Goal: Task Accomplishment & Management: Manage account settings

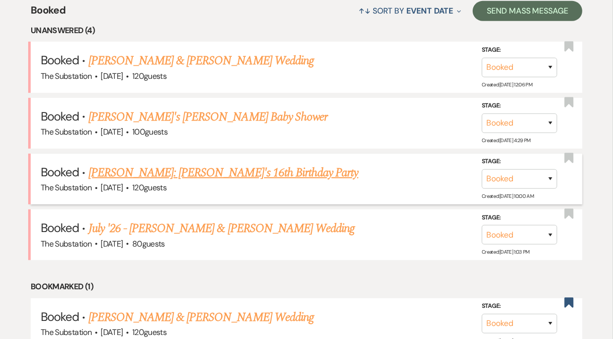
click at [164, 172] on link "[PERSON_NAME]: [PERSON_NAME]'s 16th Birthday Party" at bounding box center [223, 173] width 270 height 18
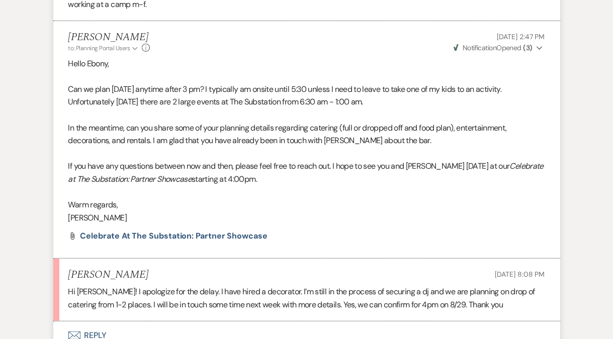
scroll to position [582, 0]
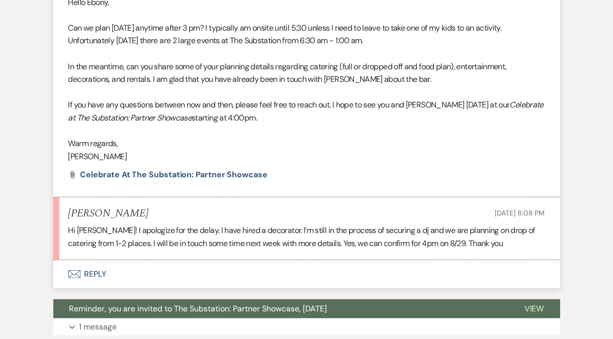
click at [307, 228] on p "Hi Vickie! I apologize for the delay. I have hired a decorator. I’m still in th…" at bounding box center [306, 237] width 476 height 26
click at [266, 231] on p "Hi Vickie! I apologize for the delay. I have hired a decorator. I’m still in th…" at bounding box center [306, 237] width 476 height 26
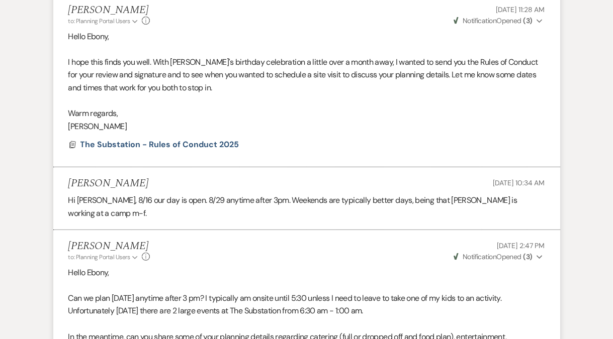
scroll to position [0, 0]
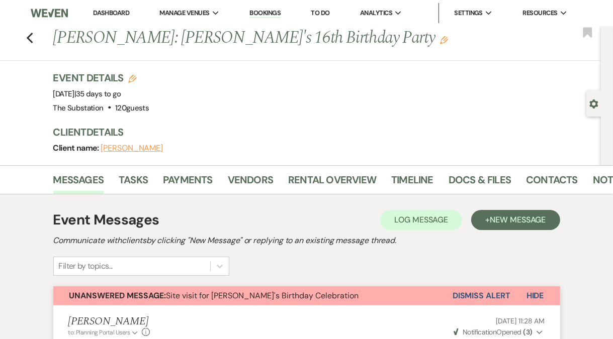
click at [468, 298] on button "Dismiss Alert" at bounding box center [481, 296] width 58 height 19
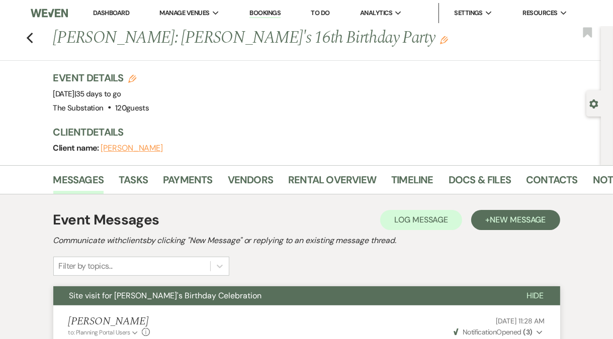
click at [109, 15] on link "Dashboard" at bounding box center [111, 13] width 36 height 9
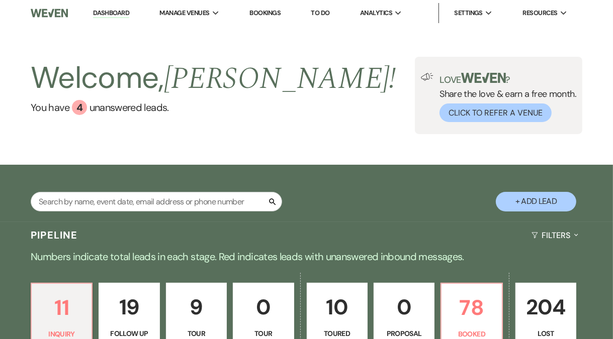
scroll to position [252, 0]
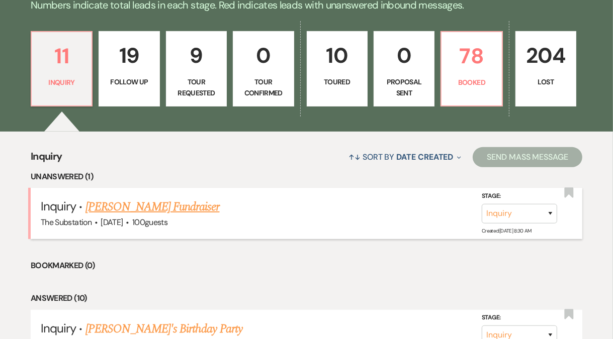
click at [148, 206] on link "Dominick Costanzo's Fundraiser" at bounding box center [152, 207] width 134 height 18
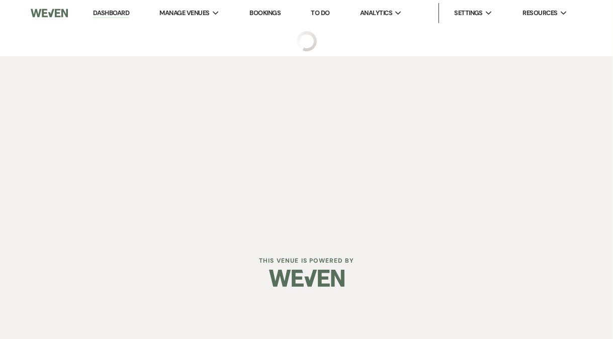
select select "5"
select select "20"
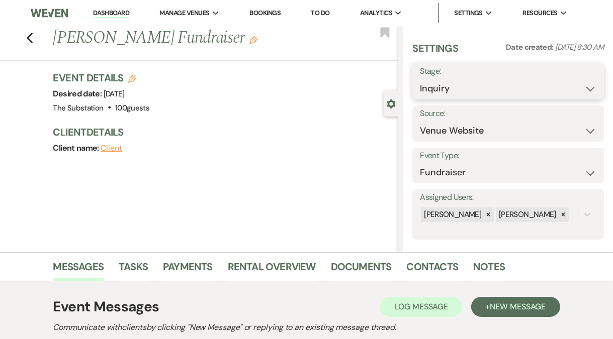
click at [498, 89] on select "Inquiry Follow Up Tour Requested Tour Confirmed Toured Proposal Sent Booked Lost" at bounding box center [508, 89] width 176 height 20
select select "4"
click at [420, 79] on select "Inquiry Follow Up Tour Requested Tour Confirmed Toured Proposal Sent Booked Lost" at bounding box center [508, 89] width 176 height 20
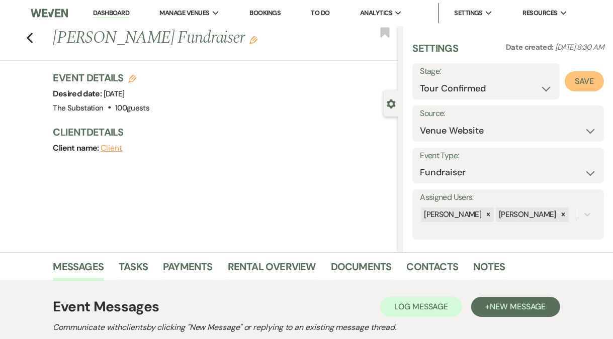
click at [580, 76] on button "Save" at bounding box center [583, 81] width 39 height 20
click at [111, 12] on link "Dashboard" at bounding box center [111, 14] width 36 height 10
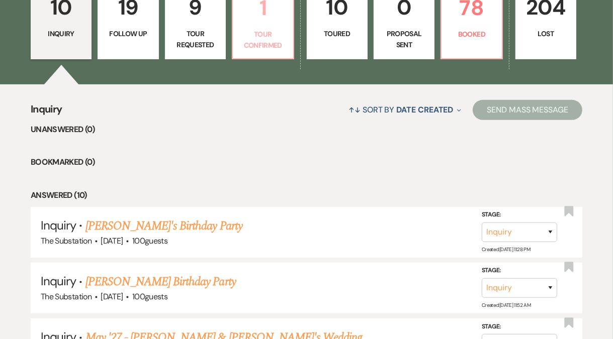
click at [267, 43] on p "Tour Confirmed" at bounding box center [263, 40] width 48 height 23
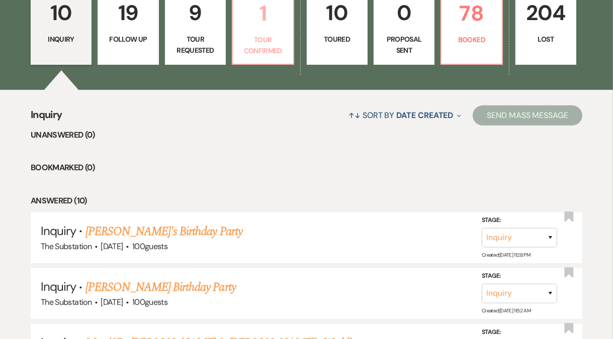
select select "4"
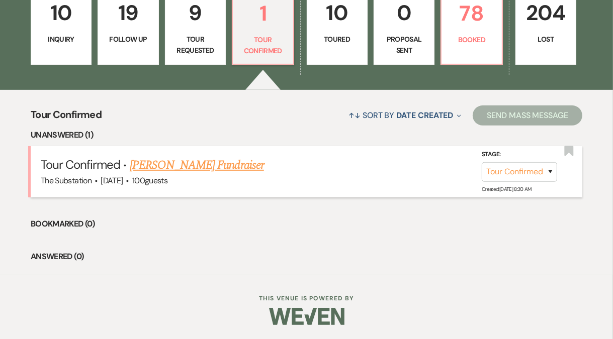
click at [199, 166] on link "Dominick Costanzo's Fundraiser" at bounding box center [197, 165] width 134 height 18
select select "4"
select select "5"
select select "20"
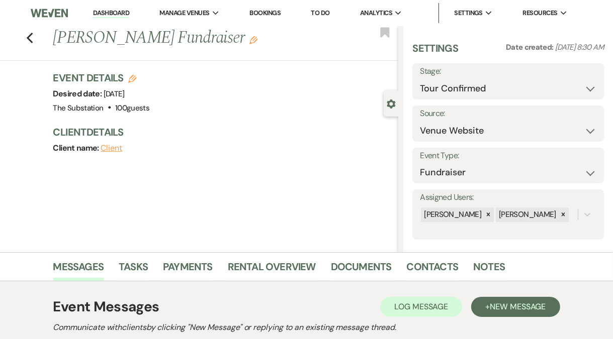
click at [106, 13] on link "Dashboard" at bounding box center [111, 14] width 36 height 10
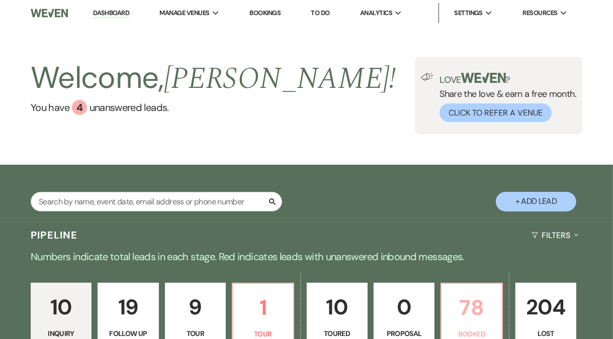
click at [475, 315] on p "78" at bounding box center [471, 308] width 48 height 34
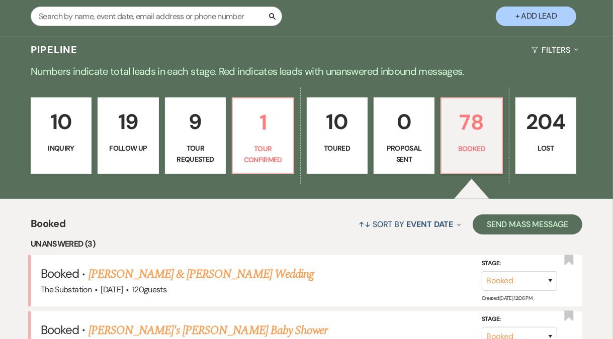
scroll to position [368, 0]
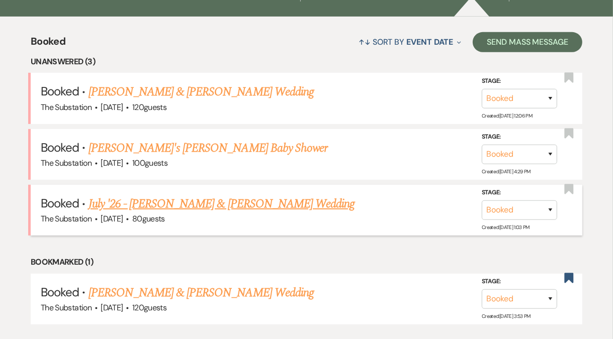
click at [187, 202] on link "July '26 - [PERSON_NAME] & [PERSON_NAME] Wedding" at bounding box center [221, 204] width 266 height 18
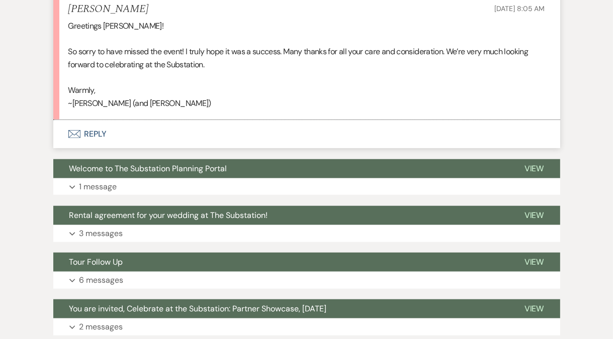
scroll to position [613, 0]
click at [94, 145] on button "Envelope Reply" at bounding box center [306, 134] width 507 height 28
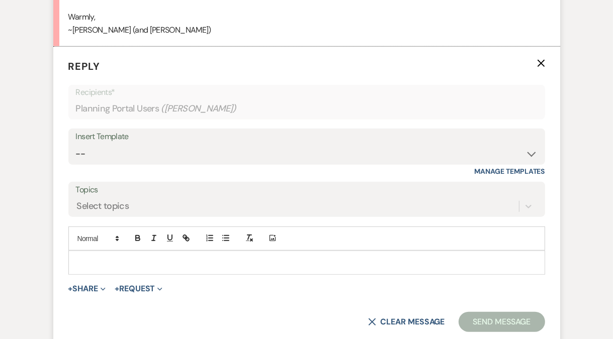
scroll to position [725, 0]
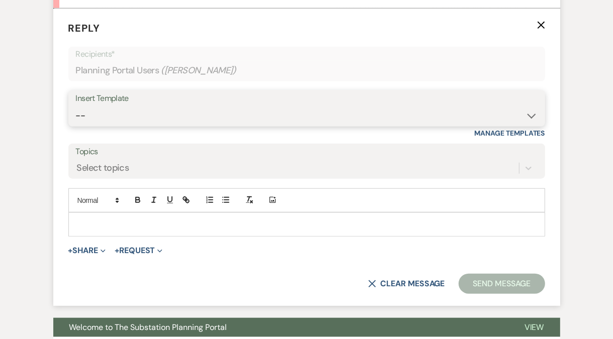
click at [112, 126] on select "-- Weven Planning Portal Introduction (Booked Events) Follow Up Contract (Pre-B…" at bounding box center [306, 116] width 461 height 20
select select "4505"
click at [76, 118] on select "-- Weven Planning Portal Introduction (Booked Events) Follow Up Contract (Pre-B…" at bounding box center [306, 116] width 461 height 20
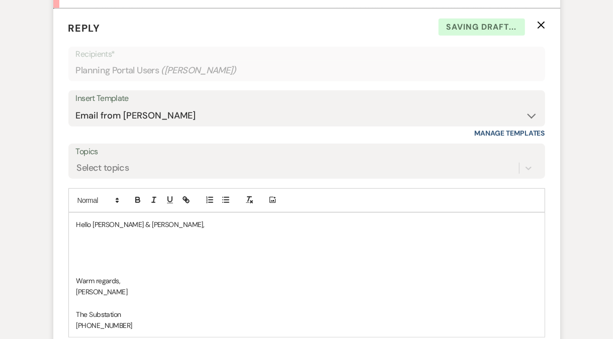
click at [108, 252] on p at bounding box center [306, 246] width 460 height 11
click at [168, 264] on p at bounding box center [306, 258] width 460 height 11
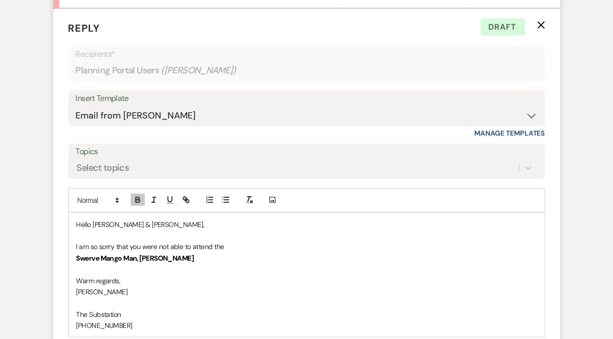
scroll to position [793, 0]
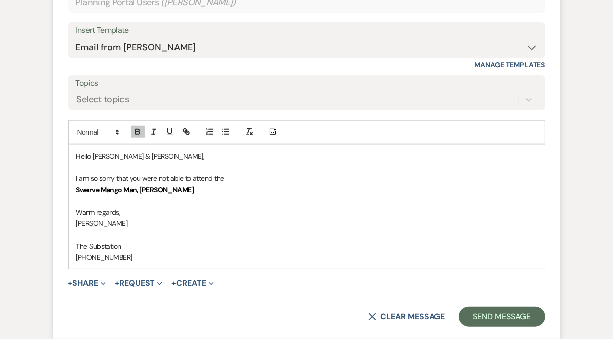
click at [240, 184] on p "I am so sorry that you were not able to attend the" at bounding box center [306, 178] width 460 height 11
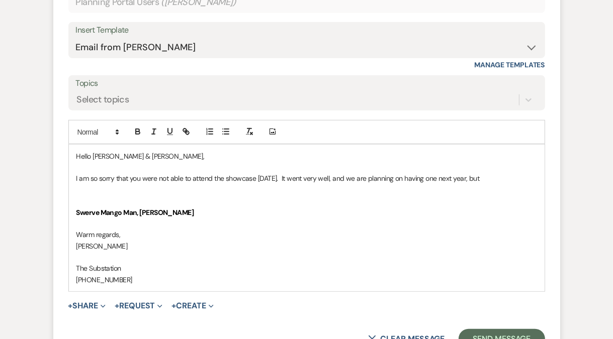
click at [350, 184] on p "I am so sorry that you were not able to attend the showcase on Monday. It went …" at bounding box center [306, 178] width 460 height 11
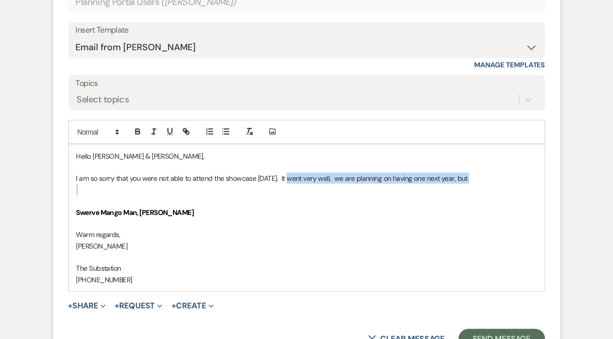
drag, startPoint x: 294, startPoint y: 191, endPoint x: 489, endPoint y: 199, distance: 195.7
click at [489, 199] on div "Hello Daniel & Ashe, I am so sorry that you were not able to attend the showcas…" at bounding box center [306, 218] width 475 height 147
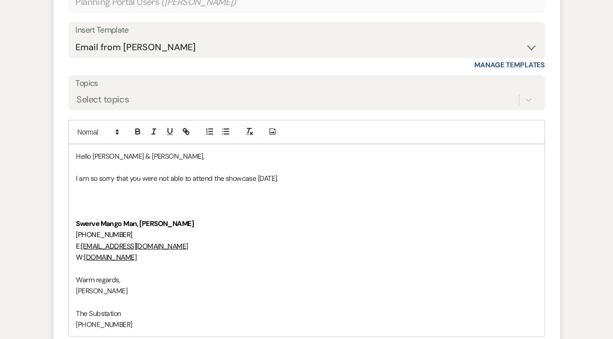
click at [196, 196] on p at bounding box center [306, 189] width 460 height 11
click at [339, 184] on p "I am so sorry that you were not able to attend the showcase on Monday." at bounding box center [306, 178] width 460 height 11
click at [384, 184] on p "I am so sorry that you were not able to attend the showcase on Monday. As you s…" at bounding box center [306, 178] width 460 height 11
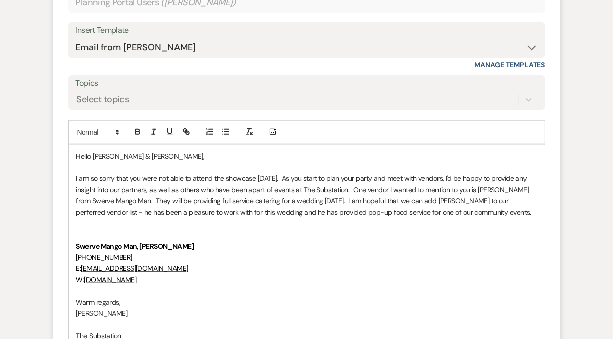
click at [297, 191] on p "I am so sorry that you were not able to attend the showcase on Monday. As you s…" at bounding box center [306, 195] width 460 height 45
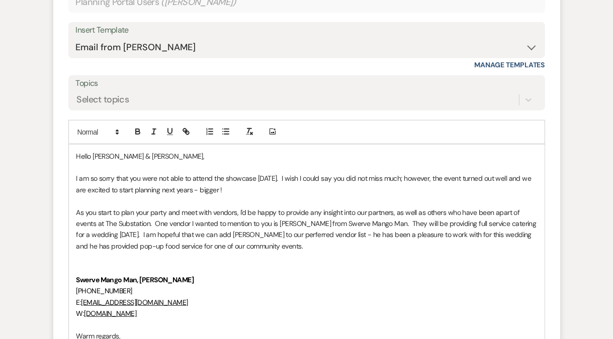
click at [509, 190] on p "I am so sorry that you were not able to attend the showcase on Monday. I wish I…" at bounding box center [306, 184] width 460 height 23
click at [213, 196] on p "I am so sorry that you were not able to attend the showcase on Monday. I wish I…" at bounding box center [306, 184] width 460 height 23
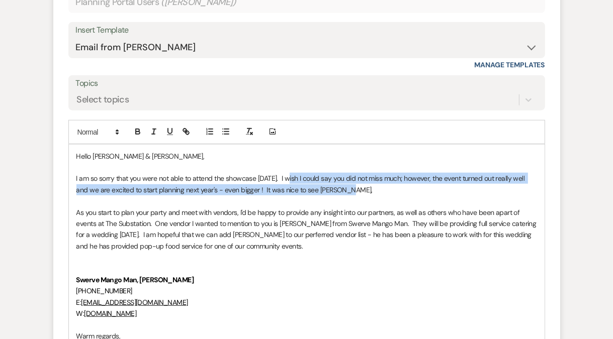
drag, startPoint x: 295, startPoint y: 189, endPoint x: 336, endPoint y: 199, distance: 42.4
click at [336, 196] on p "I am so sorry that you were not able to attend the showcase on Monday. I wish I…" at bounding box center [306, 184] width 460 height 23
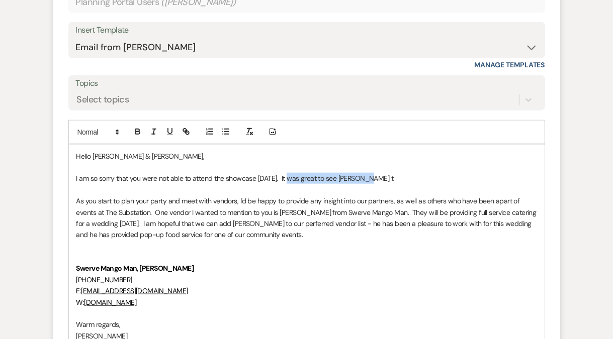
drag, startPoint x: 295, startPoint y: 190, endPoint x: 371, endPoint y: 193, distance: 76.4
click at [371, 184] on p "I am so sorry that you were not able to attend the showcase on Monday. It was g…" at bounding box center [306, 178] width 460 height 11
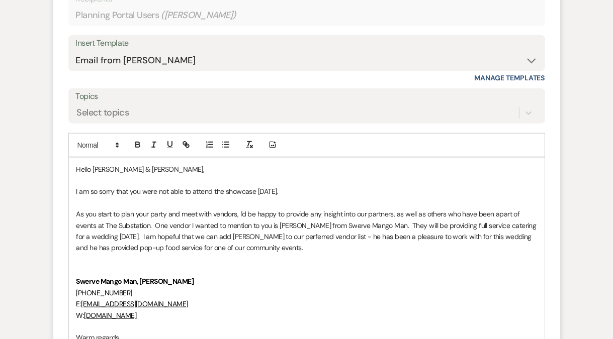
scroll to position [820, 0]
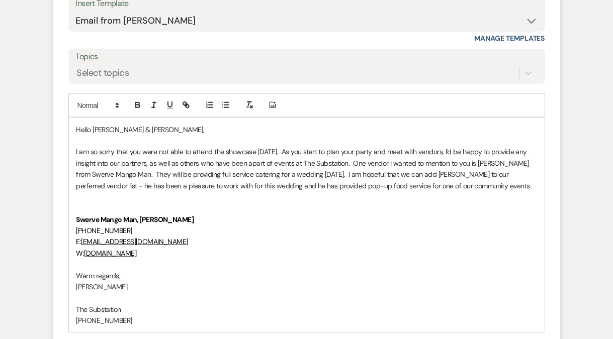
click at [452, 186] on p "I am so sorry that you were not able to attend the showcase on Monday. As you s…" at bounding box center [306, 168] width 460 height 45
click at [514, 184] on p "I am so sorry that you were not able to attend the showcase on Monday. As you s…" at bounding box center [306, 168] width 460 height 45
click at [514, 192] on p "I am so sorry that you were not able to attend the showcase on Monday. As you s…" at bounding box center [306, 168] width 460 height 45
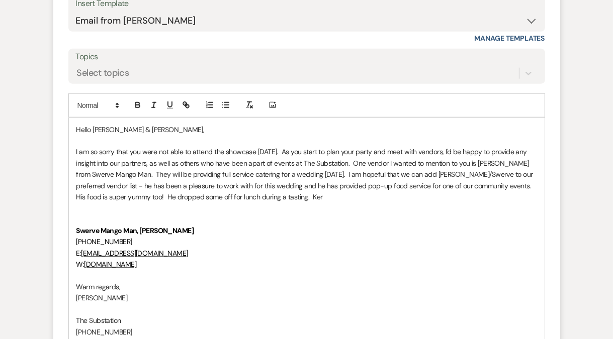
click at [495, 198] on p "I am so sorry that you were not able to attend the showcase on Monday. As you s…" at bounding box center [306, 174] width 460 height 56
click at [167, 203] on p "I am so sorry that you were not able to attend the showcase on Monday. As you s…" at bounding box center [306, 174] width 460 height 56
drag, startPoint x: 311, startPoint y: 210, endPoint x: 347, endPoint y: 212, distance: 36.8
click at [347, 203] on p "I am so sorry that you were not able to attend the showcase on Monday. As you s…" at bounding box center [306, 174] width 460 height 56
click at [204, 203] on p "I am so sorry that you were not able to attend the showcase on Monday. As you s…" at bounding box center [306, 174] width 460 height 56
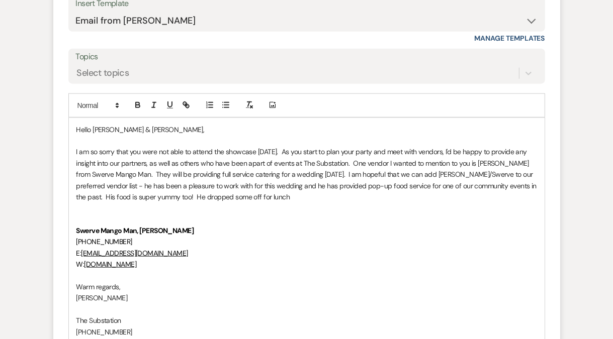
click at [211, 203] on p "I am so sorry that you were not able to attend the showcase on Monday. As you s…" at bounding box center [306, 174] width 460 height 56
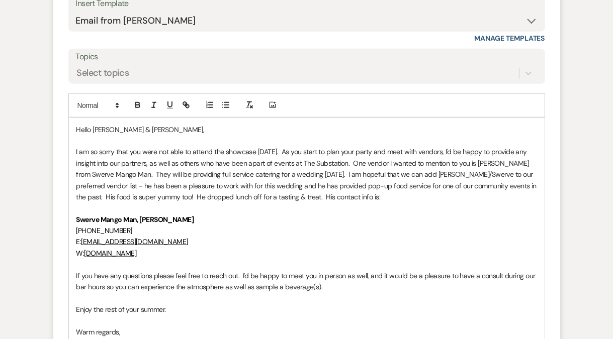
click at [292, 164] on p "I am so sorry that you were not able to attend the showcase on Monday. As you s…" at bounding box center [306, 174] width 460 height 56
click at [296, 165] on p "I am so sorry that you were not able to attend the showcase on Monday. As you s…" at bounding box center [306, 174] width 460 height 56
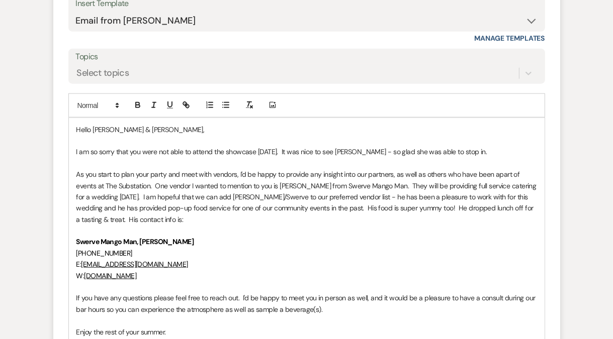
click at [384, 199] on p "As you start to plan your party and meet with vendors, I'd be happy to provide …" at bounding box center [306, 197] width 460 height 56
click at [150, 210] on p "As you start to plan your party and meet with vendors, I'd be happy to provide …" at bounding box center [306, 197] width 460 height 56
click at [282, 210] on p "As you start to plan your party and meet with vendors, I'd be happy to provide …" at bounding box center [306, 197] width 460 height 56
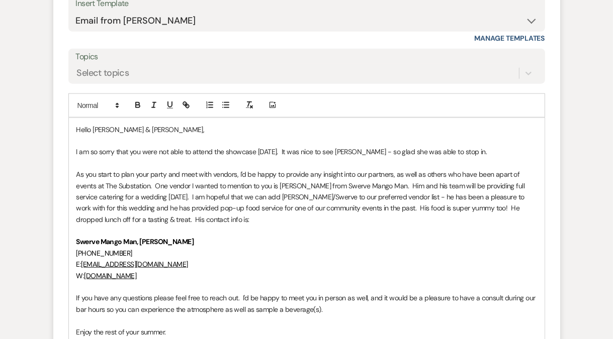
click at [103, 221] on p "As you start to plan your party and meet with vendors, I'd be happy to provide …" at bounding box center [306, 197] width 460 height 56
click at [118, 220] on p "As you start to plan your party and meet with vendors, I'd be happy to provide …" at bounding box center [306, 197] width 460 height 56
click at [111, 225] on p "As you start to plan your party and meet with vendors, I'd be happy to provide …" at bounding box center [306, 197] width 460 height 56
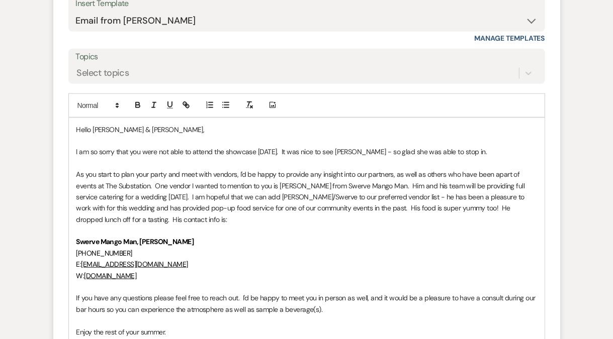
click at [185, 225] on p "As you start to plan your party and meet with vendors, I'd be happy to provide …" at bounding box center [306, 197] width 460 height 56
drag, startPoint x: 179, startPoint y: 257, endPoint x: 66, endPoint y: 253, distance: 113.7
click at [66, 253] on form "Reply X Draft saved! Recipients* Planning Portal Users ( Daniel Callahan ) Inse…" at bounding box center [306, 197] width 507 height 567
click at [173, 259] on p "857-891-1520" at bounding box center [306, 253] width 460 height 11
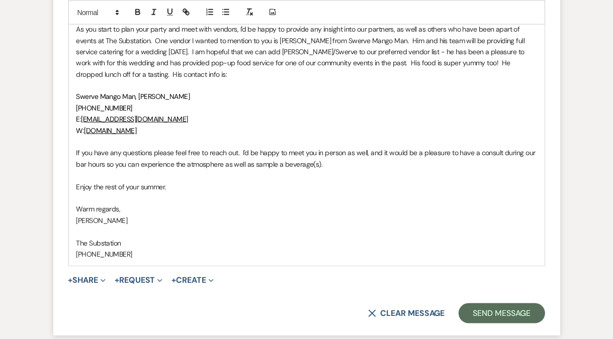
scroll to position [973, 0]
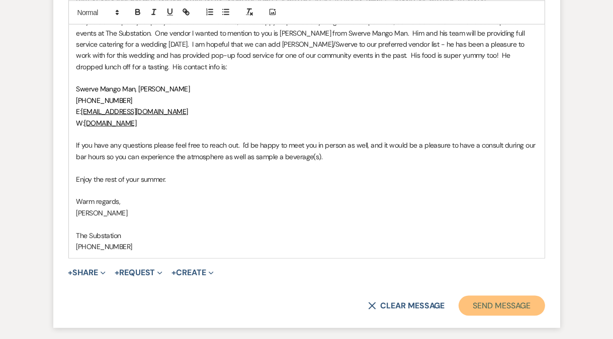
click at [493, 316] on button "Send Message" at bounding box center [501, 306] width 86 height 20
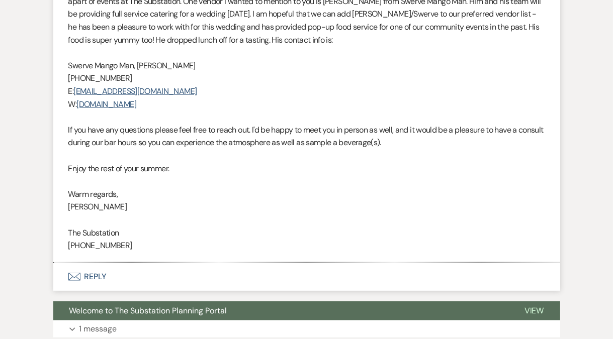
scroll to position [698, 0]
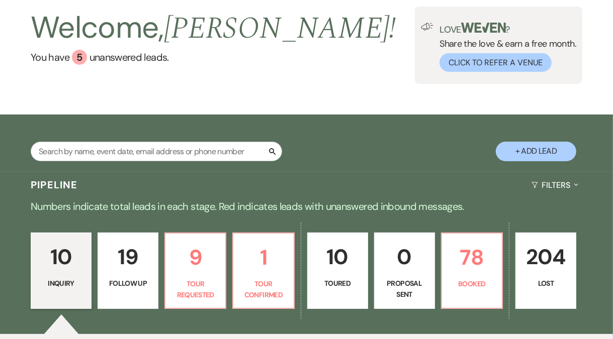
scroll to position [153, 0]
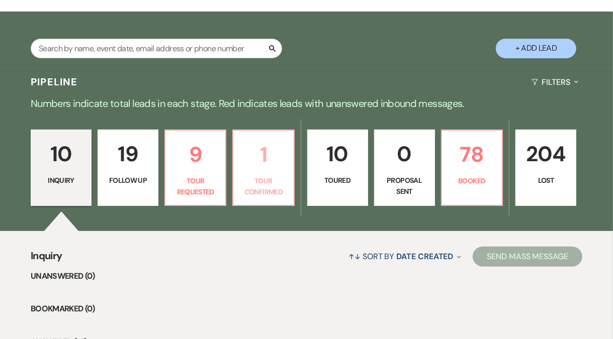
click at [259, 182] on p "Tour Confirmed" at bounding box center [263, 186] width 48 height 23
select select "4"
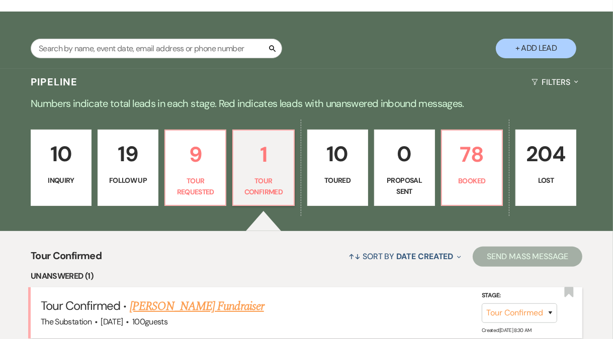
click at [204, 307] on link "[PERSON_NAME] Fundraiser" at bounding box center [197, 307] width 134 height 18
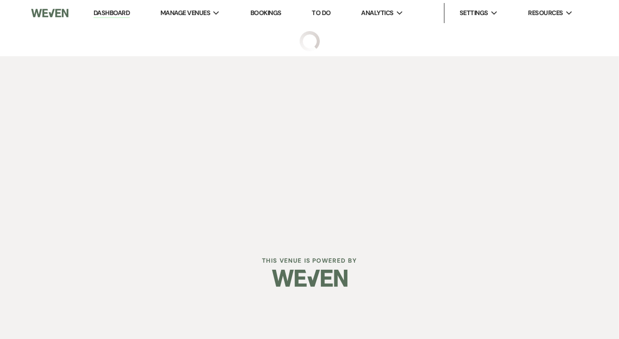
select select "4"
select select "5"
select select "20"
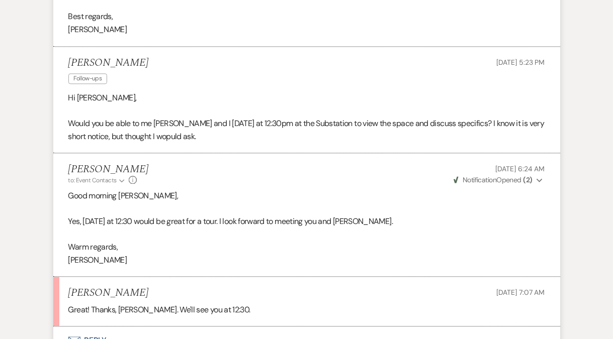
scroll to position [1927, 0]
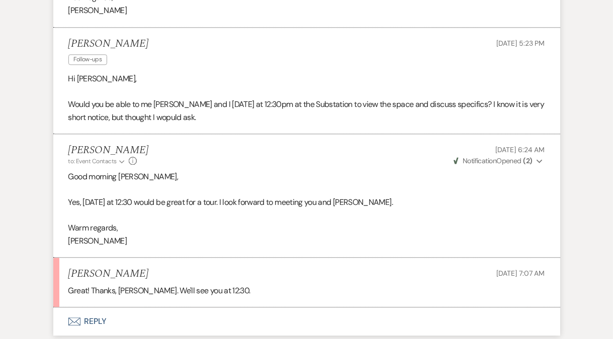
click at [176, 248] on p "[PERSON_NAME]" at bounding box center [306, 241] width 476 height 13
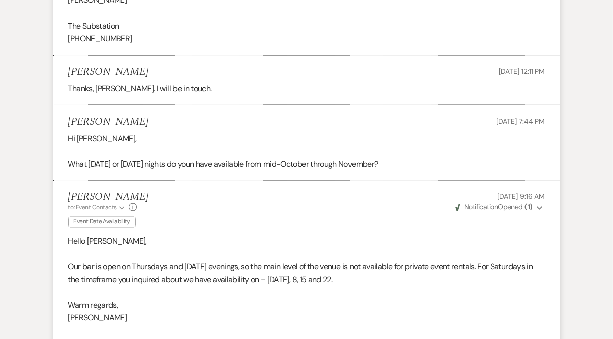
scroll to position [1182, 0]
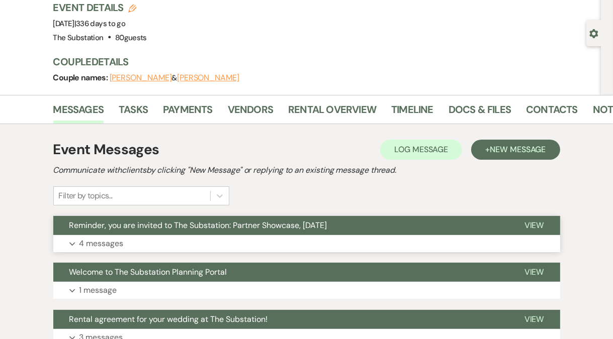
scroll to position [171, 0]
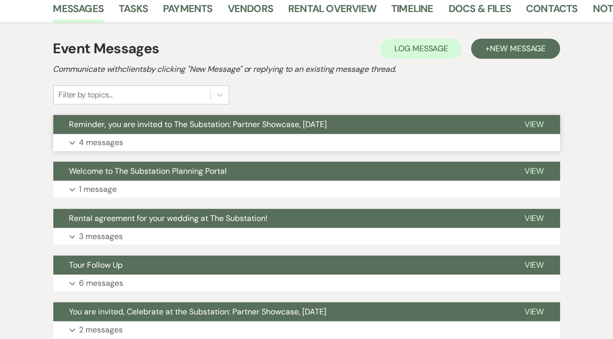
click at [248, 142] on button "Expand 4 messages" at bounding box center [306, 142] width 507 height 17
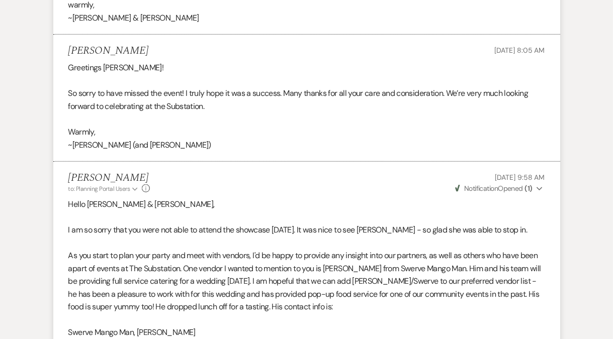
scroll to position [0, 0]
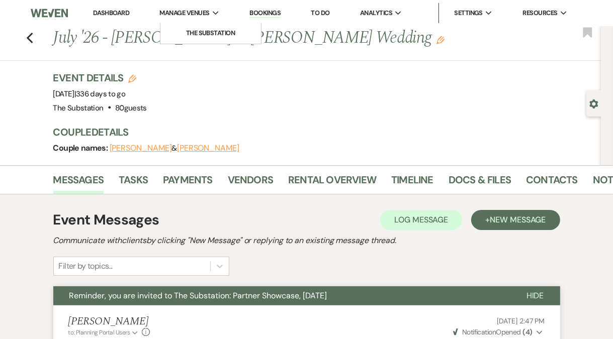
click at [190, 12] on span "Manage Venues" at bounding box center [185, 13] width 50 height 10
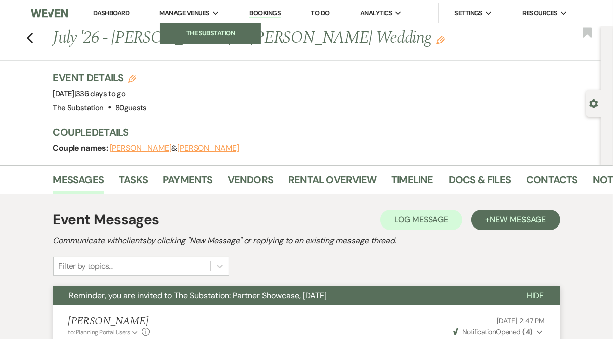
click at [219, 31] on li "The Substation" at bounding box center [210, 33] width 90 height 10
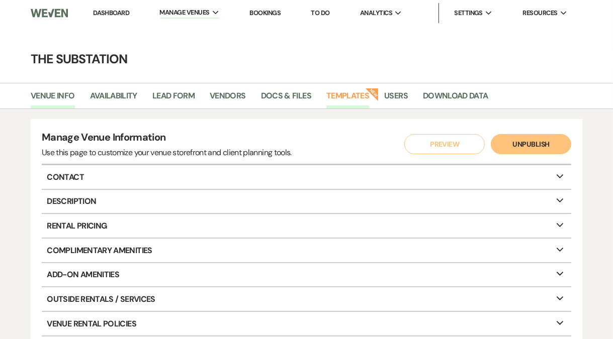
click at [350, 94] on link "Templates" at bounding box center [347, 98] width 43 height 19
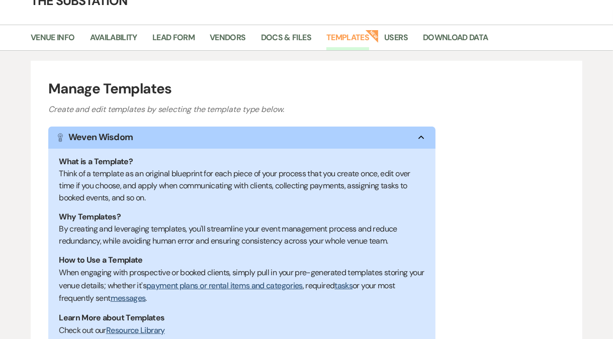
scroll to position [226, 0]
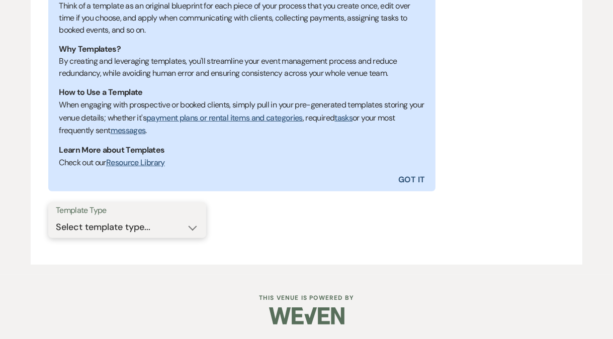
click at [136, 229] on select "Select template type... Task List Message Templates Payment Plan Inventory Item…" at bounding box center [127, 228] width 143 height 20
select select "Message Templates"
click at [56, 218] on select "Select template type... Task List Message Templates Payment Plan Inventory Item…" at bounding box center [127, 228] width 143 height 20
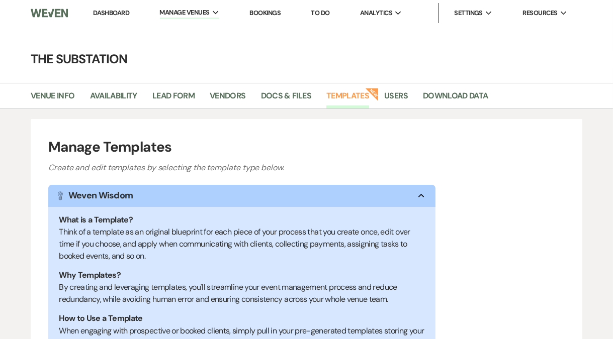
click at [114, 11] on link "Dashboard" at bounding box center [111, 13] width 36 height 9
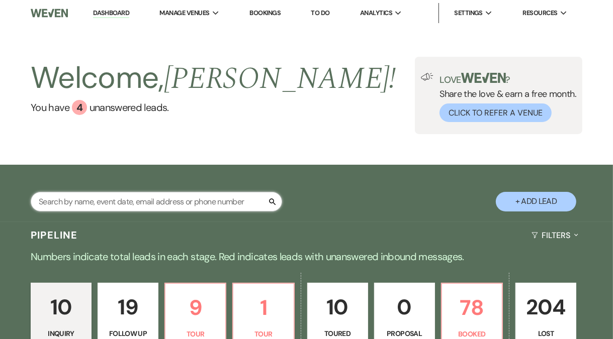
click at [135, 208] on input "text" at bounding box center [156, 202] width 251 height 20
type input "james"
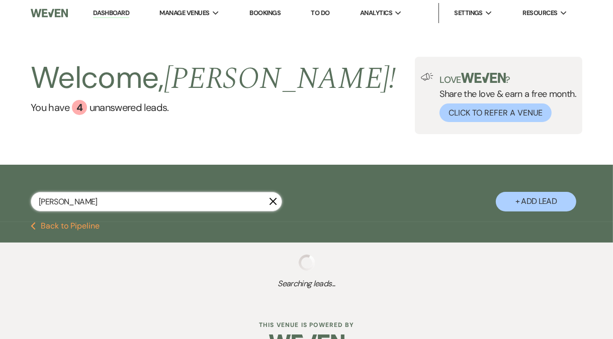
select select "5"
select select "8"
select select "1"
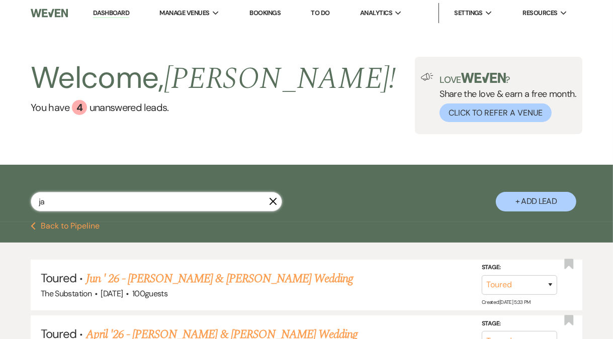
type input "j"
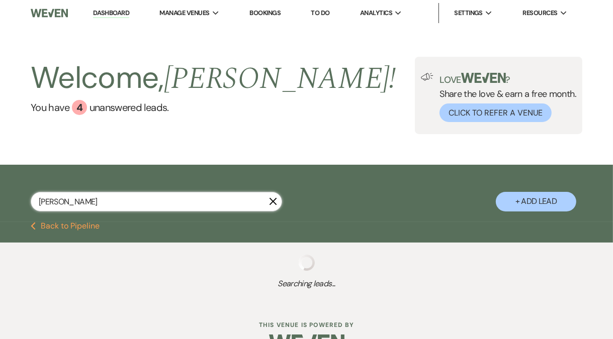
type input "michelle a"
select select "8"
select select "4"
select select "8"
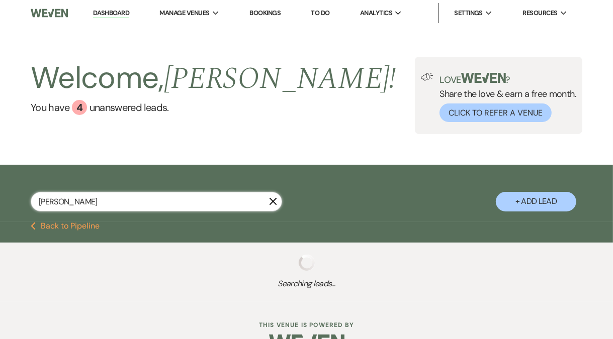
select select "8"
select select "9"
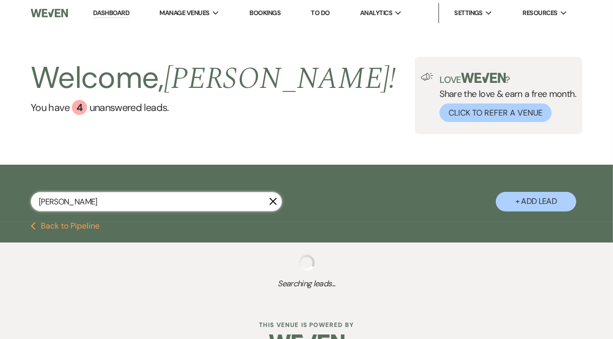
select select "8"
select select "11"
select select "2"
select select "8"
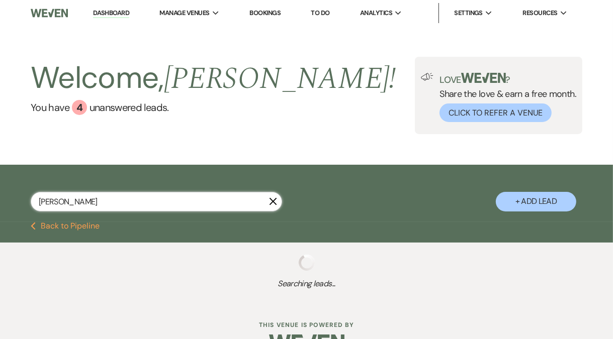
select select "7"
select select "8"
select select "5"
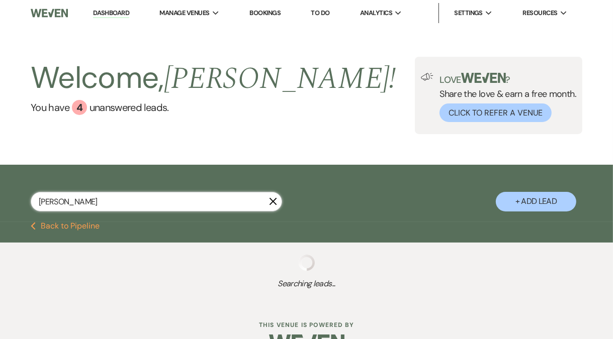
select select "2"
select select "8"
select select "5"
select select "8"
select select "5"
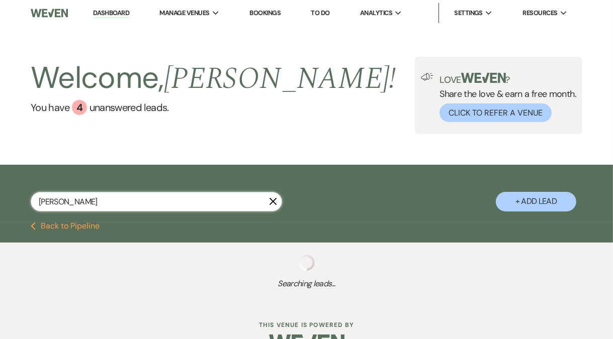
select select "9"
select select "8"
select select "5"
select select "8"
select select "6"
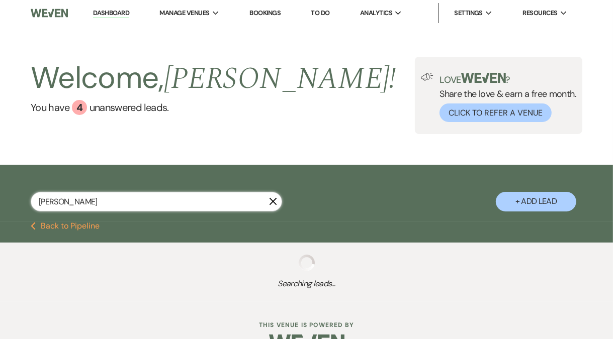
select select "9"
select select "5"
select select "8"
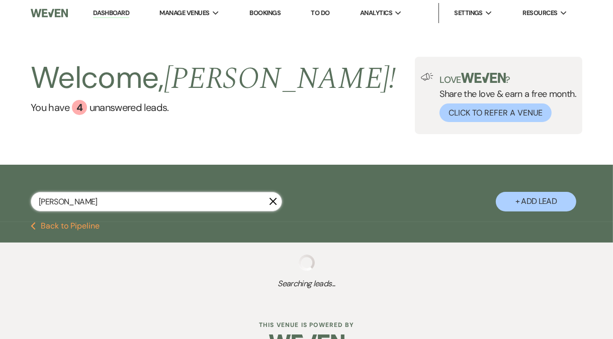
select select "8"
select select "1"
select select "8"
select select "6"
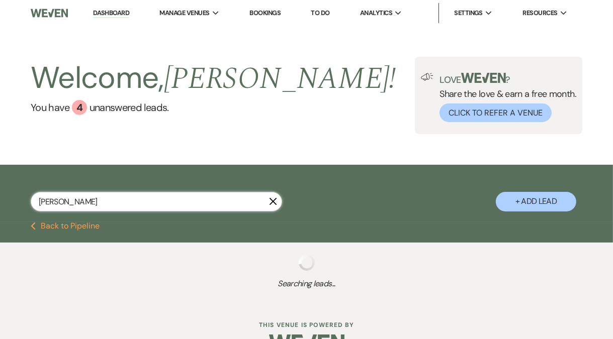
select select "8"
select select "5"
select select "8"
select select "6"
select select "5"
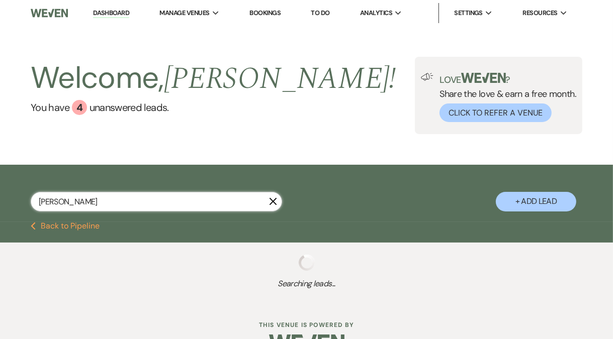
select select "5"
select select "8"
select select "5"
select select "8"
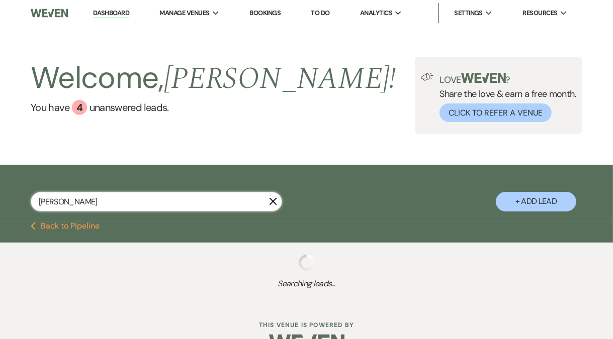
select select "4"
select select "8"
select select "7"
select select "8"
select select "9"
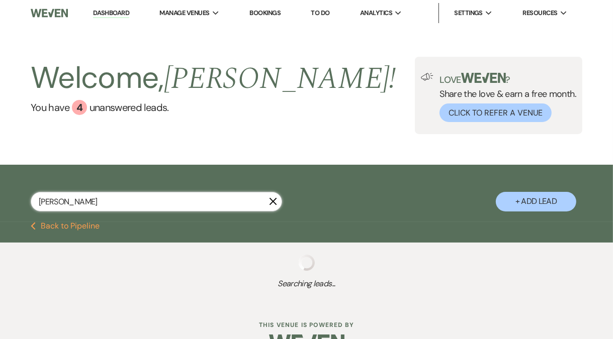
select select "8"
select select "1"
select select "8"
select select "5"
select select "9"
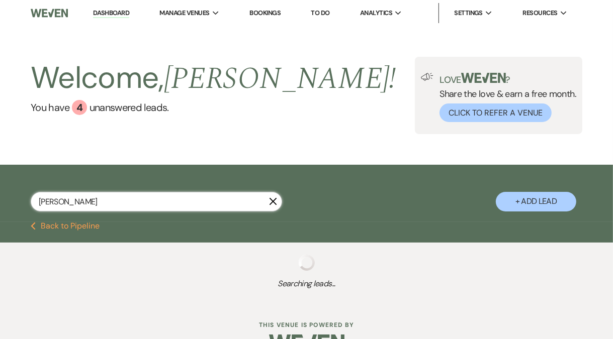
select select "8"
select select "11"
select select "8"
select select "6"
select select "9"
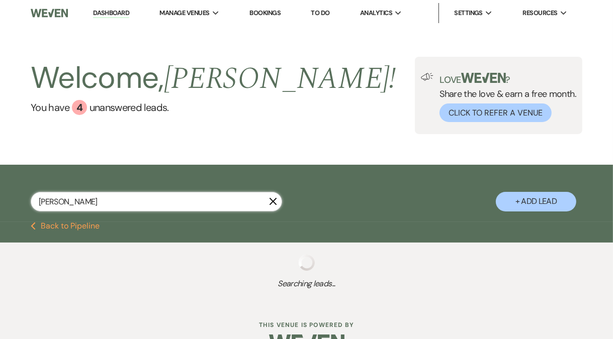
select select "8"
select select "5"
select select "8"
select select "5"
select select "2"
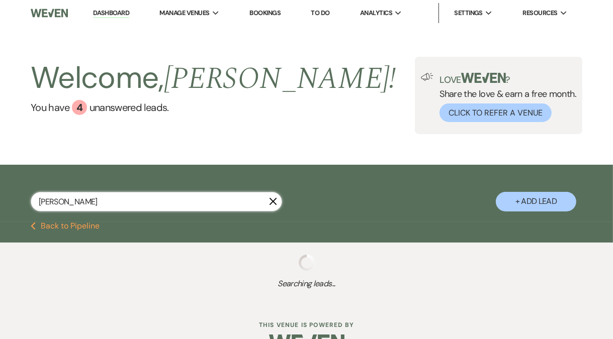
select select "8"
select select "6"
select select "5"
select select "8"
select select "5"
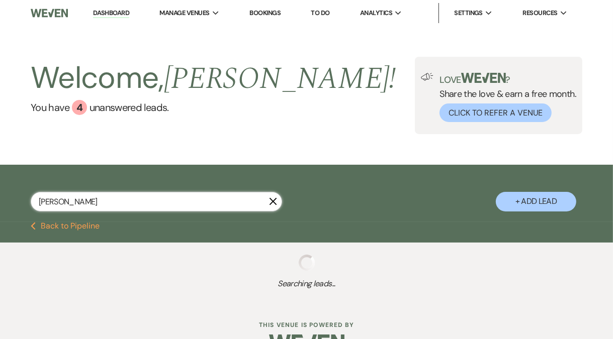
select select "8"
select select "6"
select select "8"
select select "5"
select select "8"
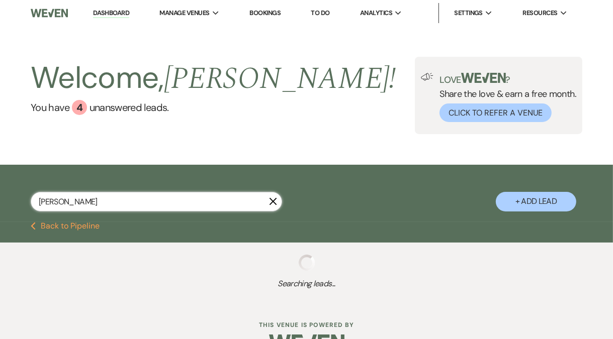
select select "5"
select select "8"
select select "5"
select select "8"
select select "5"
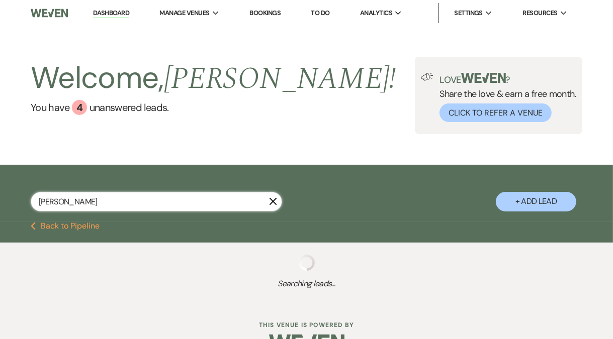
select select "8"
select select "1"
select select "8"
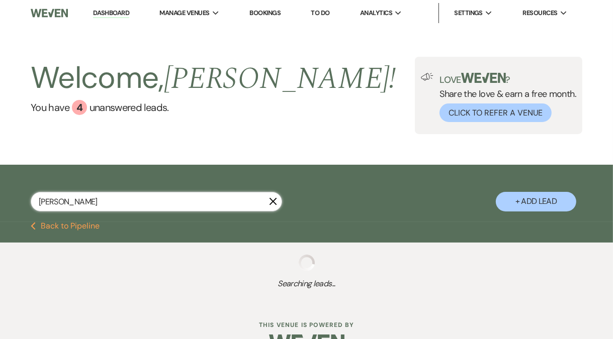
select select "5"
select select "8"
select select "1"
select select "8"
select select "1"
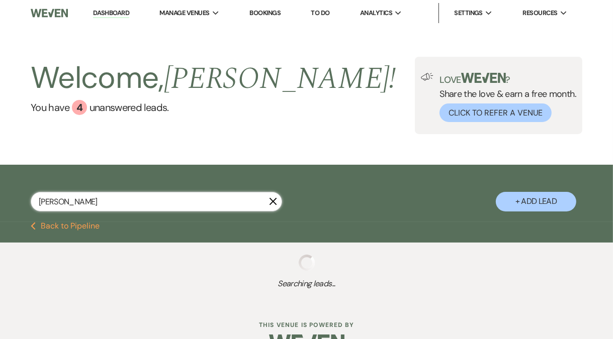
select select "8"
select select "5"
select select "8"
select select "10"
select select "8"
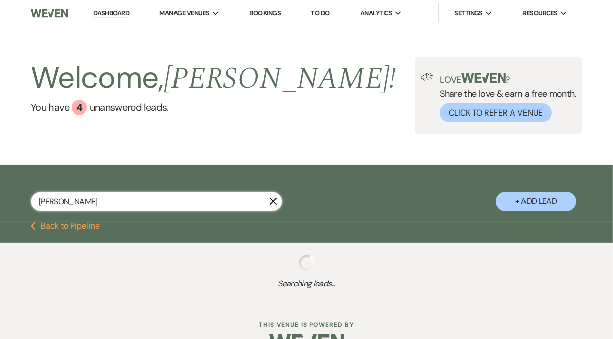
select select "1"
select select "8"
select select "5"
select select "8"
select select "5"
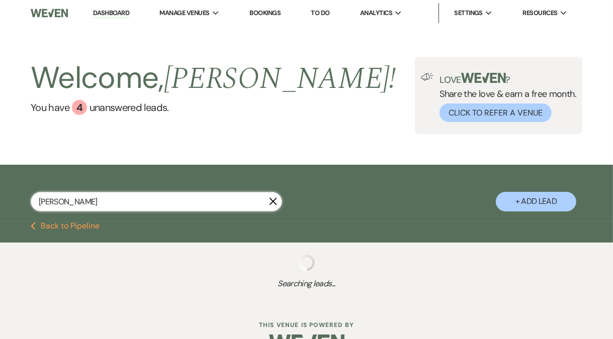
select select "8"
select select "5"
select select "8"
select select "10"
select select "8"
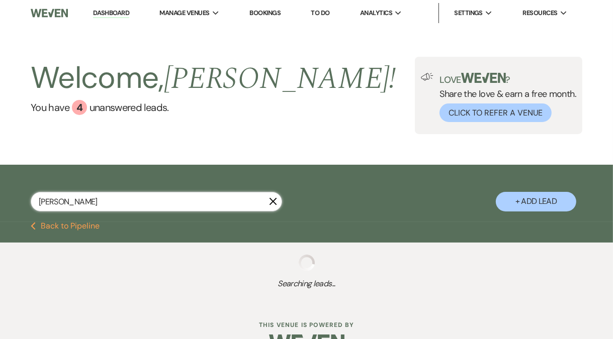
select select "8"
select select "6"
select select "8"
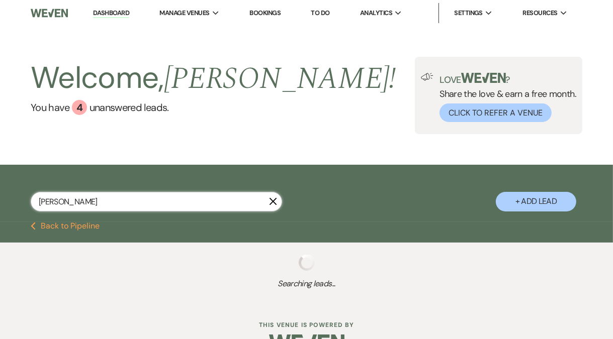
select select "8"
select select "7"
select select "8"
select select "5"
select select "8"
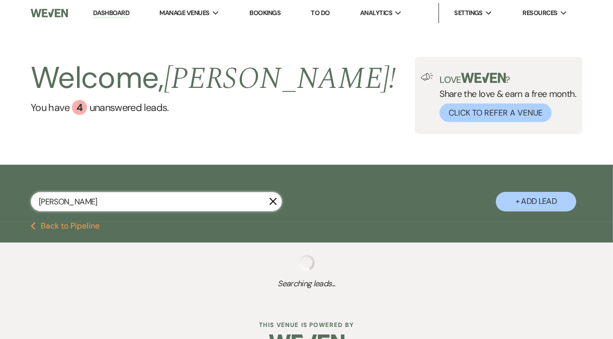
select select "8"
select select "2"
select select "8"
select select "7"
select select "8"
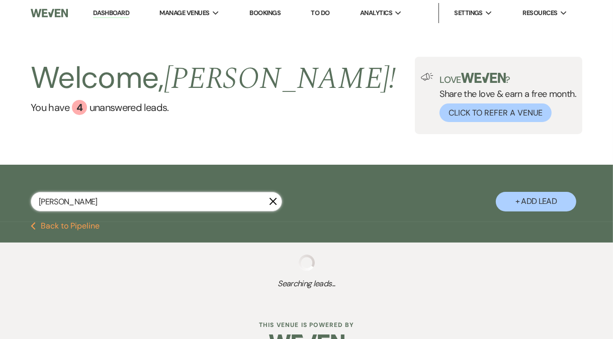
select select "6"
select select "8"
select select "10"
select select "8"
select select "6"
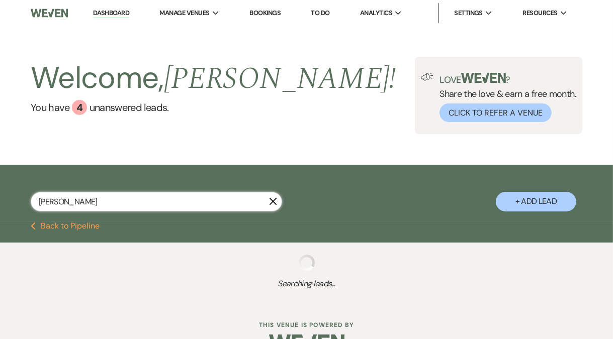
select select "2"
select select "8"
select select "5"
select select "8"
select select "6"
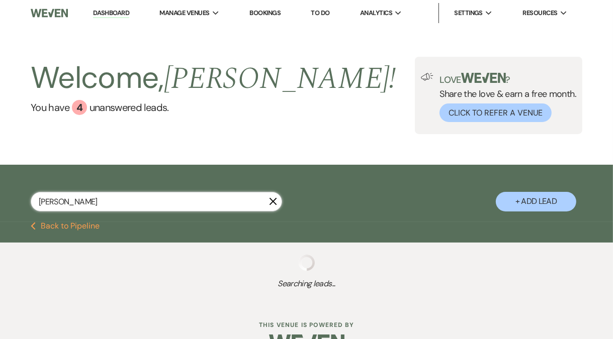
select select "5"
select select "8"
select select "10"
select select "8"
select select "9"
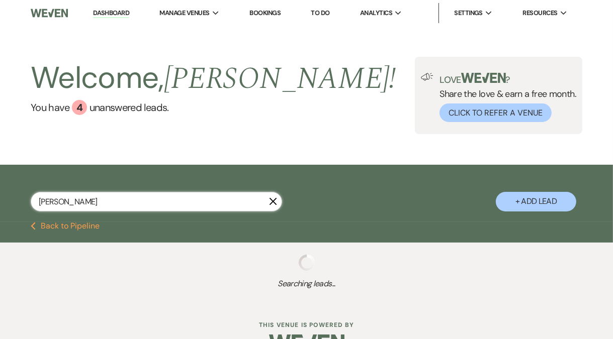
select select "8"
select select "6"
select select "8"
select select "5"
select select "8"
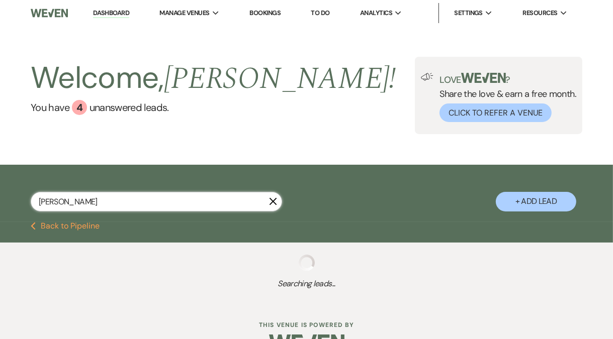
select select "9"
select select "8"
select select "5"
select select "8"
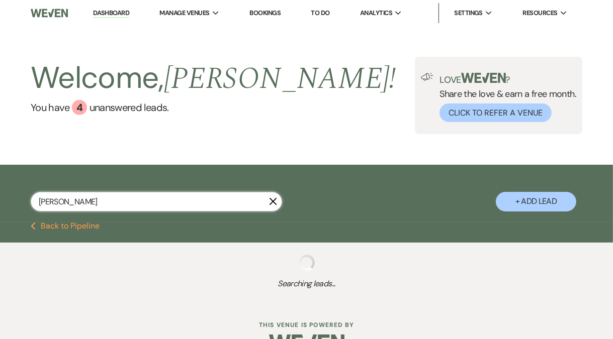
select select "5"
select select "8"
select select "6"
select select "8"
select select "5"
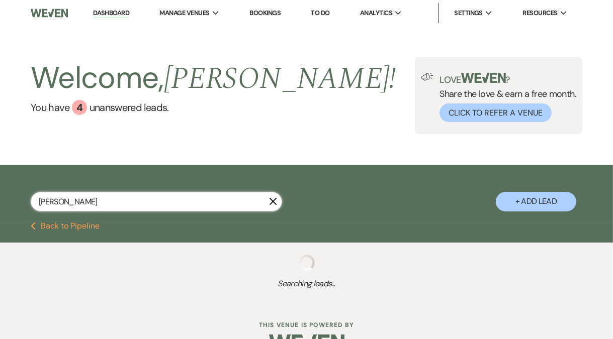
select select "8"
select select "9"
select select "8"
select select "5"
select select "8"
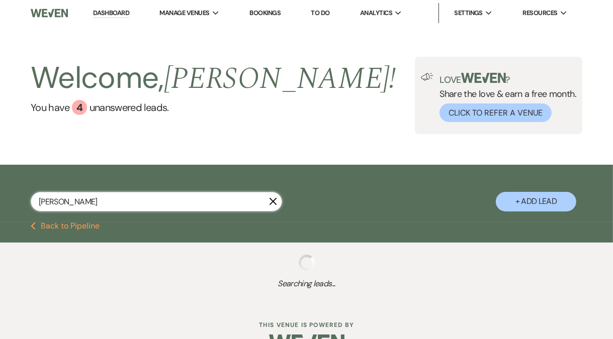
select select "5"
select select "8"
select select "6"
select select "8"
select select "5"
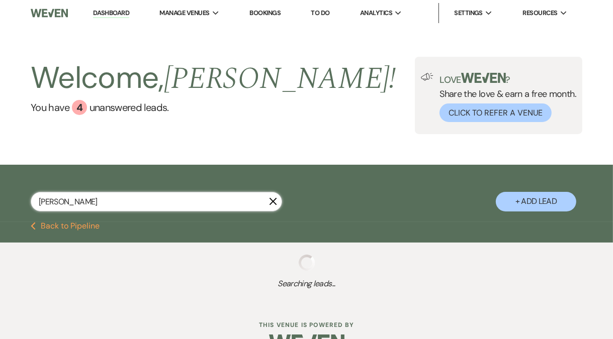
select select "8"
select select "5"
select select "8"
select select "6"
select select "8"
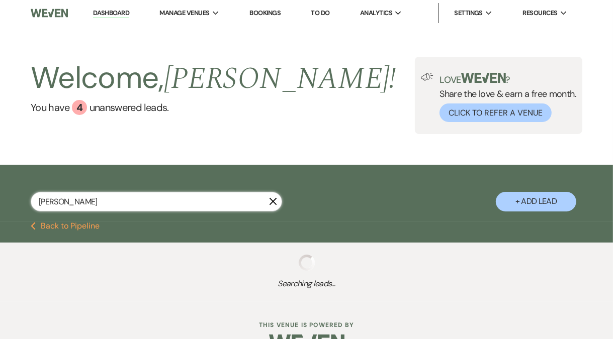
select select "6"
select select "8"
select select "7"
select select "8"
select select "10"
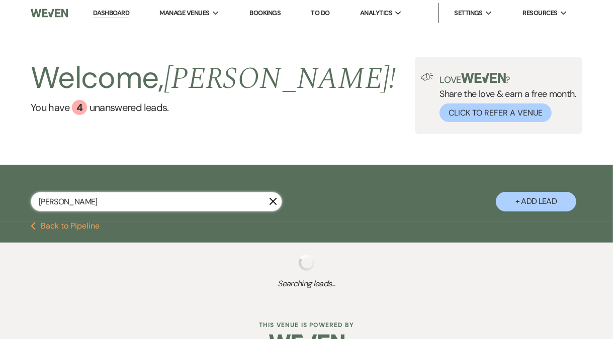
select select "8"
select select "1"
select select "5"
select select "8"
select select "11"
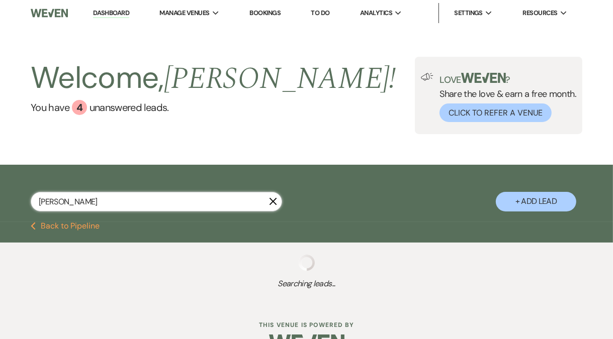
select select "8"
select select "6"
select select "8"
select select "1"
select select "8"
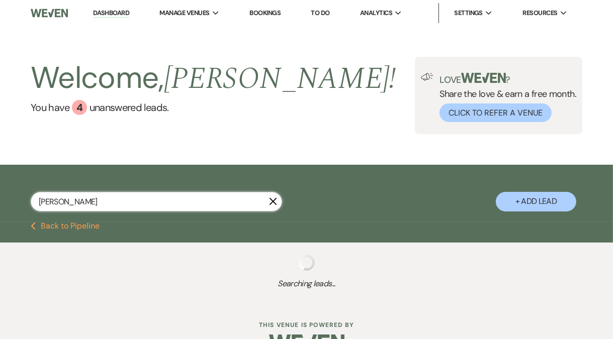
select select "5"
select select "8"
select select "6"
select select "8"
select select "5"
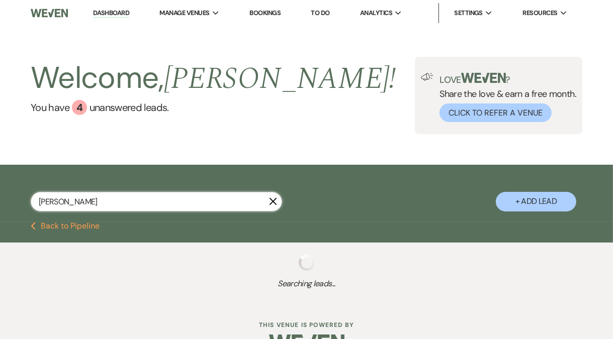
select select "8"
select select "6"
select select "8"
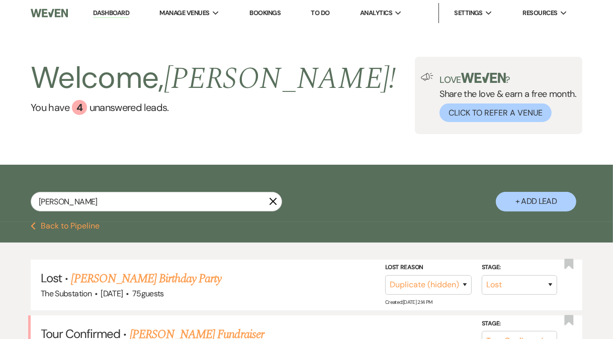
click at [109, 13] on link "Dashboard" at bounding box center [111, 14] width 36 height 10
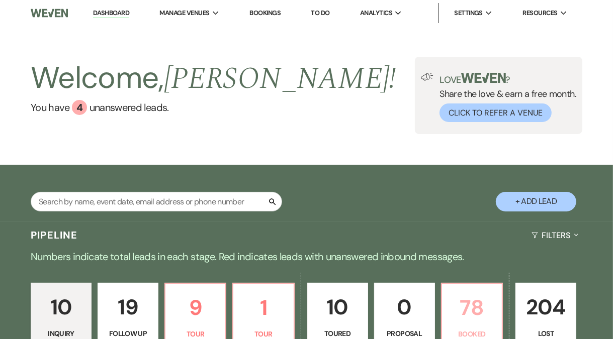
click at [467, 308] on p "78" at bounding box center [472, 308] width 48 height 34
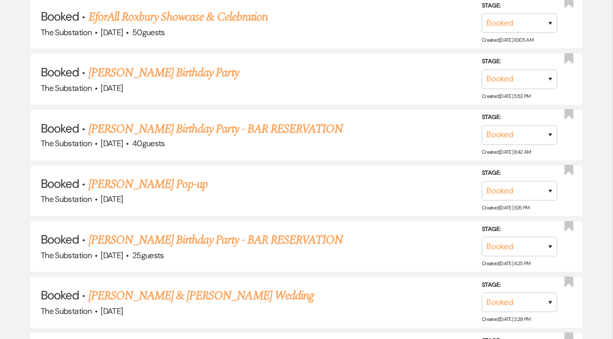
scroll to position [4590, 0]
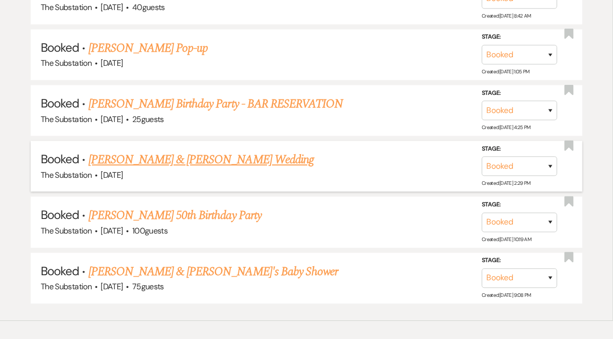
click at [207, 151] on link "[PERSON_NAME] & [PERSON_NAME] Wedding" at bounding box center [200, 160] width 225 height 18
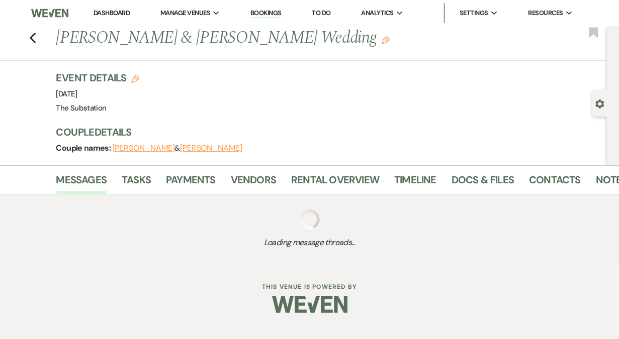
click at [207, 114] on div "Event Details Edit Event Date: Saturday, August 2nd, 2025 Venue: The Substation…" at bounding box center [326, 93] width 540 height 44
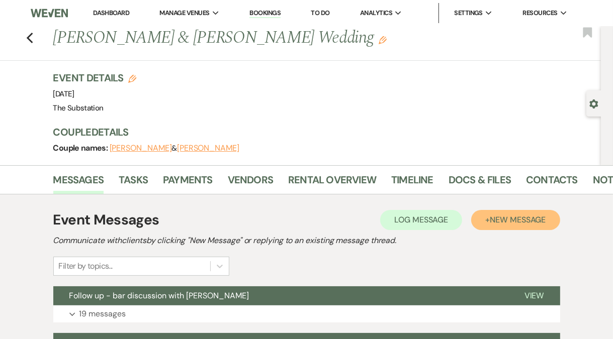
click at [524, 220] on span "New Message" at bounding box center [518, 220] width 56 height 11
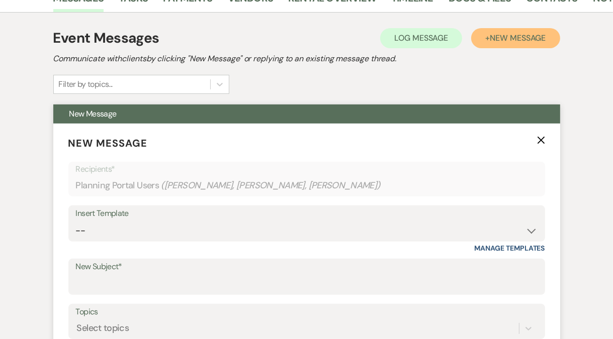
scroll to position [370, 0]
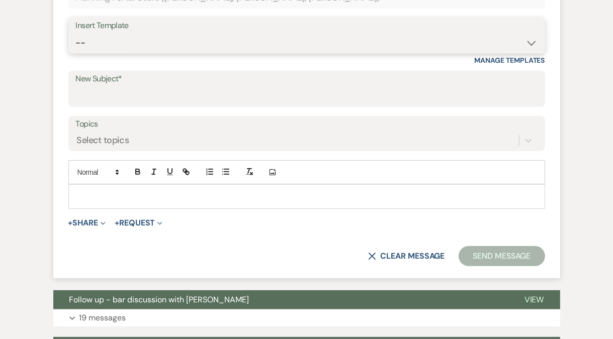
click at [141, 44] on select "-- Weven Planning Portal Introduction (Booked Events) Follow Up Contract (Pre-B…" at bounding box center [306, 43] width 461 height 20
click at [76, 33] on select "-- Weven Planning Portal Introduction (Booked Events) Follow Up Contract (Pre-B…" at bounding box center [306, 43] width 461 height 20
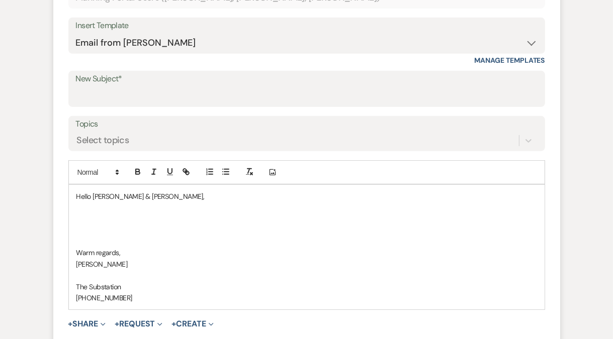
click at [106, 215] on p at bounding box center [306, 219] width 460 height 11
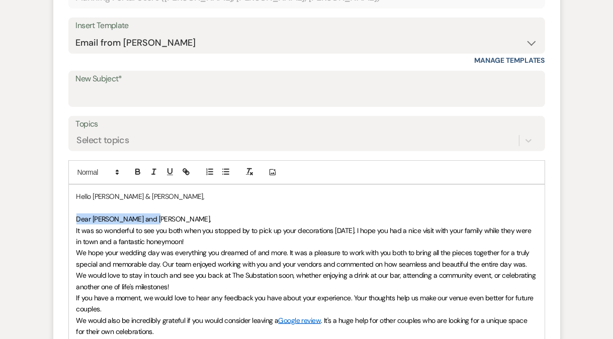
drag, startPoint x: 171, startPoint y: 219, endPoint x: 67, endPoint y: 216, distance: 104.1
click at [67, 216] on form "New Message X Saving draft... Recipients* Planning Portal Users ( Michelle Aghi…" at bounding box center [306, 242] width 507 height 613
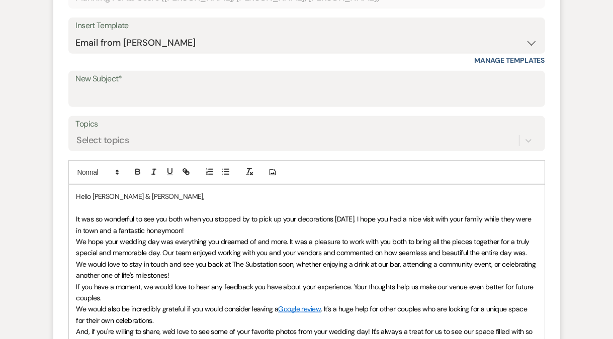
click at [216, 231] on p "It was so wonderful to see you both when you stopped by to pick up your decorat…" at bounding box center [306, 225] width 460 height 23
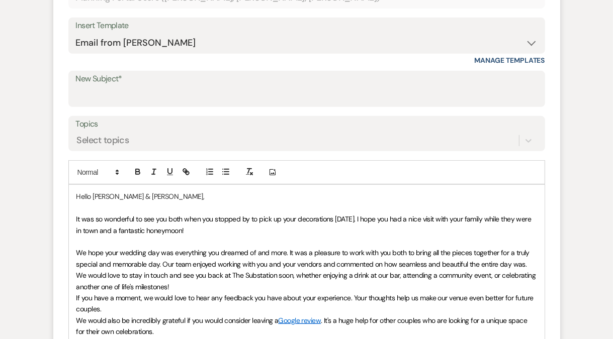
click at [200, 283] on p "We would love to stay in touch and see you back at The Substation soon, whether…" at bounding box center [306, 281] width 460 height 23
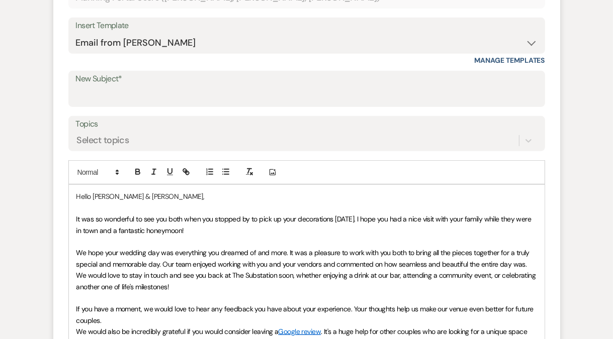
click at [133, 317] on p "If you have a moment, we would love to hear any feedback you have about your ex…" at bounding box center [306, 315] width 460 height 23
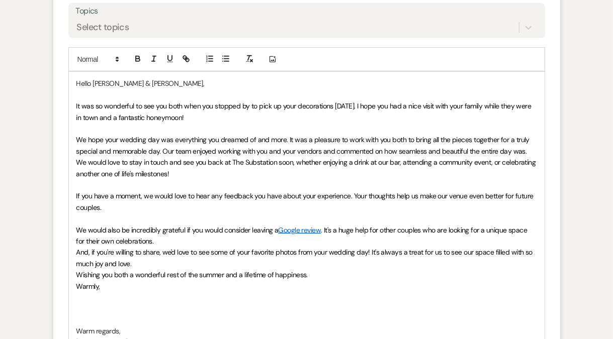
scroll to position [497, 0]
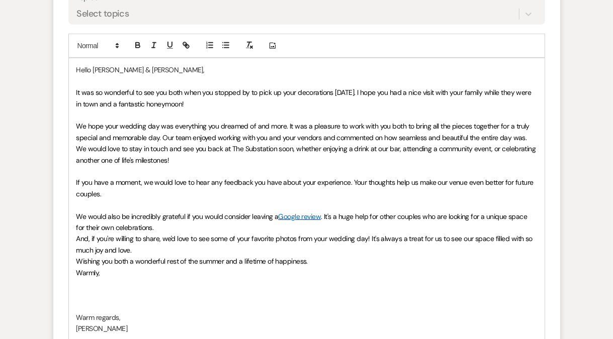
click at [153, 229] on p "We would also be incredibly grateful if you would consider leaving a Google rev…" at bounding box center [306, 222] width 460 height 23
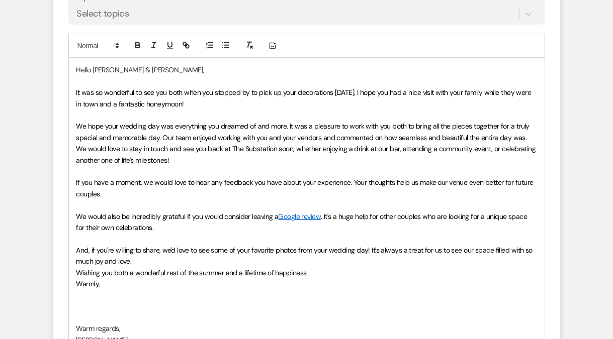
click at [146, 261] on p "And, if you're willing to share, we'd love to see some of your favorite photos …" at bounding box center [306, 256] width 460 height 23
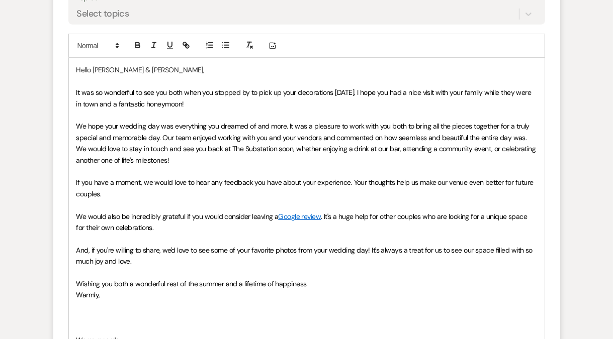
click at [124, 310] on p at bounding box center [306, 306] width 460 height 11
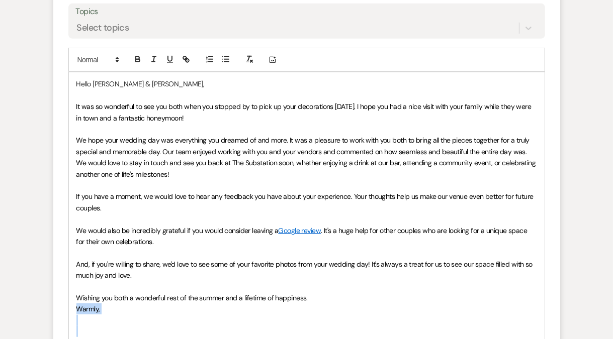
drag, startPoint x: 74, startPoint y: 310, endPoint x: 141, endPoint y: 335, distance: 71.4
click at [141, 335] on div "Hello Michelle & James, It was so wonderful to see you both when you stopped by…" at bounding box center [306, 241] width 475 height 338
click at [75, 233] on div "Hello Michelle & James, It was so wonderful to see you both when you stopped by…" at bounding box center [306, 224] width 475 height 305
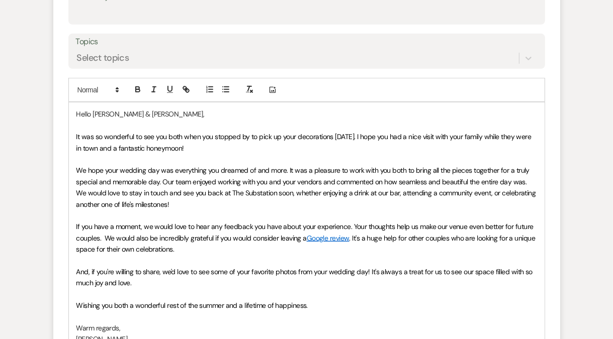
scroll to position [412, 0]
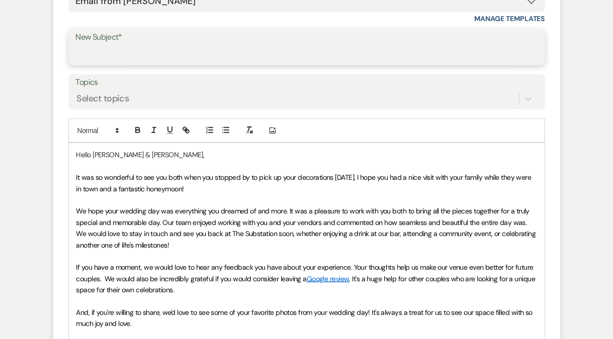
click at [127, 53] on input "New Subject*" at bounding box center [306, 55] width 461 height 20
paste input "The Substation: Congratulations, [PERSON_NAME] & [PERSON_NAME]!"
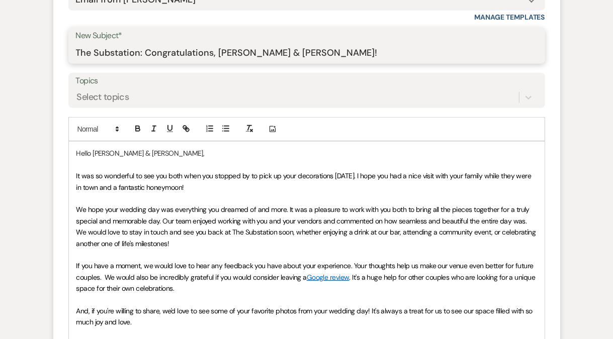
scroll to position [413, 0]
click at [164, 221] on span "We hope your wedding day was everything you dreamed of and more. It was a pleas…" at bounding box center [303, 215] width 455 height 20
click at [196, 241] on p "We would love to stay in touch and see you back at The Substation soon, whether…" at bounding box center [306, 238] width 460 height 23
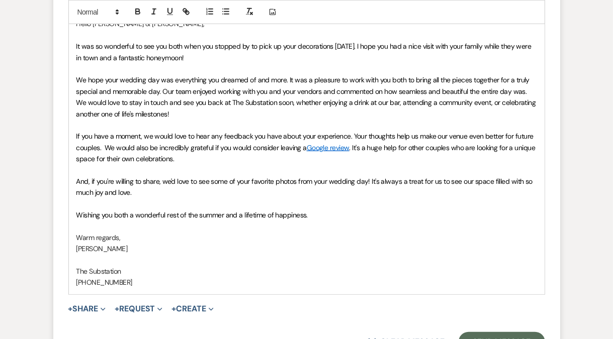
scroll to position [675, 0]
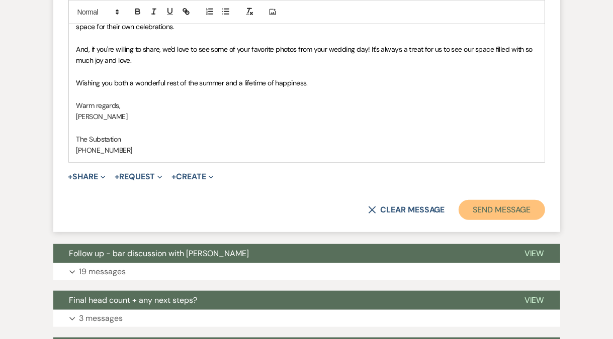
click at [517, 205] on button "Send Message" at bounding box center [501, 210] width 86 height 20
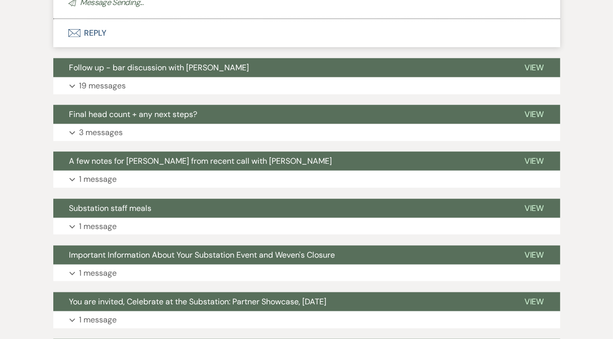
scroll to position [302, 0]
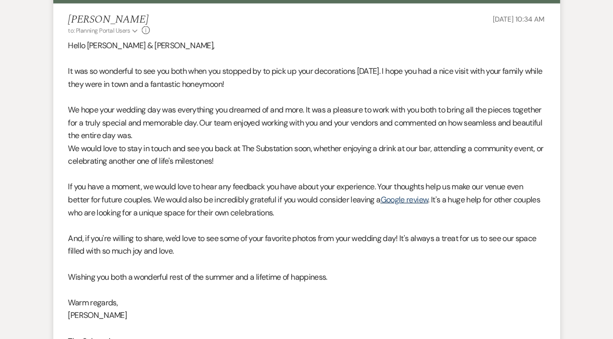
scroll to position [4590, 0]
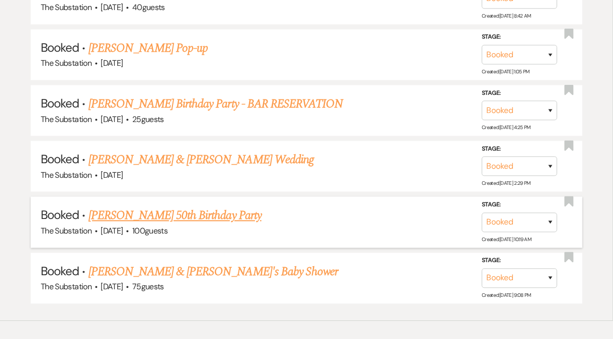
click at [156, 207] on link "[PERSON_NAME] 50th Birthday Party" at bounding box center [174, 216] width 173 height 18
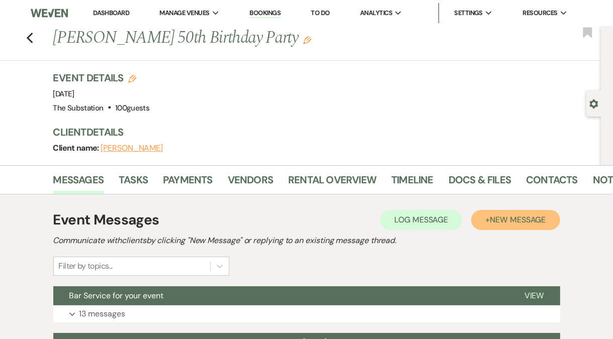
click at [506, 222] on span "New Message" at bounding box center [518, 220] width 56 height 11
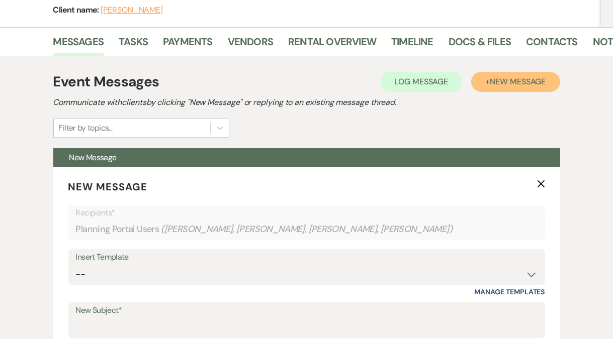
scroll to position [370, 0]
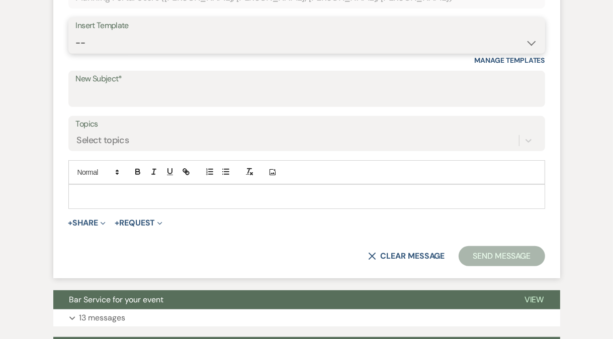
click at [145, 48] on select "-- Weven Planning Portal Introduction (Booked Events) Follow Up Contract (Pre-B…" at bounding box center [306, 43] width 461 height 20
click at [76, 33] on select "-- Weven Planning Portal Introduction (Booked Events) Follow Up Contract (Pre-B…" at bounding box center [306, 43] width 461 height 20
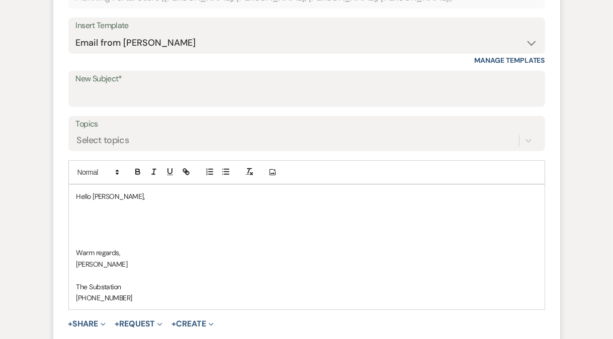
click at [137, 106] on div "New Subject*" at bounding box center [306, 89] width 476 height 36
click at [138, 91] on input "New Subject*" at bounding box center [306, 96] width 461 height 20
click at [100, 212] on p at bounding box center [306, 208] width 460 height 11
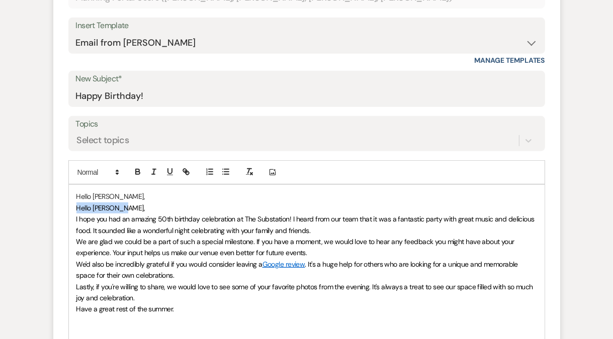
drag, startPoint x: 118, startPoint y: 207, endPoint x: 66, endPoint y: 210, distance: 51.4
click at [66, 210] on form "New Message X Saving draft... Recipients* Planning Portal Users ( Heather Ovese…" at bounding box center [306, 214] width 507 height 556
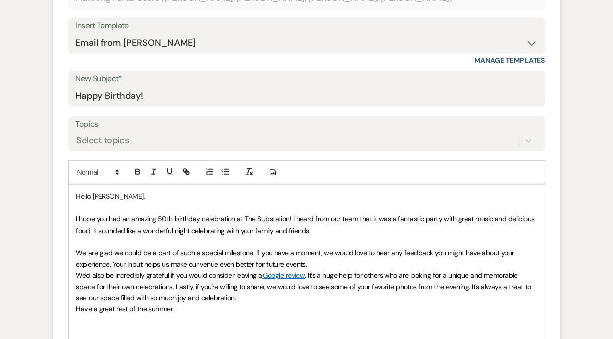
click at [313, 263] on p "We are glad we could be a part of such a special milestone. If you have a momen…" at bounding box center [306, 258] width 460 height 23
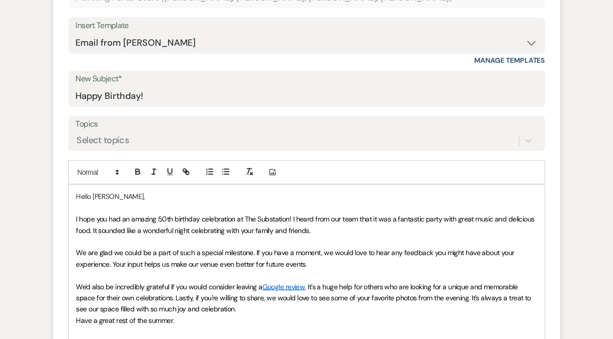
click at [73, 322] on div "Hello Heather, I hope you had an amazing 50th birthday celebration at The Subst…" at bounding box center [306, 309] width 475 height 248
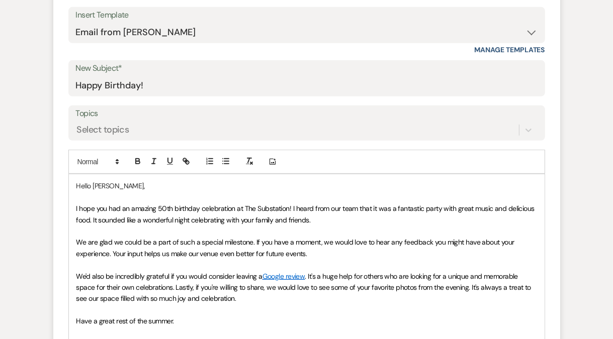
scroll to position [427, 0]
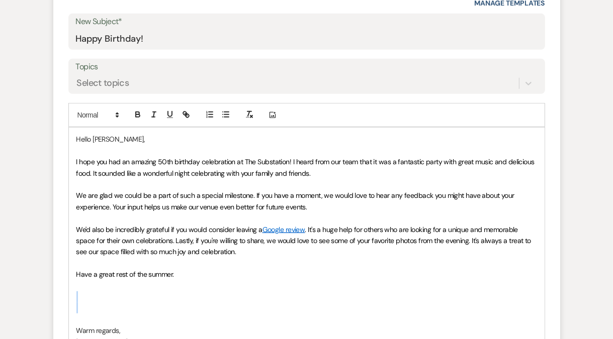
drag, startPoint x: 116, startPoint y: 291, endPoint x: 128, endPoint y: 310, distance: 22.6
click at [128, 310] on div "Hello Heather, I hope you had an amazing 50th birthday celebration at The Subst…" at bounding box center [306, 258] width 475 height 260
click at [328, 205] on p "We are glad we could be a part of such a special milestone. If you have a momen…" at bounding box center [306, 201] width 460 height 23
click at [338, 173] on p "I hope you had an amazing 50th birthday celebration at The Substation! I heard …" at bounding box center [306, 167] width 460 height 23
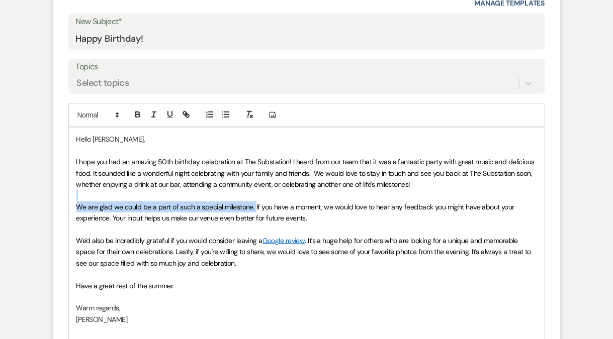
drag, startPoint x: 253, startPoint y: 207, endPoint x: 212, endPoint y: 194, distance: 43.1
click at [212, 194] on div "Hello Heather, I hope you had an amazing 50th birthday celebration at The Subst…" at bounding box center [306, 246] width 475 height 237
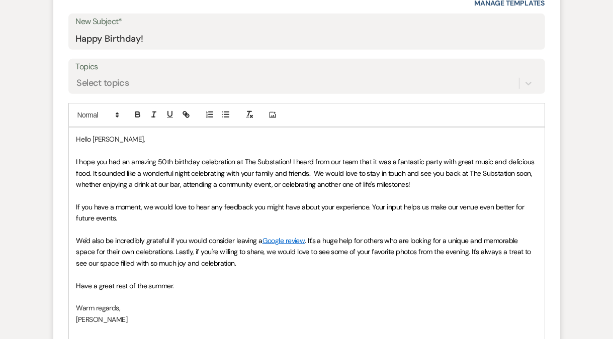
click at [313, 171] on span "I hope you had an amazing 50th birthday celebration at The Substation! I heard …" at bounding box center [306, 173] width 460 height 32
click at [292, 161] on span "I hope you had an amazing 50th birthday celebration at The Substation! I heard …" at bounding box center [306, 173] width 460 height 32
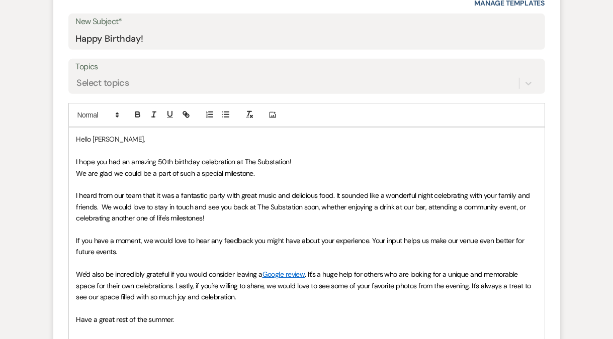
click at [75, 172] on div "Hello Heather, I hope you had an amazing 50th birthday celebration at The Subst…" at bounding box center [306, 263] width 475 height 271
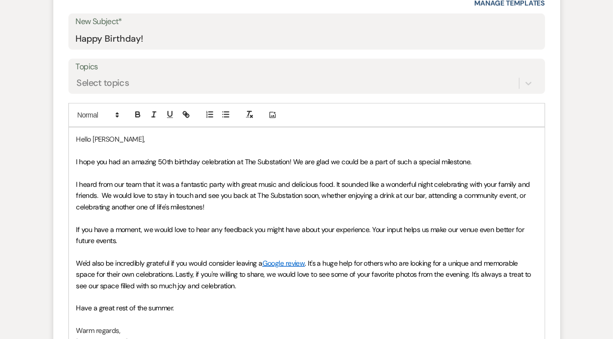
click at [498, 164] on p "I hope you had an amazing 50th birthday celebration at The Substation! We are g…" at bounding box center [306, 161] width 460 height 11
click at [103, 194] on span "I heard from our team that it was a fantastic party with great music and delici…" at bounding box center [303, 196] width 455 height 32
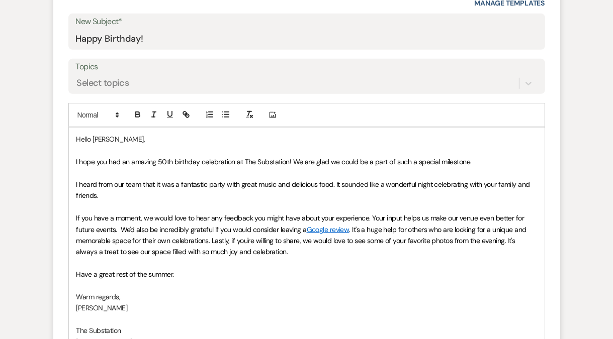
click at [284, 252] on p "If you have a moment, we would love to hear any feedback you might have about y…" at bounding box center [306, 235] width 460 height 45
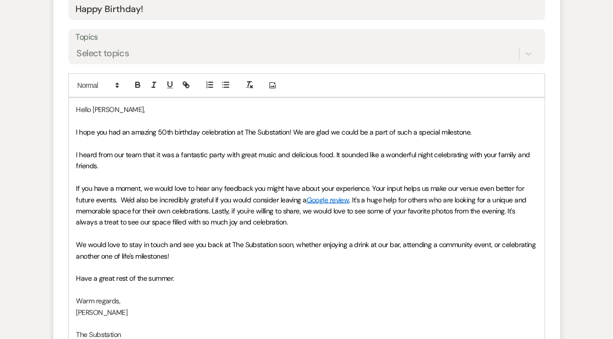
scroll to position [387, 0]
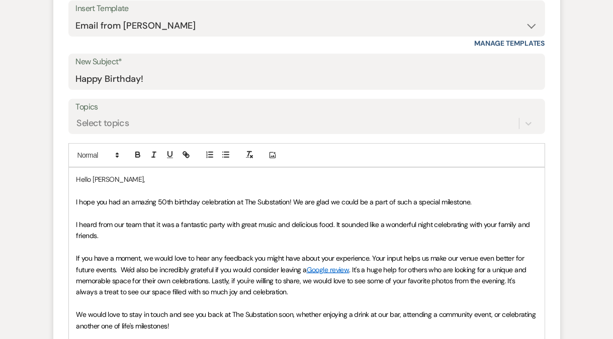
click at [75, 223] on div "Hello Heather, I hope you had an amazing 50th birthday celebration at The Subst…" at bounding box center [306, 298] width 475 height 260
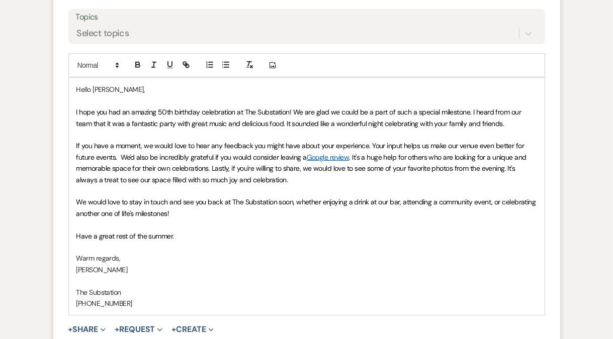
scroll to position [509, 0]
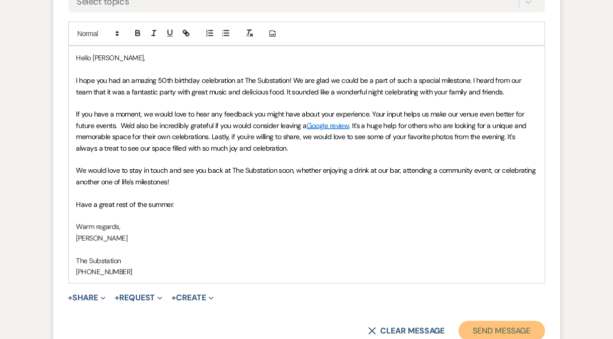
click at [491, 326] on button "Send Message" at bounding box center [501, 331] width 86 height 20
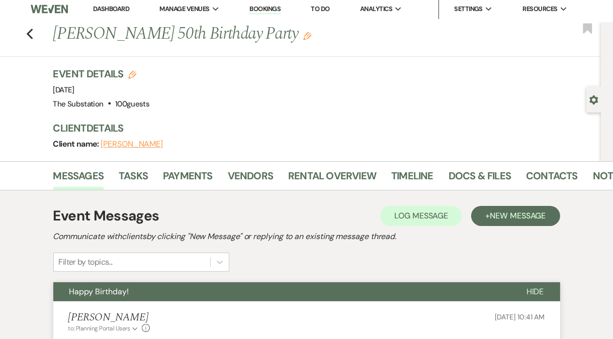
scroll to position [0, 0]
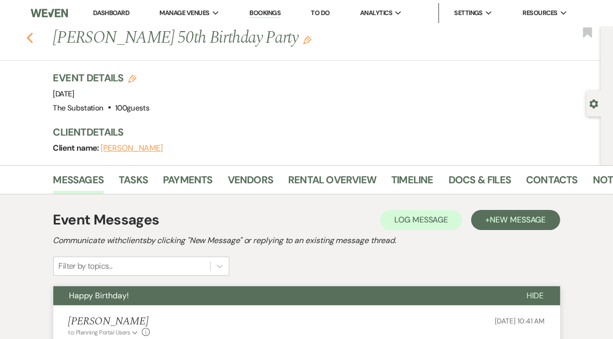
click at [29, 39] on icon "Previous" at bounding box center [30, 38] width 8 height 12
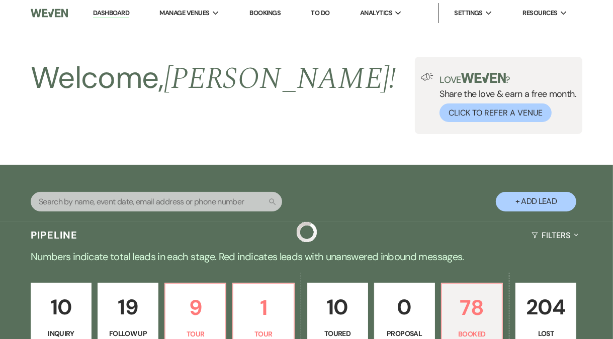
scroll to position [4590, 0]
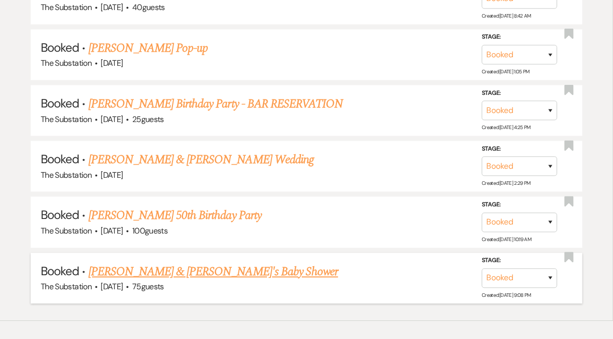
click at [165, 263] on link "[PERSON_NAME] & [PERSON_NAME]'s Baby Shower" at bounding box center [213, 272] width 250 height 18
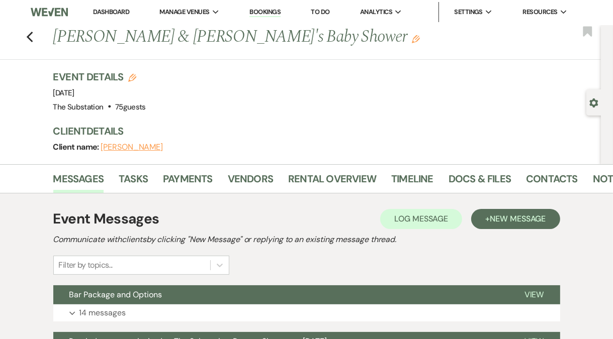
scroll to position [2, 0]
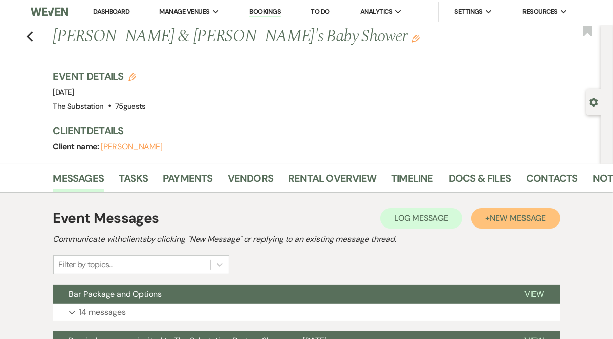
click at [530, 217] on span "New Message" at bounding box center [518, 218] width 56 height 11
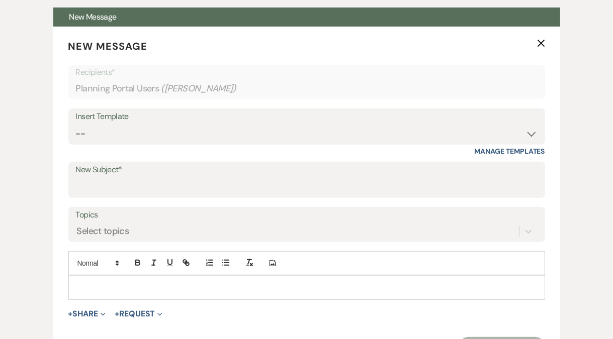
scroll to position [367, 0]
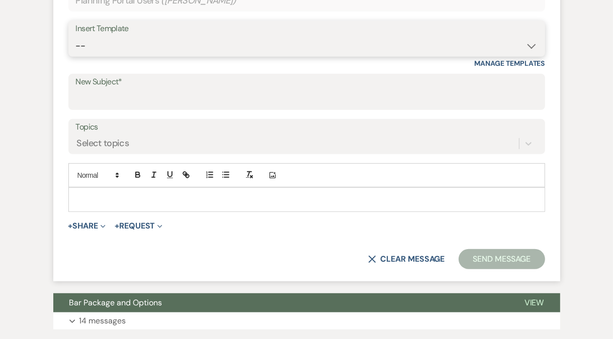
click at [147, 49] on select "-- Weven Planning Portal Introduction (Booked Events) Follow Up Contract (Pre-B…" at bounding box center [306, 46] width 461 height 20
click at [76, 36] on select "-- Weven Planning Portal Introduction (Booked Events) Follow Up Contract (Pre-B…" at bounding box center [306, 46] width 461 height 20
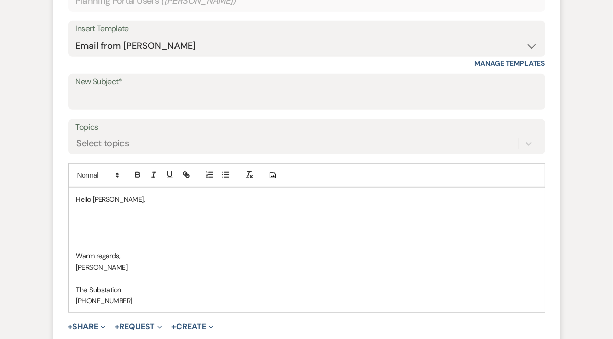
click at [109, 221] on p at bounding box center [306, 222] width 460 height 11
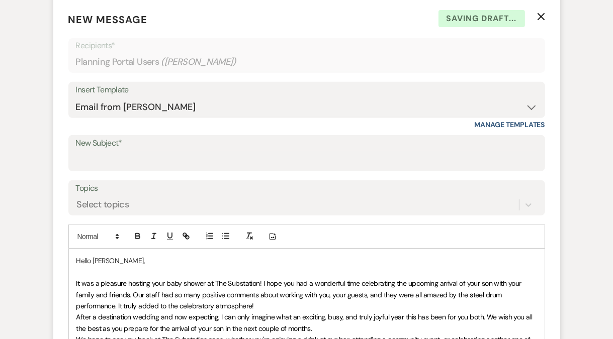
scroll to position [317, 0]
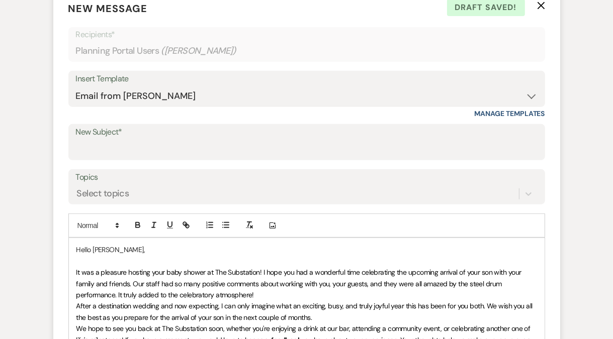
click at [111, 248] on p "Hello Renee," at bounding box center [306, 249] width 460 height 11
click at [110, 248] on p "Hello Renee. & Nelzir," at bounding box center [306, 249] width 460 height 11
click at [222, 284] on span "It was a pleasure hosting your baby shower at The Substation! I hope you had a …" at bounding box center [299, 284] width 447 height 32
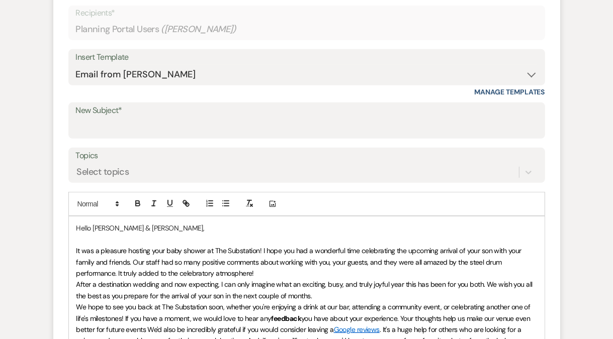
scroll to position [384, 0]
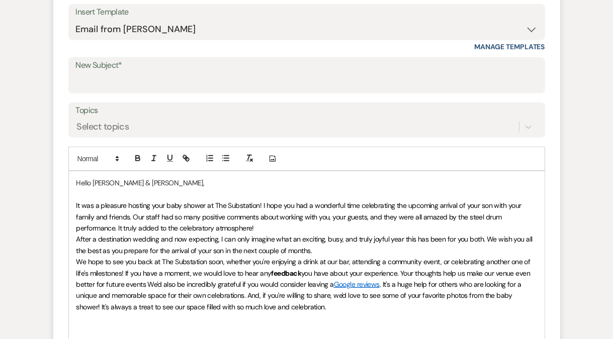
click at [275, 225] on p "It was a pleasure hosting your baby shower at The Substation! I hope you had a …" at bounding box center [306, 217] width 460 height 34
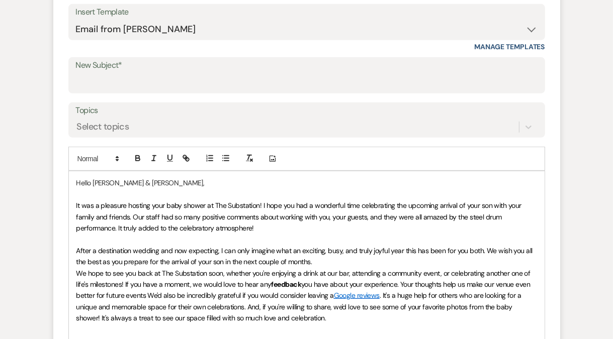
click at [323, 265] on p "After a destination wedding and now expecting, I can only imagine what an excit…" at bounding box center [306, 256] width 460 height 23
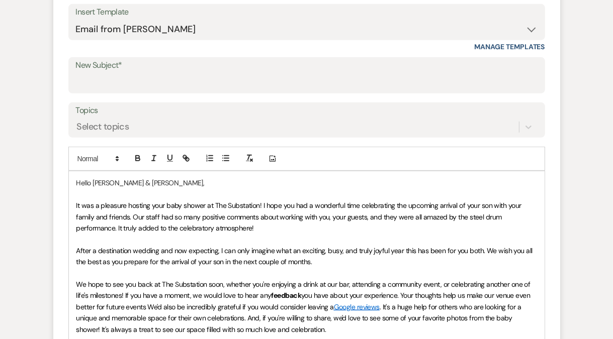
click at [432, 217] on span "It was a pleasure hosting your baby shower at The Substation! I hope you had a …" at bounding box center [299, 217] width 447 height 32
click at [357, 222] on p "It was a pleasure hosting your baby shower at The Substation! I hope you had a …" at bounding box center [306, 217] width 460 height 34
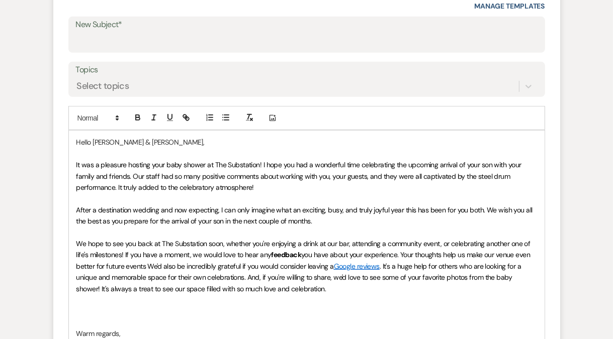
scroll to position [431, 0]
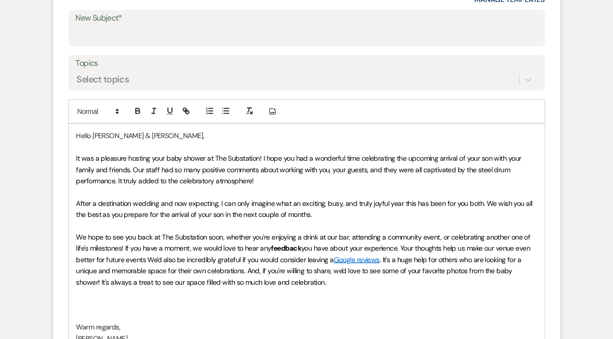
click at [125, 247] on span "We hope to see you back at The Substation soon, whether you're enjoying a drink…" at bounding box center [303, 243] width 455 height 20
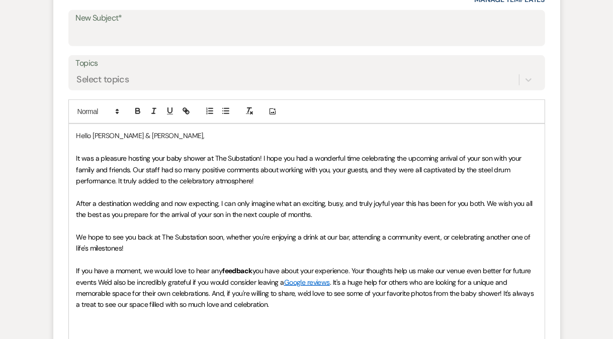
click at [73, 235] on div "Hello Renee & Nelzir, It was a pleasure hosting your baby shower at The Substat…" at bounding box center [306, 265] width 475 height 282
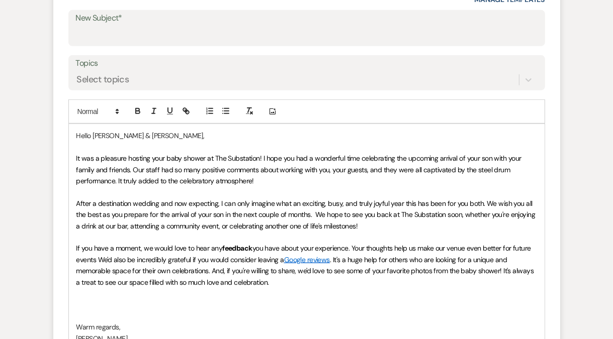
click at [464, 214] on span "After a destination wedding and now expecting, I can only imagine what an excit…" at bounding box center [306, 215] width 460 height 32
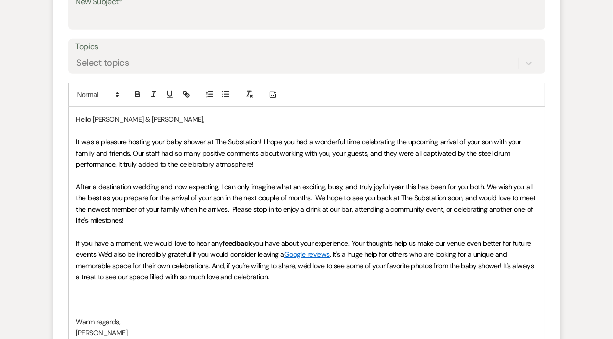
scroll to position [490, 0]
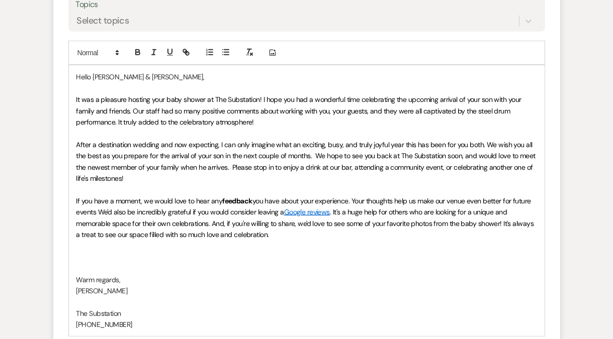
click at [142, 263] on p at bounding box center [306, 268] width 460 height 11
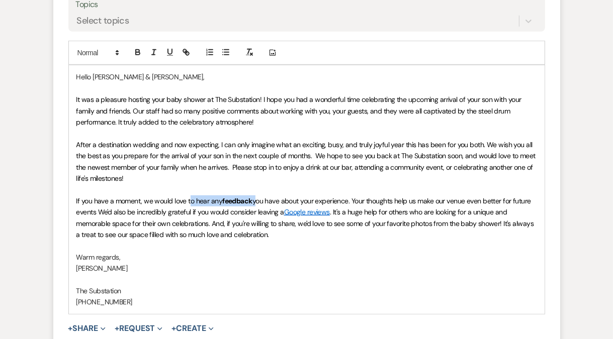
drag, startPoint x: 255, startPoint y: 199, endPoint x: 188, endPoint y: 203, distance: 66.5
click at [188, 203] on p "If you have a moment, we would love to hear any feedback you have about your ex…" at bounding box center [306, 218] width 460 height 45
click at [161, 158] on span "After a destination wedding and now expecting, I can only imagine what an excit…" at bounding box center [306, 161] width 461 height 43
click at [293, 118] on p "It was a pleasure hosting your baby shower at The Substation! I hope you had a …" at bounding box center [306, 111] width 460 height 34
click at [154, 184] on p at bounding box center [306, 189] width 460 height 11
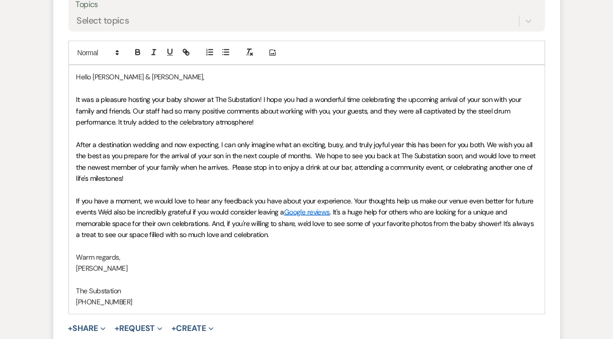
click at [258, 178] on p "After a destination wedding and now expecting, I can only imagine what an excit…" at bounding box center [306, 161] width 460 height 45
click at [97, 213] on span "If you have a moment, we would love to hear any feedback you have about your ex…" at bounding box center [305, 207] width 459 height 20
click at [341, 229] on p "If you have a moment, we would love to hear any feedback you have about your ex…" at bounding box center [306, 218] width 460 height 45
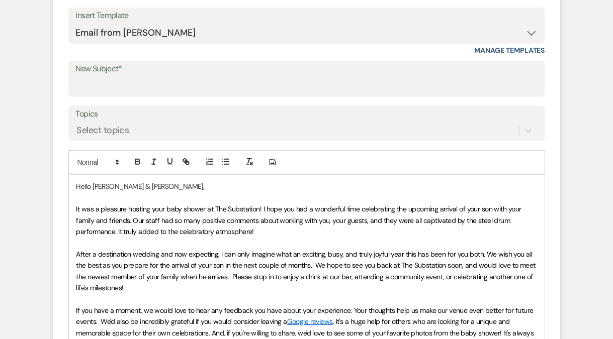
scroll to position [237, 0]
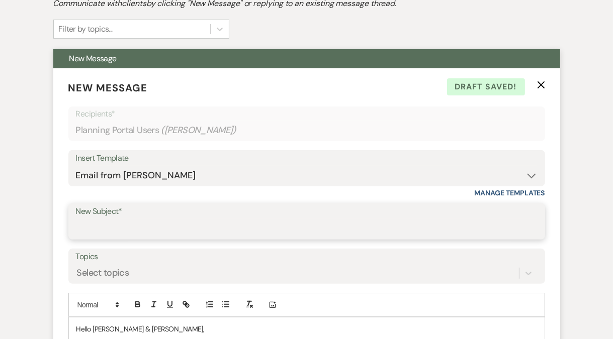
click at [151, 229] on input "New Subject*" at bounding box center [306, 229] width 461 height 20
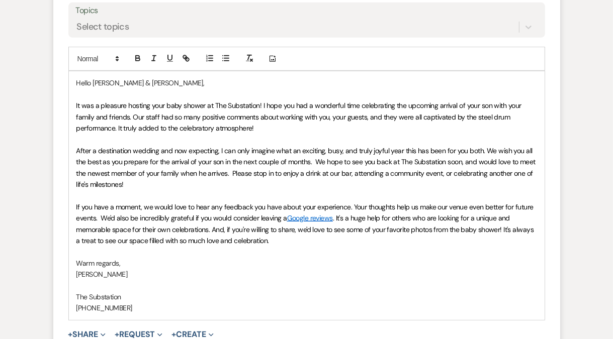
scroll to position [484, 0]
click at [246, 181] on p "After a destination wedding and now expecting, I can only imagine what an excit…" at bounding box center [306, 167] width 460 height 45
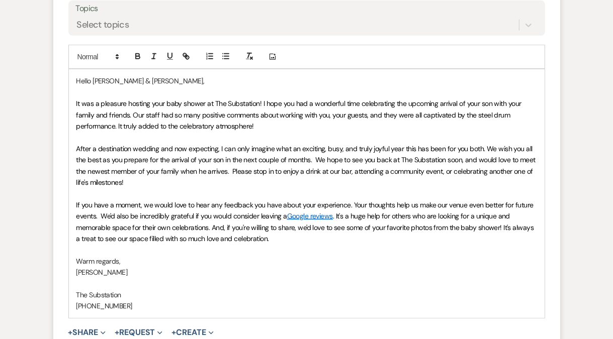
scroll to position [556, 0]
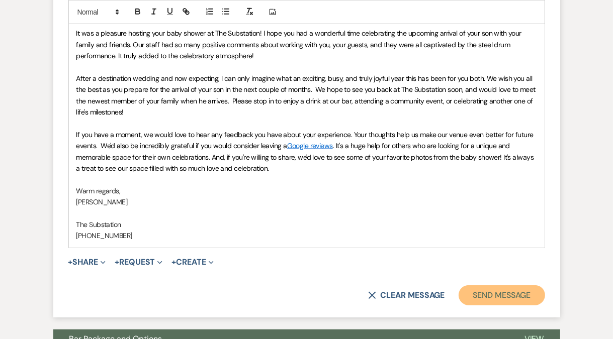
click at [488, 288] on button "Send Message" at bounding box center [501, 295] width 86 height 20
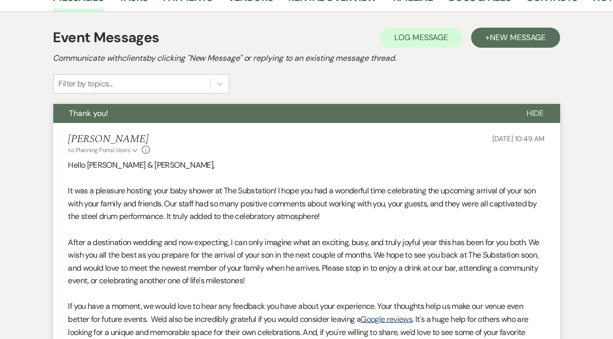
scroll to position [0, 0]
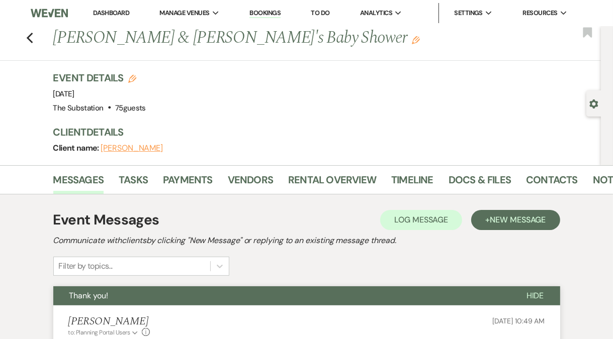
click at [123, 10] on link "Dashboard" at bounding box center [111, 13] width 36 height 9
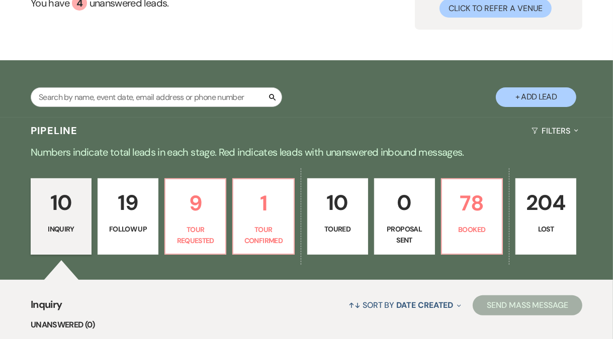
scroll to position [162, 0]
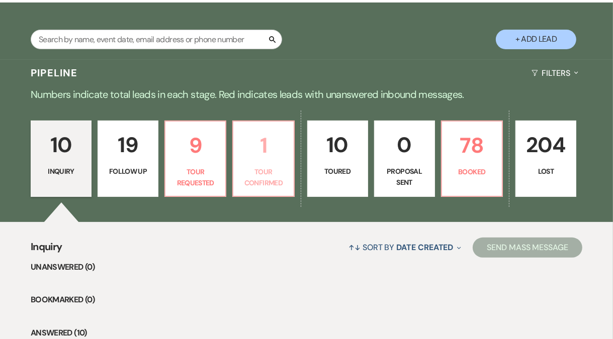
click at [261, 168] on p "Tour Confirmed" at bounding box center [263, 177] width 48 height 23
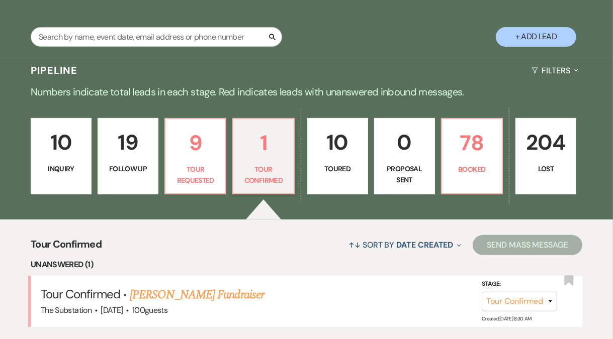
scroll to position [165, 0]
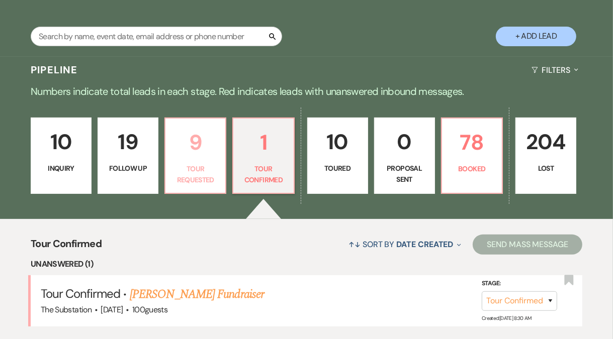
click at [173, 154] on p "9" at bounding box center [195, 143] width 48 height 34
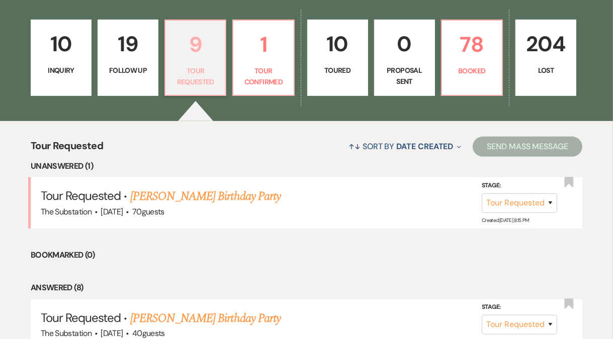
scroll to position [319, 0]
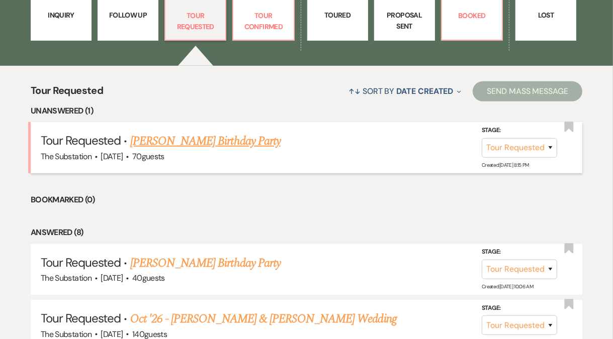
click at [212, 143] on link "Douglas Olson's Birthday Party" at bounding box center [205, 141] width 150 height 18
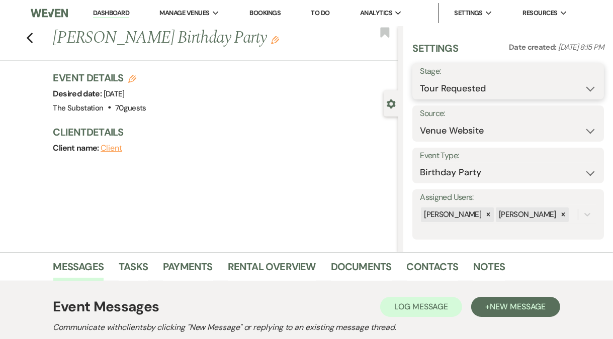
click at [485, 89] on select "Inquiry Follow Up Tour Requested Tour Confirmed Toured Proposal Sent Booked Lost" at bounding box center [508, 89] width 176 height 20
click at [420, 79] on select "Inquiry Follow Up Tour Requested Tour Confirmed Toured Proposal Sent Booked Lost" at bounding box center [508, 89] width 176 height 20
click at [581, 87] on button "Save" at bounding box center [583, 81] width 39 height 20
click at [271, 42] on use "button" at bounding box center [275, 40] width 8 height 8
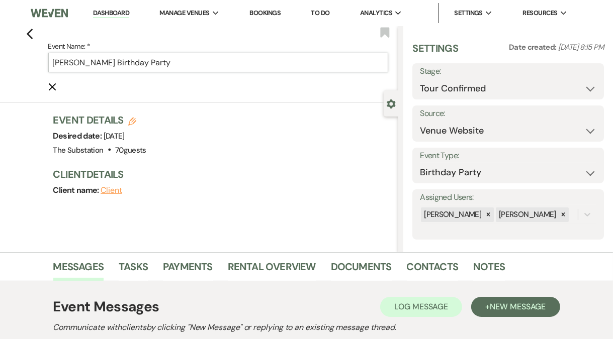
click at [108, 63] on input "Douglas Olson's Birthday Party" at bounding box center [218, 63] width 340 height 20
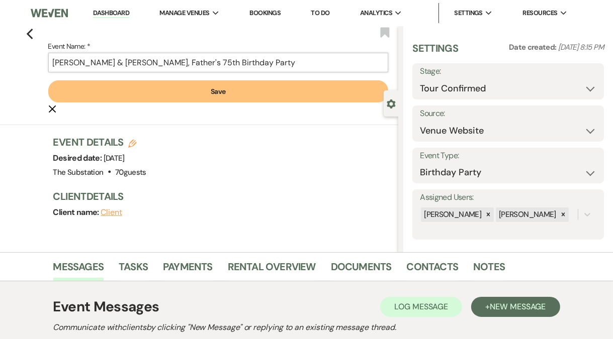
click at [157, 63] on input "Douglas Olson & Kristen Mohoney, Father's 75th Birthday Party" at bounding box center [218, 63] width 340 height 20
click at [222, 92] on button "Save" at bounding box center [218, 91] width 340 height 22
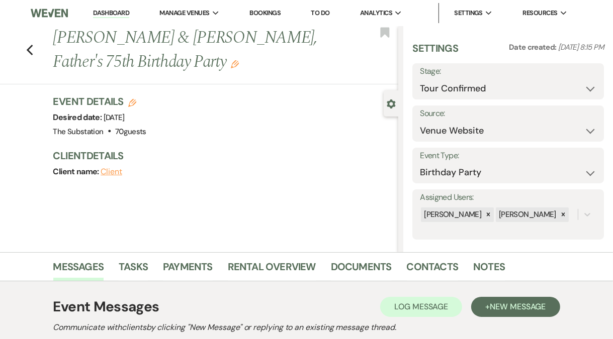
click at [109, 12] on link "Dashboard" at bounding box center [111, 14] width 36 height 10
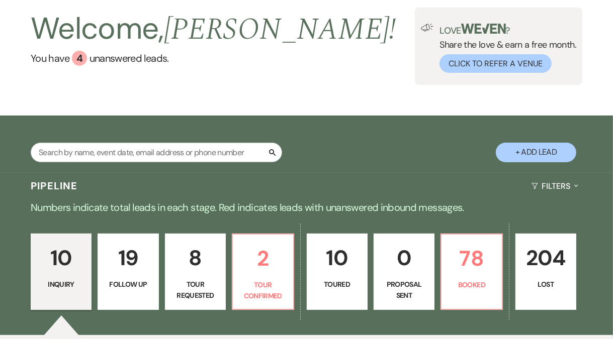
scroll to position [146, 0]
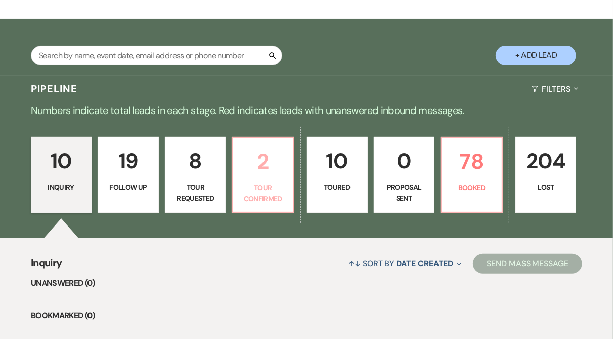
click at [263, 191] on p "Tour Confirmed" at bounding box center [263, 193] width 48 height 23
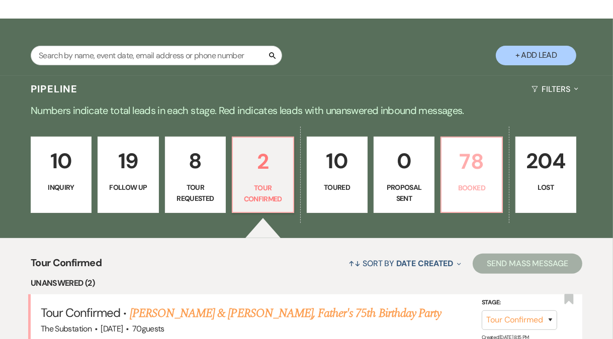
click at [474, 199] on link "78 Booked" at bounding box center [471, 175] width 62 height 76
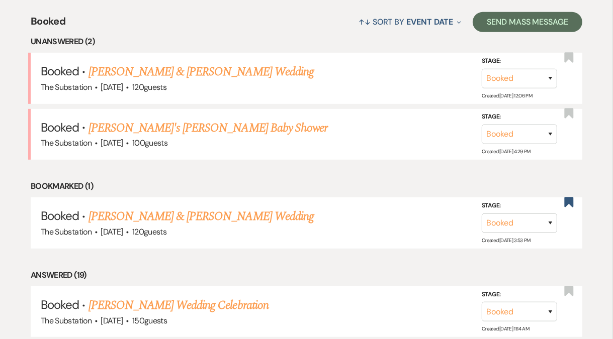
scroll to position [393, 0]
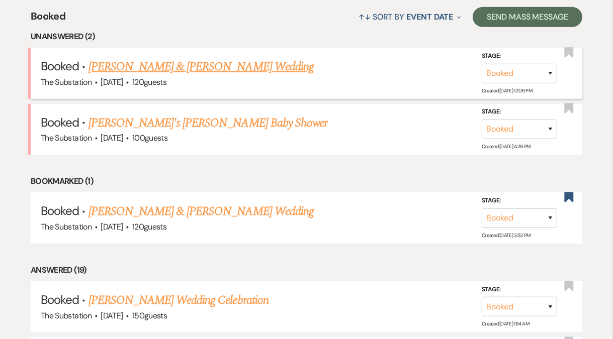
click at [213, 66] on link "[PERSON_NAME] & [PERSON_NAME] Wedding" at bounding box center [200, 67] width 225 height 18
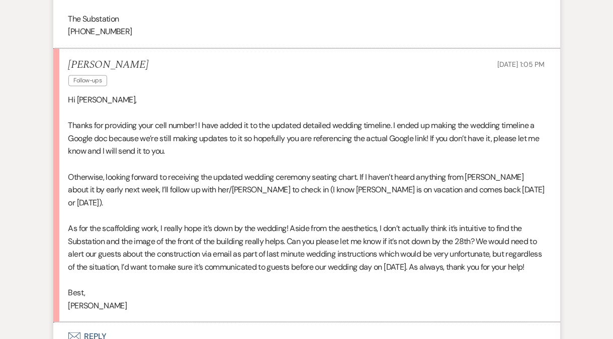
scroll to position [1184, 0]
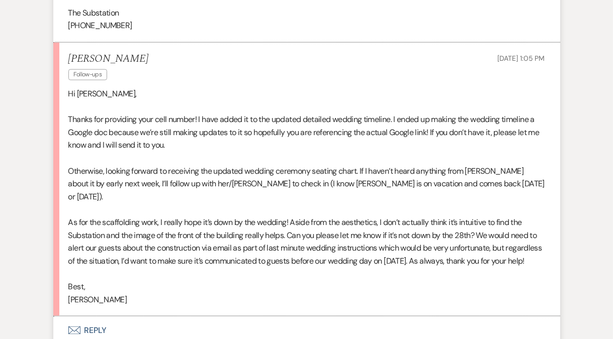
click at [313, 127] on p "Thanks for providing your cell number! I have added it to the updated detailed …" at bounding box center [306, 132] width 476 height 39
click at [320, 165] on p "Otherwise, looking forward to receiving the updated wedding ceremony seating ch…" at bounding box center [306, 184] width 476 height 39
click at [358, 224] on p "As for the scaffolding work, I really hope it’s down by the wedding! Aside from…" at bounding box center [306, 241] width 476 height 51
click at [249, 224] on p "As for the scaffolding work, I really hope it’s down by the wedding! Aside from…" at bounding box center [306, 241] width 476 height 51
click at [238, 216] on p "As for the scaffolding work, I really hope it’s down by the wedding! Aside from…" at bounding box center [306, 241] width 476 height 51
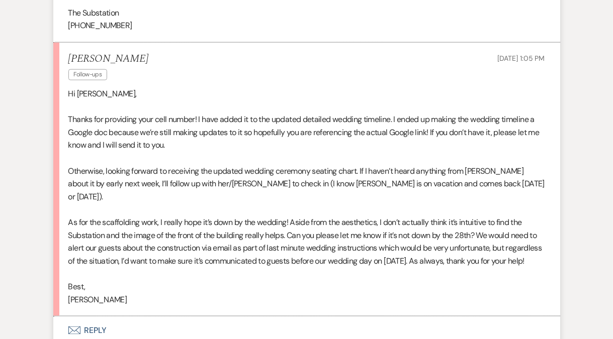
click at [97, 317] on button "Envelope Reply" at bounding box center [306, 331] width 507 height 28
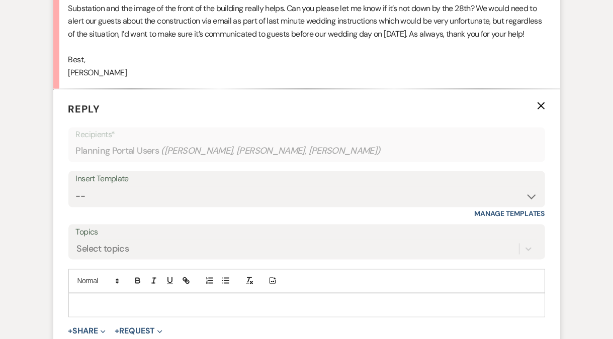
scroll to position [1466, 0]
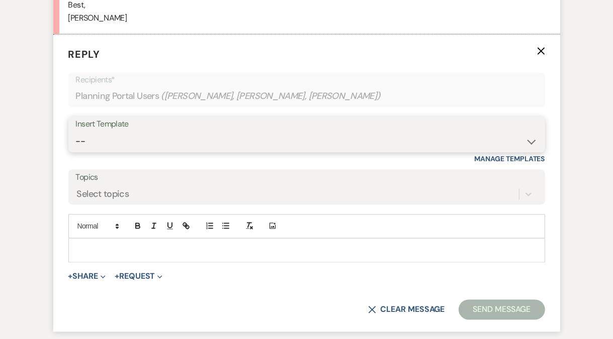
click at [139, 132] on select "-- Weven Planning Portal Introduction (Booked Events) Follow Up Contract (Pre-B…" at bounding box center [306, 142] width 461 height 20
click at [76, 132] on select "-- Weven Planning Portal Introduction (Booked Events) Follow Up Contract (Pre-B…" at bounding box center [306, 142] width 461 height 20
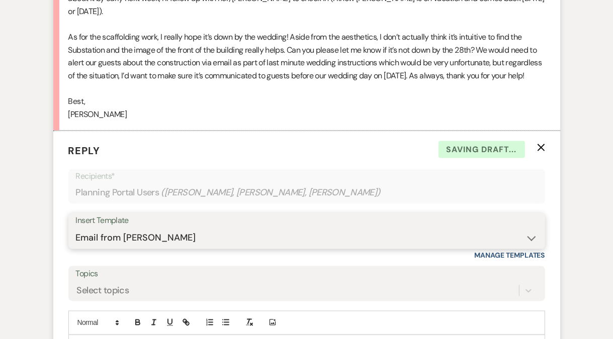
scroll to position [1207, 0]
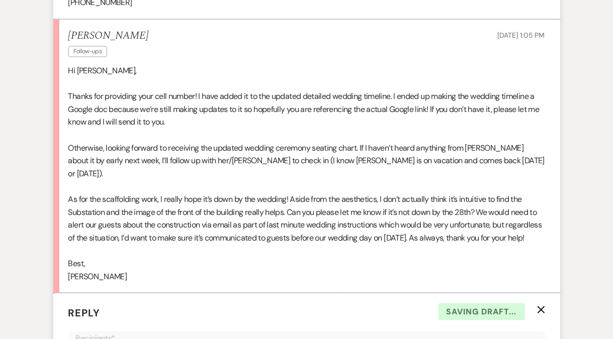
click at [245, 151] on p "Otherwise, looking forward to receiving the updated wedding ceremony seating ch…" at bounding box center [306, 161] width 476 height 39
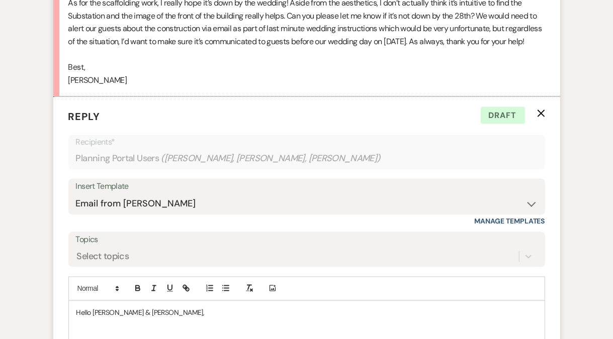
scroll to position [1564, 0]
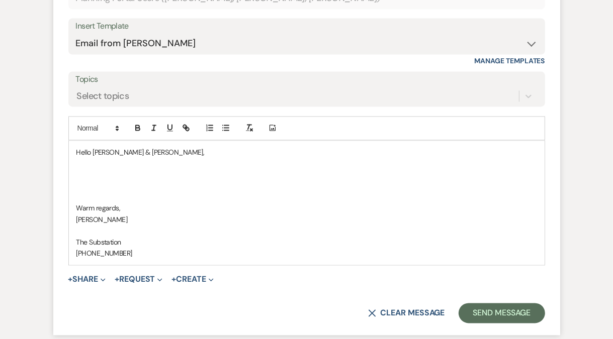
click at [128, 169] on p at bounding box center [306, 174] width 460 height 11
click at [404, 309] on button "X Clear message" at bounding box center [406, 313] width 76 height 8
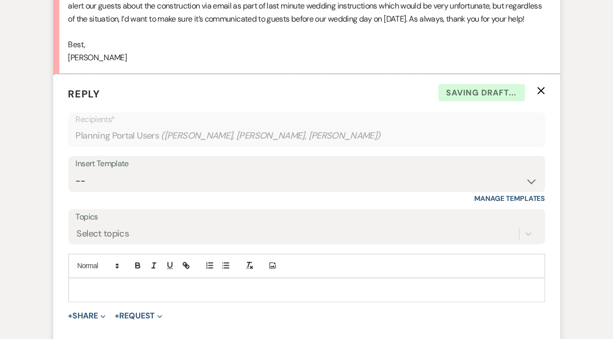
scroll to position [1392, 0]
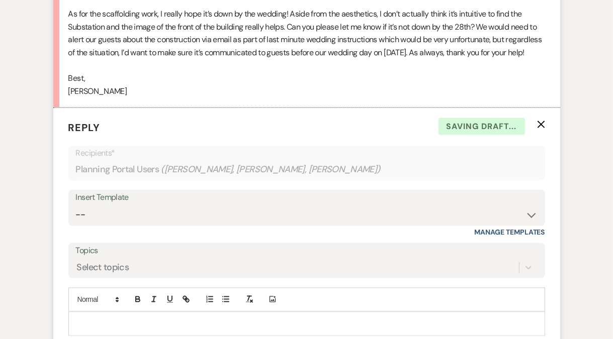
click at [541, 121] on use "button" at bounding box center [541, 125] width 8 height 8
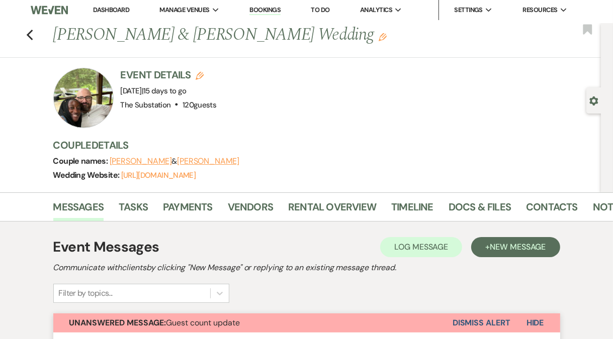
scroll to position [0, 0]
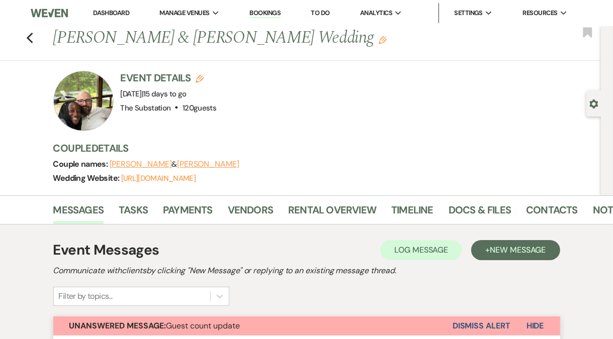
click at [107, 15] on link "Dashboard" at bounding box center [111, 13] width 36 height 9
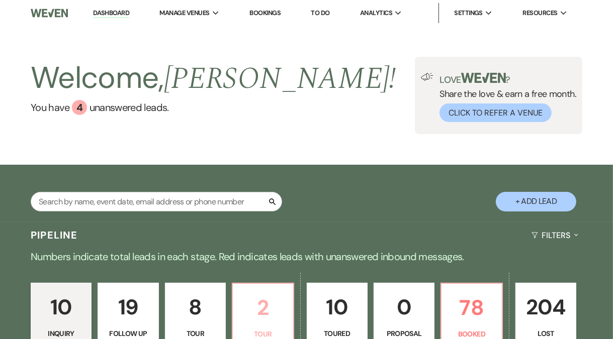
click at [264, 312] on p "2" at bounding box center [263, 308] width 48 height 34
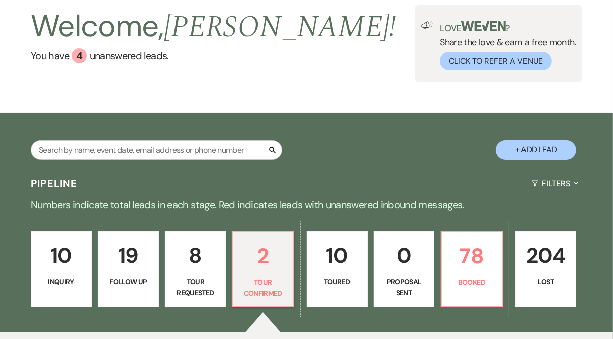
scroll to position [72, 0]
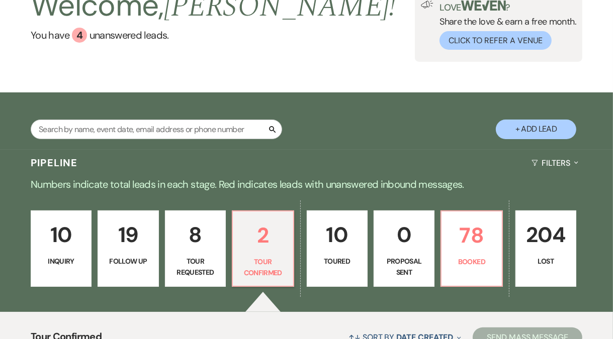
click at [542, 240] on p "204" at bounding box center [546, 235] width 48 height 34
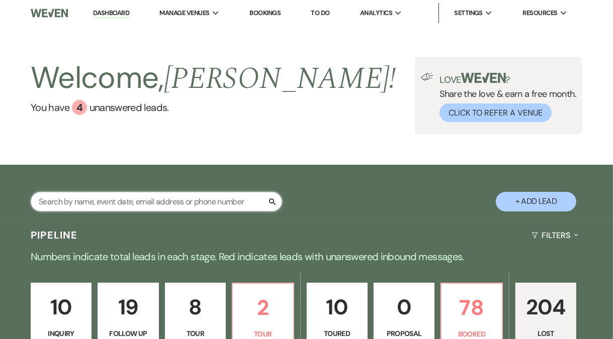
click at [122, 204] on input "text" at bounding box center [156, 202] width 251 height 20
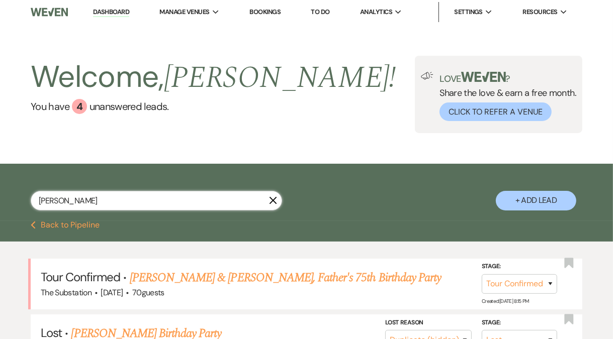
scroll to position [16, 0]
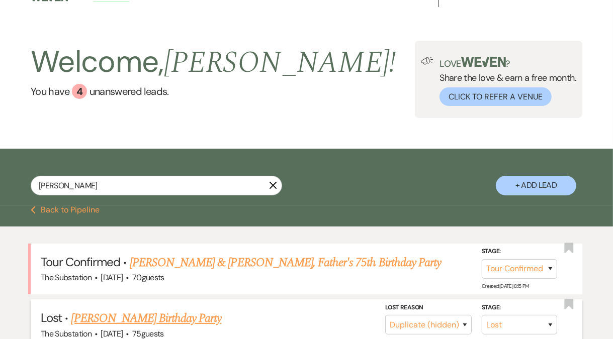
click at [148, 317] on link "Kristen Mahoney's Birthday Party" at bounding box center [146, 319] width 150 height 18
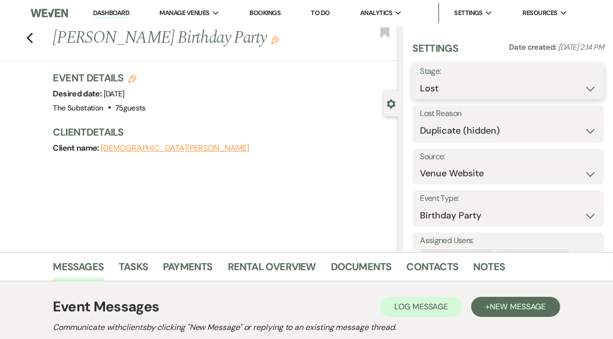
click at [455, 88] on select "Inquiry Follow Up Tour Requested Tour Confirmed Toured Proposal Sent Booked Lost" at bounding box center [508, 89] width 176 height 20
click at [420, 79] on select "Inquiry Follow Up Tour Requested Tour Confirmed Toured Proposal Sent Booked Lost" at bounding box center [508, 89] width 176 height 20
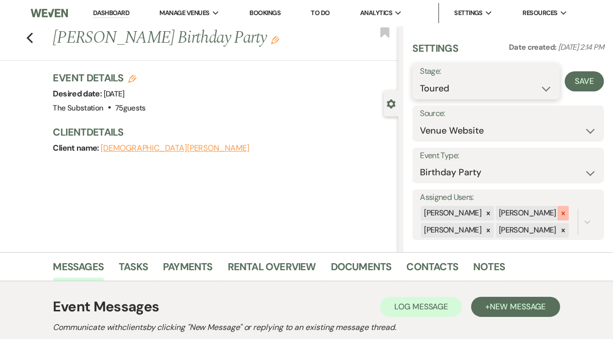
click at [559, 210] on icon at bounding box center [562, 213] width 7 height 7
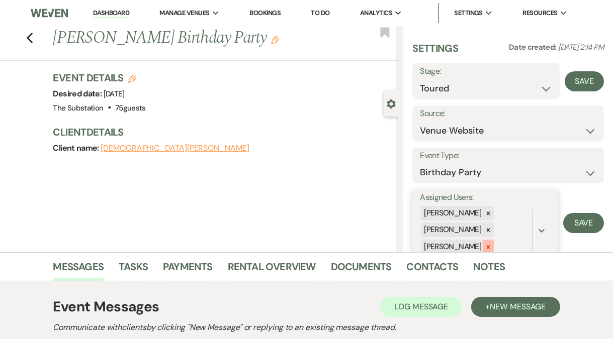
click at [485, 244] on icon at bounding box center [488, 247] width 7 height 7
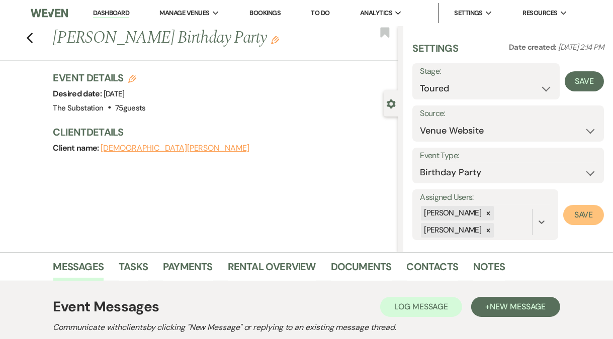
click at [567, 223] on button "Save" at bounding box center [583, 215] width 41 height 20
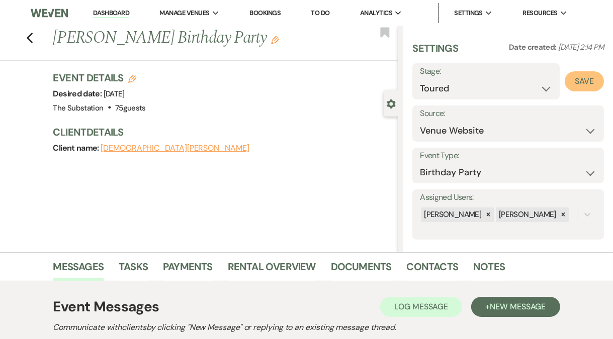
click at [579, 81] on button "Save" at bounding box center [583, 81] width 39 height 20
click at [32, 39] on use "button" at bounding box center [29, 38] width 7 height 11
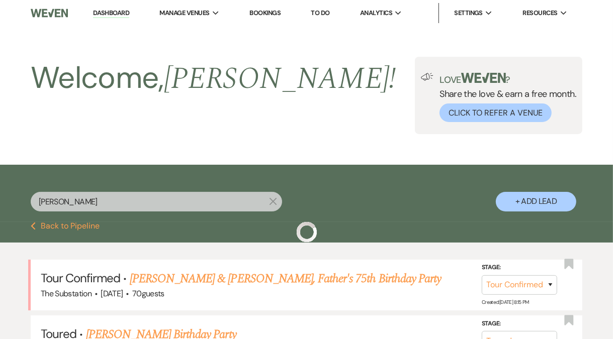
scroll to position [16, 0]
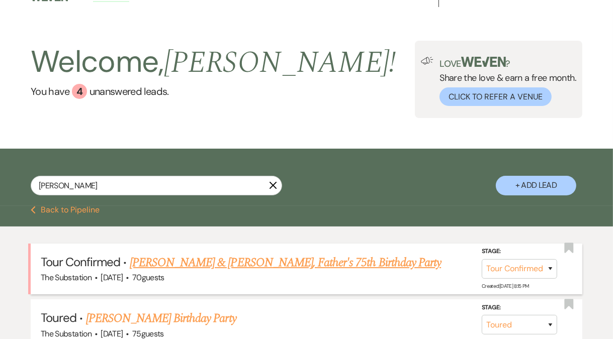
click at [223, 261] on link "Douglas Olson & Kristen Mahoney, Father's 75th Birthday Party" at bounding box center [285, 263] width 311 height 18
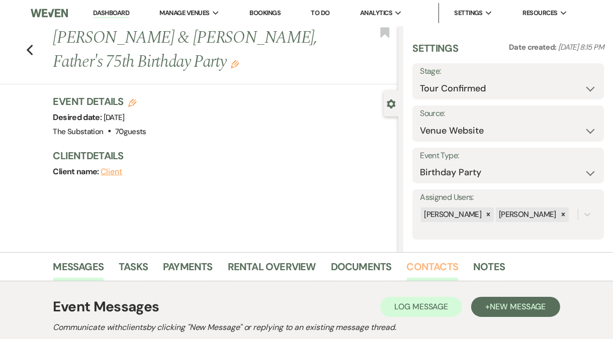
click at [425, 262] on link "Contacts" at bounding box center [433, 270] width 52 height 22
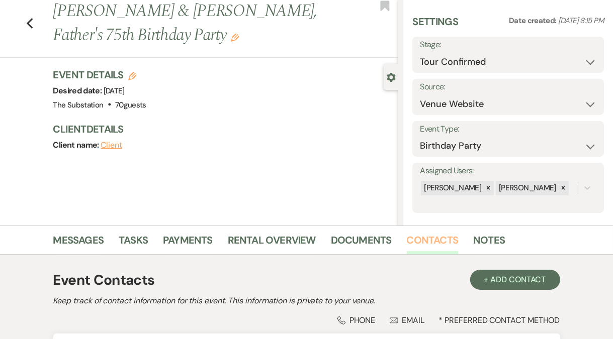
scroll to position [151, 0]
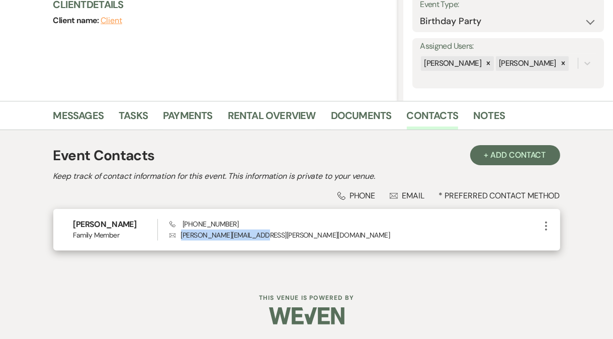
drag, startPoint x: 182, startPoint y: 235, endPoint x: 257, endPoint y: 237, distance: 74.4
click at [257, 237] on p "Envelope olson.douglas@gmail.com" at bounding box center [354, 235] width 370 height 11
copy p "[PERSON_NAME][EMAIL_ADDRESS][PERSON_NAME][DOMAIN_NAME]"
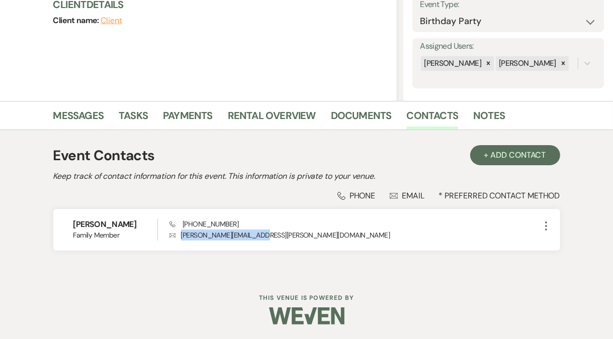
scroll to position [0, 0]
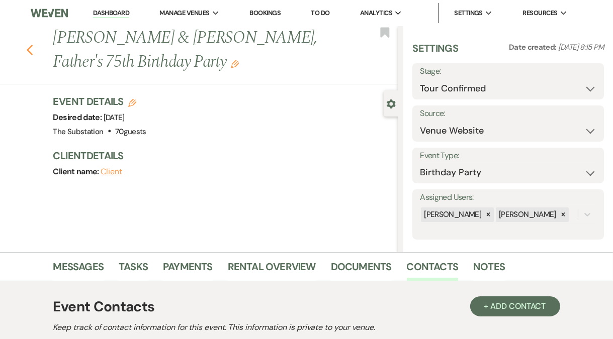
click at [32, 50] on icon "Previous" at bounding box center [30, 50] width 8 height 12
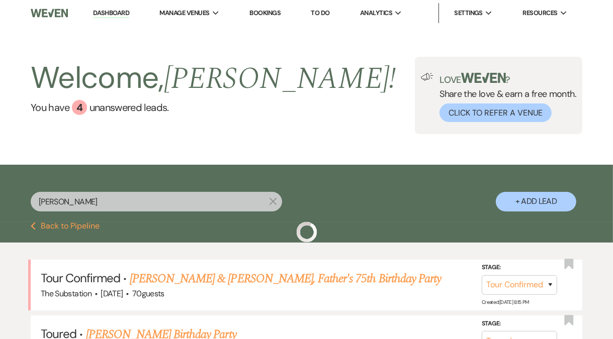
scroll to position [16, 0]
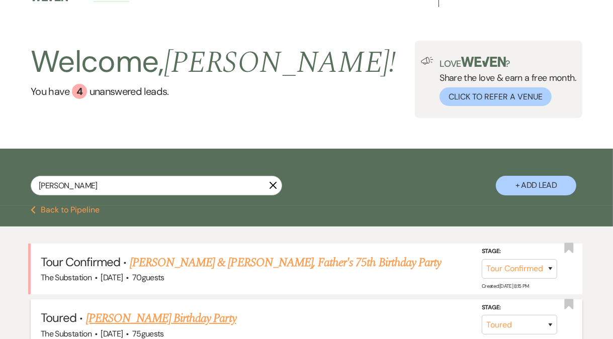
click at [189, 316] on link "Kristen Mahoney's Birthday Party" at bounding box center [161, 319] width 150 height 18
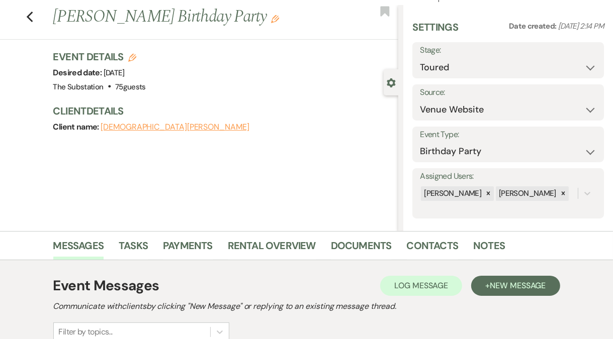
scroll to position [65, 0]
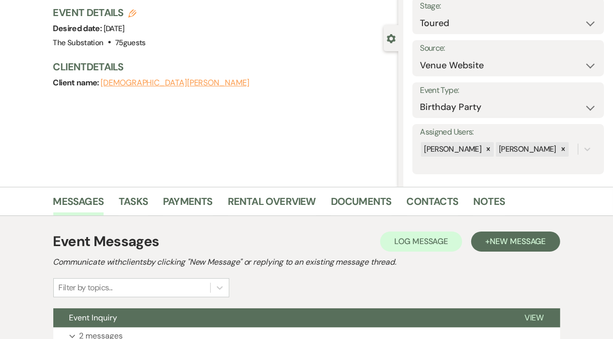
click at [139, 83] on button "[DEMOGRAPHIC_DATA][PERSON_NAME]" at bounding box center [175, 83] width 149 height 8
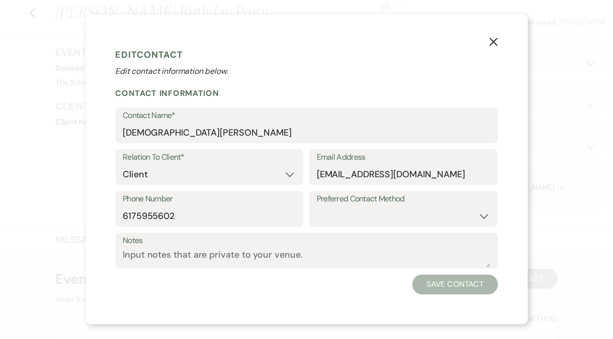
scroll to position [65, 0]
click at [495, 41] on icon "X" at bounding box center [498, 40] width 9 height 9
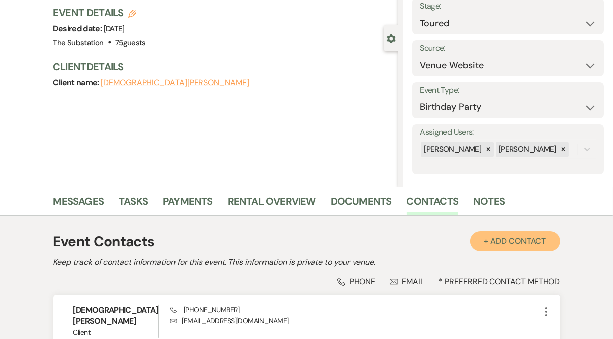
click at [504, 238] on button "+ Add Contact" at bounding box center [515, 241] width 90 height 20
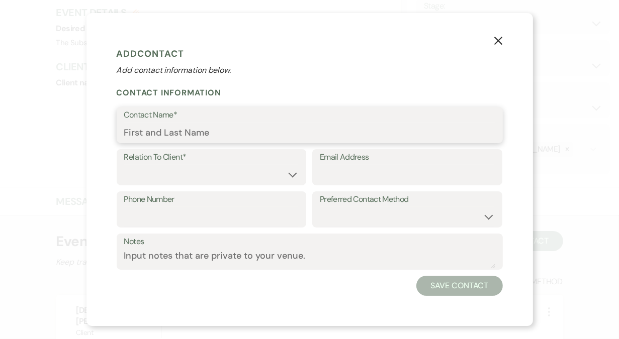
click at [234, 135] on input "Contact Name*" at bounding box center [309, 133] width 371 height 20
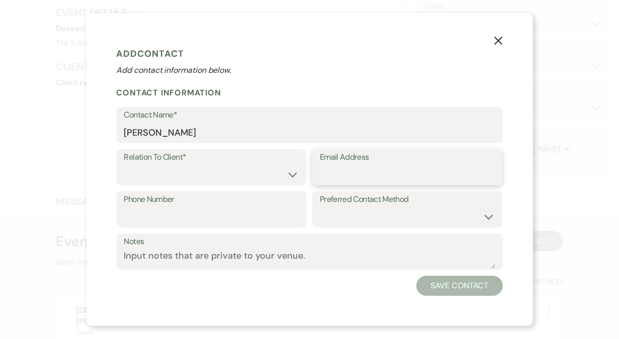
click at [347, 175] on input "Email Address" at bounding box center [407, 175] width 175 height 20
paste input "[PERSON_NAME][EMAIL_ADDRESS][PERSON_NAME][DOMAIN_NAME]"
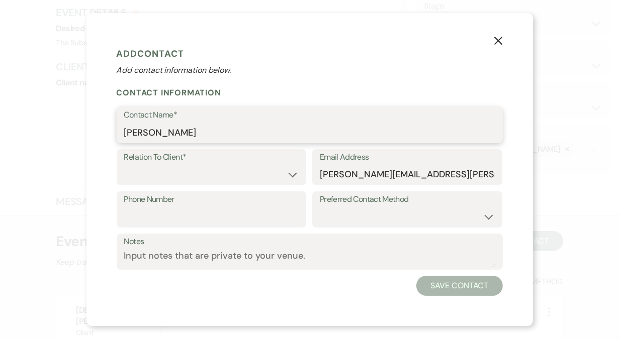
click at [192, 134] on input "Douglas O" at bounding box center [309, 133] width 371 height 20
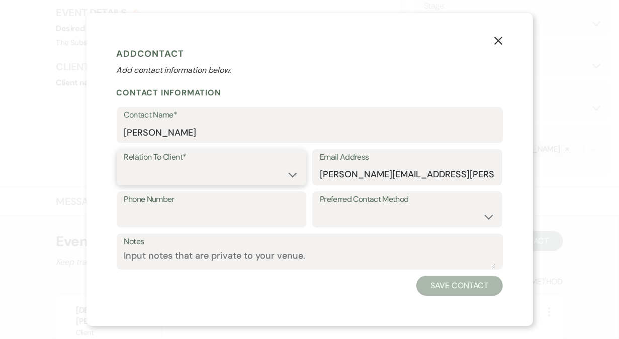
click at [198, 173] on select "Client Event Planner Parent of Client Family Member Friend Other" at bounding box center [211, 175] width 175 height 20
click at [124, 165] on select "Client Event Planner Parent of Client Family Member Friend Other" at bounding box center [211, 175] width 175 height 20
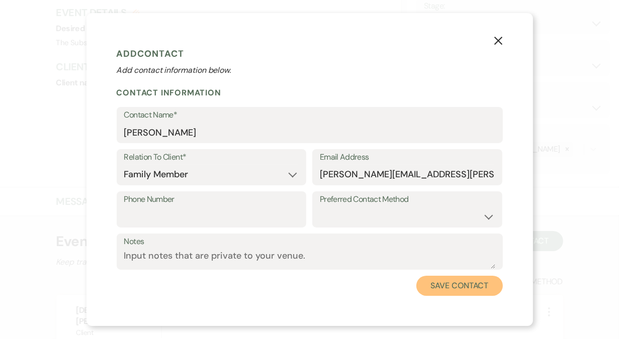
click at [442, 291] on button "Save Contact" at bounding box center [459, 286] width 86 height 20
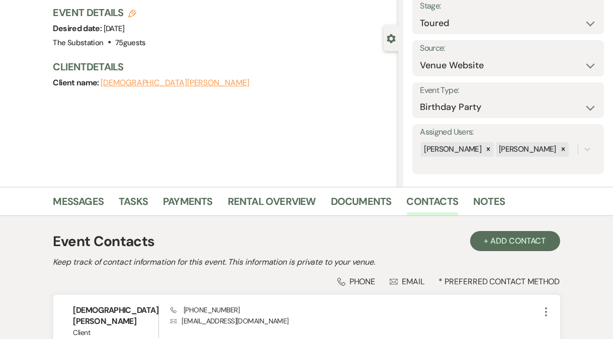
scroll to position [16, 0]
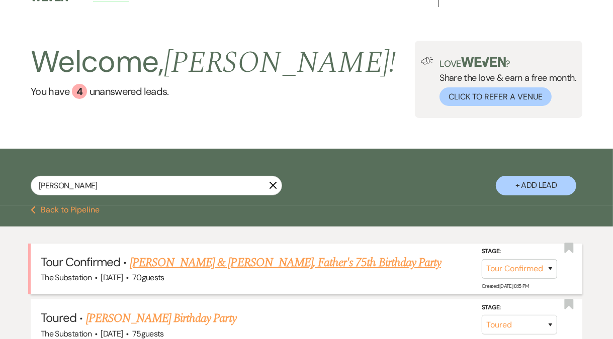
click at [219, 263] on link "Douglas Olson & Kristen Mahoney, Father's 75th Birthday Party" at bounding box center [285, 263] width 311 height 18
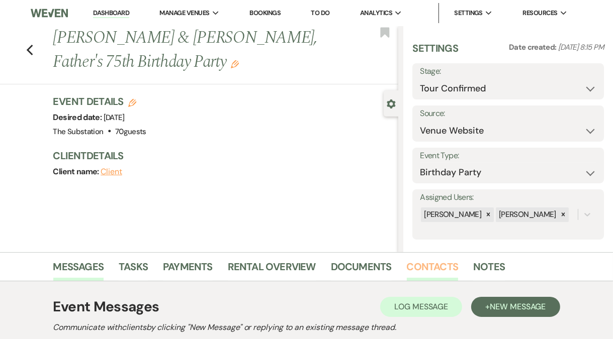
click at [424, 272] on link "Contacts" at bounding box center [433, 270] width 52 height 22
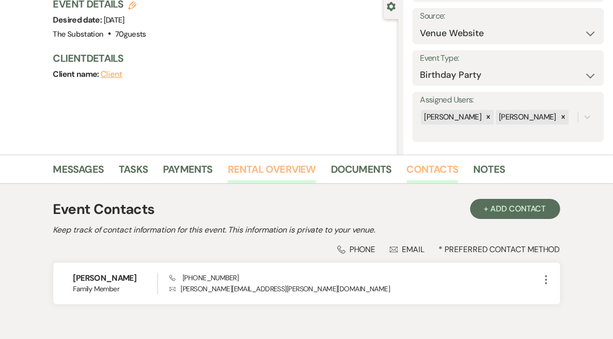
scroll to position [151, 0]
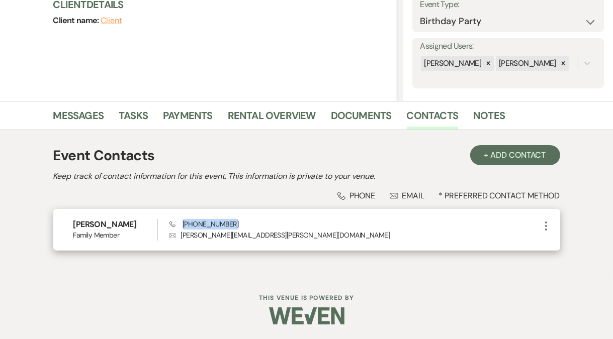
drag, startPoint x: 182, startPoint y: 224, endPoint x: 250, endPoint y: 222, distance: 67.9
click at [250, 222] on div "Phone (203) 376-1926 Envelope olson.douglas@gmail.com" at bounding box center [354, 230] width 370 height 22
copy span "(203) 376-1926"
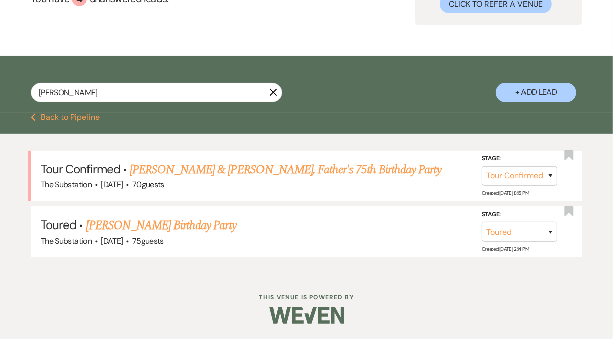
scroll to position [16, 0]
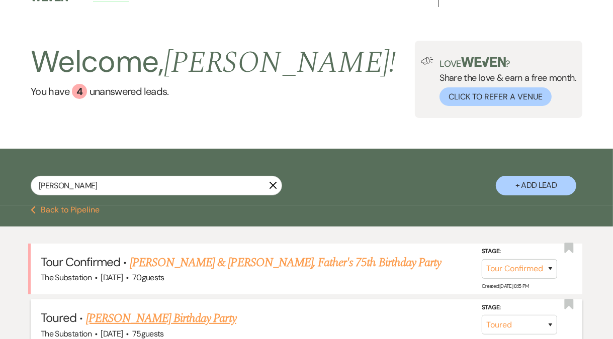
click at [181, 315] on link "Kristen Mahoney's Birthday Party" at bounding box center [161, 319] width 150 height 18
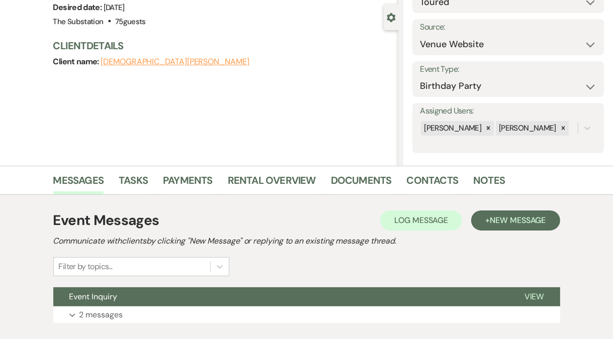
scroll to position [150, 0]
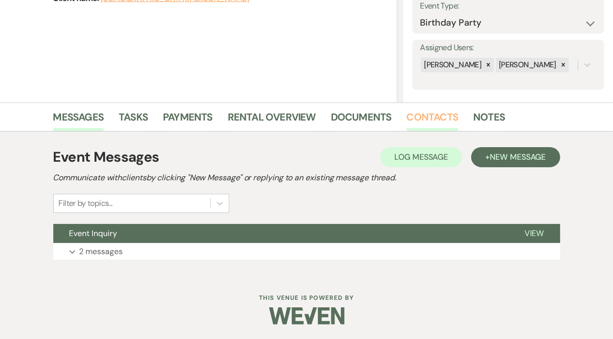
click at [430, 115] on link "Contacts" at bounding box center [433, 120] width 52 height 22
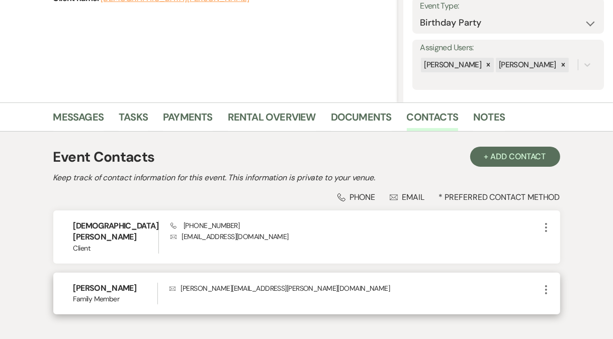
click at [547, 284] on icon "More" at bounding box center [546, 290] width 12 height 12
click at [562, 302] on button "Pencil Edit" at bounding box center [570, 309] width 60 height 17
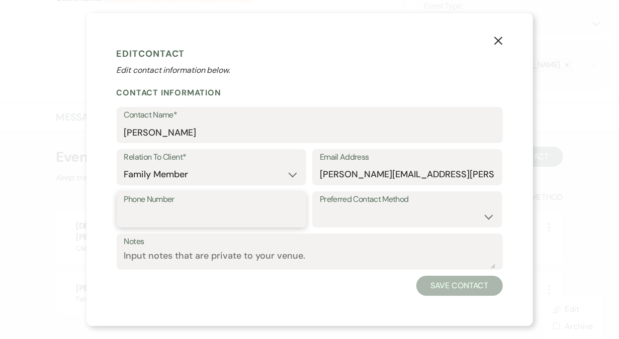
click at [205, 212] on input "Phone Number" at bounding box center [211, 217] width 175 height 20
paste input "(203) 376-1926"
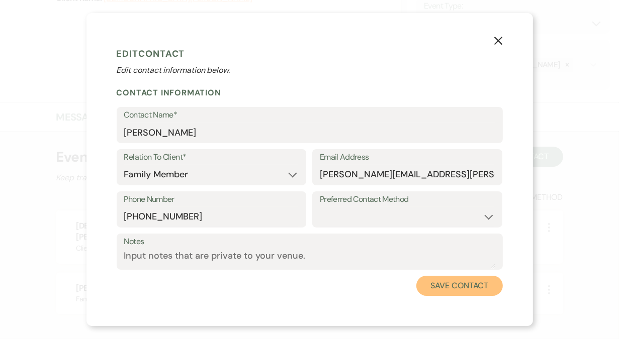
click at [465, 287] on button "Save Contact" at bounding box center [459, 286] width 86 height 20
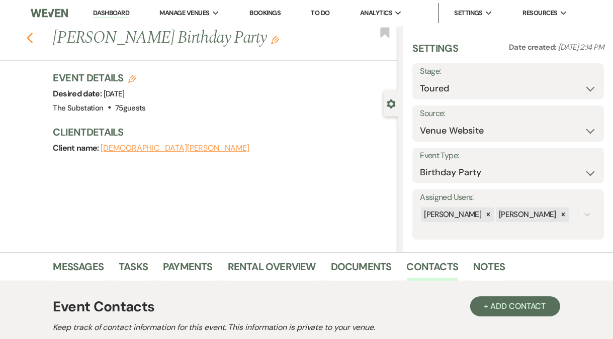
click at [33, 38] on icon "Previous" at bounding box center [30, 38] width 8 height 12
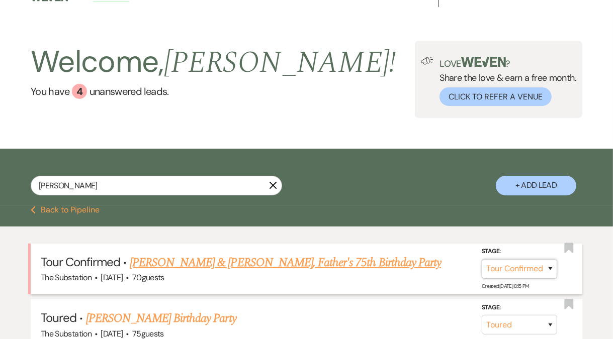
click at [503, 271] on select "Inquiry Follow Up Tour Requested Tour Confirmed Toured Proposal Sent Booked Lost" at bounding box center [519, 269] width 75 height 20
click at [482, 259] on select "Inquiry Follow Up Tour Requested Tour Confirmed Toured Proposal Sent Booked Lost" at bounding box center [519, 269] width 75 height 20
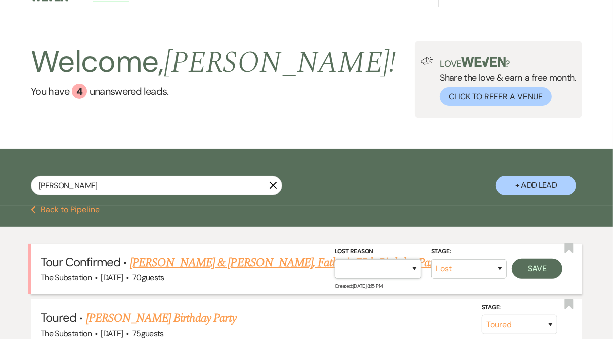
click at [396, 271] on select "Booked Elsewhere Budget Date Unavailable No Response Not a Good Match Capacity …" at bounding box center [378, 269] width 86 height 20
click at [335, 259] on select "Booked Elsewhere Budget Date Unavailable No Response Not a Good Match Capacity …" at bounding box center [378, 269] width 86 height 20
click at [534, 270] on button "Save" at bounding box center [537, 269] width 50 height 20
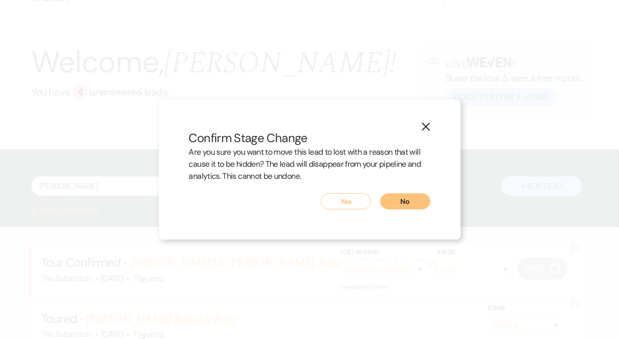
click at [344, 203] on button "Yes" at bounding box center [346, 202] width 50 height 16
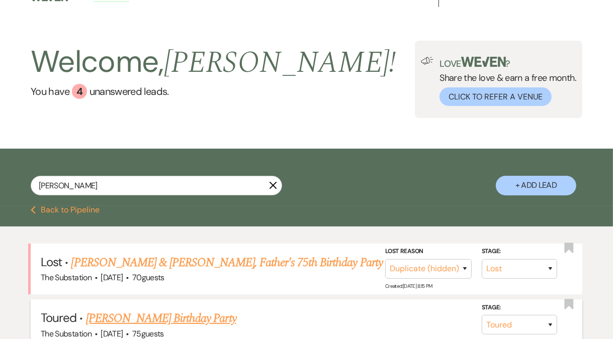
click at [155, 318] on link "Kristen Mahoney's Birthday Party" at bounding box center [161, 319] width 150 height 18
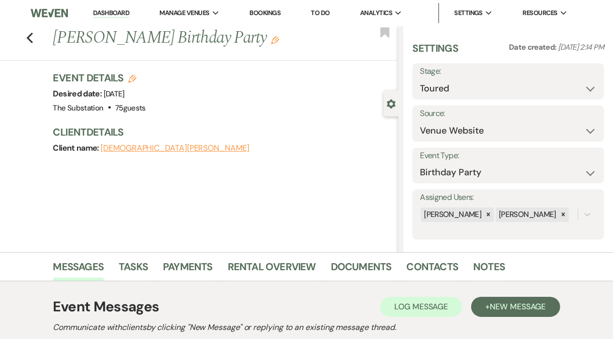
scroll to position [150, 0]
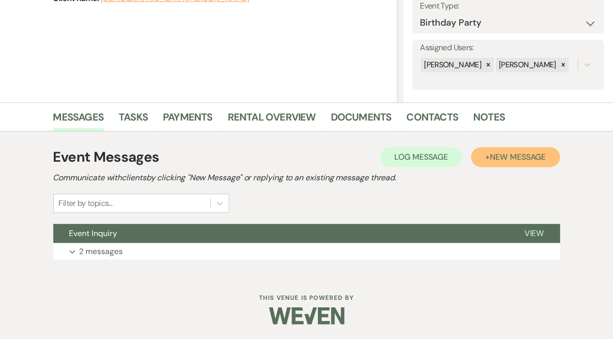
click at [511, 157] on span "New Message" at bounding box center [518, 157] width 56 height 11
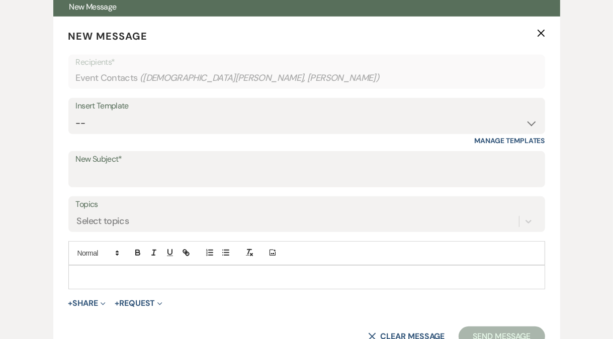
scroll to position [397, 0]
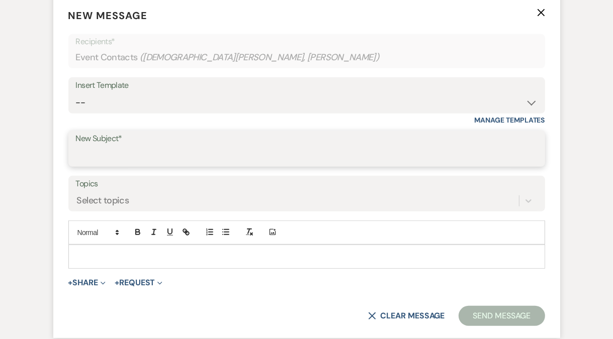
click at [108, 156] on input "New Subject*" at bounding box center [306, 156] width 461 height 20
click at [121, 101] on select "-- Weven Planning Portal Introduction (Booked Events) Follow Up Contract (Pre-B…" at bounding box center [306, 103] width 461 height 20
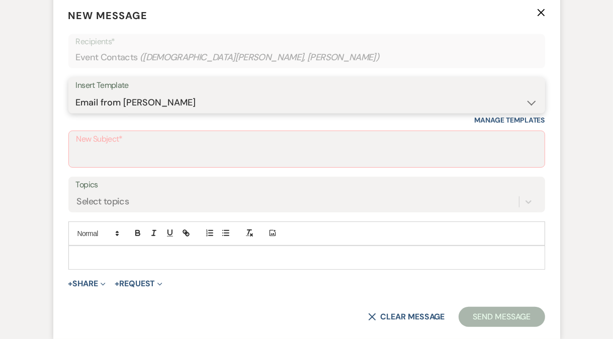
click at [76, 93] on select "-- Weven Planning Portal Introduction (Booked Events) Follow Up Contract (Pre-B…" at bounding box center [306, 103] width 461 height 20
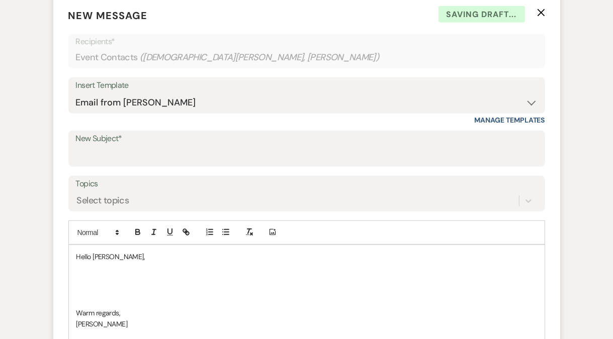
click at [97, 278] on p at bounding box center [306, 279] width 460 height 11
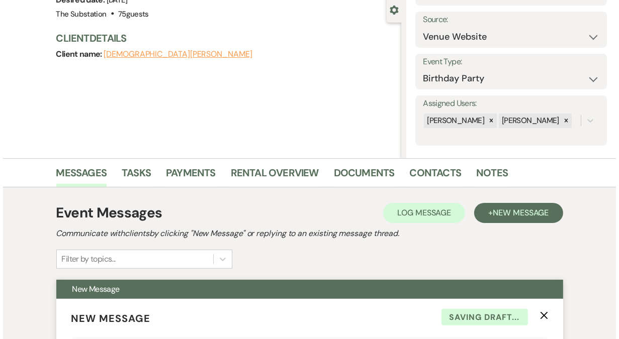
scroll to position [0, 0]
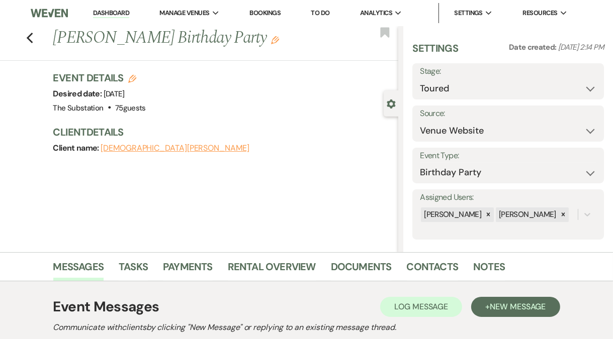
click at [271, 42] on use "button" at bounding box center [275, 40] width 8 height 8
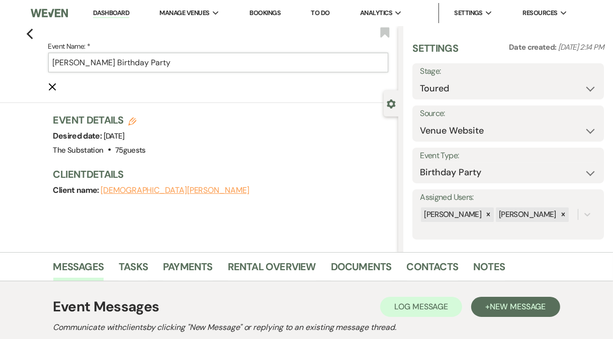
click at [124, 64] on input "Kristen Mahoney's Birthday Party" at bounding box center [218, 63] width 340 height 20
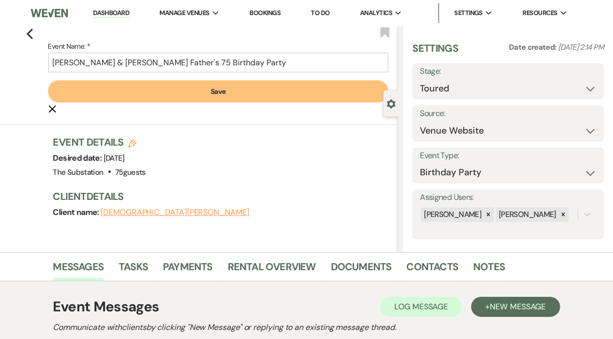
click at [226, 91] on button "Save" at bounding box center [218, 91] width 340 height 22
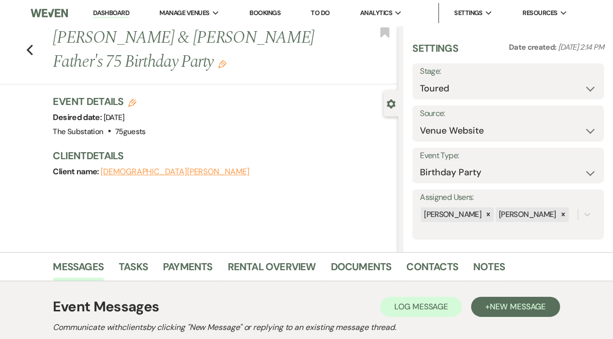
click at [146, 111] on div "Desired date: Saturday, October 25th, 2025" at bounding box center [99, 118] width 92 height 14
click at [134, 100] on icon "Edit" at bounding box center [132, 103] width 8 height 8
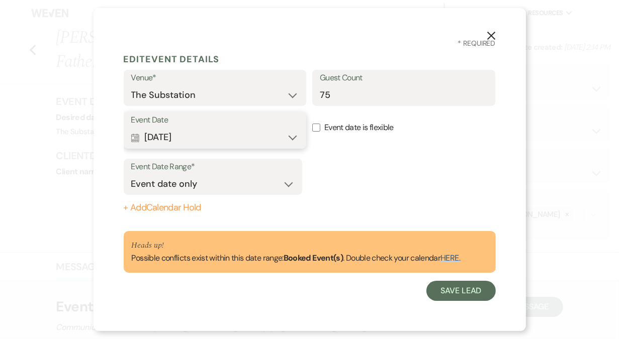
click at [231, 139] on button "Calendar Oct 25, 2025 Expand" at bounding box center [215, 138] width 168 height 20
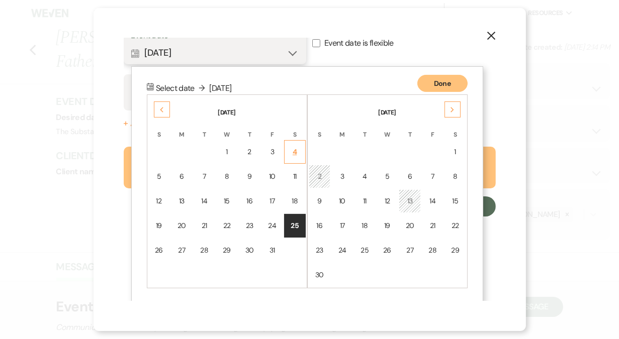
scroll to position [86, 0]
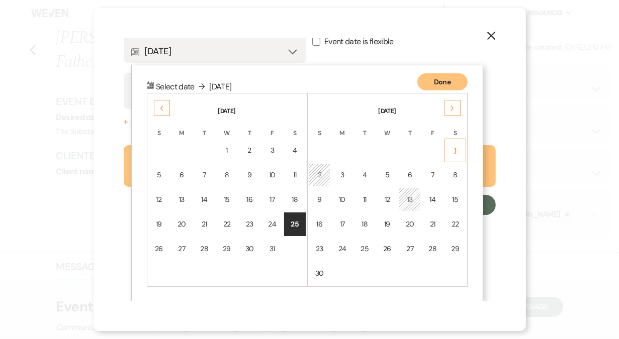
click at [455, 151] on div "1" at bounding box center [455, 150] width 9 height 11
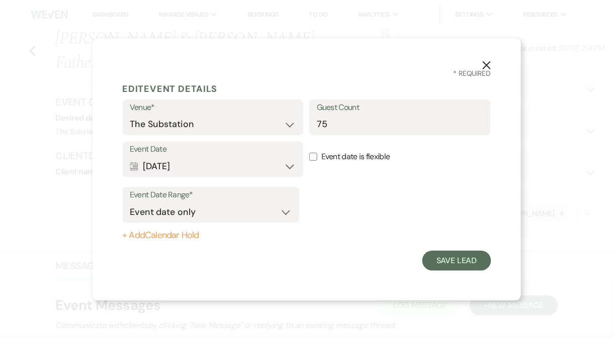
scroll to position [0, 0]
click at [449, 256] on button "Save Lead" at bounding box center [460, 262] width 69 height 20
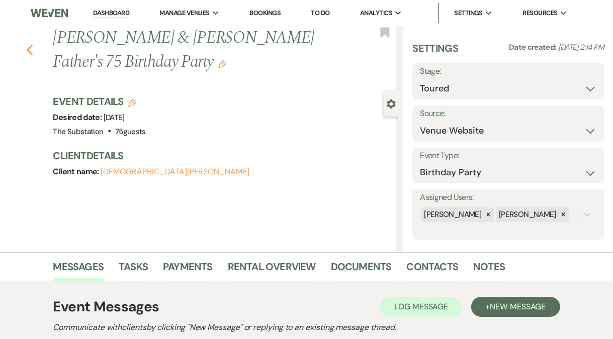
click at [33, 46] on use "button" at bounding box center [29, 50] width 7 height 11
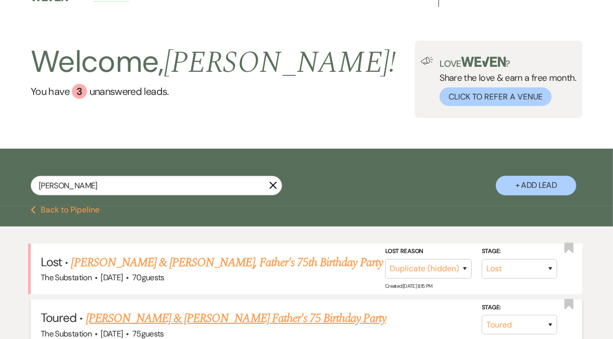
click at [166, 320] on link "[PERSON_NAME] & [PERSON_NAME] Father's 75 Birthday Party" at bounding box center [236, 319] width 300 height 18
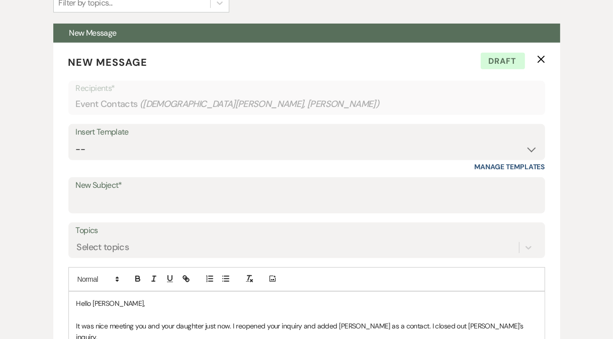
scroll to position [493, 0]
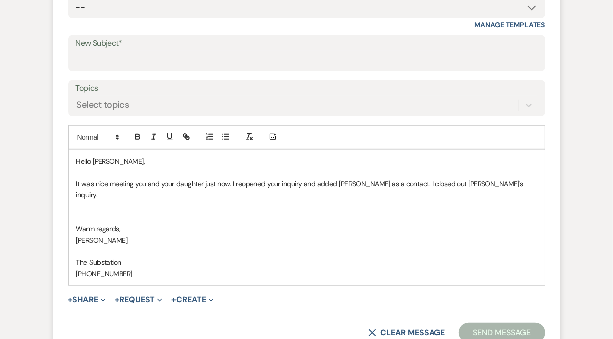
click at [226, 182] on p "It was nice meeting you and your daughter just now. I reopened your inquiry and…" at bounding box center [306, 189] width 460 height 23
click at [490, 184] on p "It was nice meeting you and your daughter just now. I reopened your inquiry and…" at bounding box center [306, 189] width 460 height 23
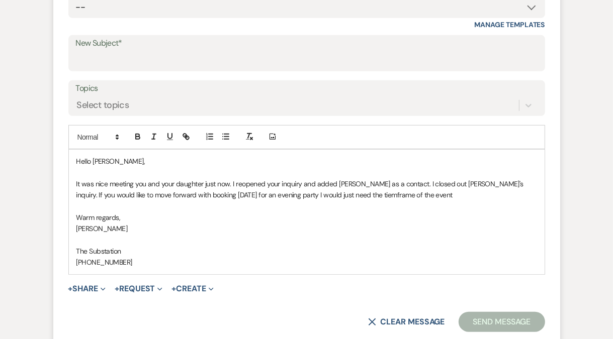
click at [334, 197] on p "It was nice meeting you and your daughter just now. I reopened your inquiry and…" at bounding box center [306, 189] width 460 height 23
click at [405, 193] on p "It was nice meeting you and your daughter just now. I reopened your inquiry and…" at bounding box center [306, 189] width 460 height 23
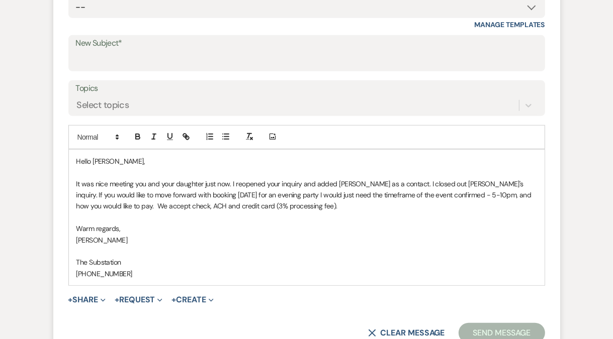
click at [419, 195] on p "It was nice meeting you and your daughter just now. I reopened your inquiry and…" at bounding box center [306, 195] width 460 height 34
click at [424, 205] on p "It was nice meeting you and your daughter just now. I reopened your inquiry and…" at bounding box center [306, 195] width 460 height 34
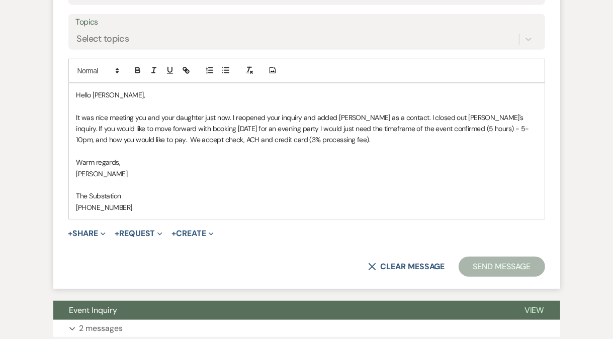
click at [341, 188] on p at bounding box center [306, 184] width 460 height 11
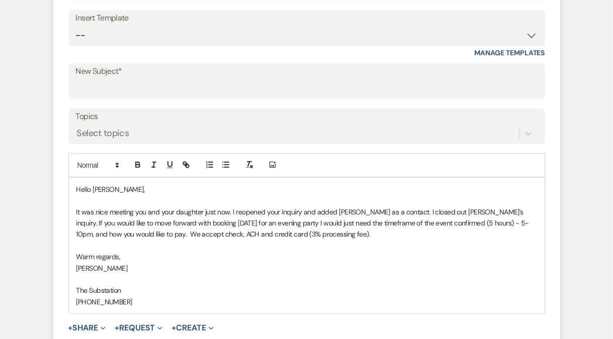
scroll to position [306, 0]
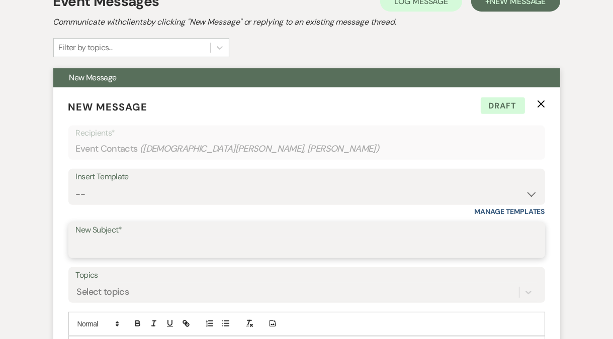
click at [106, 246] on input "New Subject*" at bounding box center [306, 248] width 461 height 20
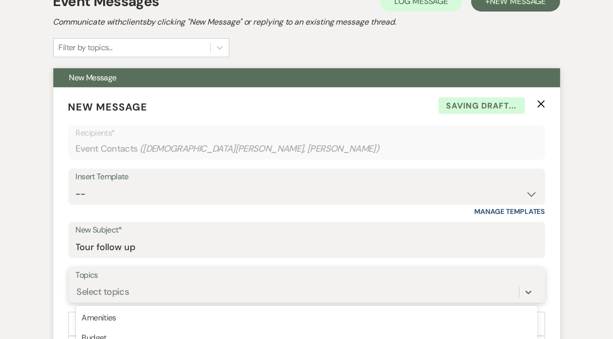
click at [127, 295] on div "option Event Date Availability focused, 4 of 20. 20 results available. Use Up a…" at bounding box center [306, 292] width 461 height 19
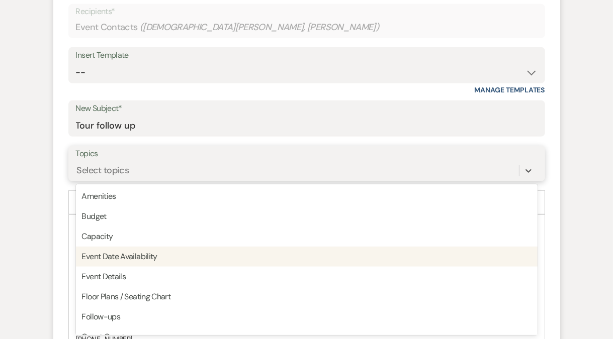
click at [145, 258] on div "Event Date Availability" at bounding box center [306, 257] width 461 height 20
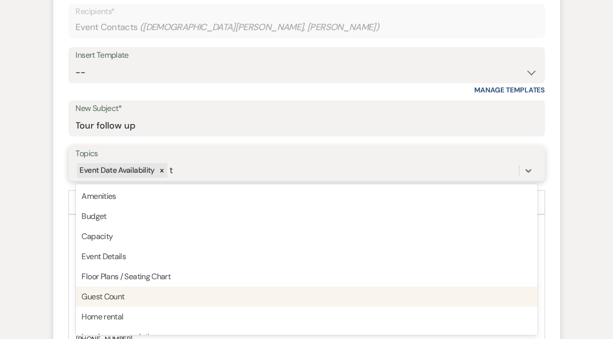
scroll to position [115, 0]
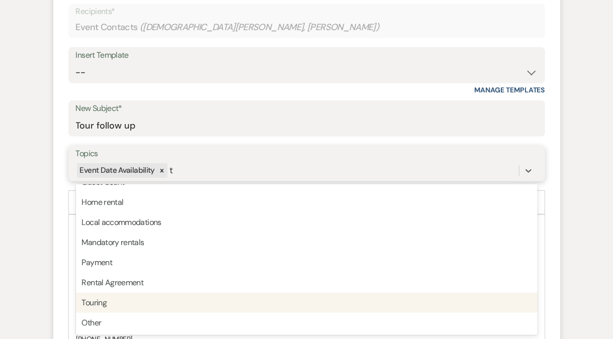
click at [129, 302] on div "Touring" at bounding box center [306, 303] width 461 height 20
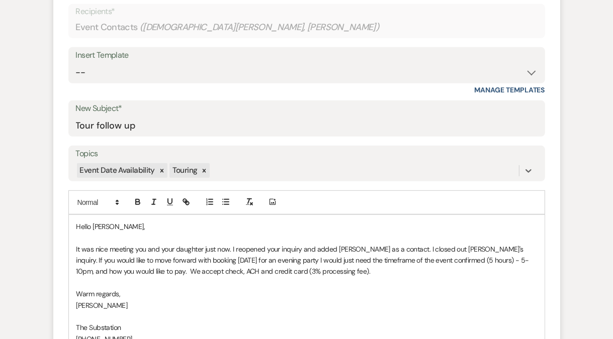
click at [213, 284] on p at bounding box center [306, 282] width 460 height 11
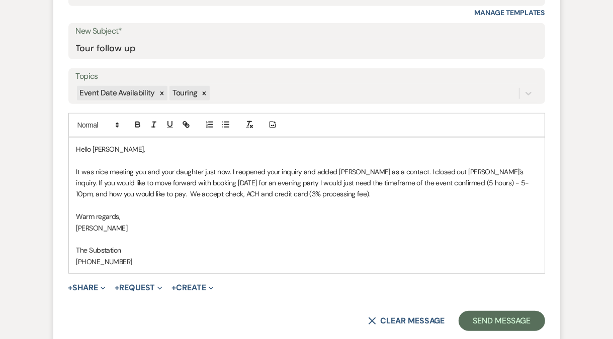
scroll to position [505, 0]
click at [497, 319] on button "Send Message" at bounding box center [501, 321] width 86 height 20
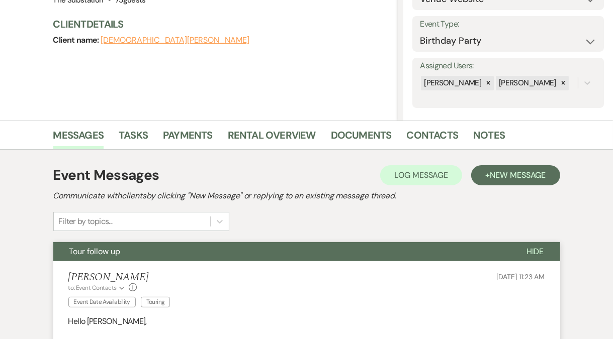
scroll to position [0, 0]
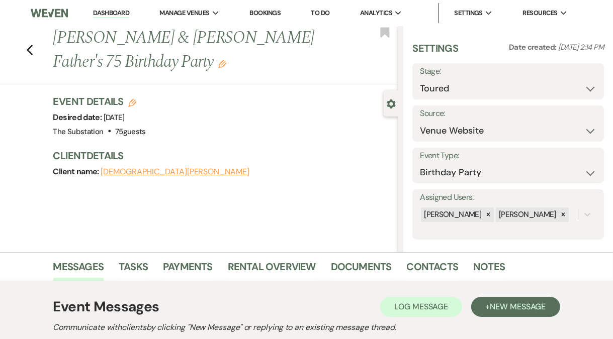
click at [118, 12] on link "Dashboard" at bounding box center [111, 14] width 36 height 10
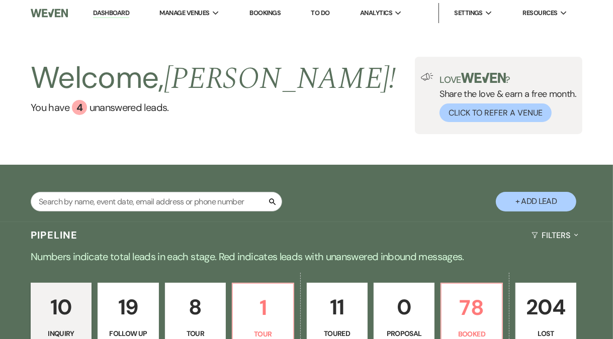
scroll to position [271, 0]
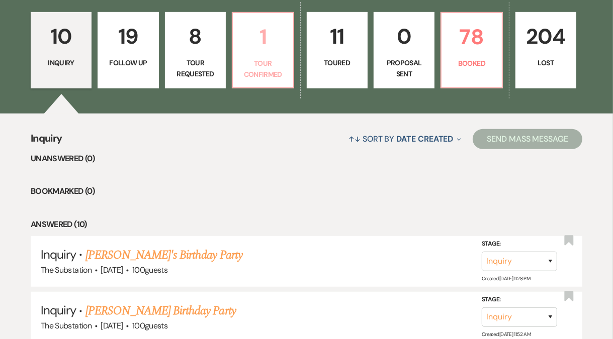
click at [264, 71] on p "Tour Confirmed" at bounding box center [263, 69] width 48 height 23
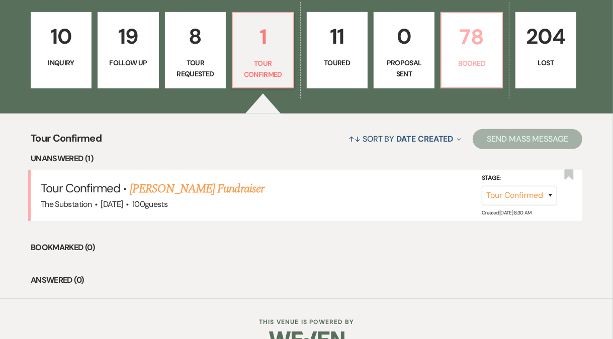
click at [483, 43] on p "78" at bounding box center [471, 37] width 48 height 34
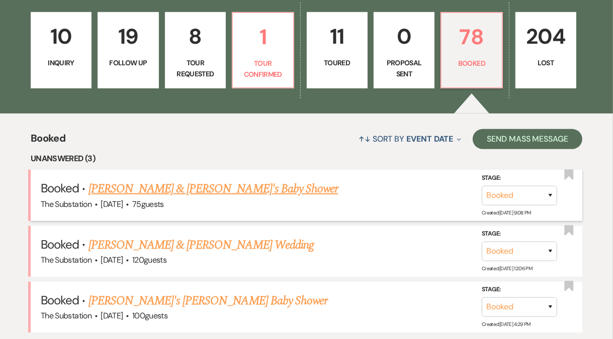
click at [199, 190] on link "[PERSON_NAME] & [PERSON_NAME]'s Baby Shower" at bounding box center [213, 189] width 250 height 18
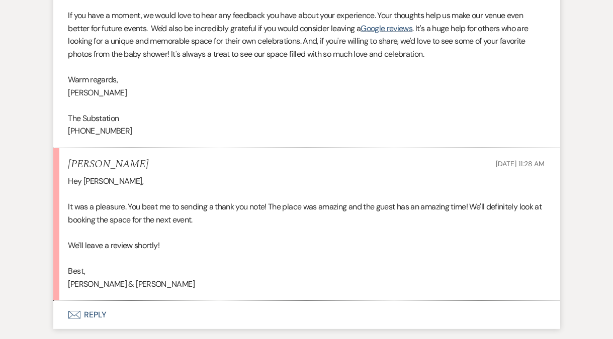
scroll to position [82, 0]
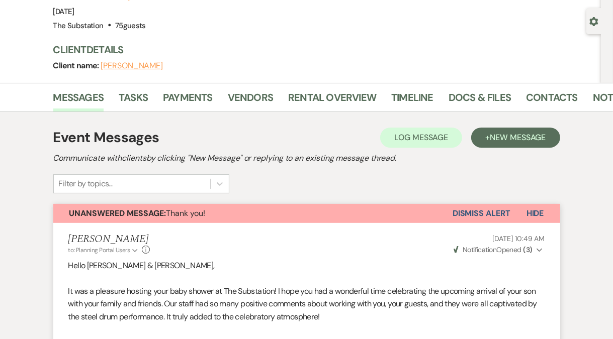
click at [494, 213] on button "Dismiss Alert" at bounding box center [481, 213] width 58 height 19
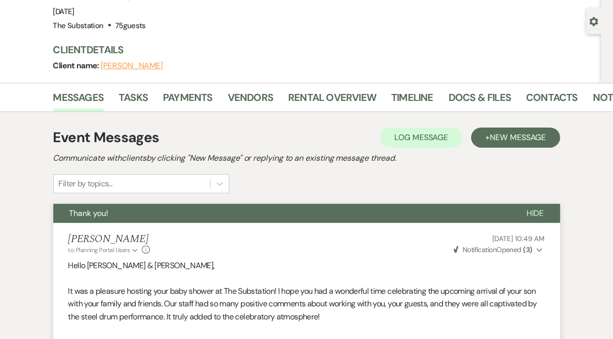
scroll to position [0, 0]
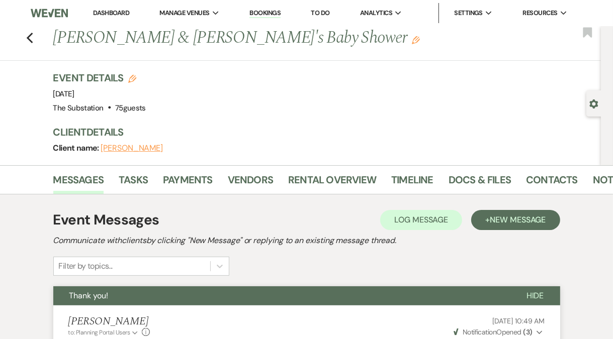
click at [109, 14] on link "Dashboard" at bounding box center [111, 13] width 36 height 9
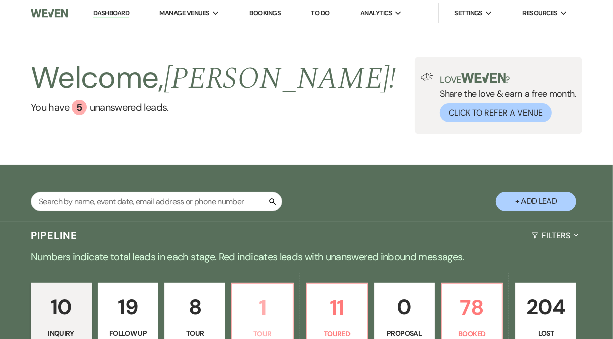
click at [261, 315] on p "1" at bounding box center [262, 308] width 48 height 34
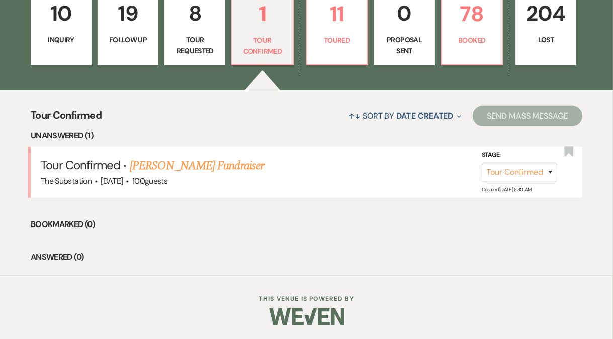
scroll to position [295, 0]
click at [171, 165] on link "[PERSON_NAME] Fundraiser" at bounding box center [197, 165] width 134 height 18
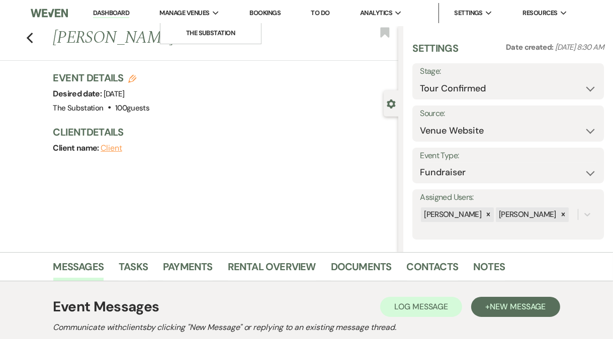
click at [194, 12] on span "Manage Venues" at bounding box center [185, 13] width 50 height 10
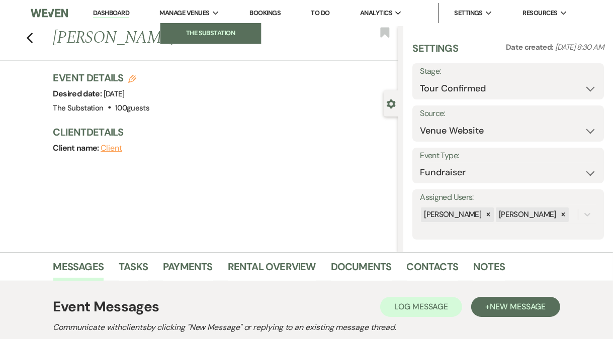
click at [208, 29] on li "The Substation" at bounding box center [210, 33] width 90 height 10
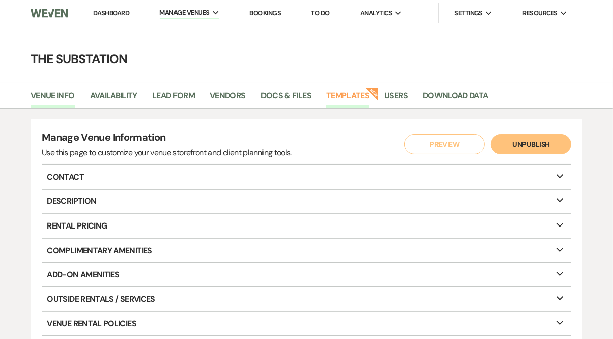
click at [349, 94] on link "Templates" at bounding box center [347, 98] width 43 height 19
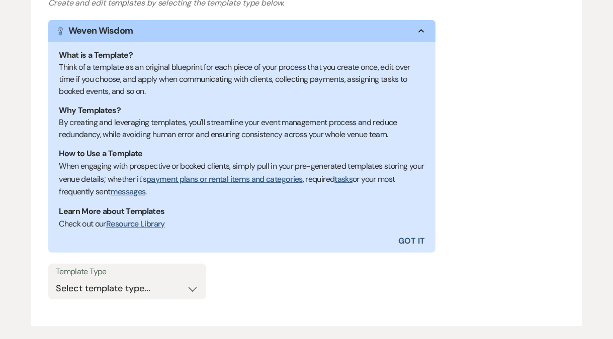
scroll to position [226, 0]
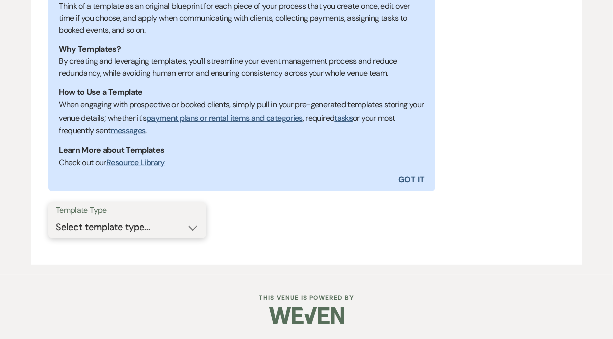
click at [121, 223] on select "Select template type... Task List Message Templates Payment Plan Inventory Item…" at bounding box center [127, 228] width 143 height 20
click at [56, 218] on select "Select template type... Task List Message Templates Payment Plan Inventory Item…" at bounding box center [127, 228] width 143 height 20
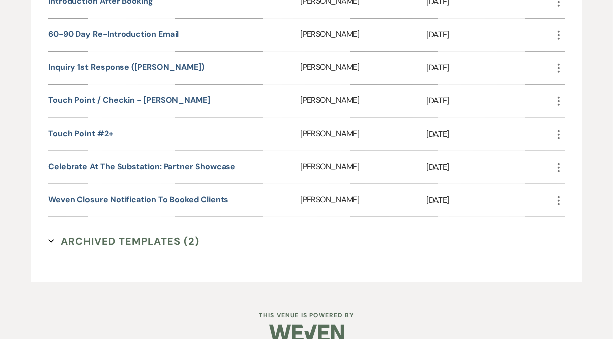
scroll to position [921, 0]
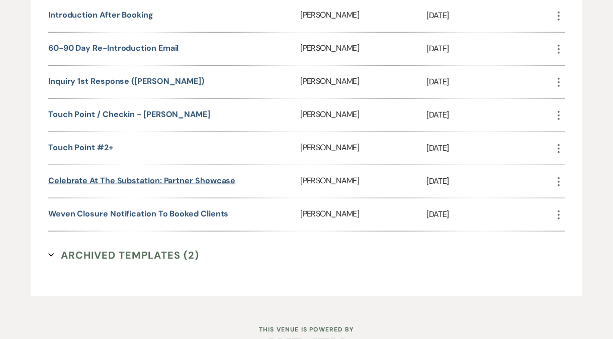
click at [198, 175] on link "Celebrate at the Substation: Partner Showcase" at bounding box center [141, 180] width 187 height 11
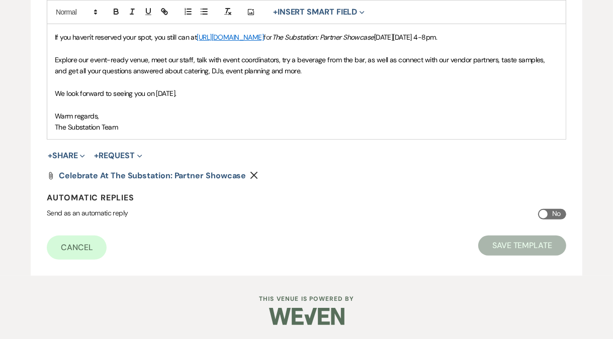
scroll to position [235, 0]
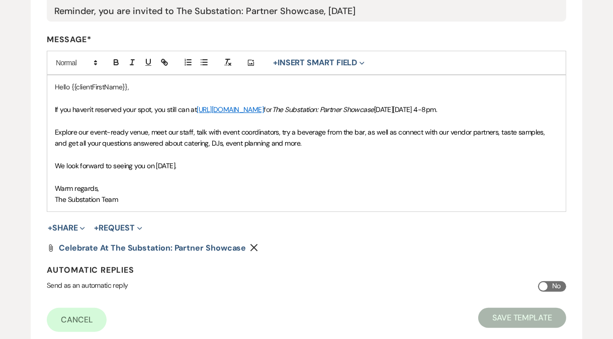
drag, startPoint x: 298, startPoint y: 141, endPoint x: 47, endPoint y: 129, distance: 250.6
click at [47, 129] on div "Hello {{clientFirstName}}, If you haven't reserved your spot, you still can at …" at bounding box center [306, 143] width 518 height 136
copy span "Explore our event-ready venue, meet our staff, talk with event coordinators, tr…"
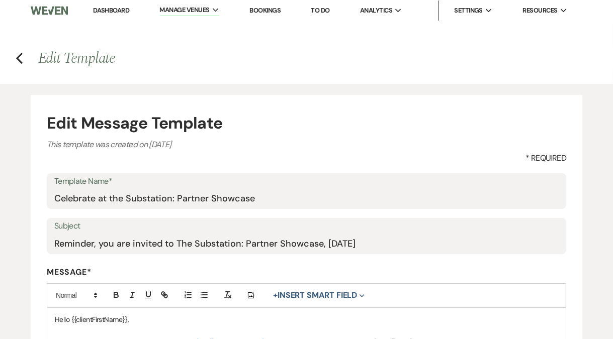
scroll to position [0, 0]
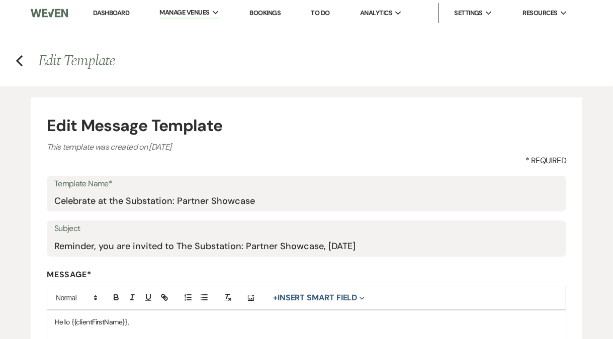
click at [118, 14] on link "Dashboard" at bounding box center [111, 13] width 36 height 9
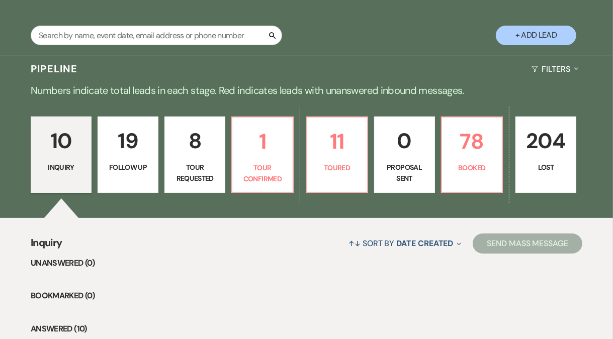
scroll to position [258, 0]
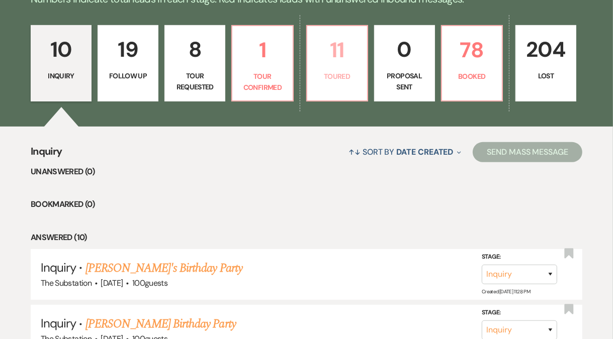
click at [327, 82] on link "11 Toured" at bounding box center [337, 63] width 62 height 76
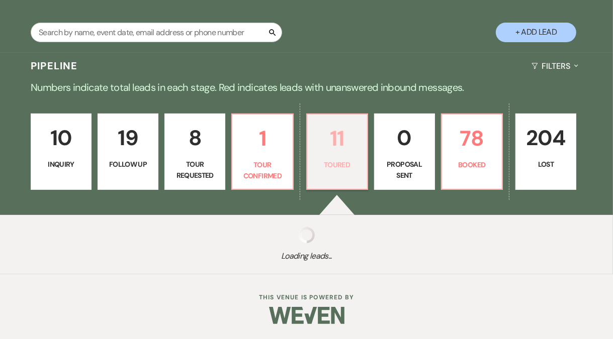
select select "5"
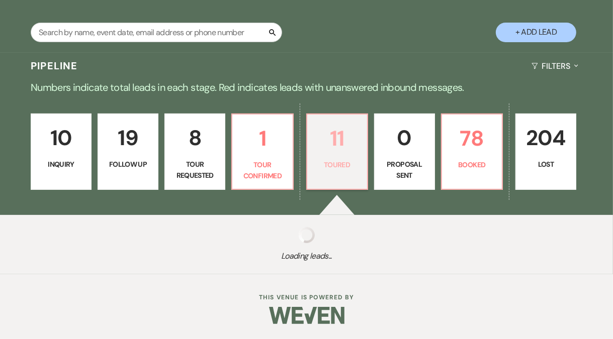
select select "5"
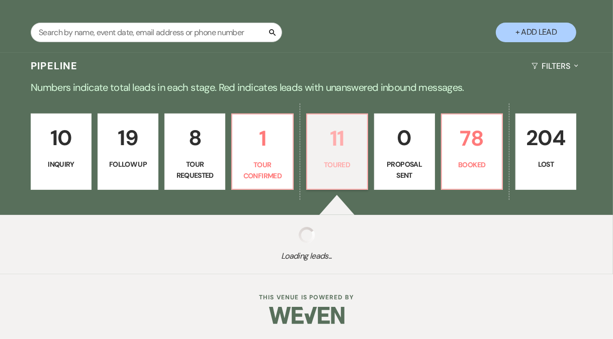
select select "5"
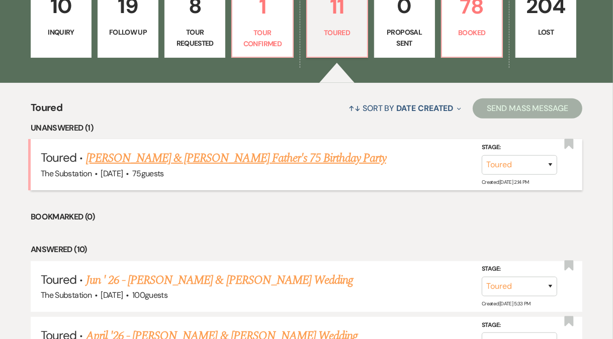
scroll to position [305, 0]
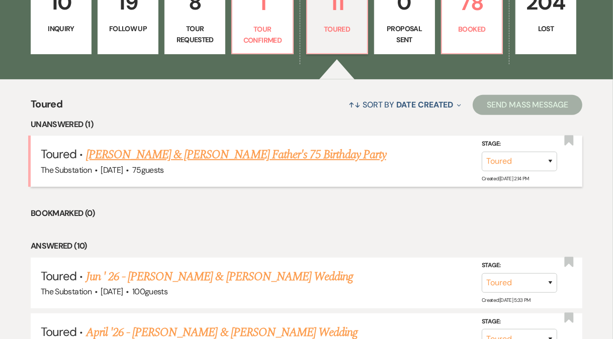
click at [233, 154] on link "[PERSON_NAME] & [PERSON_NAME] Father's 75 Birthday Party" at bounding box center [236, 155] width 300 height 18
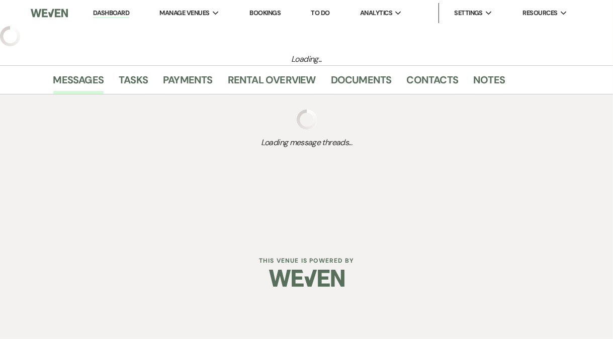
select select "5"
select select "4"
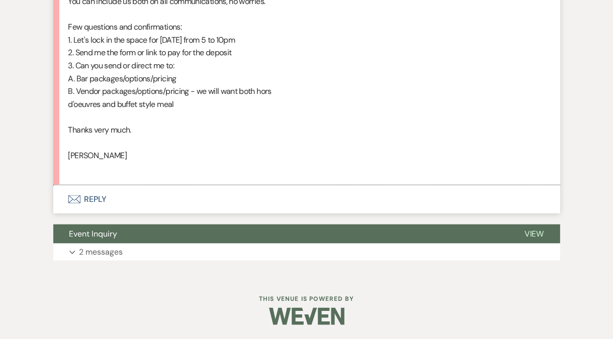
scroll to position [924, 0]
click at [95, 199] on button "Envelope Reply" at bounding box center [306, 199] width 507 height 28
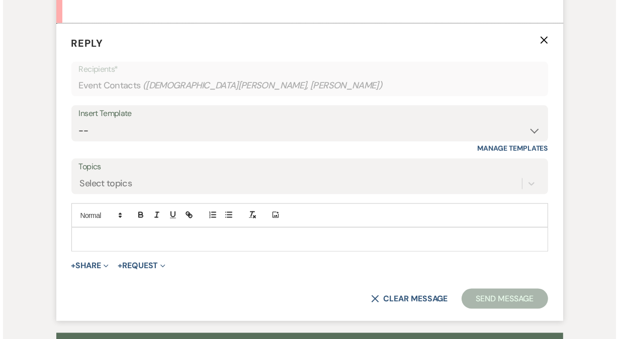
scroll to position [1088, 0]
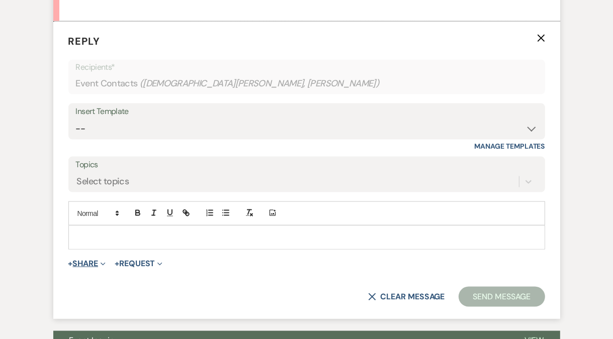
click at [87, 260] on button "+ Share Expand" at bounding box center [87, 264] width 38 height 8
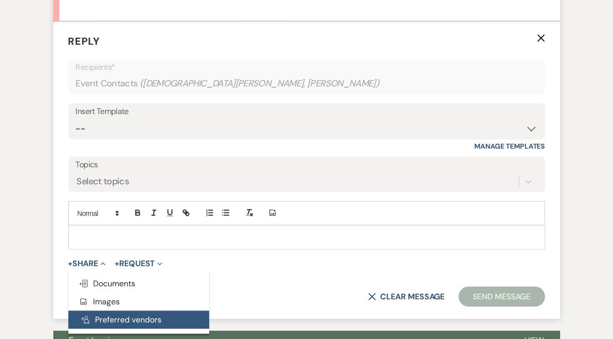
click at [113, 319] on button "Pref Vendors Preferred vendors" at bounding box center [138, 320] width 141 height 18
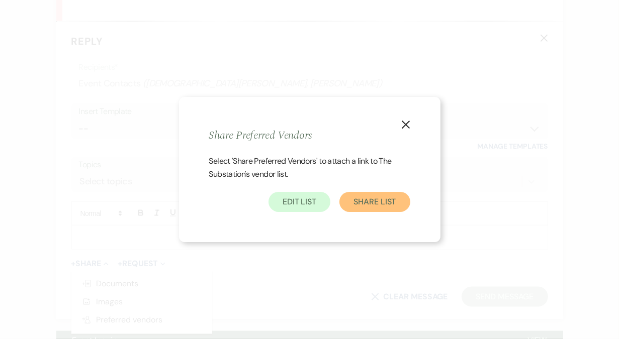
click at [377, 202] on button "Share List" at bounding box center [374, 202] width 70 height 20
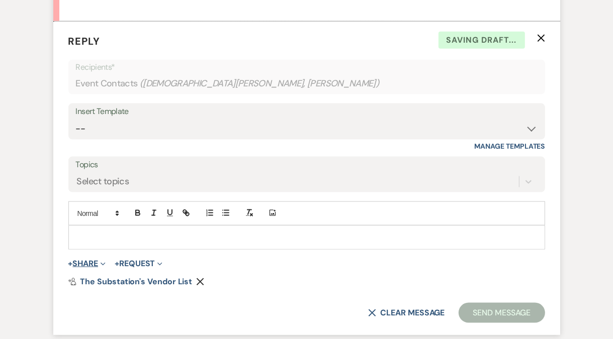
click at [91, 262] on button "+ Share Expand" at bounding box center [87, 264] width 38 height 8
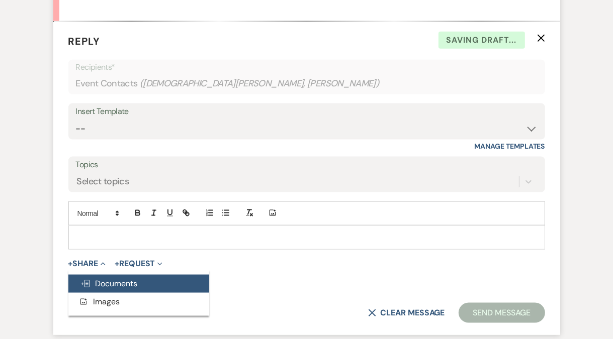
click at [116, 287] on span "Doc Upload Documents" at bounding box center [108, 283] width 57 height 11
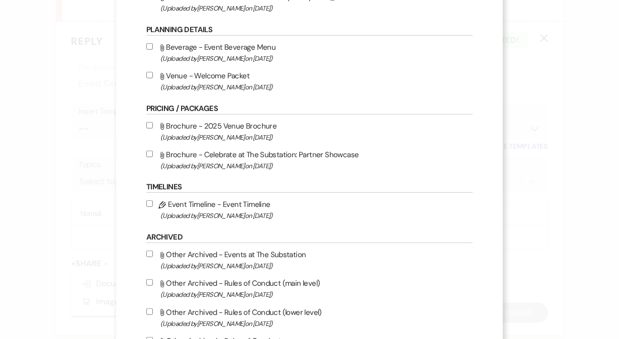
scroll to position [496, 0]
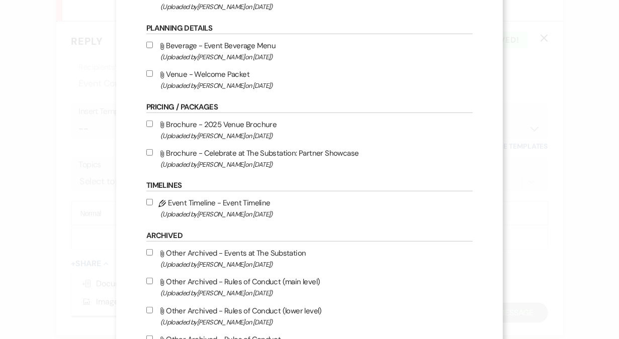
click at [149, 127] on input "Attach File Brochure - 2025 Venue Brochure (Uploaded by Laura Charles on May 27…" at bounding box center [149, 124] width 7 height 7
checkbox input "true"
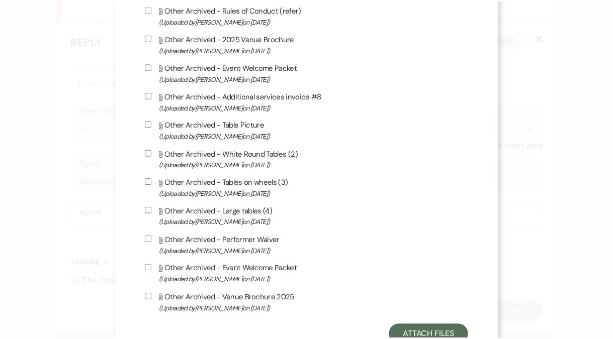
scroll to position [1072, 0]
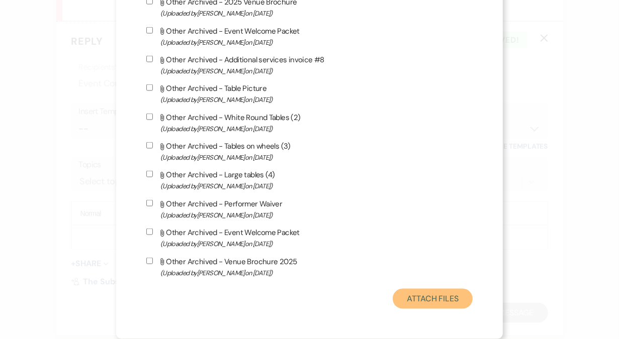
click at [436, 302] on button "Attach Files" at bounding box center [433, 299] width 80 height 20
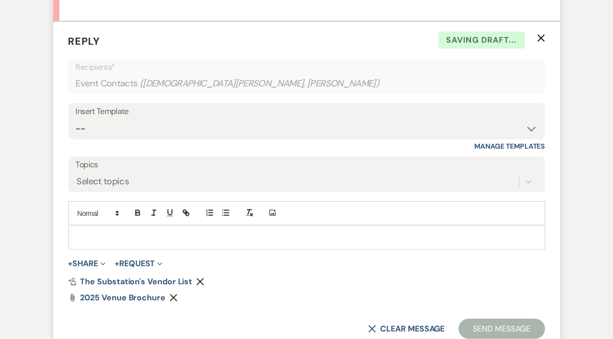
click at [111, 237] on p at bounding box center [306, 237] width 460 height 11
click at [174, 122] on select "-- Weven Planning Portal Introduction (Booked Events) Follow Up Contract (Pre-B…" at bounding box center [306, 129] width 461 height 20
select select "4505"
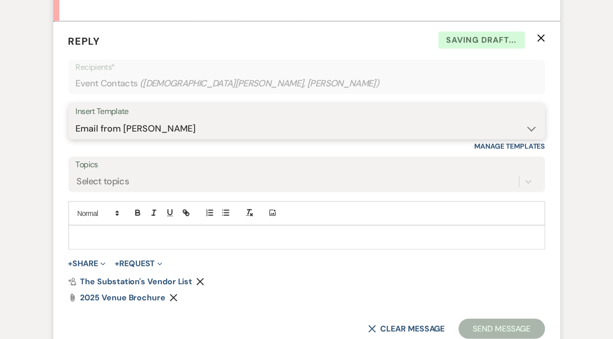
click at [76, 119] on select "-- Weven Planning Portal Introduction (Booked Events) Follow Up Contract (Pre-B…" at bounding box center [306, 129] width 461 height 20
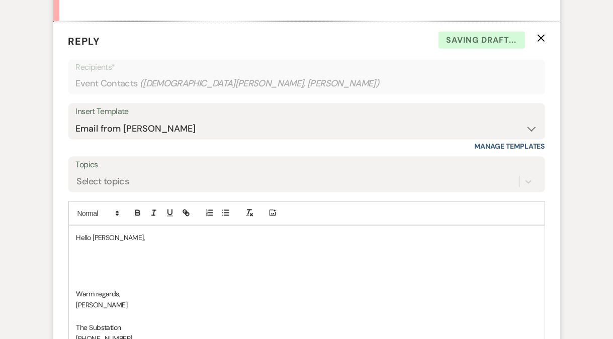
click at [125, 259] on p at bounding box center [306, 260] width 460 height 11
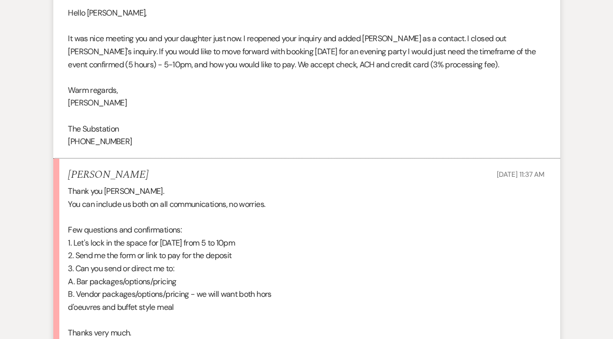
scroll to position [463, 0]
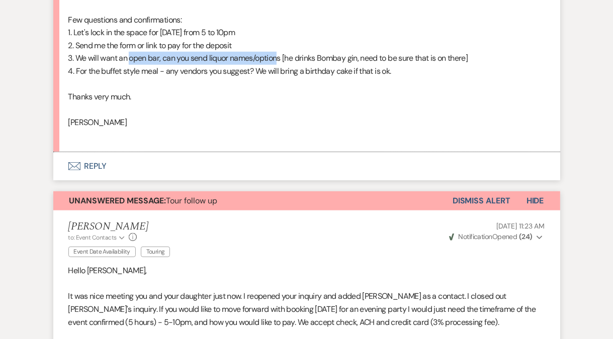
drag, startPoint x: 130, startPoint y: 59, endPoint x: 280, endPoint y: 59, distance: 150.3
click at [280, 59] on span "3. We will want an open bar, can you send liquor names/options [he drinks Bomba…" at bounding box center [268, 58] width 400 height 11
click at [186, 52] on p "3. We will want an open bar, can you send liquor names/options [he drinks Bomba…" at bounding box center [306, 58] width 476 height 13
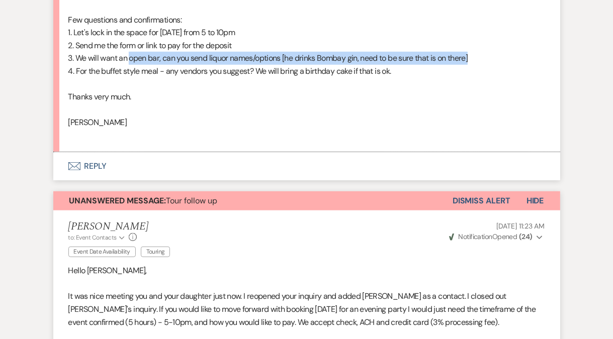
drag, startPoint x: 131, startPoint y: 58, endPoint x: 512, endPoint y: 58, distance: 381.0
click at [512, 58] on p "3. We will want an open bar, can you send liquor names/options [he drinks Bomba…" at bounding box center [306, 58] width 476 height 13
copy span "open bar, can you send liquor names/options [he drinks Bombay gin, need to be s…"
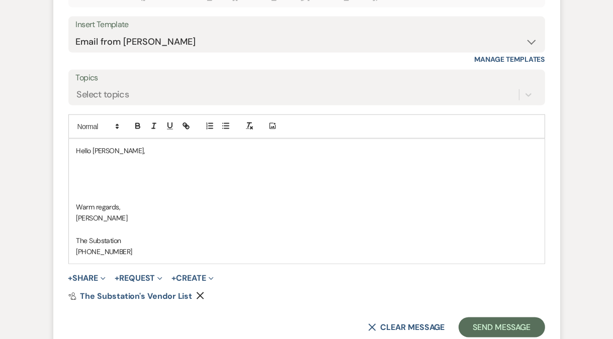
scroll to position [1176, 0]
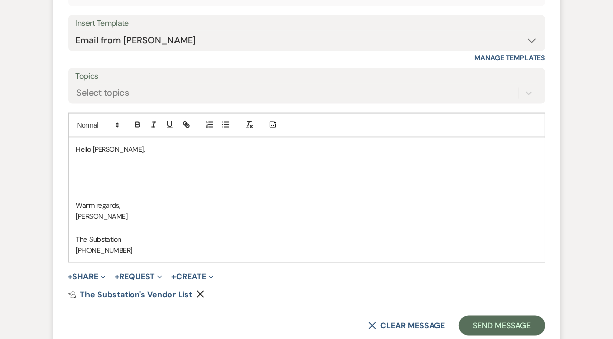
click at [153, 188] on p at bounding box center [306, 193] width 460 height 11
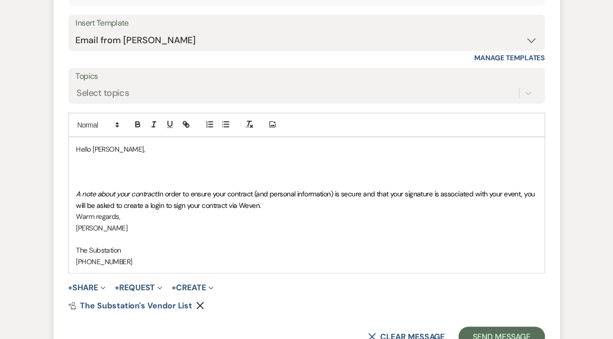
click at [108, 163] on p at bounding box center [306, 160] width 460 height 11
click at [111, 151] on p "Hello [PERSON_NAME]," at bounding box center [306, 149] width 460 height 11
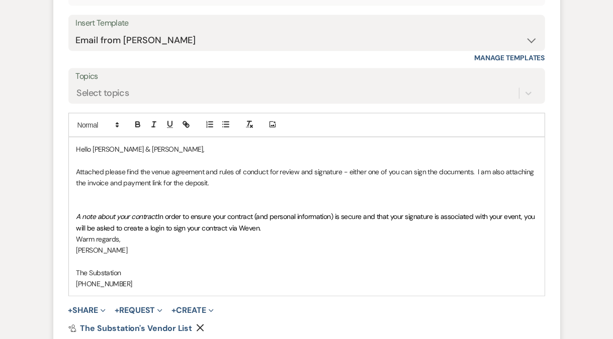
click at [154, 200] on p at bounding box center [306, 205] width 460 height 11
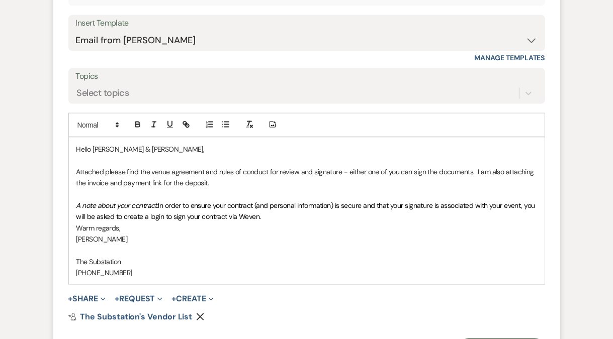
click at [219, 181] on p "Attached please find the venue agreement and rules of conduct for review and si…" at bounding box center [306, 177] width 460 height 23
click at [307, 215] on p "A note about your contract: In order to ensure your contract (and personal info…" at bounding box center [306, 211] width 460 height 23
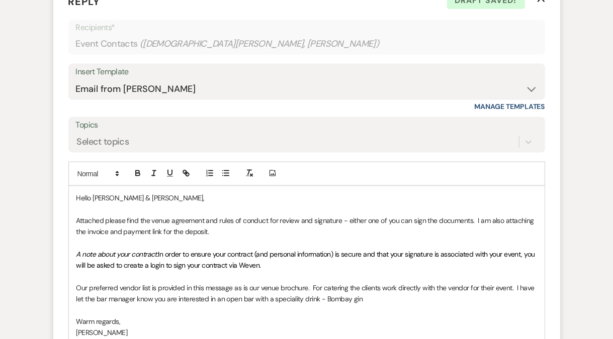
scroll to position [1238, 0]
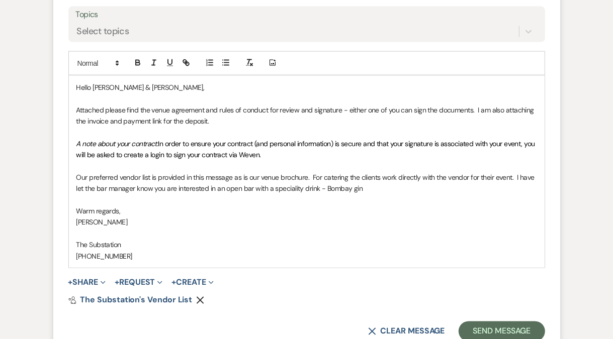
click at [276, 184] on p "Our preferred vendor list is provided in this message as is our venue brochure.…" at bounding box center [306, 183] width 460 height 23
click at [308, 187] on p "Our preferred vendor list is provided in this message as is our venue brochure.…" at bounding box center [306, 183] width 460 height 23
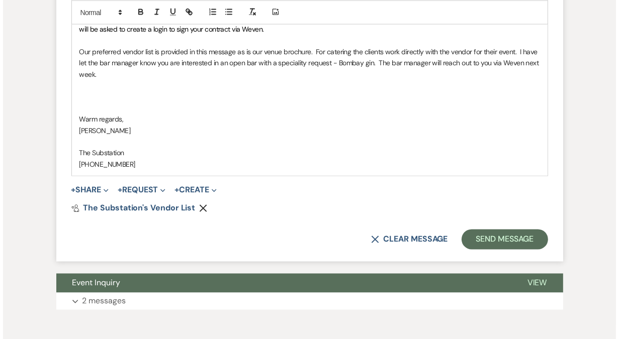
scroll to position [1365, 0]
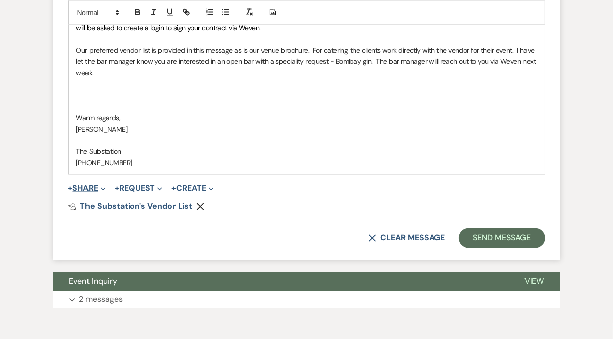
click at [83, 188] on button "+ Share Expand" at bounding box center [87, 189] width 38 height 8
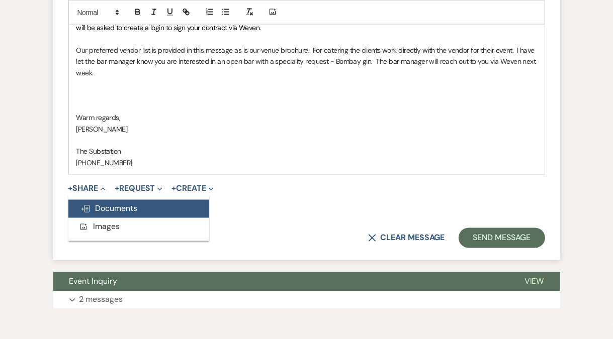
click at [108, 208] on span "Doc Upload Documents" at bounding box center [108, 209] width 57 height 11
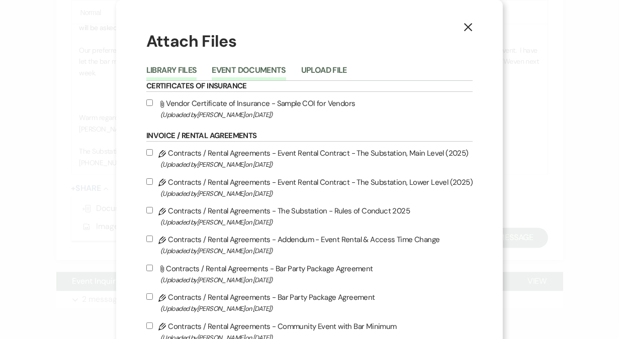
click at [244, 78] on button "Event Documents" at bounding box center [249, 73] width 74 height 14
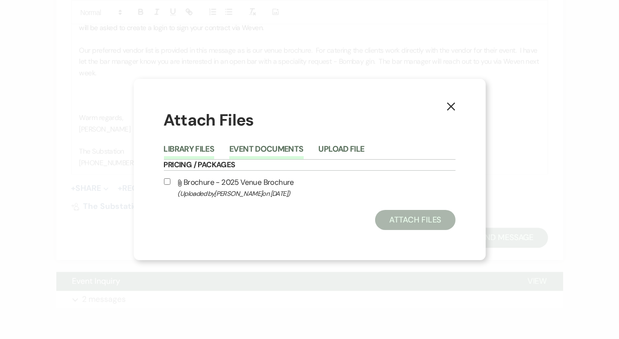
click at [192, 145] on button "Library Files" at bounding box center [189, 152] width 51 height 14
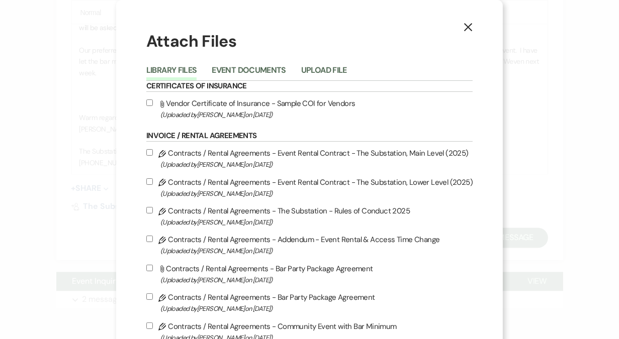
click at [152, 154] on input "Pencil Contracts / Rental Agreements - Event Rental Contract - The Substation, …" at bounding box center [149, 152] width 7 height 7
checkbox input "true"
click at [151, 210] on input "Pencil Contracts / Rental Agreements - The Substation - Rules of Conduct 2025 (…" at bounding box center [149, 210] width 7 height 7
checkbox input "true"
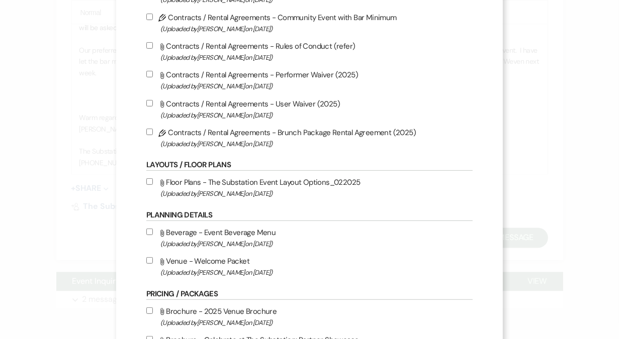
scroll to position [372, 0]
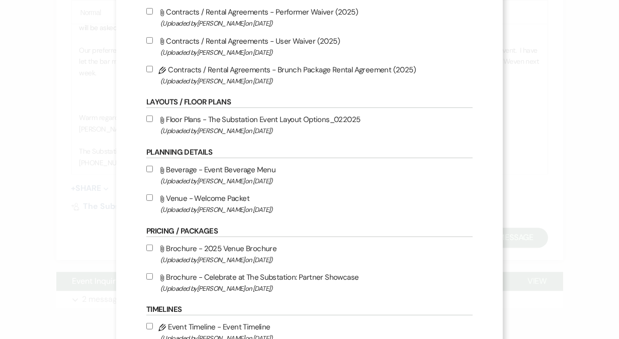
click at [152, 121] on input "Attach File Floor Plans - The Substation Event Layout Options_022025 (Uploaded …" at bounding box center [149, 119] width 7 height 7
checkbox input "true"
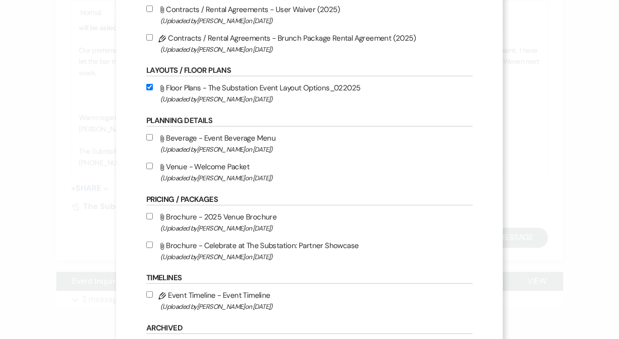
scroll to position [435, 0]
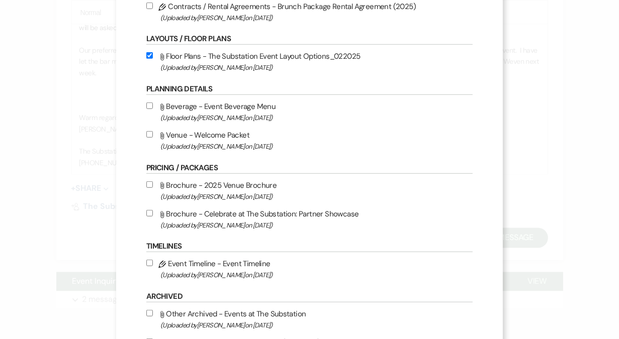
click at [152, 137] on input "Attach File Venue - Welcome Packet (Uploaded by [PERSON_NAME] on [DATE] )" at bounding box center [149, 134] width 7 height 7
checkbox input "true"
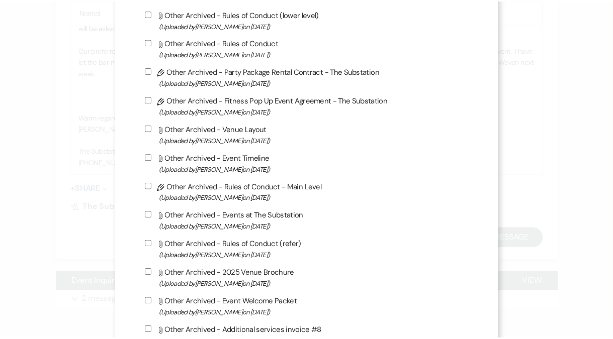
scroll to position [1072, 0]
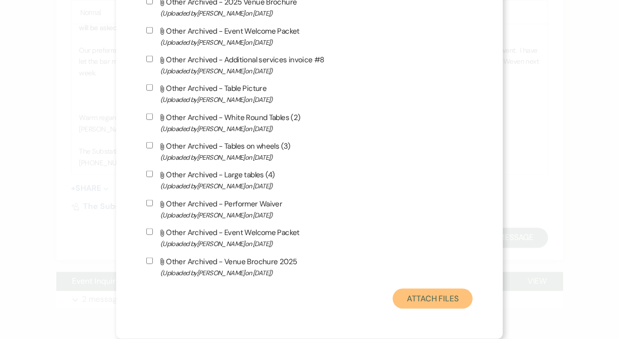
click at [412, 302] on button "Attach Files" at bounding box center [433, 299] width 80 height 20
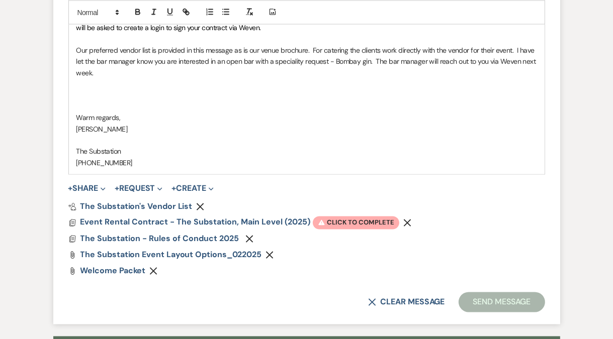
click at [156, 107] on p at bounding box center [306, 106] width 460 height 11
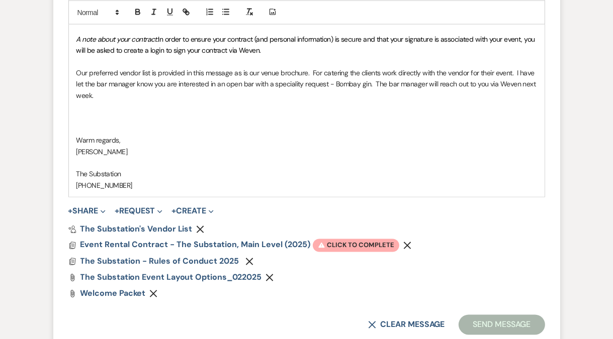
scroll to position [1328, 0]
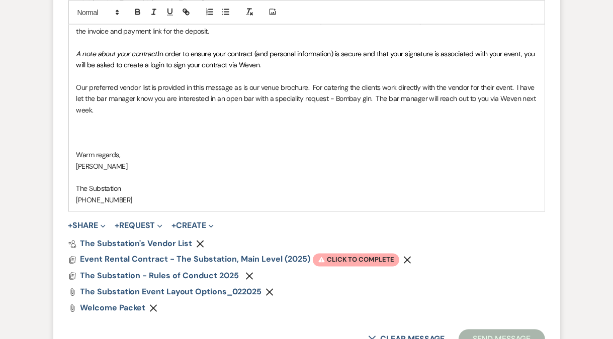
click at [134, 124] on p at bounding box center [306, 121] width 460 height 11
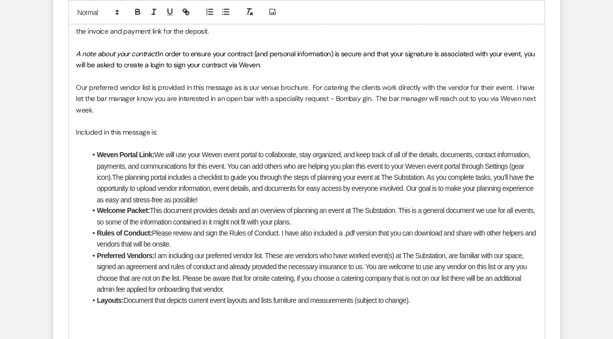
scroll to position [1167, 0]
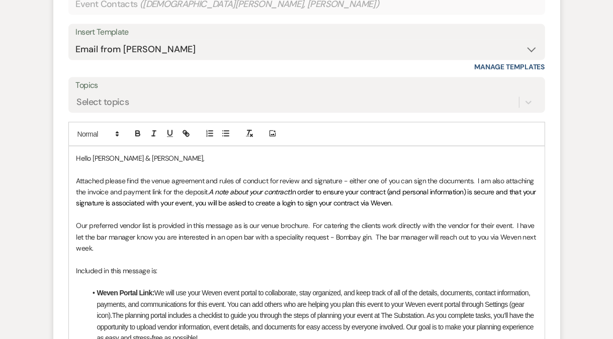
click at [160, 244] on p "Our preferred vendor list is provided in this message as is our venue brochure.…" at bounding box center [306, 237] width 460 height 34
click at [405, 269] on p "With the celebration a few months away, within my event planning window, I am a…" at bounding box center [306, 270] width 460 height 11
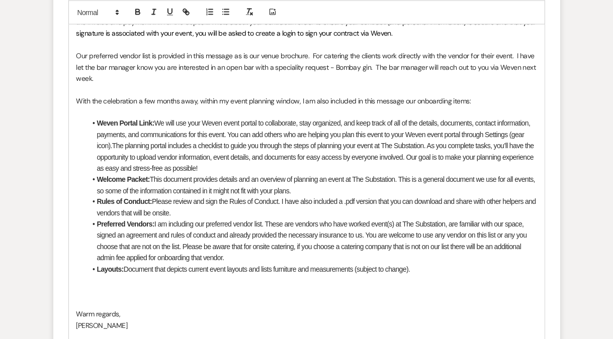
scroll to position [1306, 0]
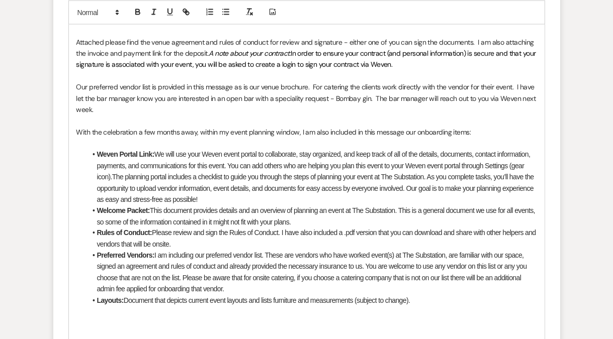
click at [465, 130] on p "With the celebration a few months away, within my event planning window, I am a…" at bounding box center [306, 132] width 460 height 11
click at [299, 132] on p "With the celebration a few months away, within my event planning window, I am a…" at bounding box center [306, 132] width 460 height 11
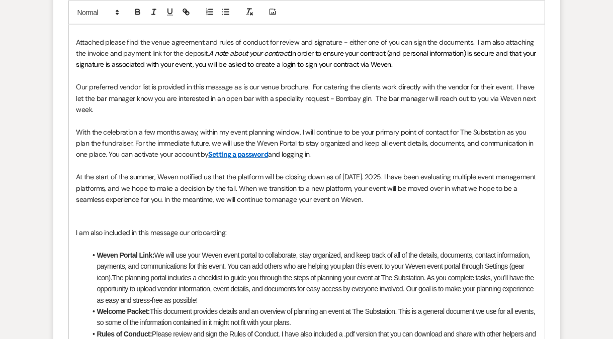
click at [299, 132] on p "With the celebration a few months away, within my event planning window, I will…" at bounding box center [306, 144] width 460 height 34
click at [122, 141] on p "With the celebration a few months away, within my event planning window. I will…" at bounding box center [306, 144] width 460 height 34
click at [142, 182] on p "At the start of the summer, Weven notified us that the platform will be closing…" at bounding box center [306, 188] width 460 height 34
click at [165, 218] on p at bounding box center [306, 222] width 460 height 11
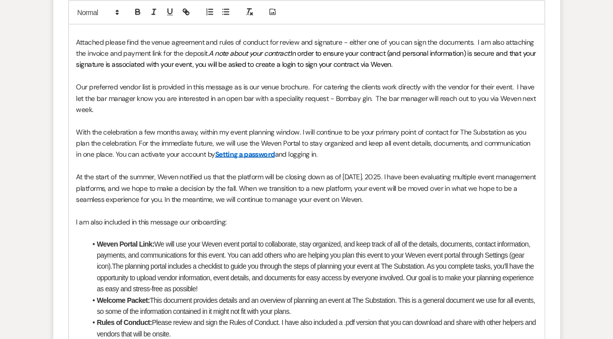
click at [224, 222] on p "I am also included in this message our onboarding:" at bounding box center [306, 222] width 460 height 11
click at [268, 321] on li "Rules of Conduct: Please review and sign the Rules of Conduct. I have also incl…" at bounding box center [311, 329] width 450 height 23
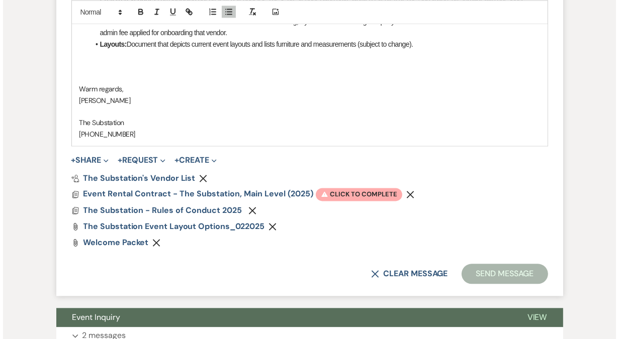
scroll to position [1670, 0]
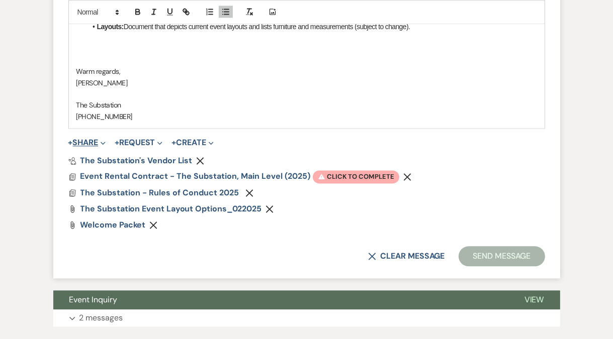
click at [91, 139] on button "+ Share Expand" at bounding box center [87, 143] width 38 height 8
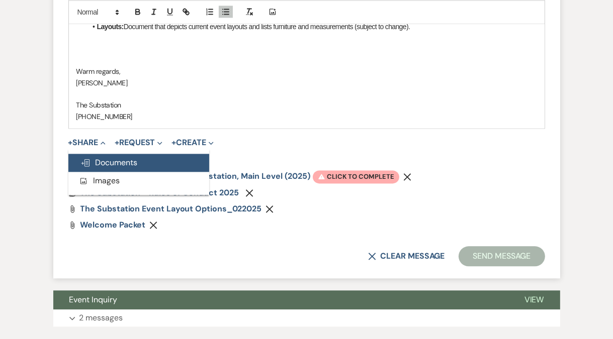
click at [122, 162] on span "Doc Upload Documents" at bounding box center [108, 162] width 57 height 11
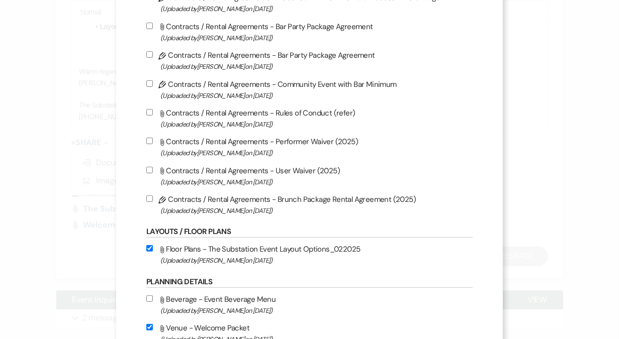
scroll to position [245, 0]
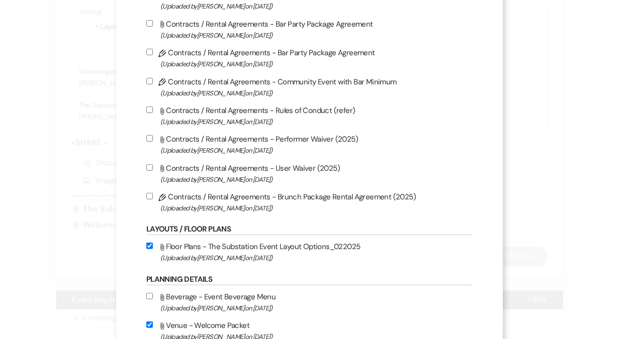
click at [150, 112] on input "Attach File Contracts / Rental Agreements - Rules of Conduct (refer) (Uploaded …" at bounding box center [149, 110] width 7 height 7
checkbox input "true"
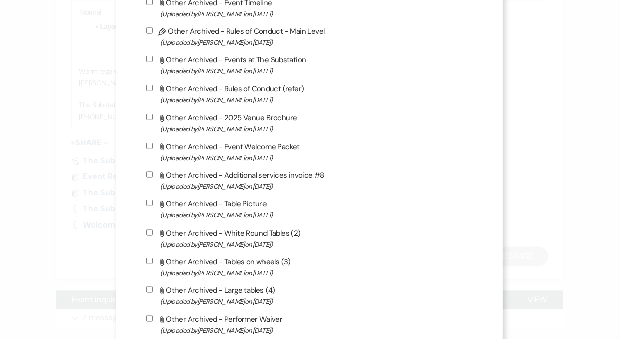
scroll to position [1072, 0]
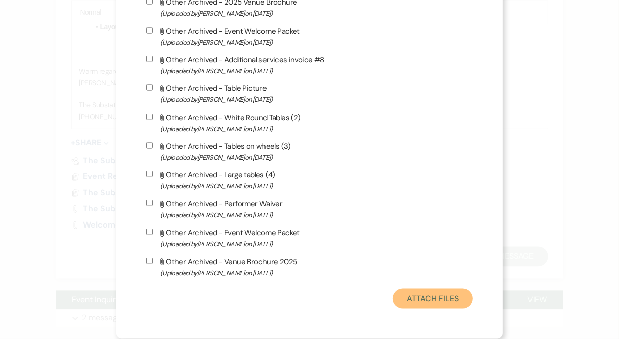
click at [429, 299] on button "Attach Files" at bounding box center [433, 299] width 80 height 20
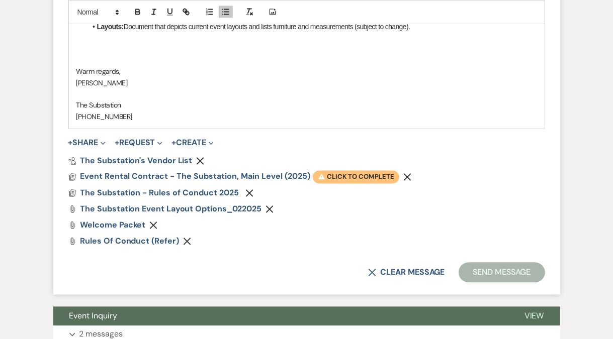
click at [348, 173] on span "Warning Click to complete" at bounding box center [356, 176] width 86 height 13
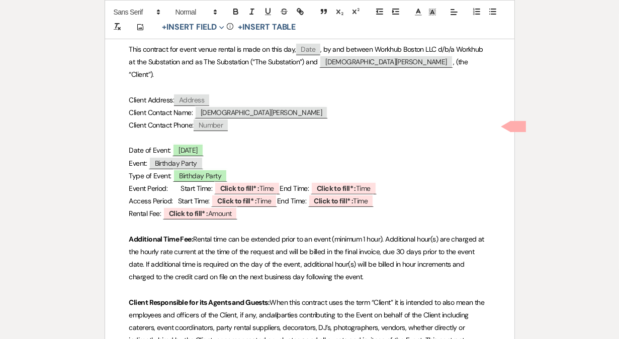
scroll to position [243, 0]
click at [250, 183] on b "Click to fill* :" at bounding box center [239, 187] width 39 height 9
select select "owner"
select select "Time"
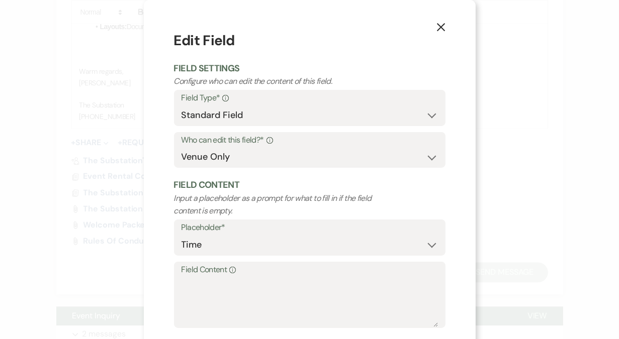
click at [236, 327] on div "Field Content Info" at bounding box center [309, 295] width 271 height 67
click at [228, 287] on textarea "Field Content Info" at bounding box center [309, 302] width 256 height 50
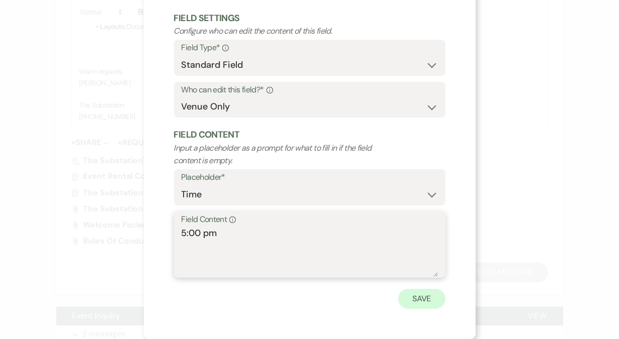
type textarea "5:00 pm"
click at [427, 299] on button "Save" at bounding box center [421, 299] width 47 height 20
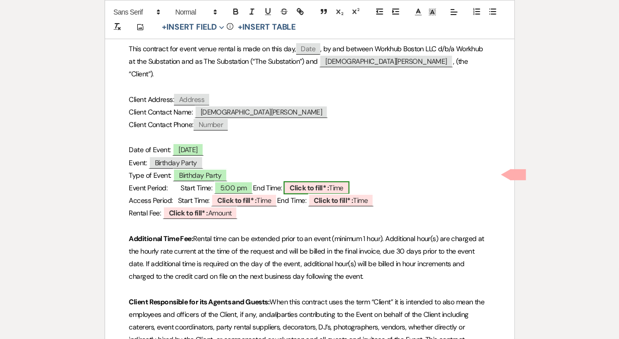
click at [328, 183] on b "Click to fill* :" at bounding box center [309, 187] width 39 height 9
select select "owner"
select select "Time"
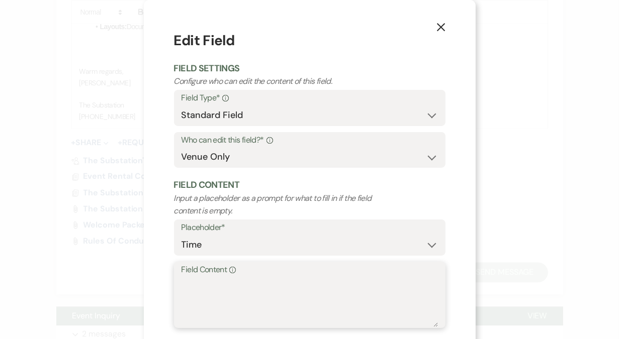
click at [259, 279] on textarea "Field Content Info" at bounding box center [309, 302] width 256 height 50
type textarea "0"
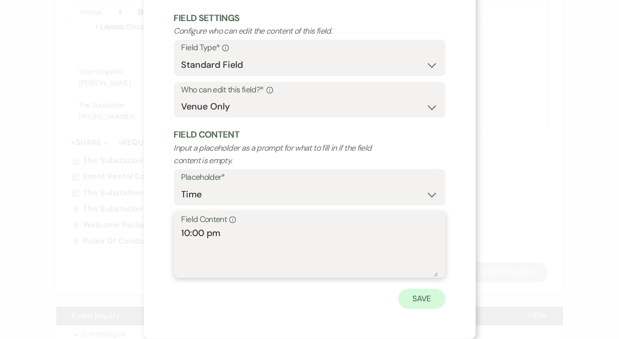
type textarea "10:00 pm"
click at [422, 302] on button "Save" at bounding box center [421, 299] width 47 height 20
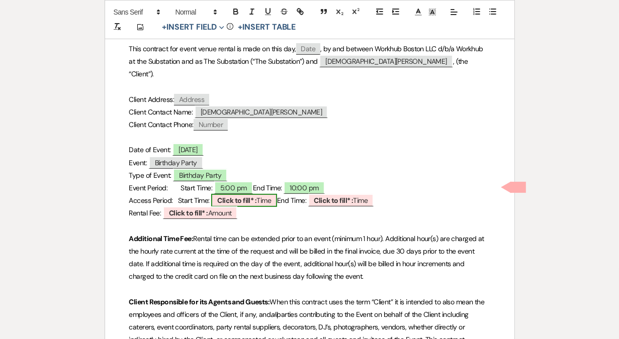
click at [253, 196] on b "Click to fill* :" at bounding box center [236, 200] width 39 height 9
select select "owner"
select select "Time"
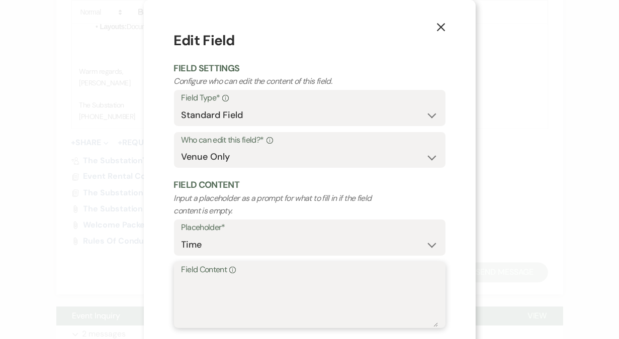
click at [211, 307] on textarea "Field Content Info" at bounding box center [309, 302] width 256 height 50
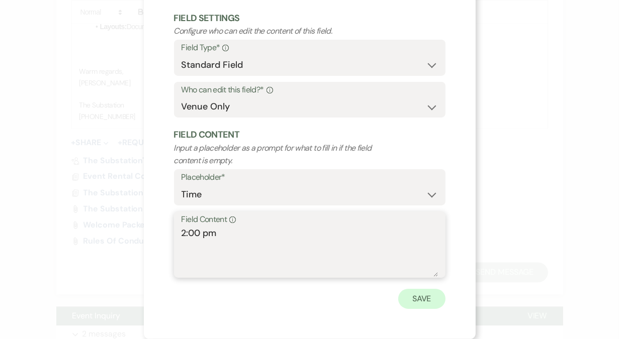
type textarea "2:00 pm"
click at [427, 296] on button "Save" at bounding box center [421, 299] width 47 height 20
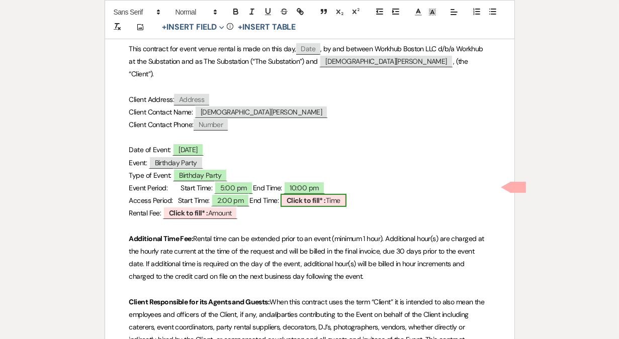
click at [346, 194] on span "Click to fill* : Time" at bounding box center [313, 200] width 66 height 13
select select "owner"
select select "Time"
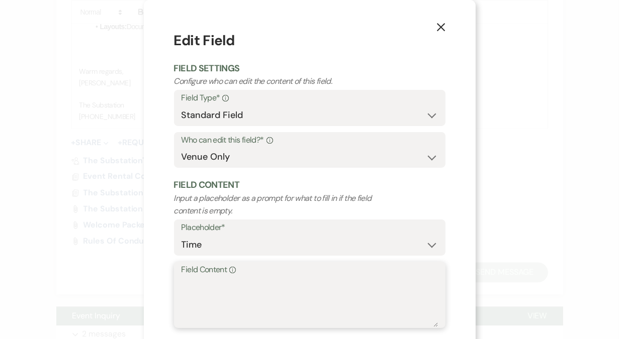
click at [281, 304] on textarea "Field Content Info" at bounding box center [309, 302] width 256 height 50
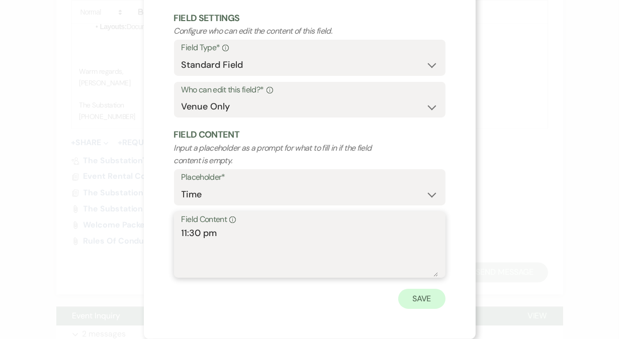
type textarea "11:30 pm"
click at [417, 298] on button "Save" at bounding box center [421, 299] width 47 height 20
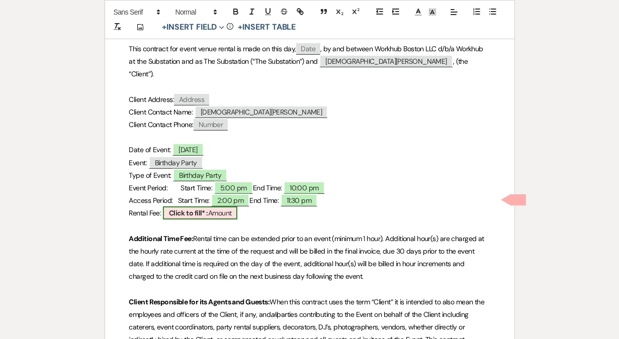
click at [224, 207] on span "Click to fill* : Amount" at bounding box center [200, 213] width 75 height 13
select select "owner"
select select "Amount"
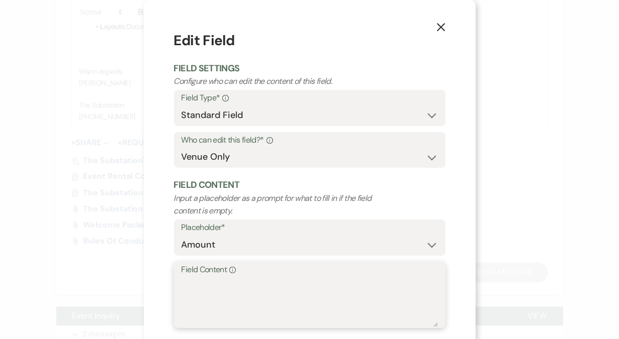
click at [235, 298] on textarea "Field Content Info" at bounding box center [309, 302] width 256 height 50
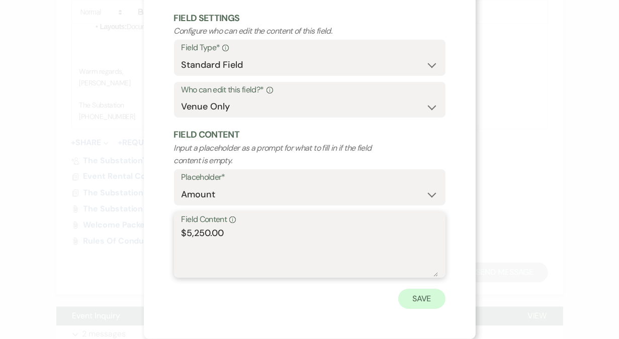
type textarea "$5,250.00"
click at [425, 297] on button "Save" at bounding box center [421, 299] width 47 height 20
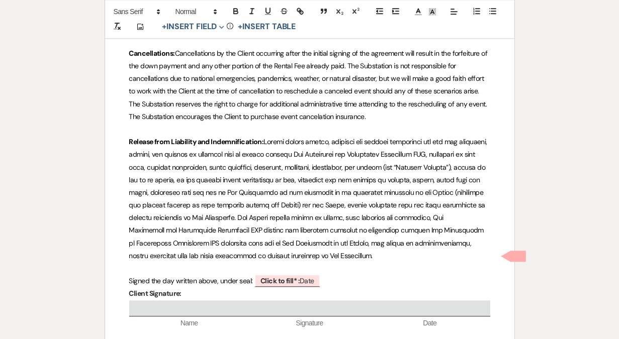
scroll to position [2000, 0]
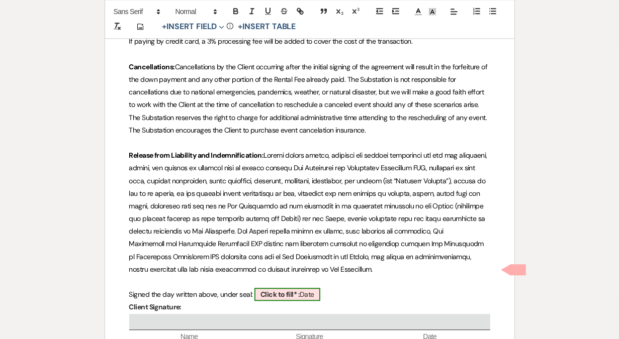
click at [285, 290] on b "Click to fill* :" at bounding box center [279, 294] width 39 height 9
select select "owner"
select select "Date"
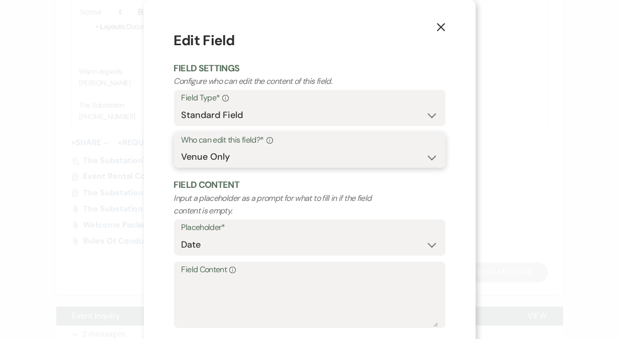
click at [243, 160] on select "Both Venue & Client Client Only Venue Only" at bounding box center [309, 157] width 256 height 20
select select "client"
click at [181, 157] on select "Both Venue & Client Client Only Venue Only" at bounding box center [309, 157] width 256 height 20
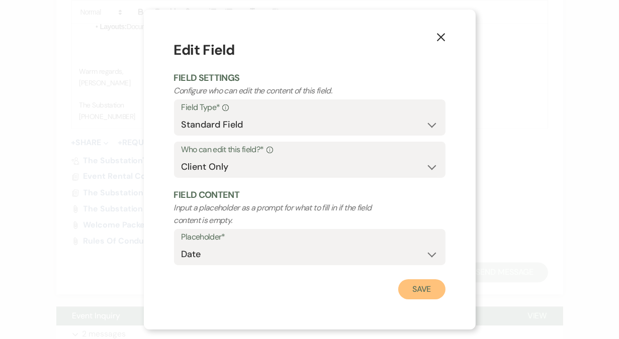
click at [424, 291] on button "Save" at bounding box center [421, 289] width 47 height 20
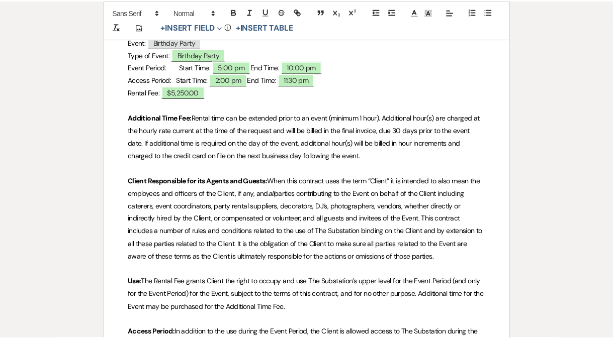
scroll to position [0, 0]
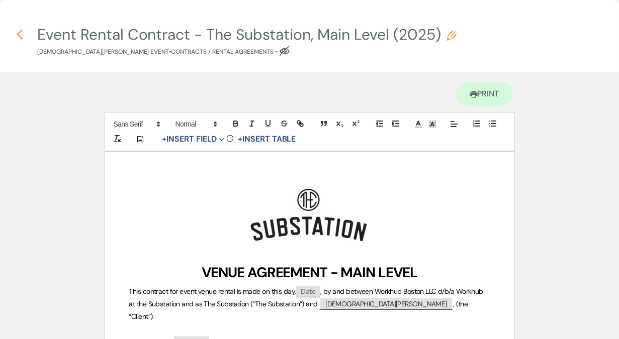
click at [23, 37] on icon "Previous" at bounding box center [20, 35] width 8 height 12
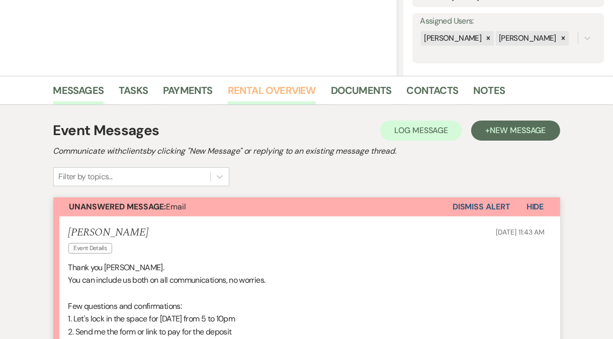
click at [274, 94] on link "Rental Overview" at bounding box center [272, 93] width 88 height 22
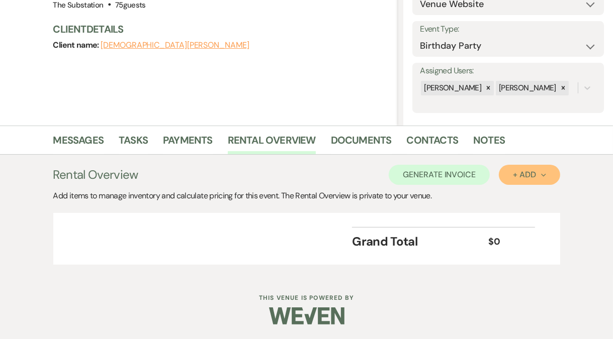
click at [543, 179] on button "+ Add Next" at bounding box center [529, 175] width 61 height 20
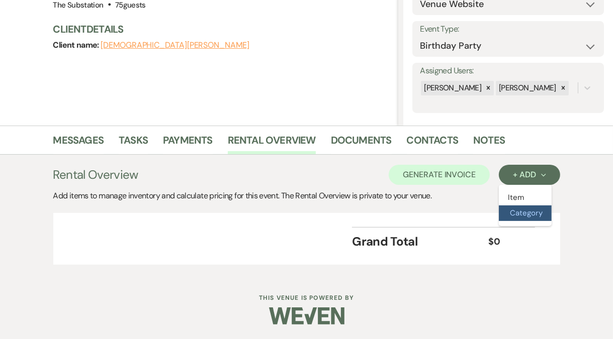
click at [515, 212] on button "Category" at bounding box center [525, 214] width 53 height 16
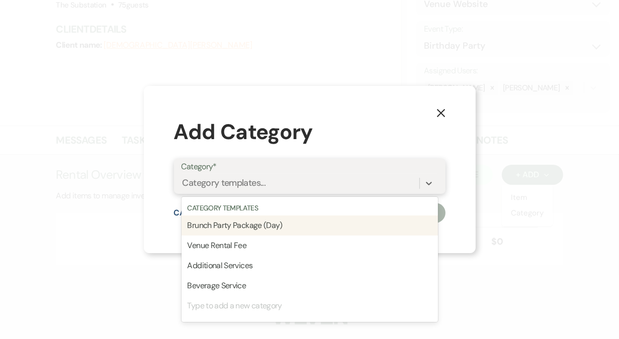
click at [268, 179] on div "Category templates..." at bounding box center [300, 184] width 238 height 18
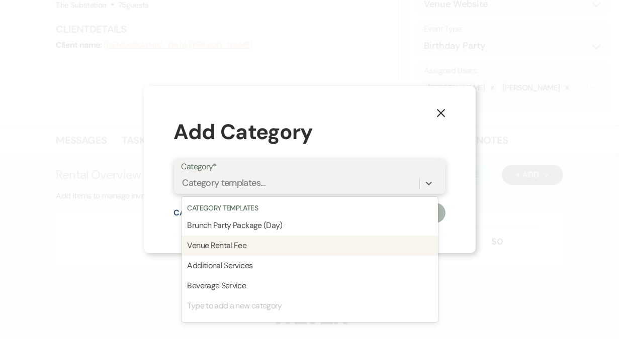
click at [251, 239] on div "Venue Rental Fee" at bounding box center [309, 246] width 256 height 20
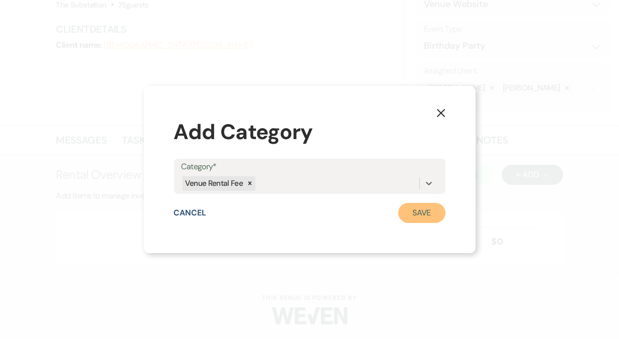
click at [421, 217] on button "Save" at bounding box center [421, 213] width 47 height 20
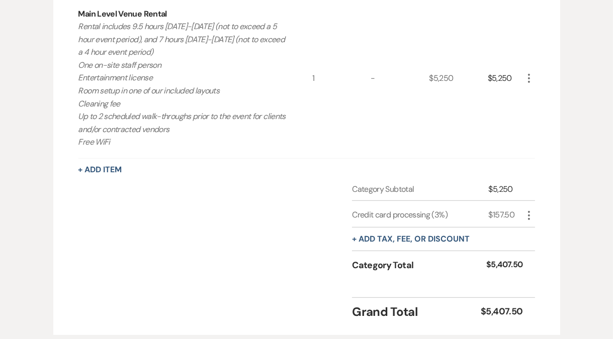
scroll to position [371, 0]
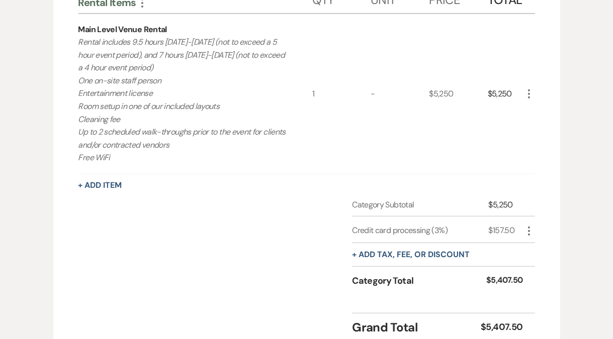
click at [527, 94] on icon "More" at bounding box center [529, 94] width 12 height 12
click at [545, 115] on button "Pencil Edit" at bounding box center [549, 114] width 52 height 16
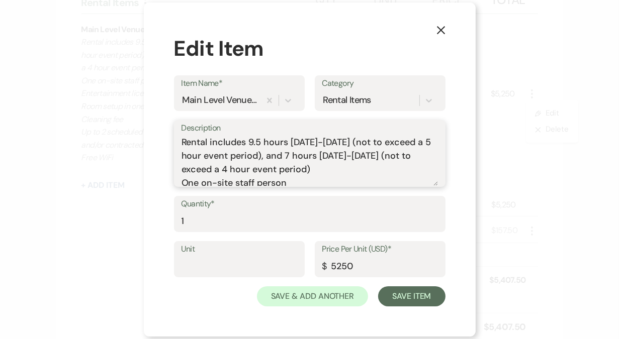
drag, startPoint x: 354, startPoint y: 141, endPoint x: 356, endPoint y: 170, distance: 29.3
click at [356, 170] on textarea "Rental includes 9.5 hours [DATE]-[DATE] (not to exceed a 5 hour event period), …" at bounding box center [309, 161] width 256 height 50
drag, startPoint x: 355, startPoint y: 170, endPoint x: 271, endPoint y: 157, distance: 84.5
click at [271, 157] on textarea "Rental includes 9.5 hours [DATE]-[DATE] (not to exceed a 5 hour event period), …" at bounding box center [309, 161] width 256 height 50
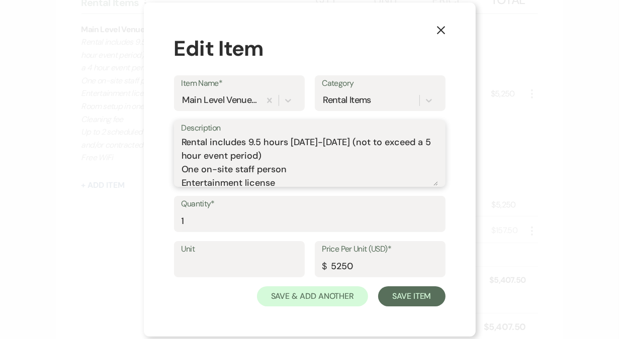
drag, startPoint x: 291, startPoint y: 143, endPoint x: 352, endPoint y: 143, distance: 61.3
click at [352, 143] on textarea "Rental includes 9.5 hours [DATE]-[DATE] (not to exceed a 5 hour event period) O…" at bounding box center [309, 161] width 256 height 50
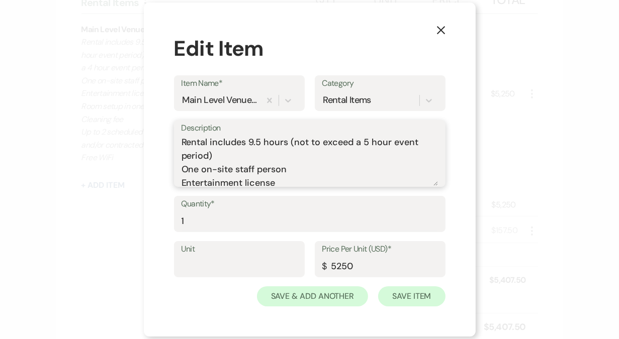
type textarea "Rental includes 9.5 hours (not to exceed a 5 hour event period) One on-site sta…"
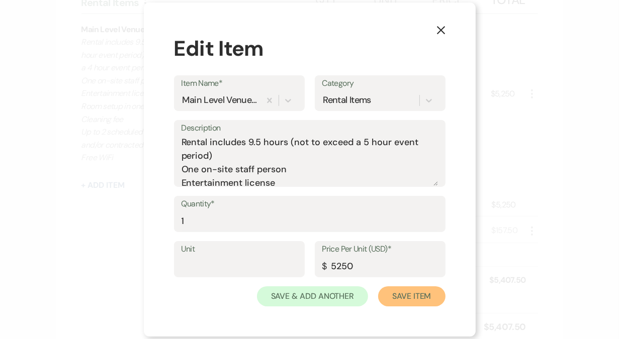
click at [408, 294] on button "Save Item" at bounding box center [411, 297] width 67 height 20
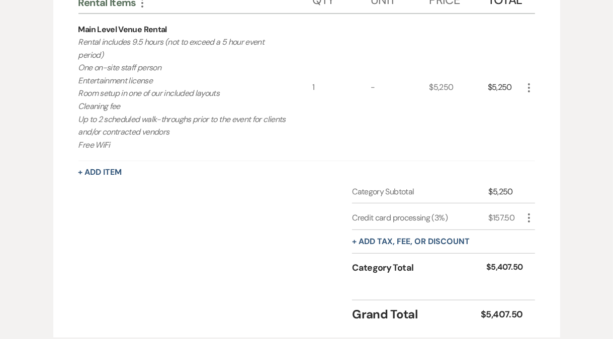
scroll to position [109, 0]
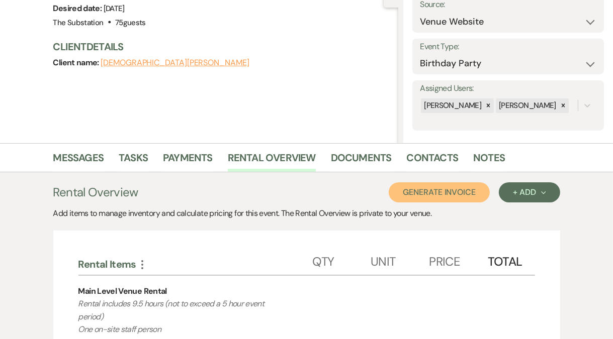
click at [431, 190] on button "Generate Invoice" at bounding box center [439, 192] width 101 height 20
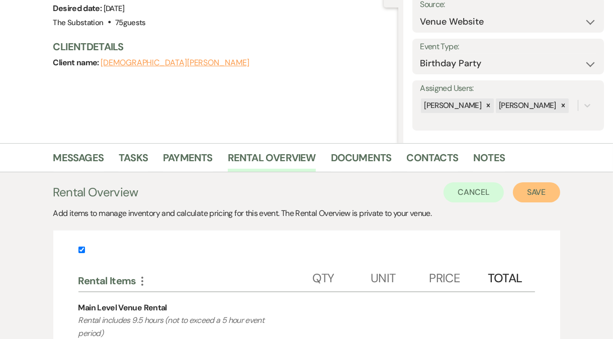
click at [531, 194] on button "Save" at bounding box center [536, 192] width 47 height 20
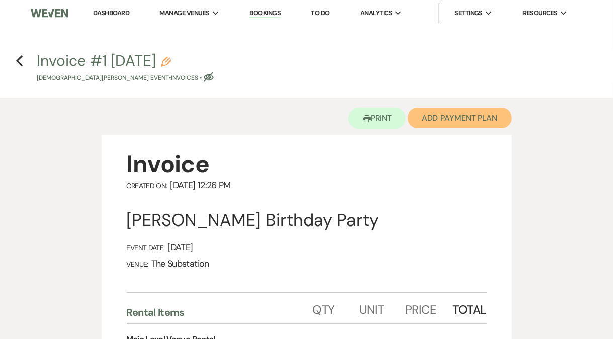
click at [458, 119] on button "Add Payment Plan" at bounding box center [460, 118] width 104 height 20
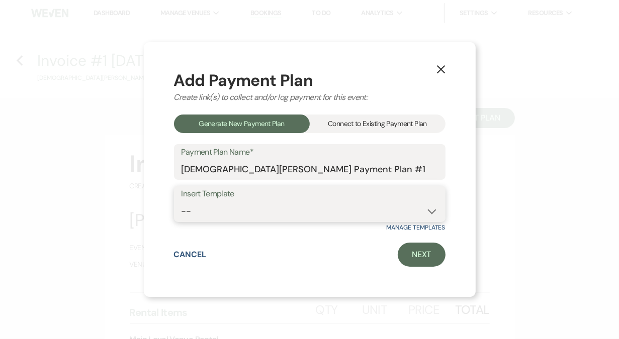
click at [232, 214] on select "-- Event Payment Plan Event Venue Rental due in full Additional Services, in fu…" at bounding box center [309, 212] width 256 height 20
select select "180"
click at [181, 202] on select "-- Event Payment Plan Event Venue Rental due in full Additional Services, in fu…" at bounding box center [309, 212] width 256 height 20
click at [421, 254] on link "Next" at bounding box center [422, 255] width 48 height 24
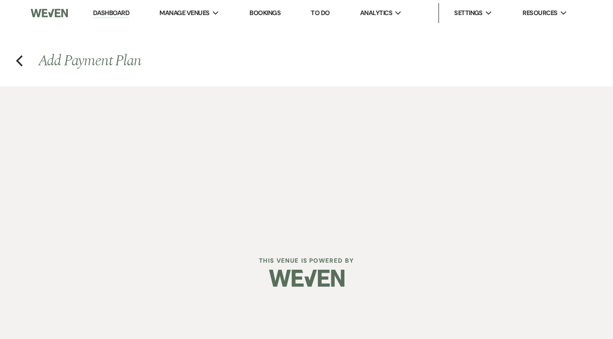
select select "27448"
select select "2"
select select "percentage"
select select "true"
select select "client"
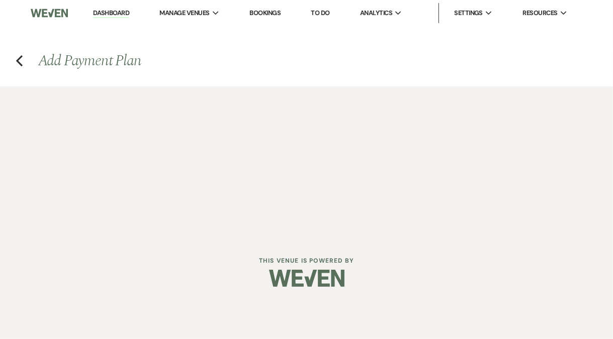
select select "weeks"
select select "2"
select select "percentage"
select select "true"
select select "client"
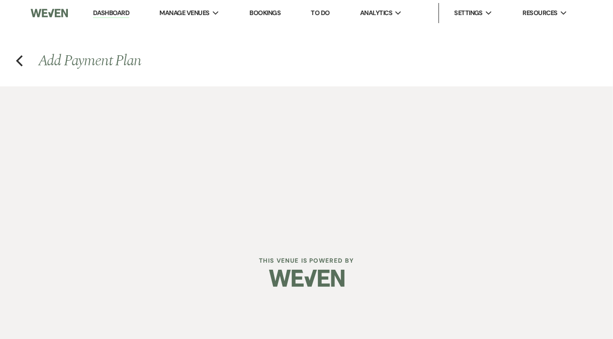
select select "weeks"
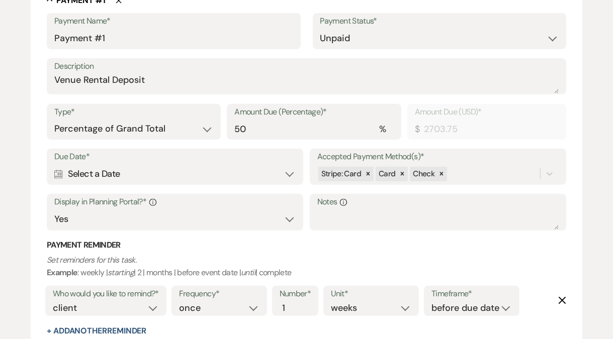
scroll to position [295, 0]
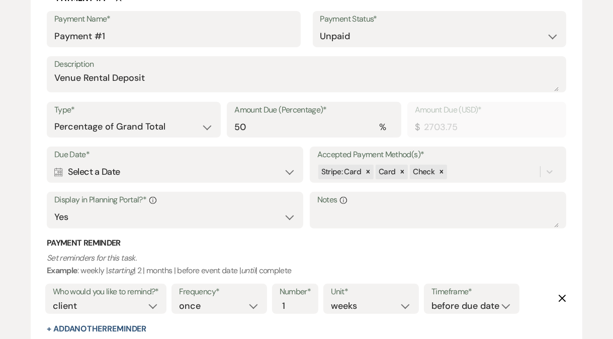
click at [96, 174] on div "Calendar Select a Date Expand" at bounding box center [174, 172] width 241 height 20
select select "day"
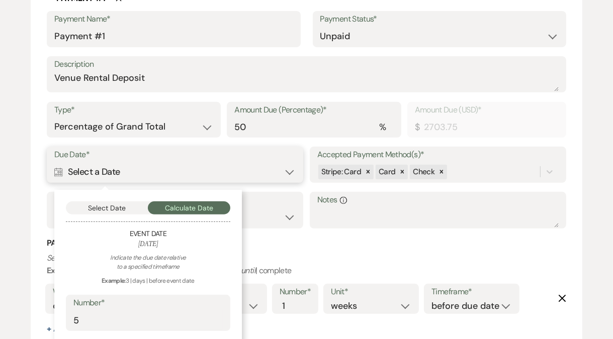
click at [113, 208] on button "Select Date" at bounding box center [107, 208] width 82 height 13
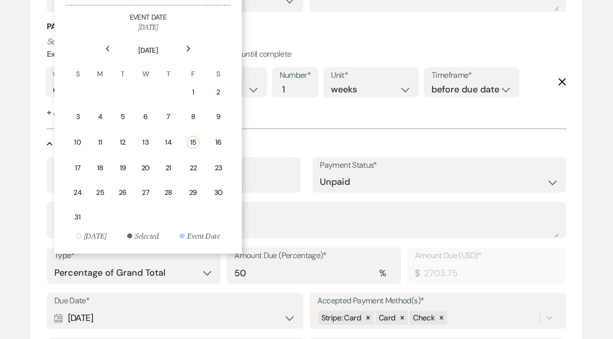
scroll to position [514, 0]
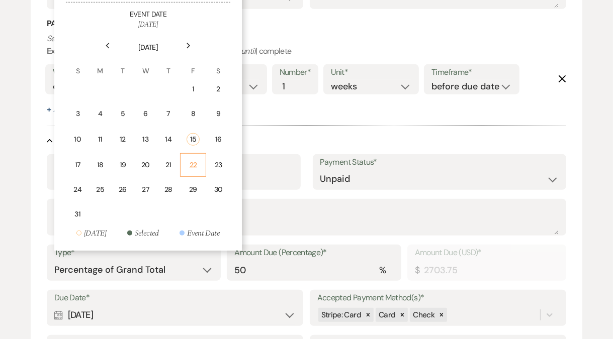
click at [189, 162] on div "22" at bounding box center [192, 165] width 13 height 11
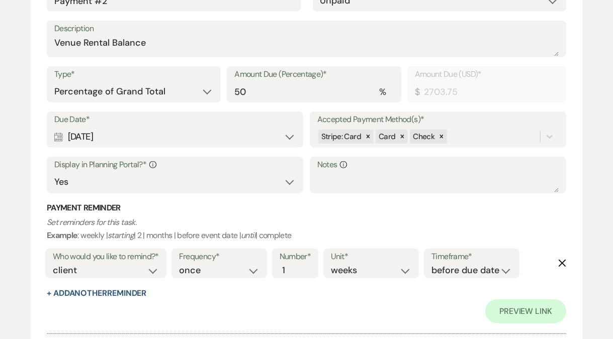
scroll to position [780, 0]
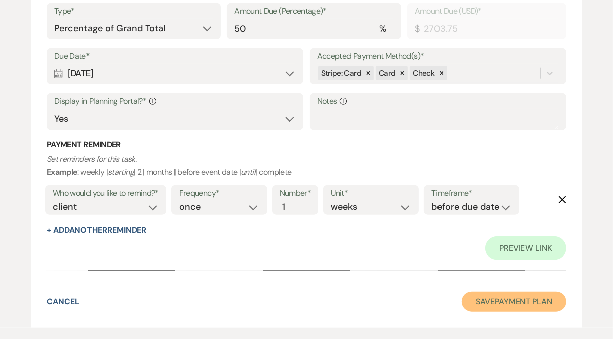
click at [516, 299] on button "Save Payment Plan" at bounding box center [513, 302] width 105 height 20
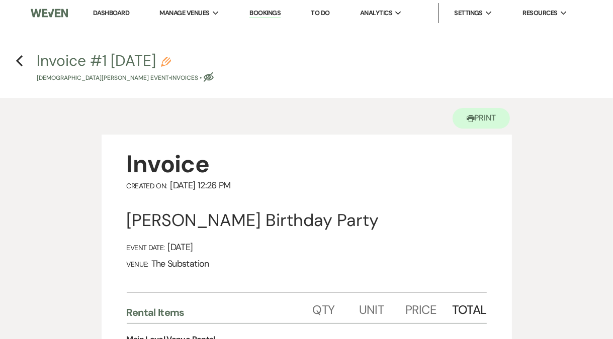
click at [105, 10] on link "Dashboard" at bounding box center [111, 13] width 36 height 9
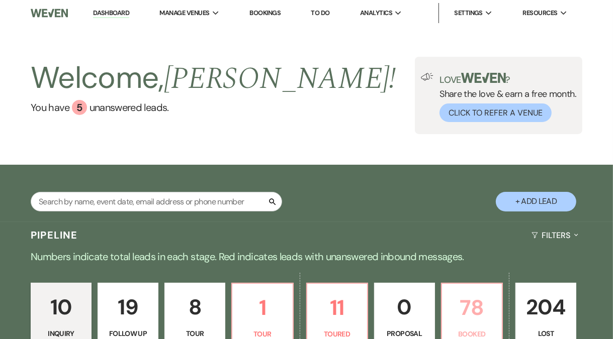
click at [479, 313] on p "78" at bounding box center [472, 308] width 48 height 34
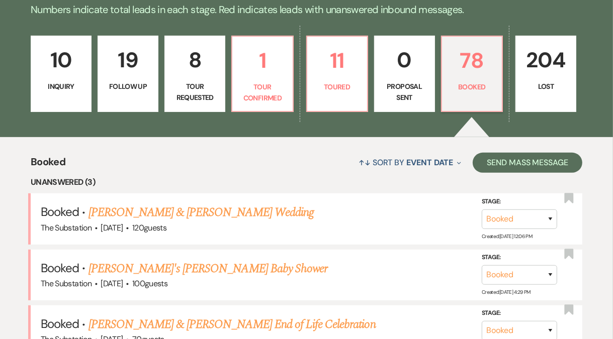
scroll to position [314, 0]
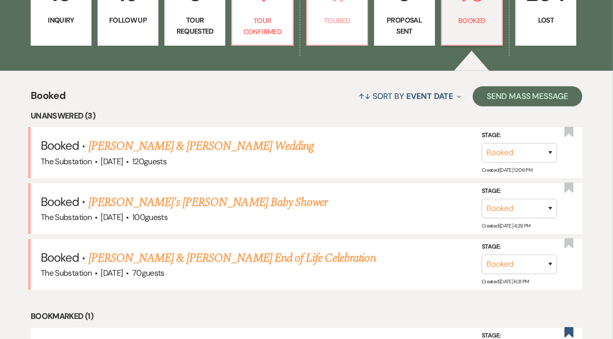
click at [332, 29] on link "11 Toured" at bounding box center [337, 7] width 62 height 76
select select "5"
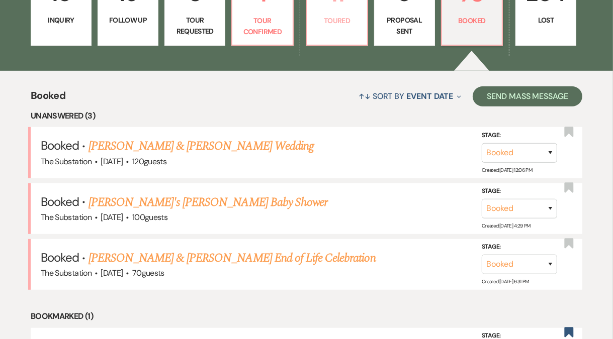
select select "5"
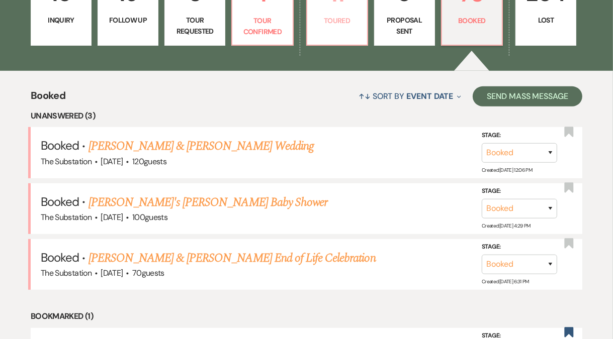
select select "5"
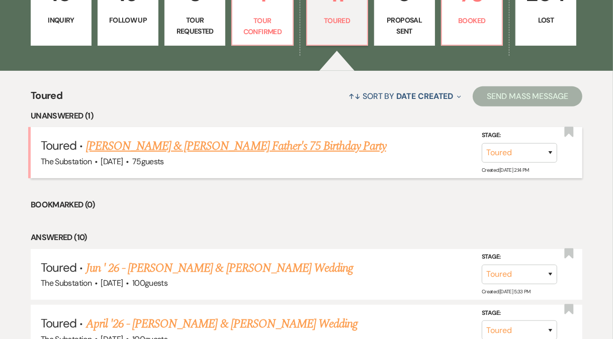
click at [244, 147] on link "[PERSON_NAME] & [PERSON_NAME] Father's 75 Birthday Party" at bounding box center [236, 146] width 300 height 18
select select "5"
select select "4"
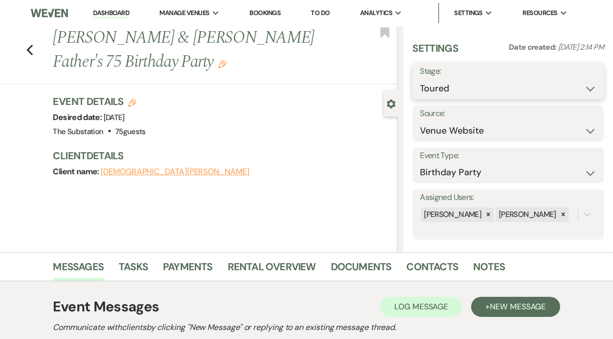
click at [427, 92] on select "Inquiry Follow Up Tour Requested Tour Confirmed Toured Proposal Sent Booked Lost" at bounding box center [508, 89] width 176 height 20
click at [420, 79] on select "Inquiry Follow Up Tour Requested Tour Confirmed Toured Proposal Sent Booked Lost" at bounding box center [508, 89] width 176 height 20
click at [485, 87] on select "Inquiry Follow Up Tour Requested Tour Confirmed Toured Proposal Sent Booked Lost" at bounding box center [486, 89] width 132 height 20
select select "7"
click at [420, 79] on select "Inquiry Follow Up Tour Requested Tour Confirmed Toured Proposal Sent Booked Lost" at bounding box center [486, 89] width 132 height 20
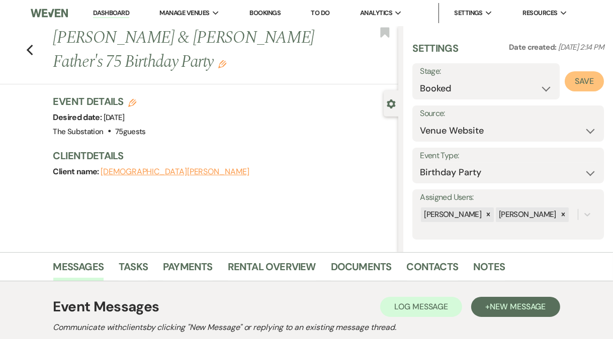
click at [576, 82] on button "Save" at bounding box center [583, 81] width 39 height 20
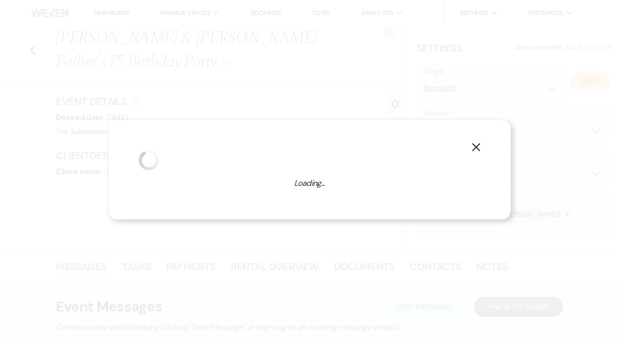
select select "4"
select select "802"
select select "false"
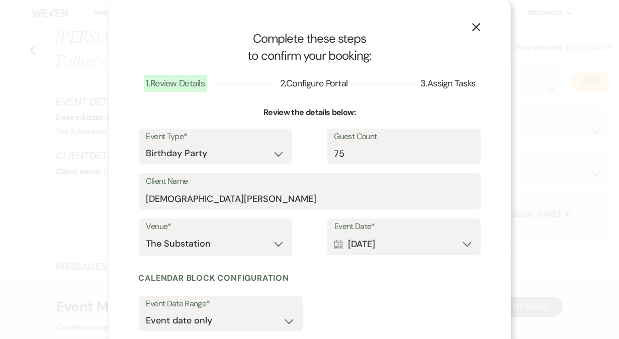
scroll to position [104, 0]
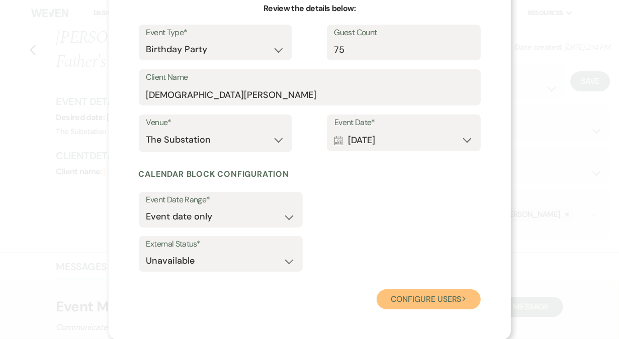
click at [418, 301] on button "Configure users Next" at bounding box center [428, 300] width 104 height 20
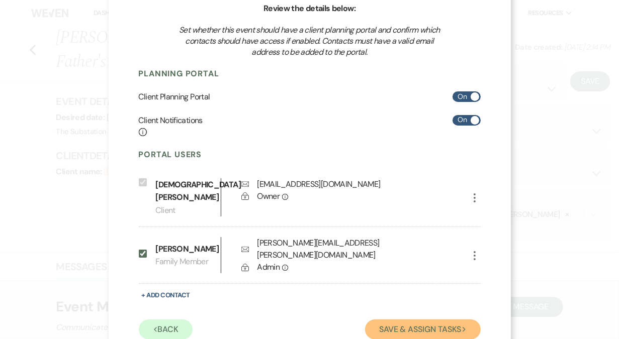
click at [399, 322] on button "Save & Assign Tasks Next" at bounding box center [422, 330] width 115 height 20
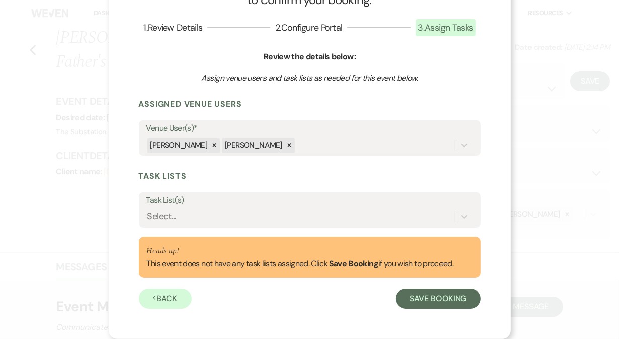
scroll to position [55, 0]
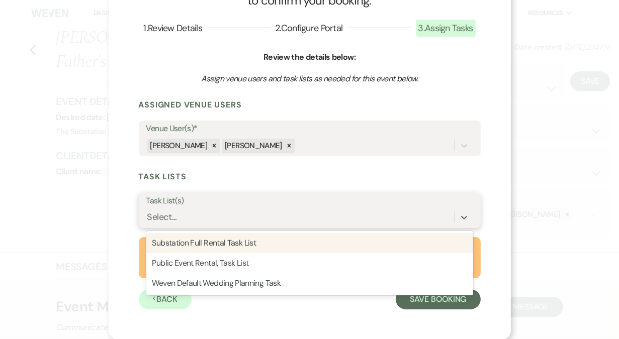
click at [236, 221] on div "Select..." at bounding box center [300, 218] width 308 height 18
click at [260, 239] on div "Substation Full Rental Task List" at bounding box center [309, 243] width 327 height 20
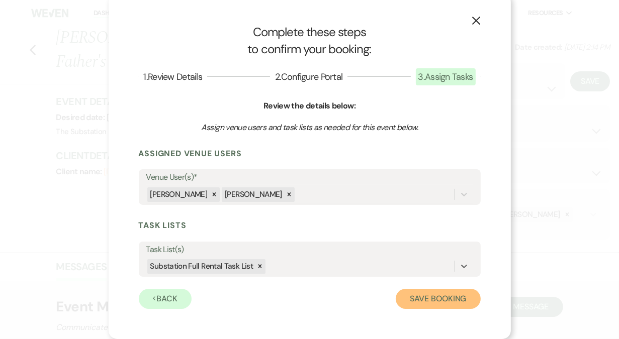
click at [436, 297] on button "Save Booking" at bounding box center [438, 299] width 84 height 20
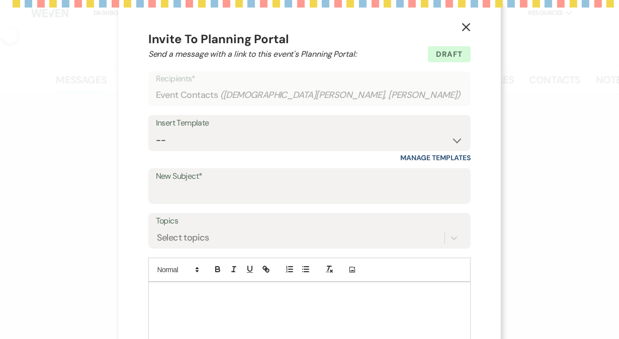
select select "5"
select select "4"
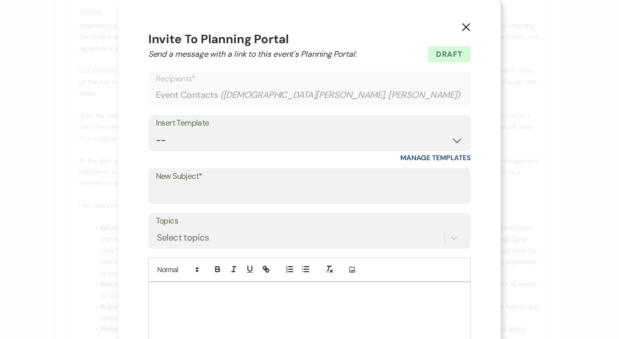
click at [462, 26] on use "button" at bounding box center [466, 27] width 8 height 8
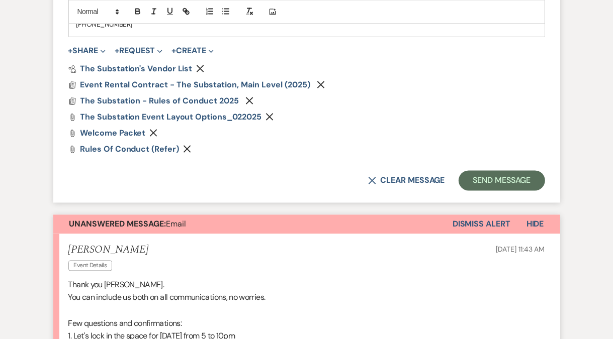
scroll to position [1494, 0]
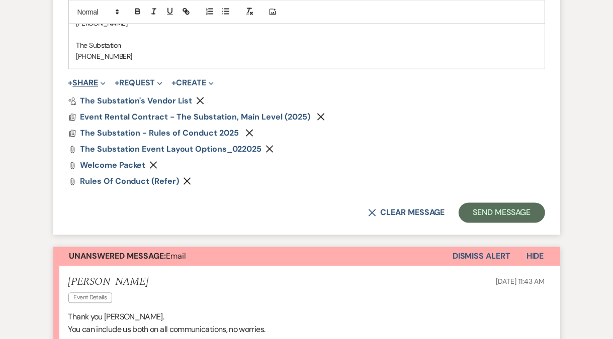
click at [87, 85] on button "+ Share Expand" at bounding box center [87, 83] width 38 height 8
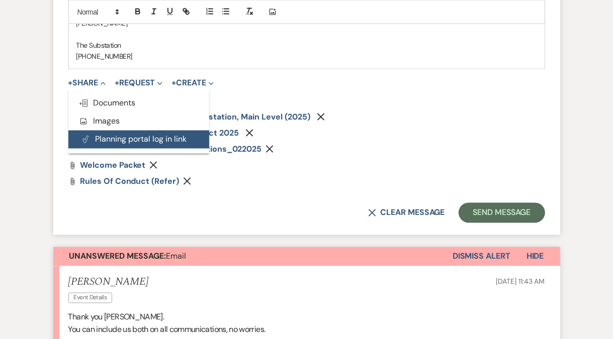
click at [107, 142] on button "Plan Portal Link Planning portal log in link" at bounding box center [138, 140] width 141 height 18
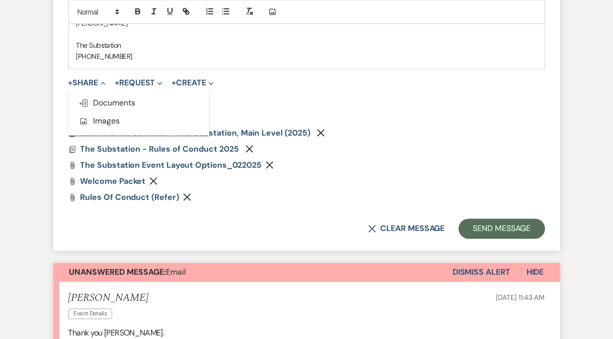
click at [282, 42] on p "The Substation" at bounding box center [306, 45] width 460 height 11
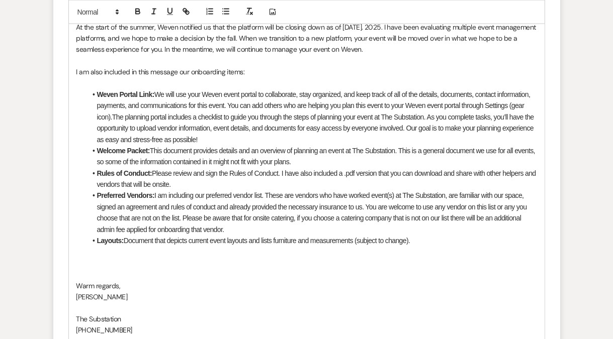
scroll to position [1356, 0]
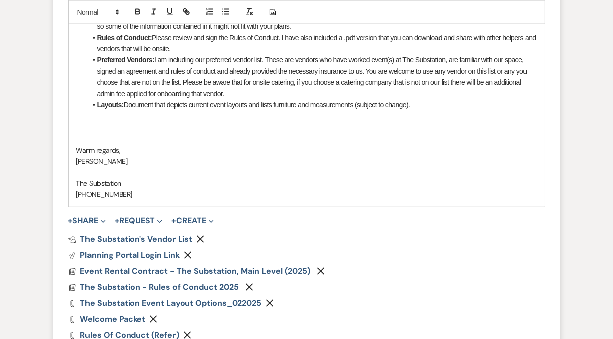
click at [120, 134] on p at bounding box center [306, 138] width 460 height 11
click at [112, 124] on p at bounding box center [306, 127] width 460 height 11
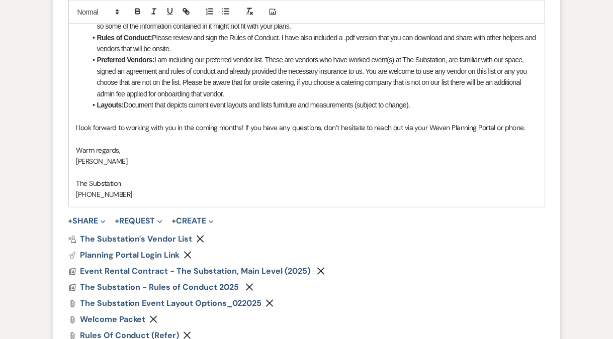
click at [206, 127] on span "I look forward to working with you in the coming months! If you have any questi…" at bounding box center [300, 127] width 449 height 9
click at [206, 128] on span "I look forward to working with you in the coming months! If you have any questi…" at bounding box center [300, 127] width 449 height 9
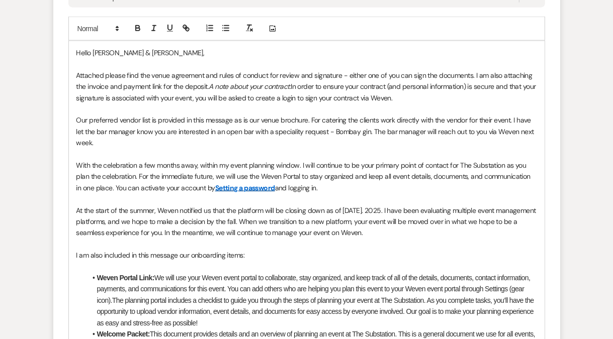
scroll to position [1032, 0]
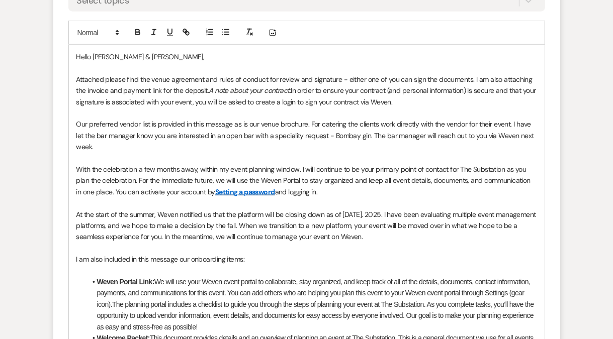
click at [512, 123] on p "Our preferred vendor list is provided in this message as is our venue brochure.…" at bounding box center [306, 136] width 460 height 34
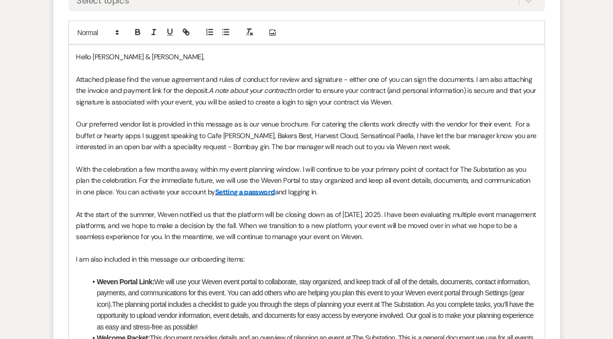
click at [346, 133] on p "Our preferred vendor list is provided in this message as is our venue brochure.…" at bounding box center [306, 136] width 460 height 34
click at [387, 135] on p "Our preferred vendor list is provided in this message as is our venue brochure.…" at bounding box center [306, 136] width 460 height 34
click at [171, 135] on p "Our preferred vendor list is provided in this message as is our venue brochure.…" at bounding box center [306, 136] width 460 height 34
click at [233, 125] on p "Our preferred vendor list is provided in this message as is our venue brochure.…" at bounding box center [306, 136] width 460 height 34
click at [250, 123] on p "Our preferred vendor list is provided in this message and our our Weven Portal.…" at bounding box center [306, 136] width 460 height 34
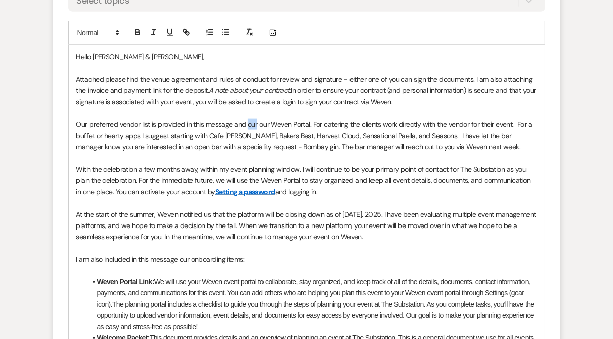
click at [250, 123] on p "Our preferred vendor list is provided in this message and our our Weven Portal.…" at bounding box center [306, 136] width 460 height 34
click at [431, 136] on p "Our preferred vendor list is provided in this message and on our Weven Portal. …" at bounding box center [306, 136] width 460 height 34
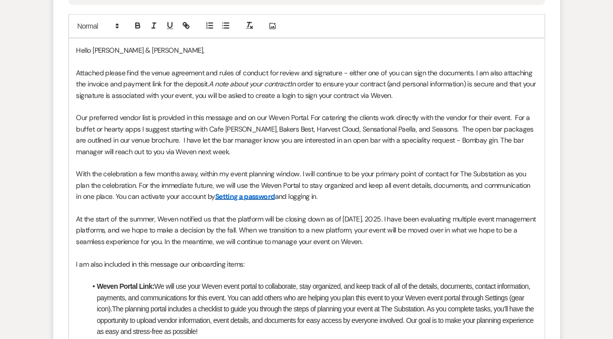
scroll to position [1046, 0]
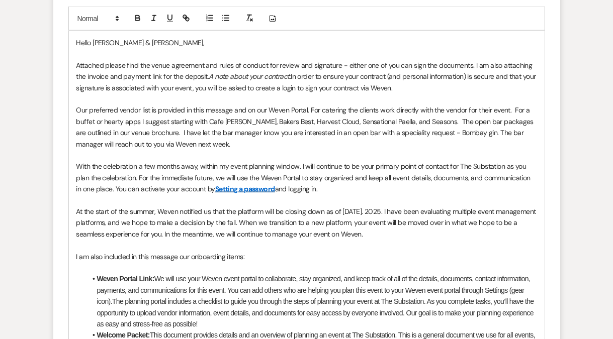
click at [199, 144] on p "Our preferred vendor list is provided in this message and on our Weven Portal. …" at bounding box center [306, 127] width 460 height 45
click at [198, 166] on p "With the celebration a few months away, within my event planning window. I will…" at bounding box center [306, 178] width 460 height 34
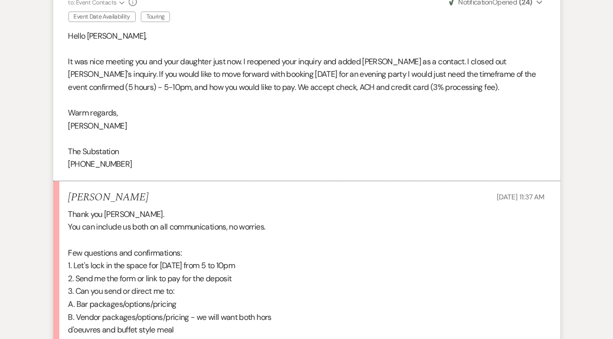
scroll to position [502, 0]
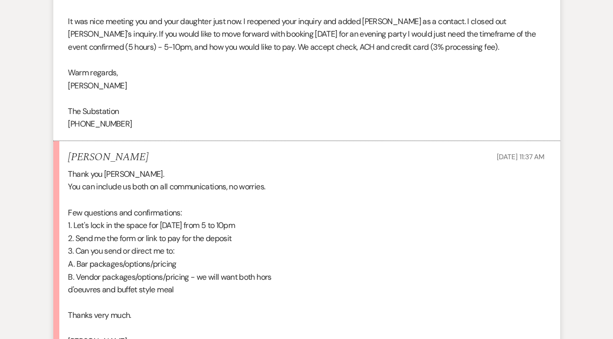
click at [183, 241] on div "Thank you Vickie. You can include us both on all communications, no worries. Fe…" at bounding box center [306, 264] width 476 height 193
click at [177, 253] on div "Thank you Vickie. You can include us both on all communications, no worries. Fe…" at bounding box center [306, 264] width 476 height 193
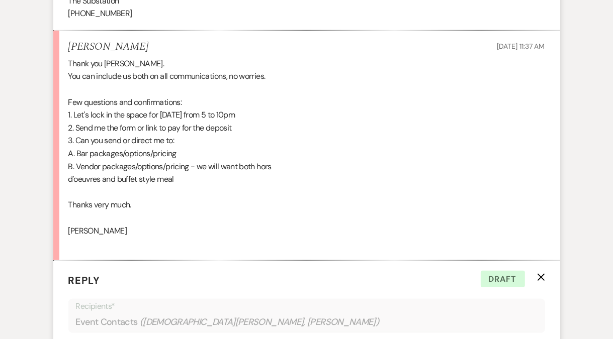
scroll to position [639, 0]
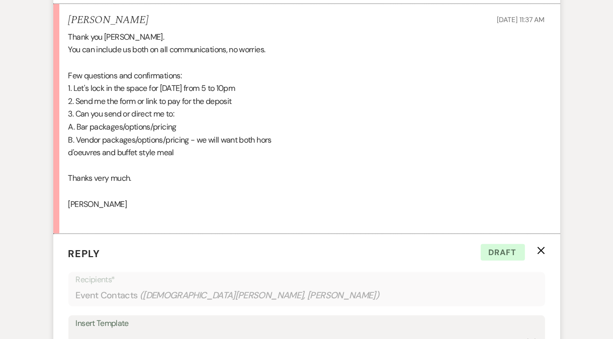
click at [177, 141] on div "Thank you Vickie. You can include us both on all communications, no worries. Fe…" at bounding box center [306, 127] width 476 height 193
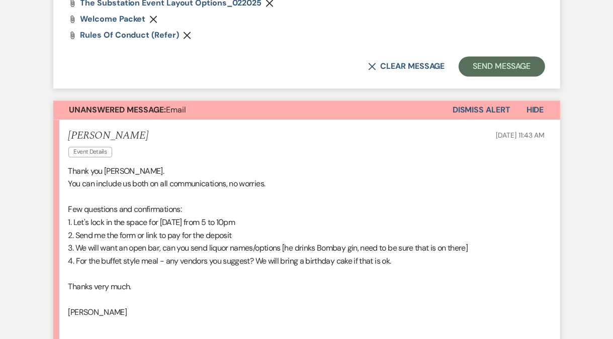
scroll to position [1794, 0]
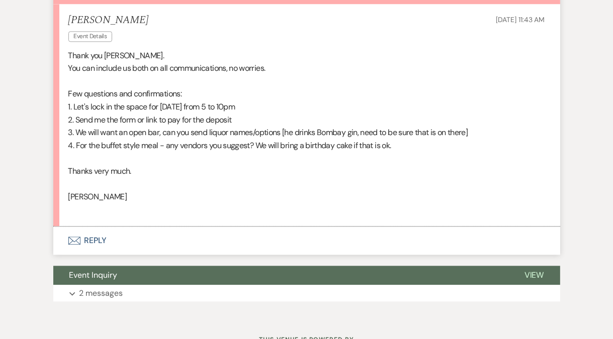
click at [164, 120] on span "2. Send me the form or link to pay for the deposit" at bounding box center [149, 120] width 163 height 11
click at [195, 134] on span "3. We will want an open bar, can you send liquor names/options [he drinks Bomba…" at bounding box center [268, 132] width 400 height 11
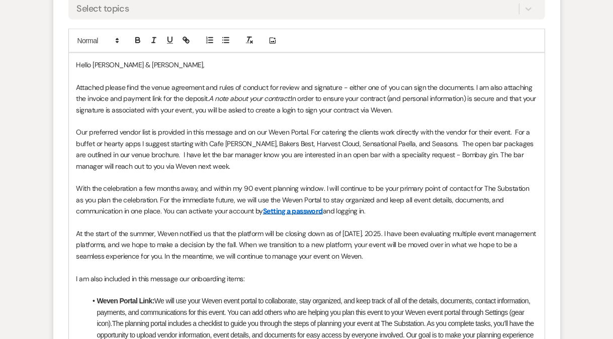
scroll to position [983, 0]
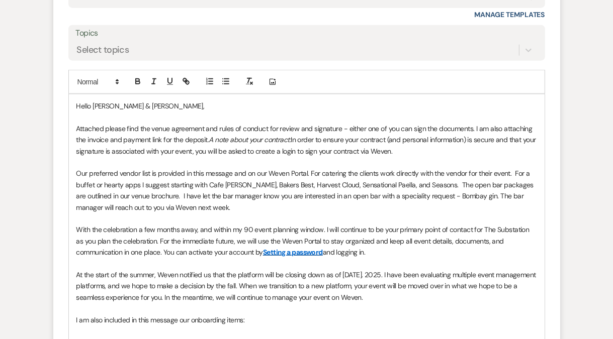
click at [236, 203] on p "Our preferred vendor list is provided in this message and on our Weven Portal. …" at bounding box center [306, 190] width 460 height 45
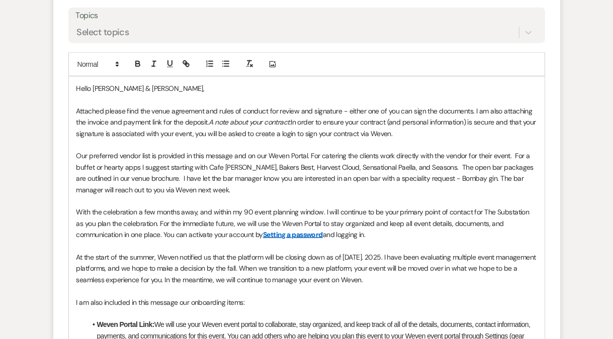
scroll to position [1045, 0]
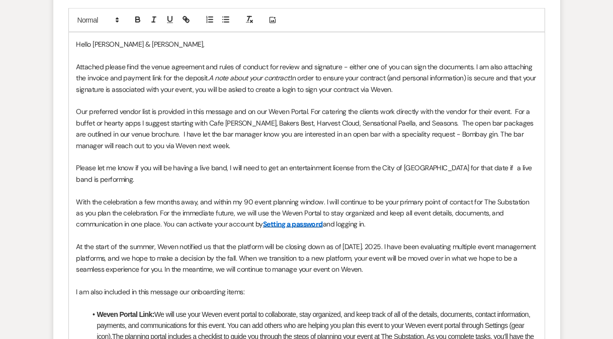
click at [235, 149] on p "Our preferred vendor list is provided in this message and on our Weven Portal. …" at bounding box center [306, 128] width 460 height 45
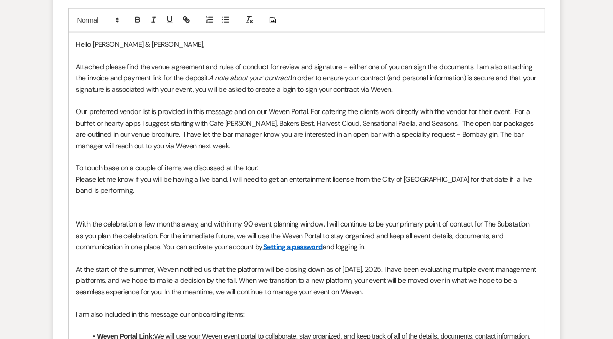
click at [122, 176] on p "Please let me know if you will be having a live band, I will need to get an ent…" at bounding box center [306, 185] width 460 height 23
click at [226, 17] on line "button" at bounding box center [226, 17] width 5 height 0
click at [147, 188] on li "Please let me know if you will be having a live band, I will need to get an ent…" at bounding box center [311, 185] width 450 height 23
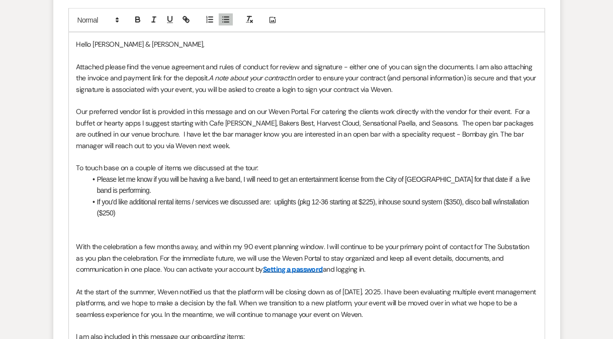
click at [273, 166] on p "To touch base on a couple of items we discussed at the tour:" at bounding box center [306, 167] width 460 height 11
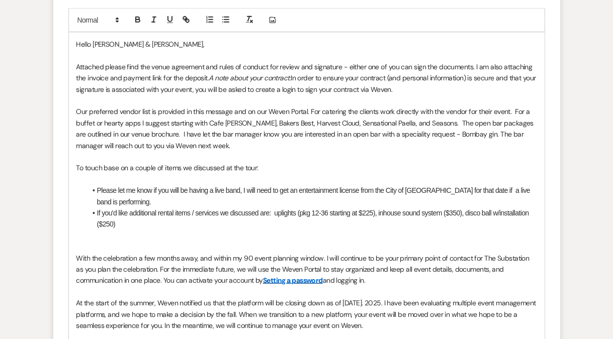
click at [464, 213] on li "If you'd like additional rental items / services we discussed are: uplights (pk…" at bounding box center [311, 219] width 450 height 23
click at [186, 232] on p at bounding box center [306, 235] width 460 height 11
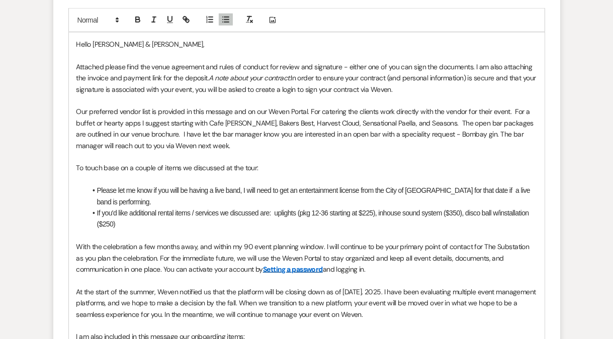
click at [175, 251] on p "With the celebration a few months away, and within my 90 event planning window.…" at bounding box center [306, 258] width 460 height 34
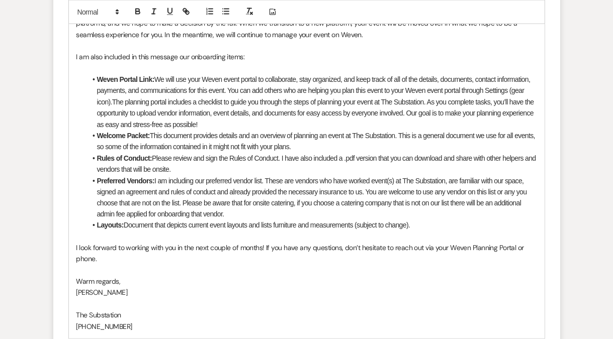
scroll to position [1344, 0]
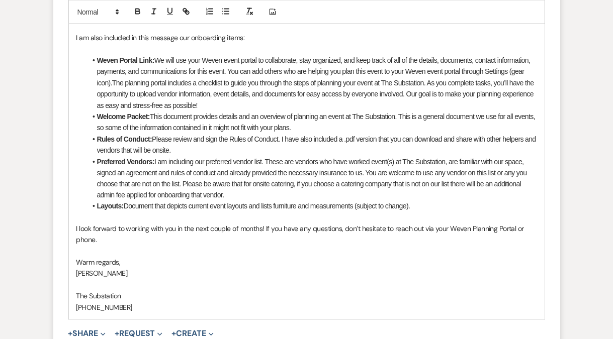
click at [152, 241] on p "I look forward to working with you in the next couple of months! If you have an…" at bounding box center [306, 235] width 460 height 23
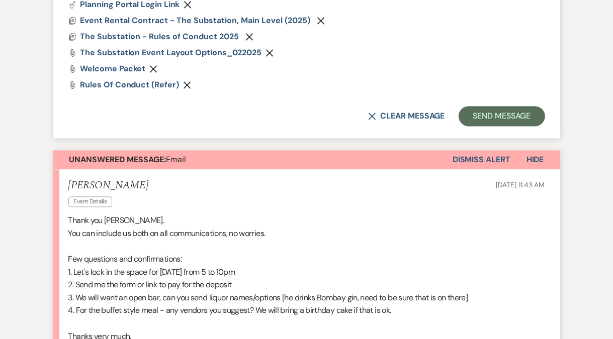
scroll to position [1706, 0]
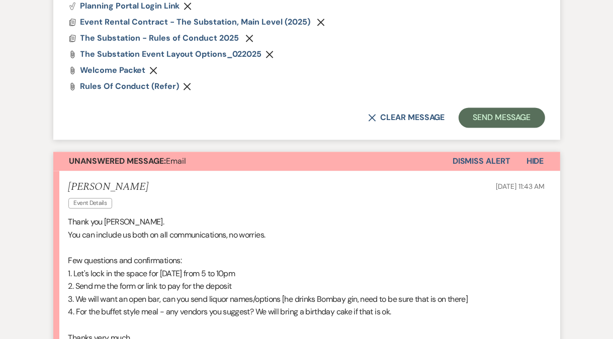
click at [492, 162] on button "Dismiss Alert" at bounding box center [481, 161] width 58 height 19
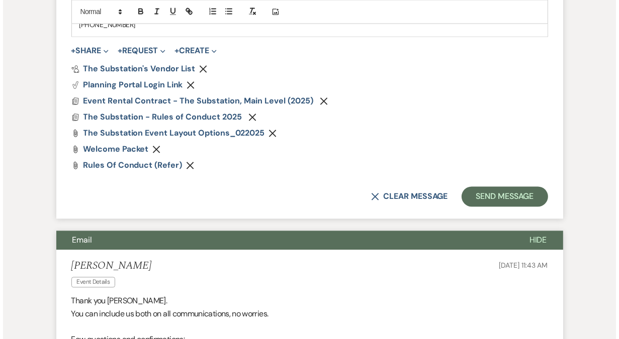
scroll to position [1626, 0]
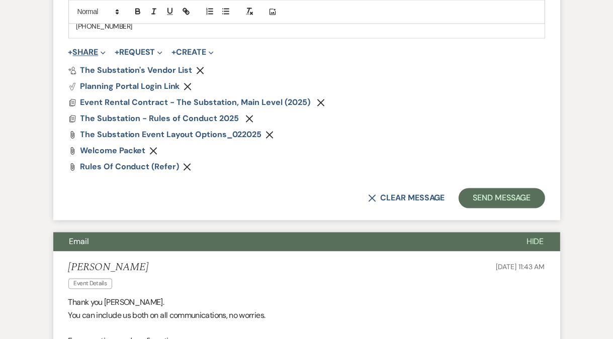
click at [98, 48] on button "+ Share Expand" at bounding box center [87, 52] width 38 height 8
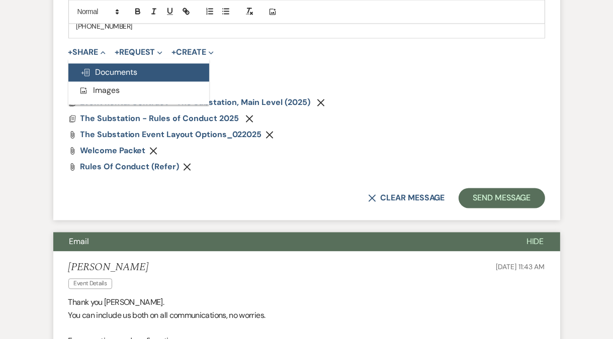
click at [117, 71] on span "Doc Upload Documents" at bounding box center [108, 72] width 57 height 11
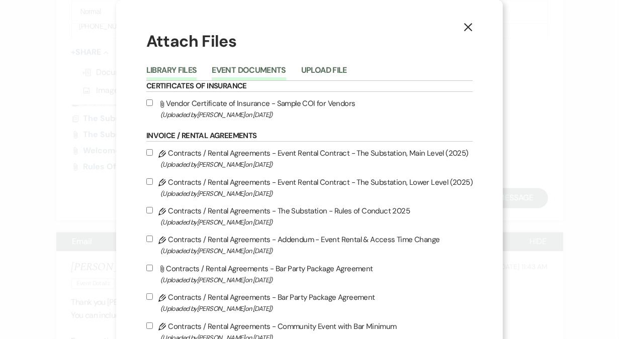
click at [257, 72] on button "Event Documents" at bounding box center [249, 73] width 74 height 14
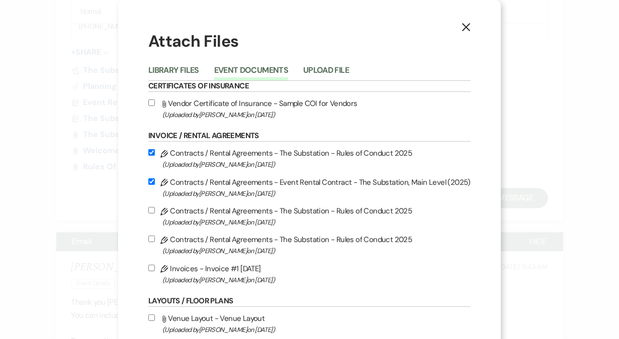
click at [153, 269] on input "Pencil Invoices - Invoice #1 8-15-2025 (Uploaded by Vickie Spiess on Aug 15th, …" at bounding box center [151, 268] width 7 height 7
checkbox input "true"
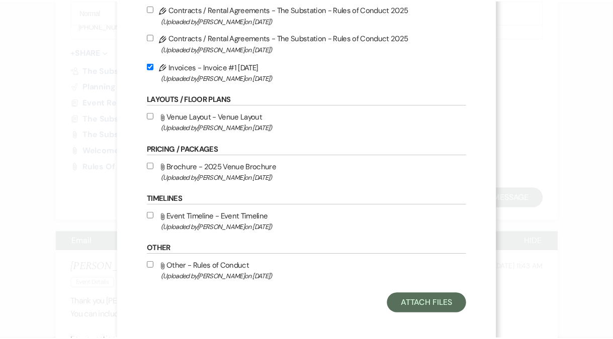
scroll to position [208, 0]
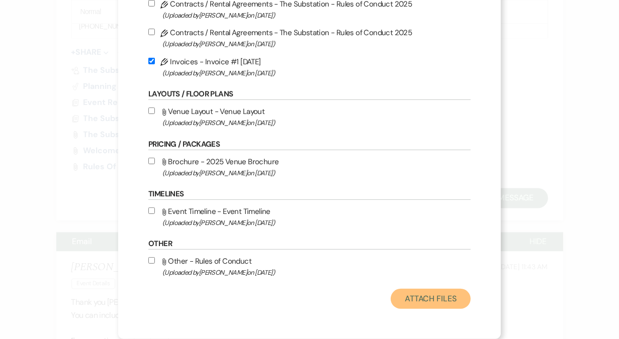
click at [414, 303] on button "Attach Files" at bounding box center [431, 299] width 80 height 20
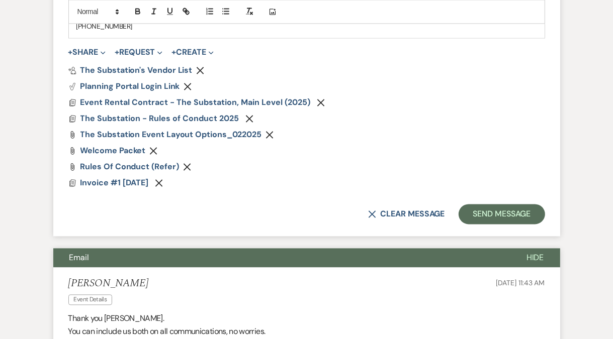
scroll to position [1471, 0]
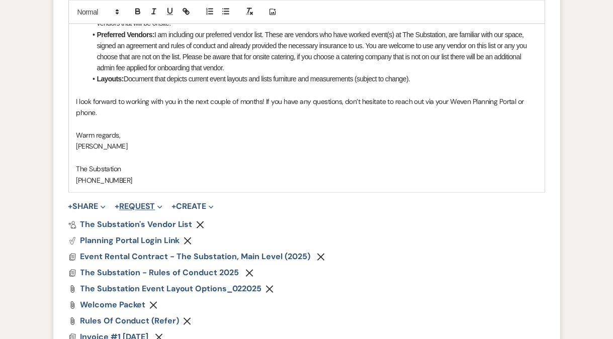
click at [147, 206] on button "+ Request Expand" at bounding box center [139, 207] width 48 height 8
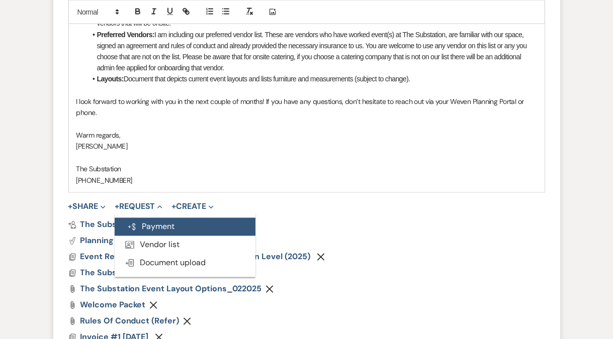
click at [150, 223] on button "Generate Payment Payment" at bounding box center [185, 227] width 141 height 18
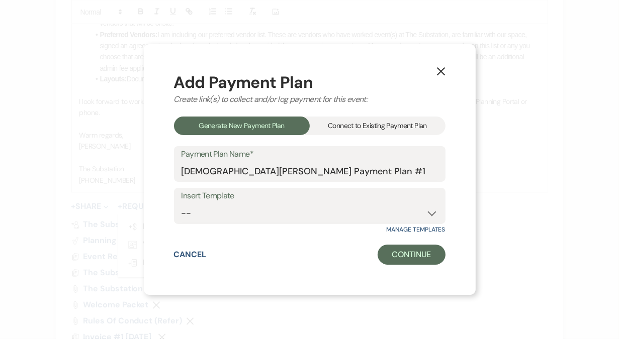
click at [358, 128] on div "Connect to Existing Payment Plan" at bounding box center [378, 126] width 136 height 19
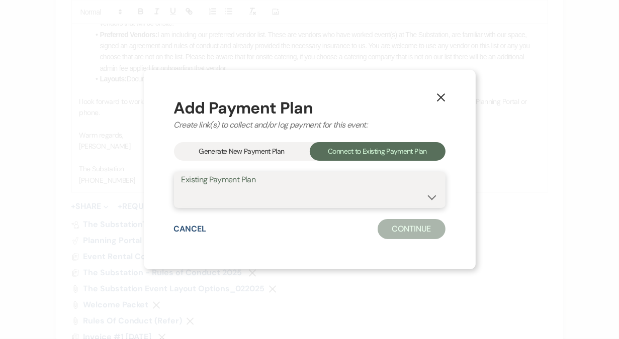
click at [272, 194] on select at bounding box center [309, 197] width 256 height 20
click at [252, 152] on div "Generate New Payment Plan" at bounding box center [242, 151] width 136 height 19
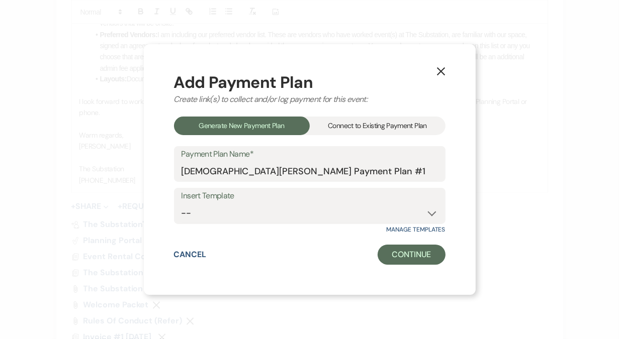
click at [376, 128] on div "Connect to Existing Payment Plan" at bounding box center [378, 126] width 136 height 19
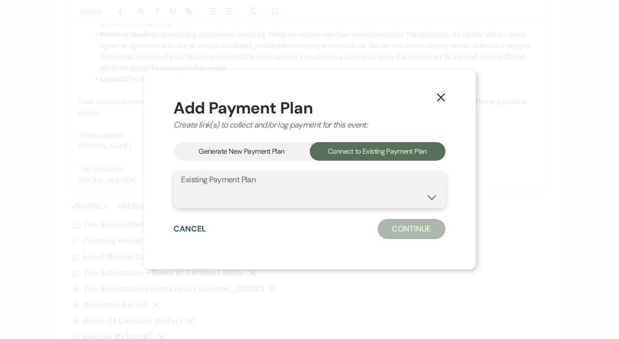
click at [314, 203] on select at bounding box center [309, 197] width 256 height 20
click at [198, 228] on button "Cancel" at bounding box center [190, 229] width 33 height 8
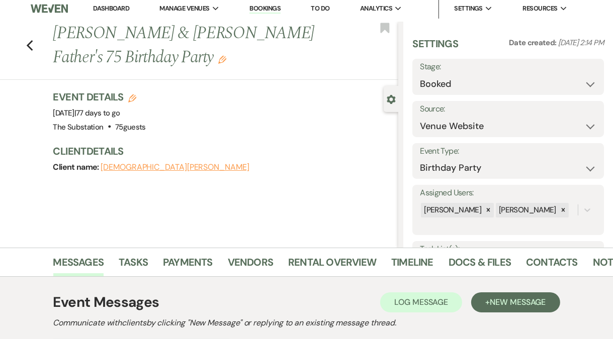
scroll to position [0, 0]
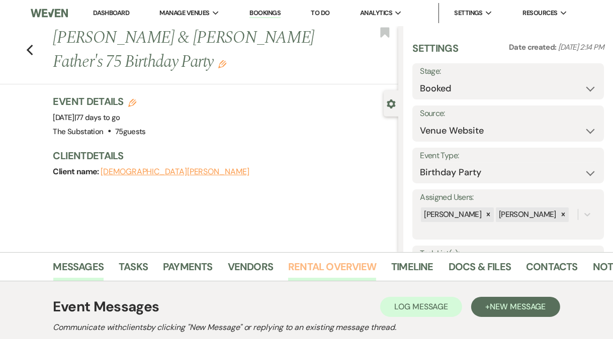
click at [304, 268] on link "Rental Overview" at bounding box center [332, 270] width 88 height 22
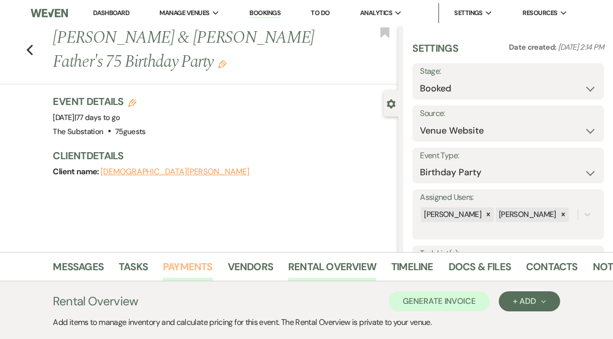
click at [178, 266] on link "Payments" at bounding box center [188, 270] width 50 height 22
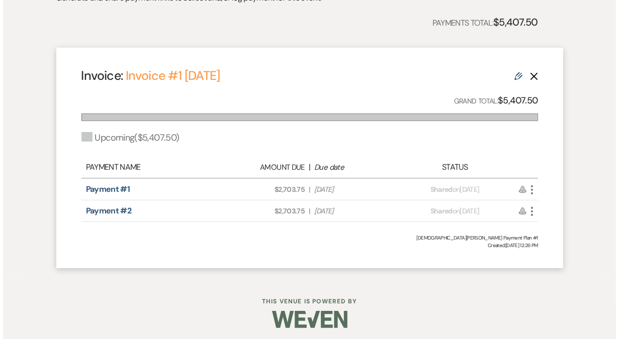
scroll to position [336, 0]
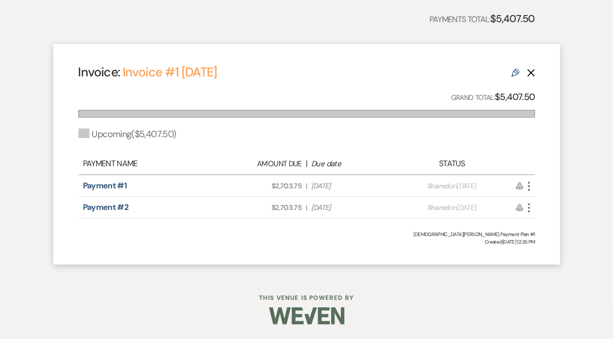
click at [528, 191] on icon "More" at bounding box center [529, 186] width 12 height 12
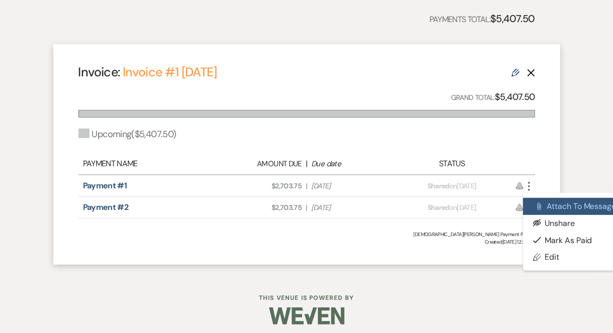
click at [565, 204] on button "Attach File Attach to Message" at bounding box center [574, 206] width 102 height 17
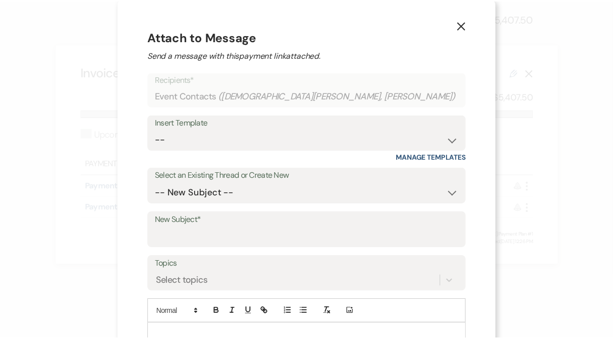
scroll to position [0, 0]
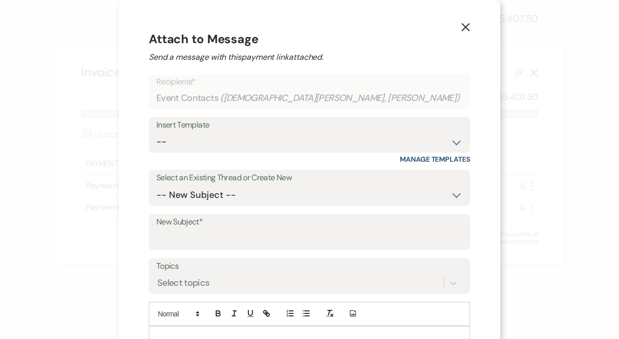
click at [461, 25] on icon "X" at bounding box center [465, 27] width 9 height 9
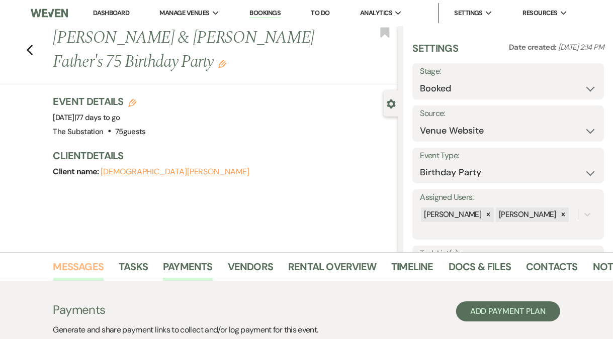
click at [78, 271] on link "Messages" at bounding box center [78, 270] width 51 height 22
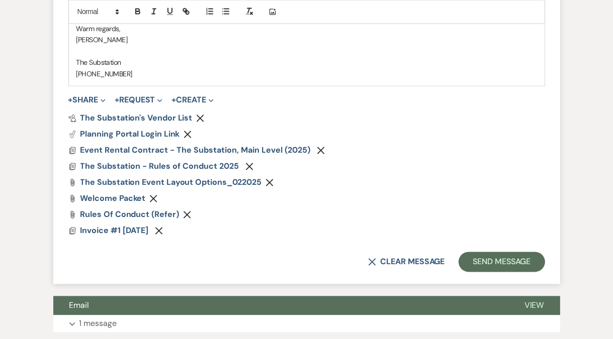
scroll to position [1579, 0]
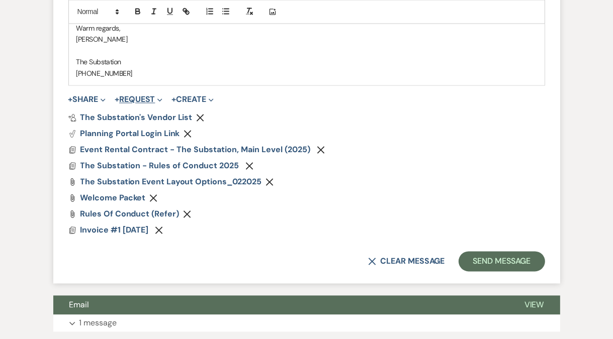
click at [143, 99] on button "+ Request Expand" at bounding box center [139, 100] width 48 height 8
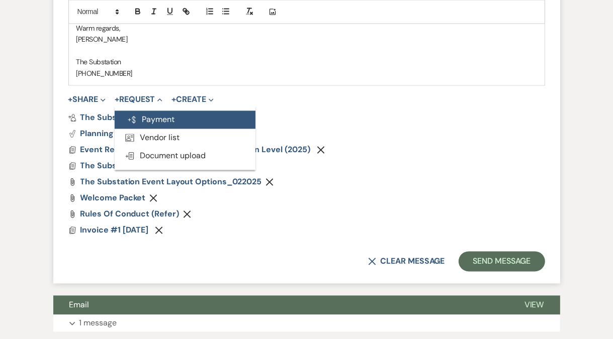
click at [156, 119] on button "Generate Payment Payment" at bounding box center [185, 120] width 141 height 18
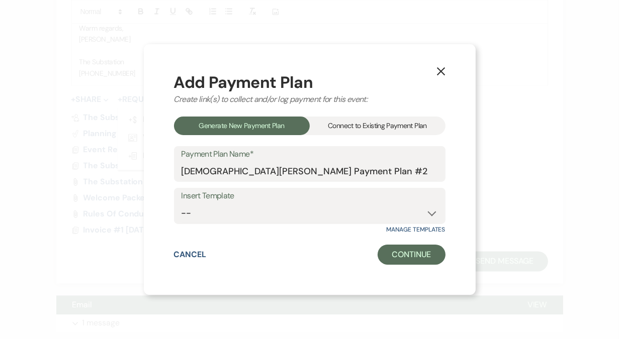
click at [357, 129] on div "Connect to Existing Payment Plan" at bounding box center [378, 126] width 136 height 19
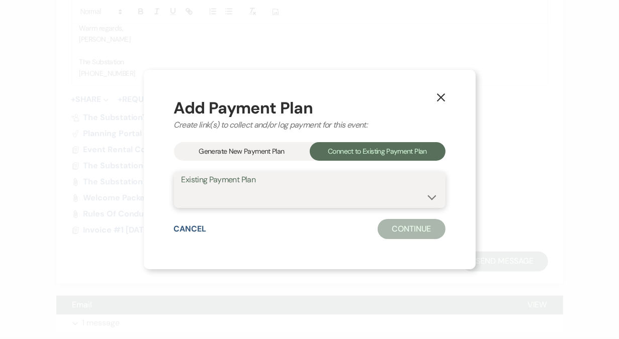
click at [301, 195] on select "Kristen Mahoney's Payment Plan #1" at bounding box center [309, 197] width 256 height 20
select select "24733"
click at [181, 187] on select "Kristen Mahoney's Payment Plan #1" at bounding box center [309, 197] width 256 height 20
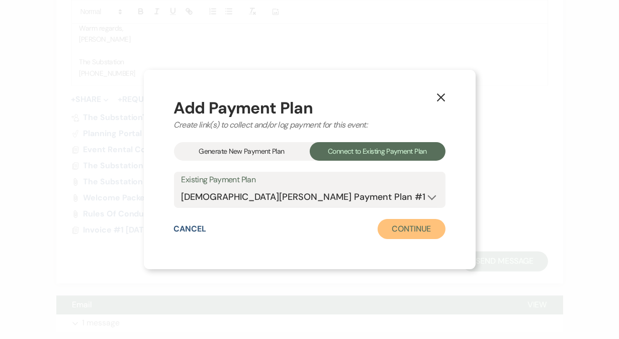
click at [396, 232] on button "Continue" at bounding box center [410, 229] width 67 height 20
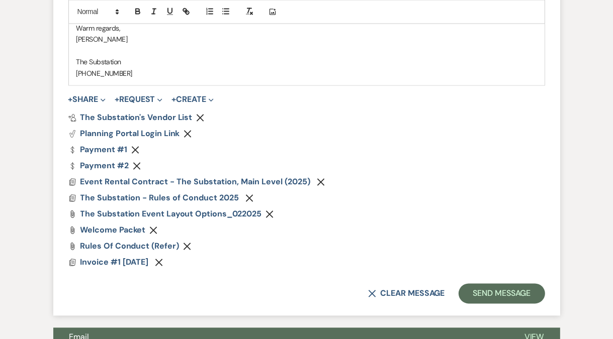
click at [139, 165] on icon "Remove" at bounding box center [137, 166] width 8 height 8
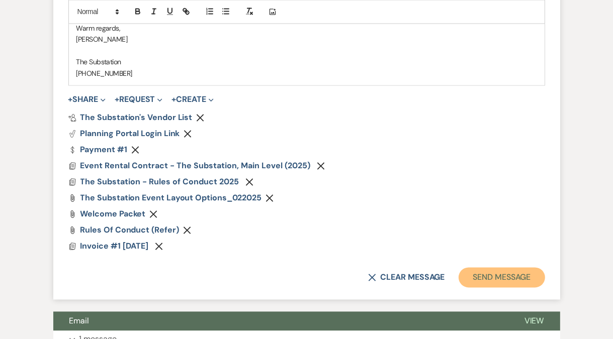
click at [500, 277] on button "Send Message" at bounding box center [501, 277] width 86 height 20
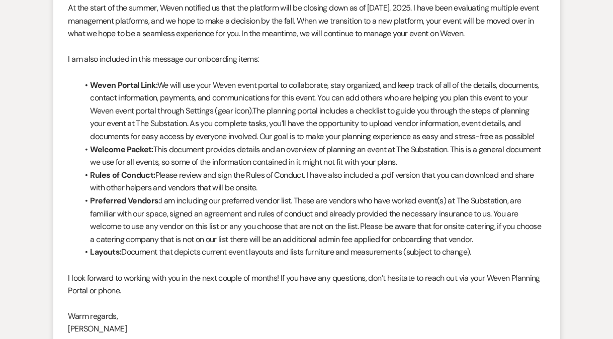
scroll to position [812, 0]
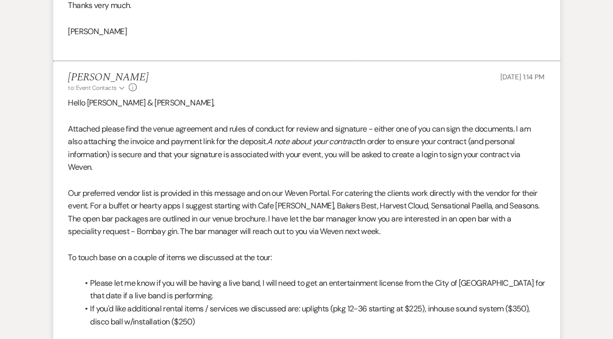
click at [154, 91] on div "Vickie Spiess to: Event Contacts Expand Info Aug 15, 2025, 1:14 PM" at bounding box center [306, 82] width 476 height 22
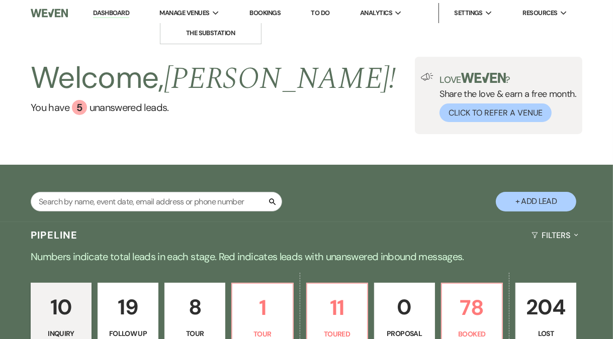
click at [215, 12] on use at bounding box center [216, 13] width 6 height 4
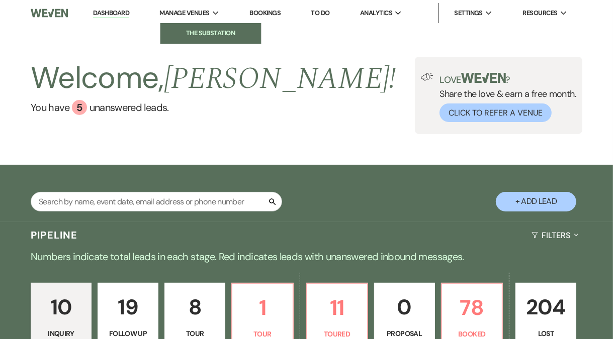
click at [217, 34] on li "The Substation" at bounding box center [210, 33] width 90 height 10
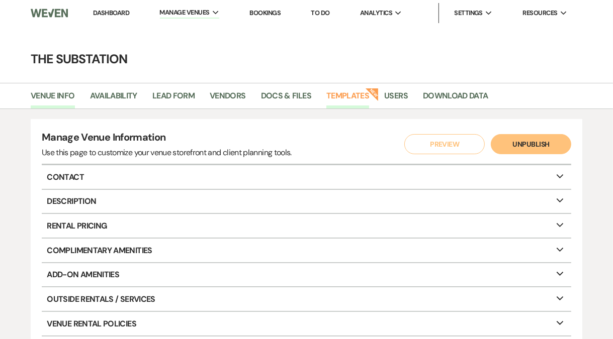
click at [350, 92] on link "Templates" at bounding box center [347, 98] width 43 height 19
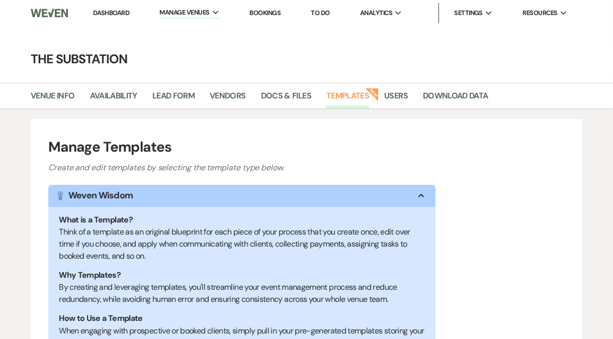
scroll to position [226, 0]
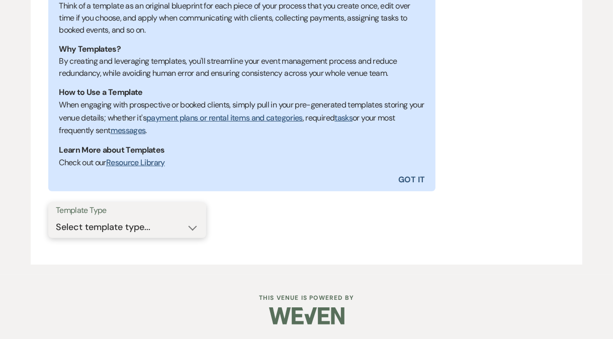
click at [117, 230] on select "Select template type... Task List Message Templates Payment Plan Inventory Item…" at bounding box center [127, 228] width 143 height 20
select select "Message Templates"
click at [56, 218] on select "Select template type... Task List Message Templates Payment Plan Inventory Item…" at bounding box center [127, 228] width 143 height 20
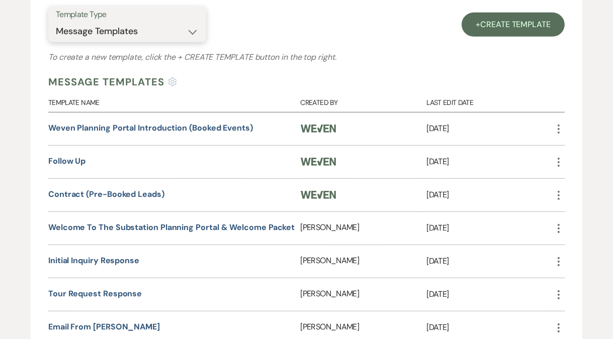
scroll to position [470, 0]
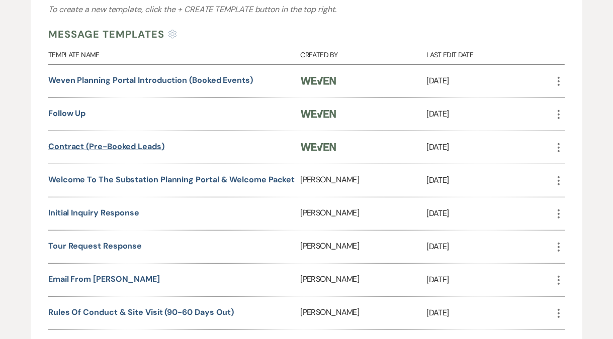
click at [110, 146] on link "Contract (Pre-Booked Leads)" at bounding box center [106, 146] width 116 height 11
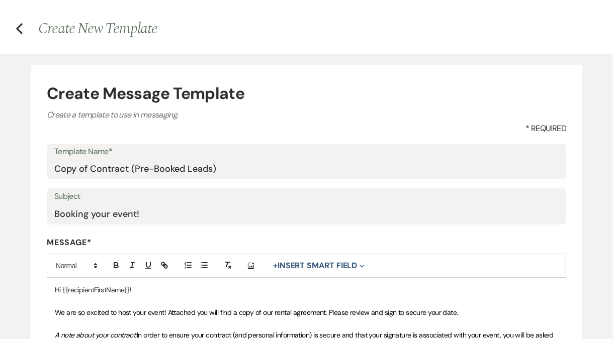
scroll to position [239, 0]
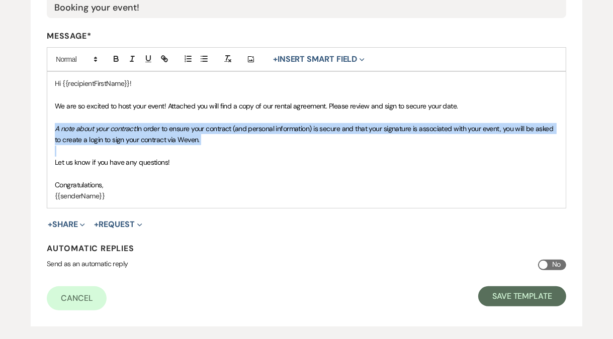
drag, startPoint x: 52, startPoint y: 127, endPoint x: 214, endPoint y: 145, distance: 162.9
click at [214, 145] on div "Hi {{recipientFirstName}}! We are so excited to host your event! Attached you w…" at bounding box center [306, 140] width 518 height 136
copy p "A note about your contract: In order to ensure your contract (and personal info…"
click at [312, 132] on span "In order to ensure your contract (and personal information) is secure and that …" at bounding box center [305, 134] width 500 height 20
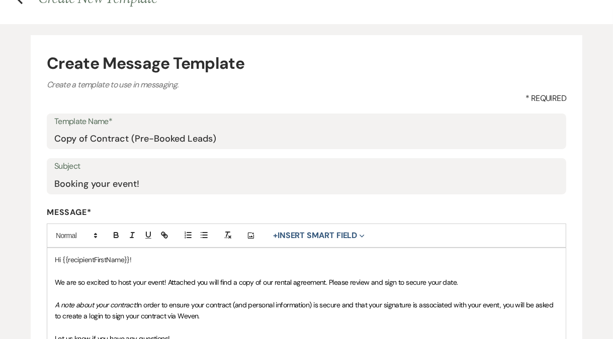
scroll to position [0, 0]
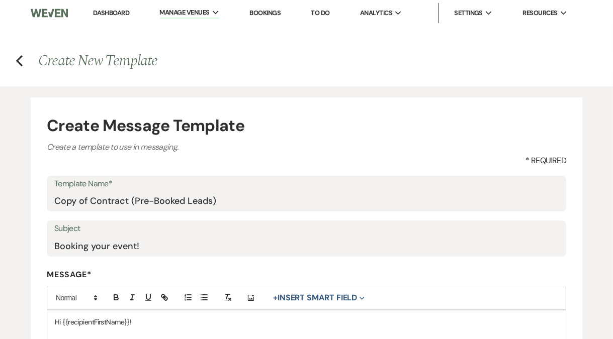
click at [110, 16] on link "Dashboard" at bounding box center [111, 13] width 36 height 9
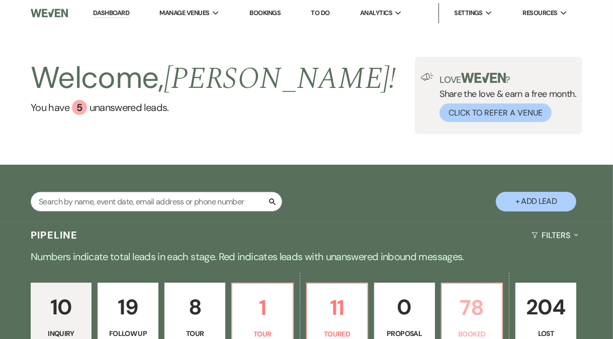
click at [476, 318] on p "78" at bounding box center [472, 308] width 48 height 34
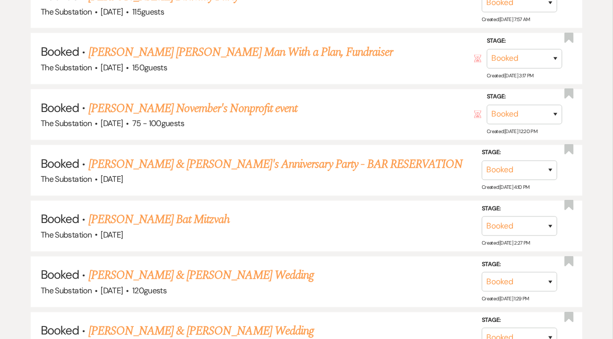
scroll to position [1316, 0]
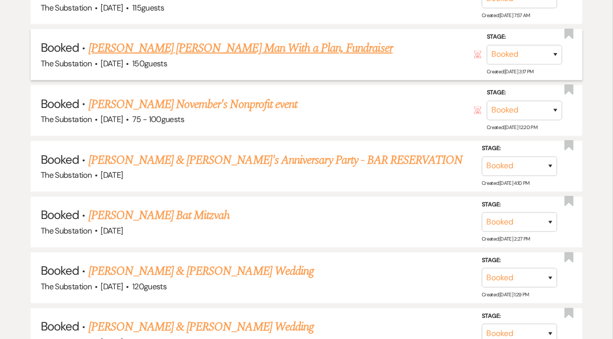
click at [260, 39] on link "[PERSON_NAME] [PERSON_NAME] Man With a Plan, Fundraiser" at bounding box center [240, 48] width 304 height 18
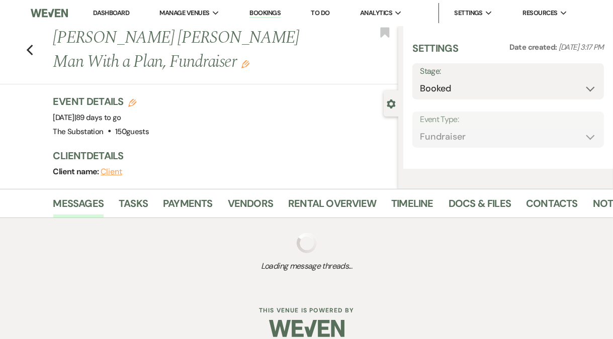
select select "5"
select select "20"
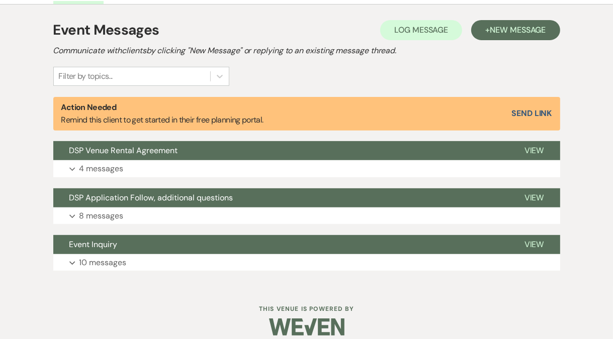
scroll to position [288, 0]
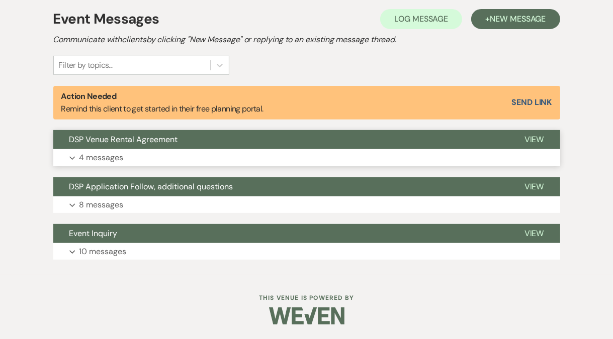
click at [145, 160] on button "Expand 4 messages" at bounding box center [306, 157] width 507 height 17
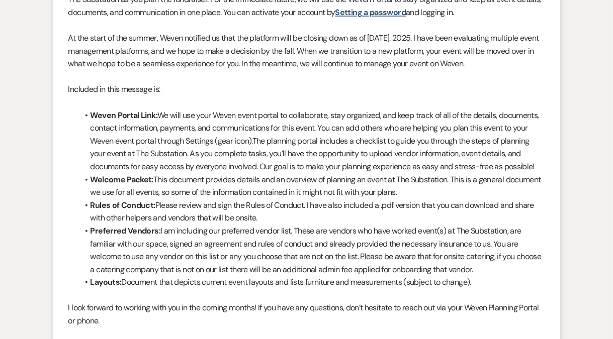
scroll to position [1637, 0]
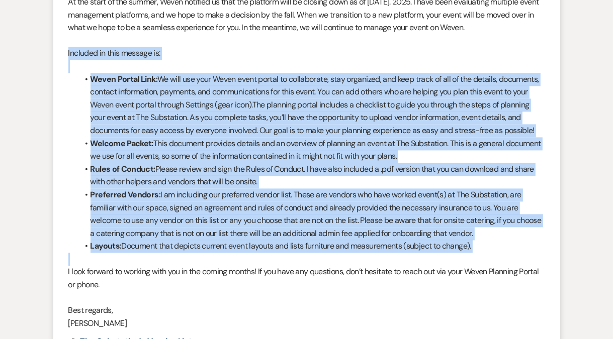
drag, startPoint x: 67, startPoint y: 53, endPoint x: 273, endPoint y: 264, distance: 295.4
click at [273, 264] on li "Vickie Spiess to: Event Contacts Expand Info Aug 13, 2025, 2:23 PM Weven Check …" at bounding box center [306, 40] width 507 height 778
copy div "Included in this message is: Weven Portal Link: We will use your Weven event po…"
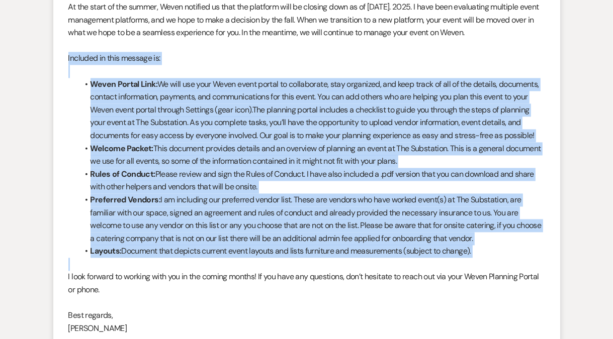
scroll to position [1625, 0]
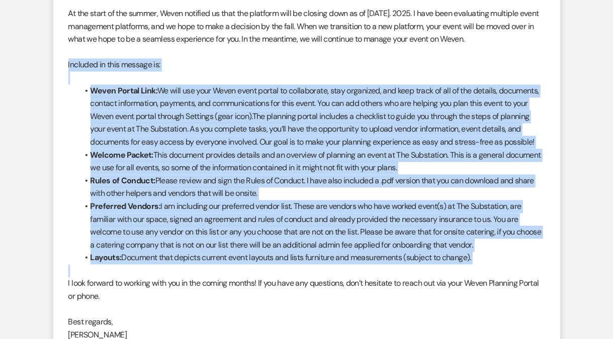
click at [160, 239] on li "Preferred Vendors: I am including our preferred vendor list. These are vendors …" at bounding box center [311, 225] width 466 height 51
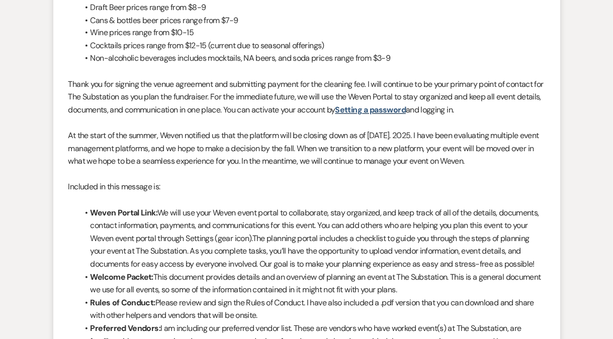
scroll to position [1492, 0]
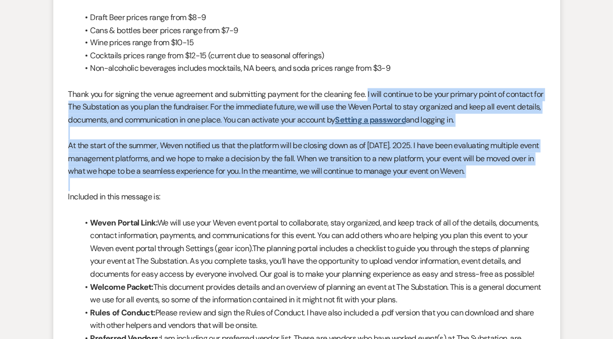
drag, startPoint x: 371, startPoint y: 94, endPoint x: 410, endPoint y: 187, distance: 101.2
click at [410, 187] on div "Hello Max, I hope you are having a good summer. No worries on the delay, its su…" at bounding box center [306, 152] width 476 height 643
copy div "I will continue to be your primary point of contact for The Substation as you p…"
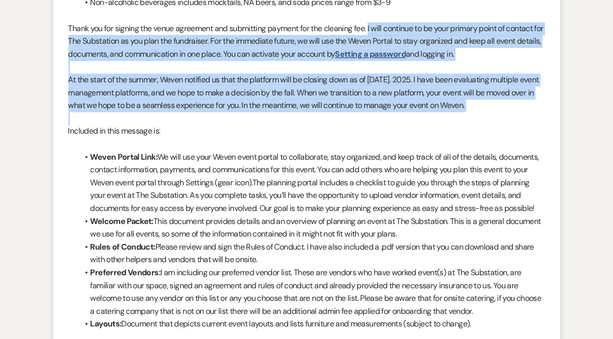
scroll to position [1631, 0]
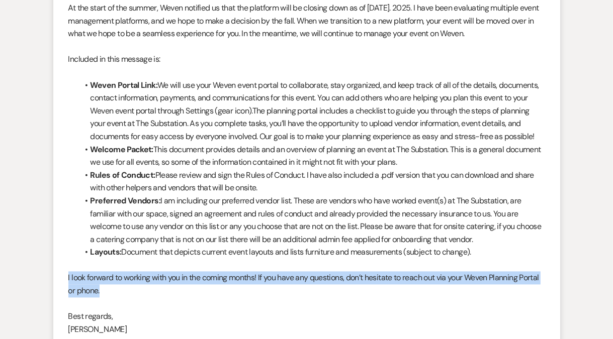
drag, startPoint x: 132, startPoint y: 288, endPoint x: 67, endPoint y: 275, distance: 65.7
click at [67, 275] on li "Vickie Spiess to: Event Contacts Expand Info Aug 13, 2025, 2:23 PM Weven Check …" at bounding box center [306, 46] width 507 height 778
copy p "I look forward to working with you in the coming months! If you have any questi…"
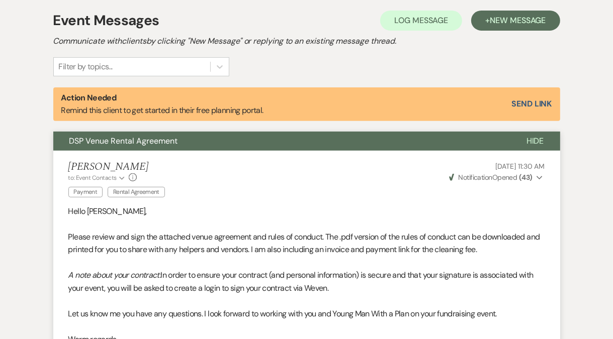
scroll to position [0, 0]
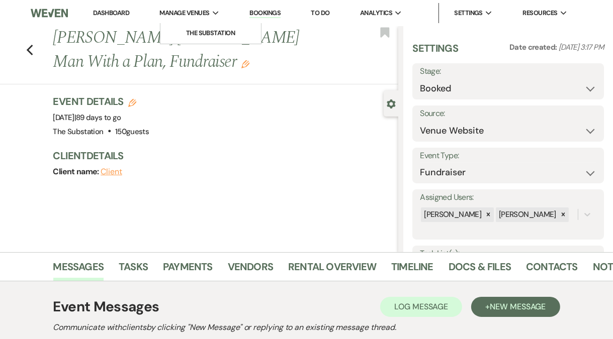
click at [201, 15] on span "Manage Venues" at bounding box center [185, 13] width 50 height 10
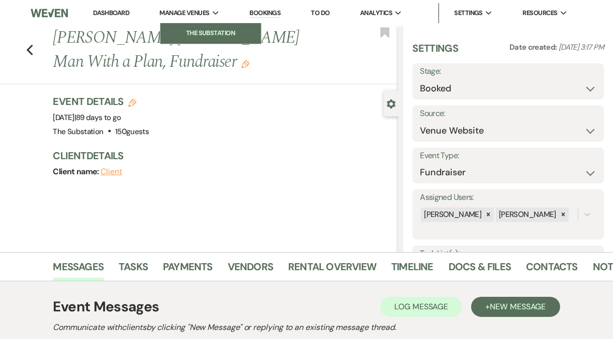
click at [207, 30] on li "The Substation" at bounding box center [210, 33] width 90 height 10
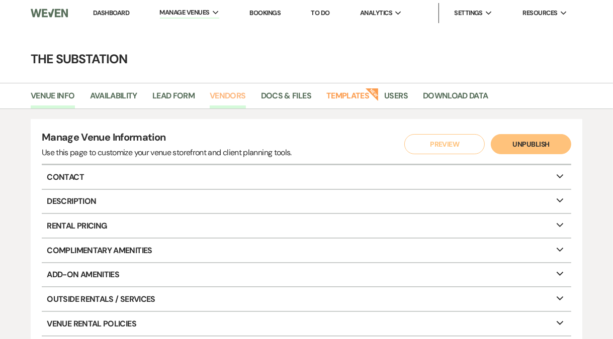
click at [231, 97] on link "Vendors" at bounding box center [228, 98] width 36 height 19
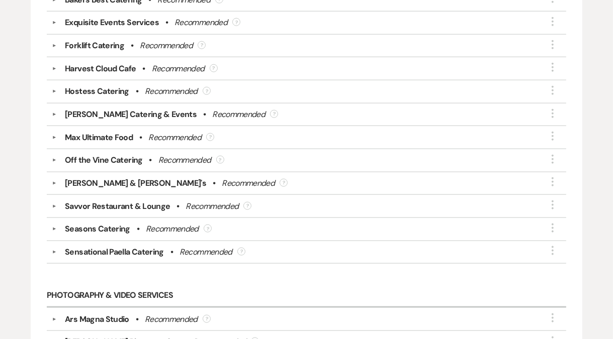
scroll to position [950, 0]
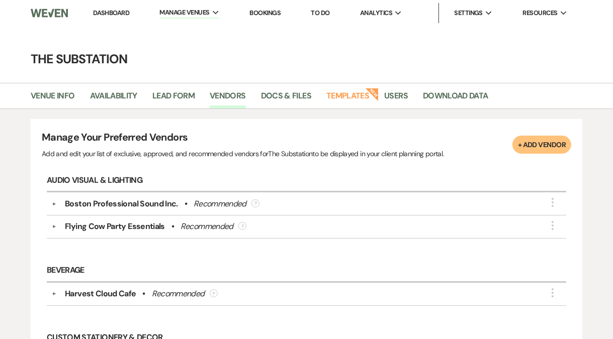
click at [115, 14] on link "Dashboard" at bounding box center [111, 13] width 36 height 9
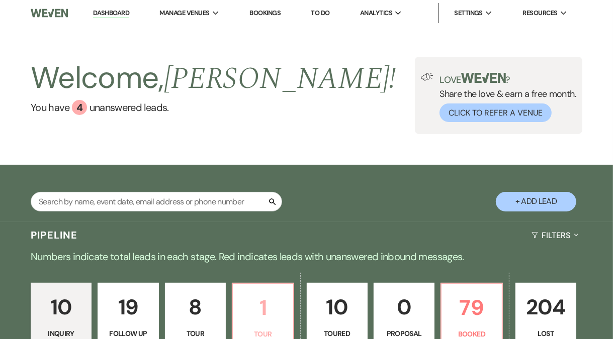
click at [253, 292] on p "1" at bounding box center [263, 308] width 48 height 34
select select "4"
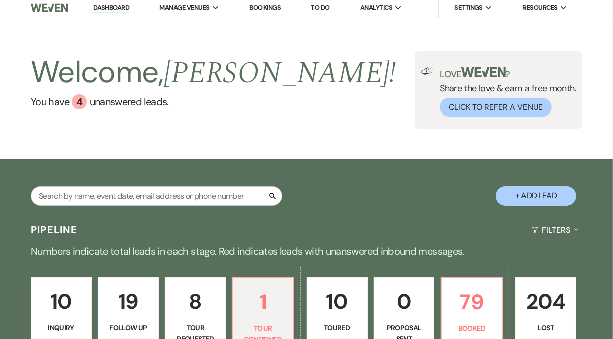
scroll to position [295, 0]
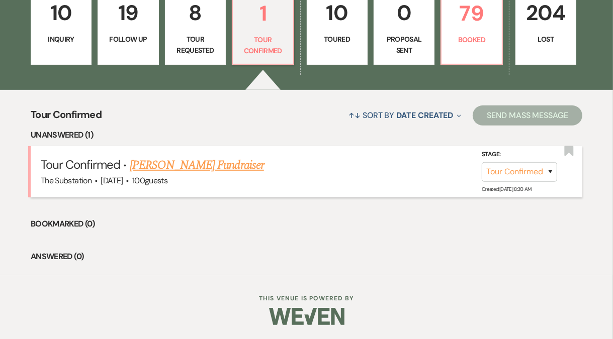
click at [196, 168] on link "[PERSON_NAME] Fundraiser" at bounding box center [197, 165] width 134 height 18
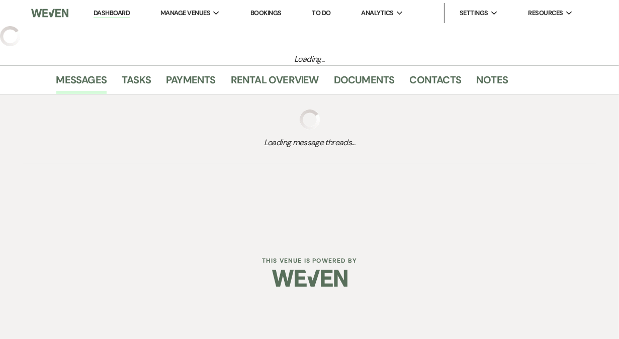
select select "4"
select select "5"
select select "20"
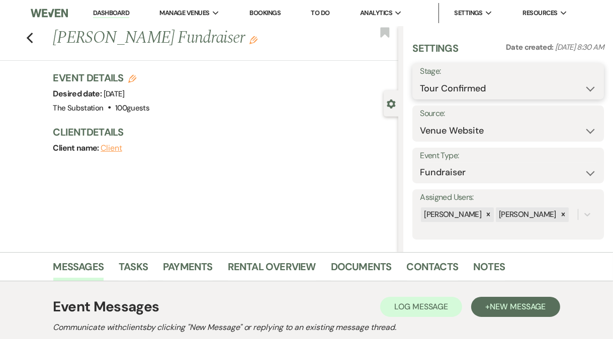
click at [462, 92] on select "Inquiry Follow Up Tour Requested Tour Confirmed Toured Proposal Sent Booked Lost" at bounding box center [508, 89] width 176 height 20
select select "5"
click at [420, 79] on select "Inquiry Follow Up Tour Requested Tour Confirmed Toured Proposal Sent Booked Lost" at bounding box center [508, 89] width 176 height 20
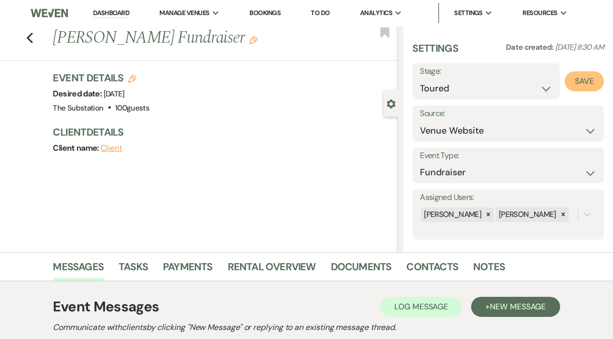
click at [576, 81] on button "Save" at bounding box center [583, 81] width 39 height 20
click at [108, 11] on link "Dashboard" at bounding box center [111, 14] width 36 height 10
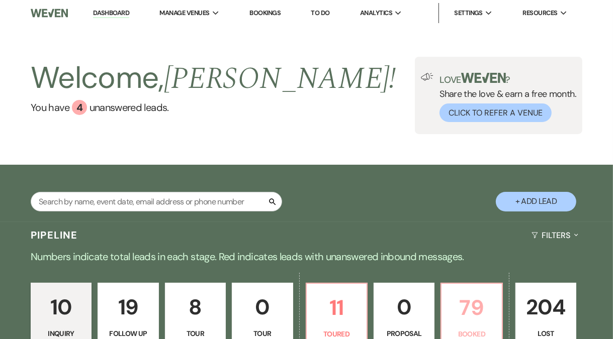
click at [462, 327] on link "79 Booked" at bounding box center [471, 320] width 62 height 75
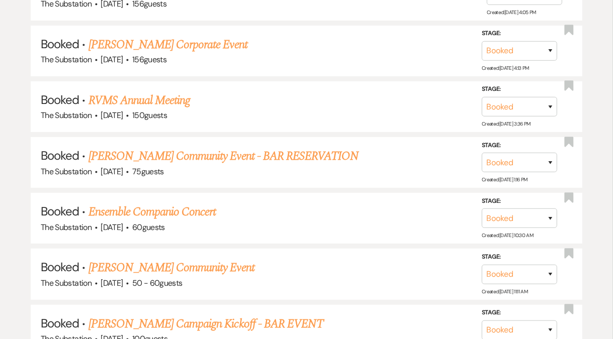
scroll to position [4644, 0]
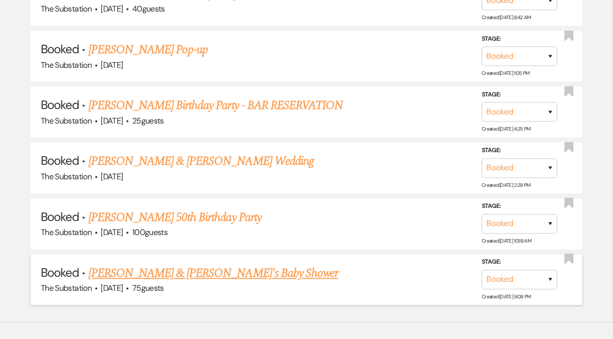
click at [176, 264] on link "[PERSON_NAME] & [PERSON_NAME]'s Baby Shower" at bounding box center [213, 273] width 250 height 18
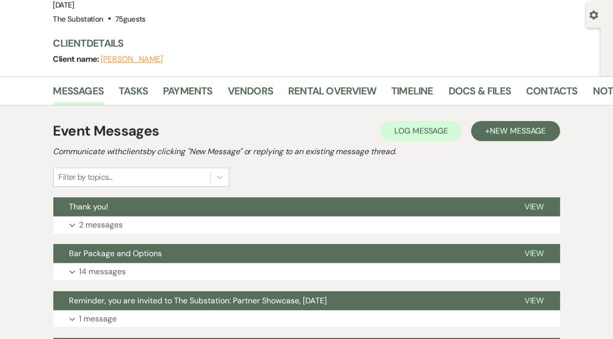
scroll to position [154, 0]
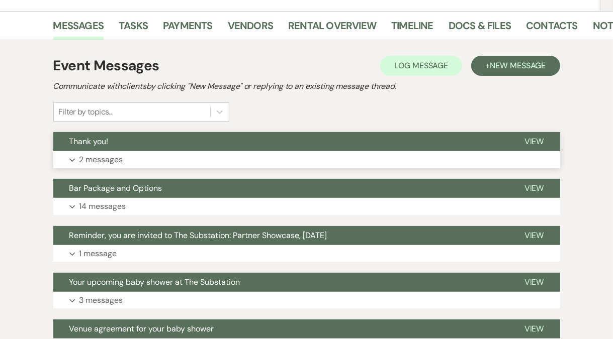
click at [174, 159] on button "Expand 2 messages" at bounding box center [306, 159] width 507 height 17
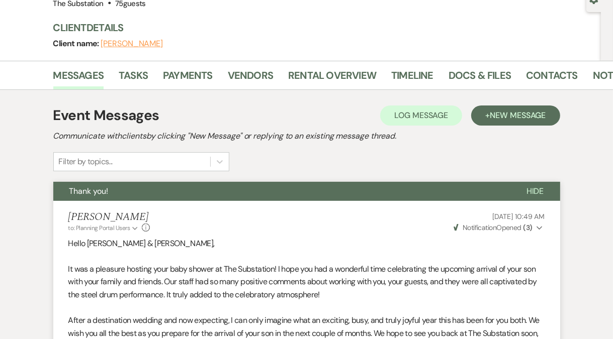
scroll to position [0, 0]
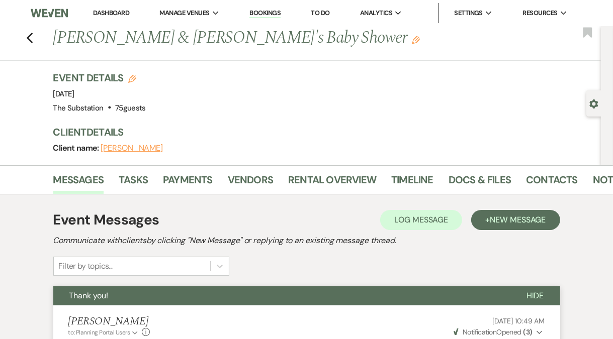
click at [120, 10] on link "Dashboard" at bounding box center [111, 13] width 36 height 9
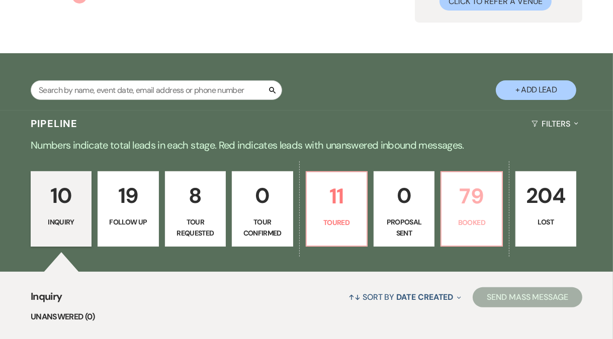
scroll to position [166, 0]
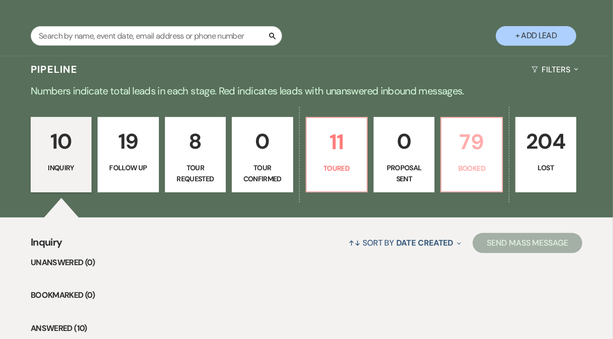
click at [474, 153] on p "79" at bounding box center [471, 142] width 48 height 34
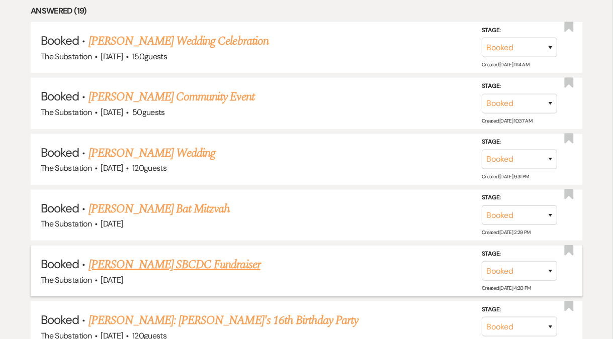
scroll to position [650, 0]
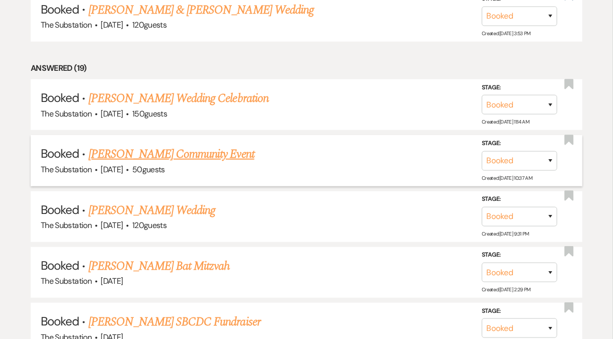
click at [204, 150] on link "[PERSON_NAME] Community Event" at bounding box center [171, 154] width 166 height 18
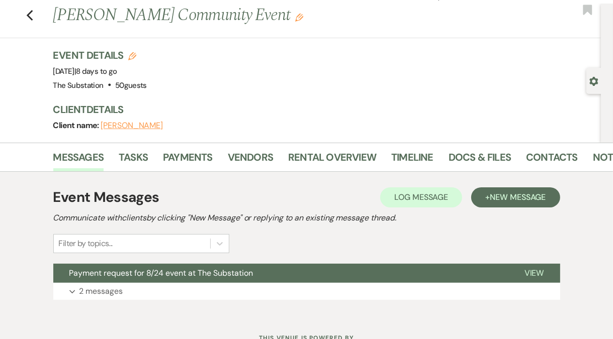
scroll to position [63, 0]
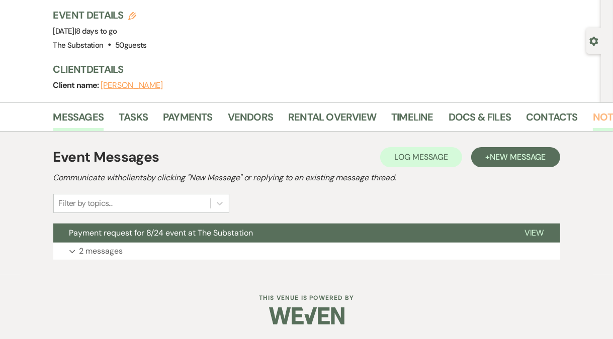
click at [600, 120] on link "Notes" at bounding box center [609, 120] width 32 height 22
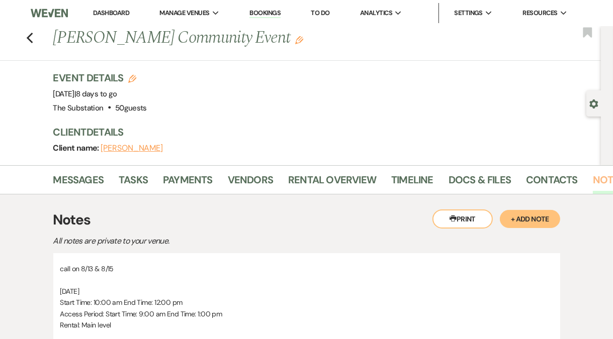
scroll to position [147, 0]
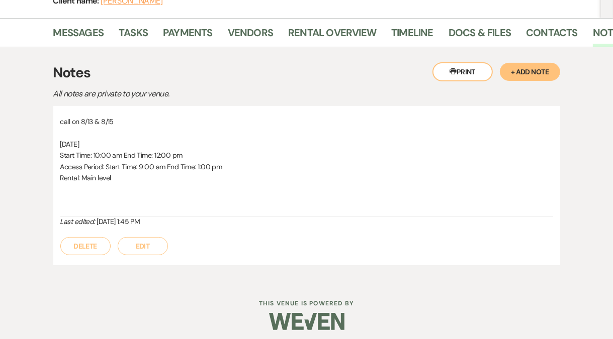
click at [147, 245] on button "Edit" at bounding box center [143, 246] width 50 height 18
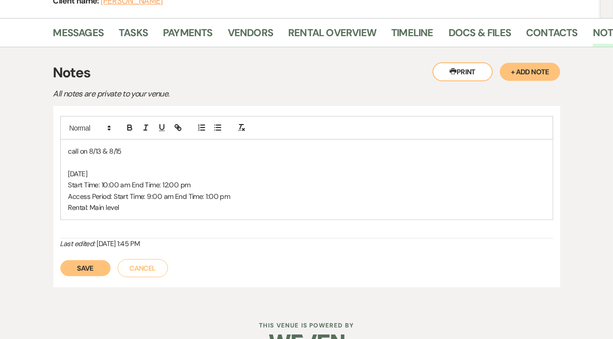
click at [140, 211] on p "Rental: Main level" at bounding box center [306, 207] width 476 height 11
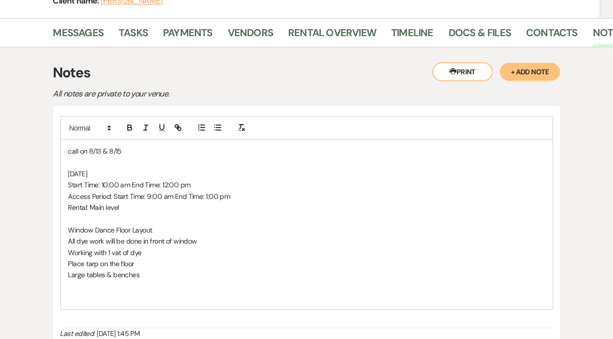
click at [139, 177] on p "[DATE]" at bounding box center [306, 173] width 476 height 11
click at [176, 242] on p "All dye work will be done in front of window" at bounding box center [306, 241] width 476 height 11
click at [151, 255] on p "Working with 1 vat of dye" at bounding box center [306, 252] width 476 height 11
click at [145, 273] on p "Large tables & benches" at bounding box center [306, 274] width 476 height 11
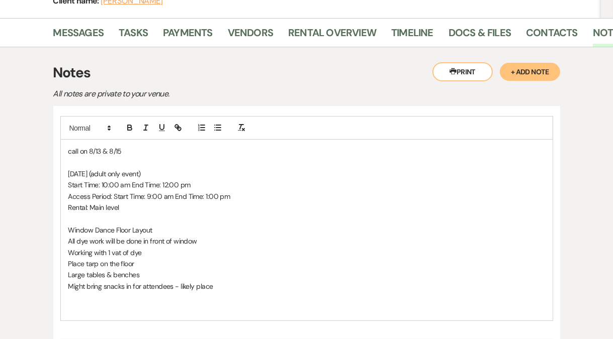
click at [145, 207] on p "Rental: Main level" at bounding box center [306, 207] width 476 height 11
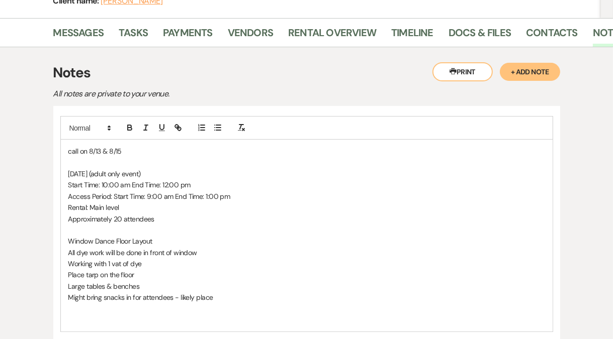
click at [223, 298] on p "Might bring snacks in for attendees - likely place" at bounding box center [306, 297] width 476 height 11
click at [126, 307] on p "House Manager" at bounding box center [306, 309] width 476 height 11
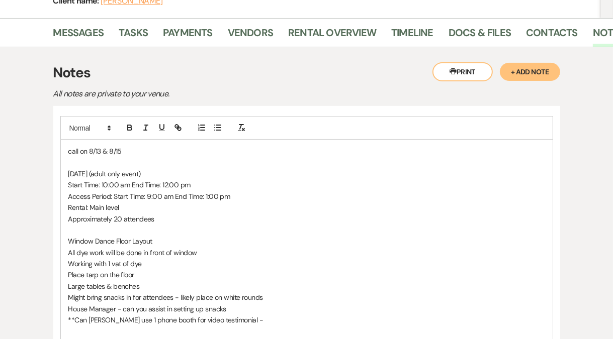
click at [178, 321] on p "**Can Tanya use 1 phone booth for video testimonial -" at bounding box center [306, 320] width 476 height 11
click at [247, 320] on p "**Can Tanya use 1 phone booth for audiot testimonial -" at bounding box center [306, 320] width 476 height 11
click at [189, 320] on p "**Can Tanya use 1 phone booth for audiot testimonial -" at bounding box center [306, 320] width 476 height 11
click at [252, 317] on p "**Can Tanya use 1 phone booth for audio testimonial -" at bounding box center [306, 320] width 476 height 11
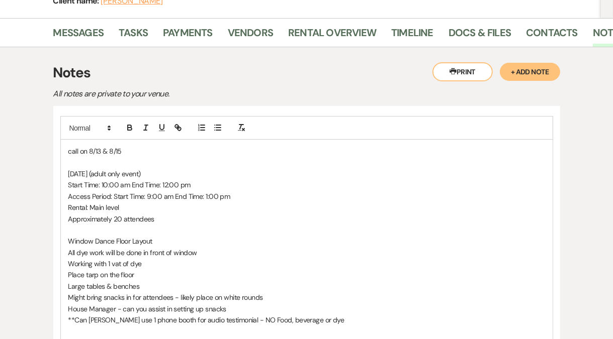
click at [173, 320] on p "**Can Tanya use 1 phone booth for audio testimonial - NO Food, beverage or dye" at bounding box center [306, 320] width 476 height 11
click at [240, 311] on p "House Manager - can you assist in setting up snacks" at bounding box center [306, 309] width 476 height 11
click at [149, 179] on p "Start Time: 10:00 am End Time: 12:00 pm" at bounding box center [306, 184] width 476 height 11
click at [91, 161] on p at bounding box center [306, 162] width 476 height 11
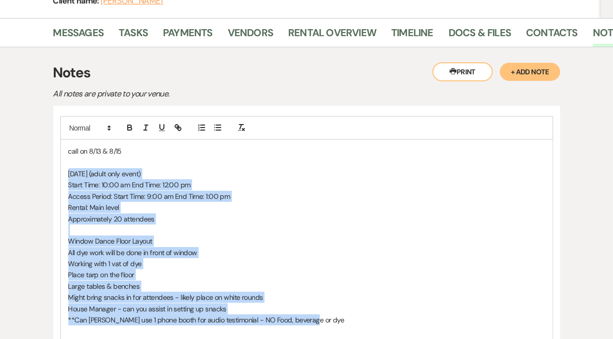
drag, startPoint x: 67, startPoint y: 173, endPoint x: 365, endPoint y: 316, distance: 330.5
click at [365, 316] on div "call on 8/13 & 8/15 Sunday, August 24 (adult only event) Start Time: 10:00 am E…" at bounding box center [307, 258] width 492 height 237
copy div "Sunday, August 24 (adult only event) Start Time: 10:00 am End Time: 12:00 pm Ac…"
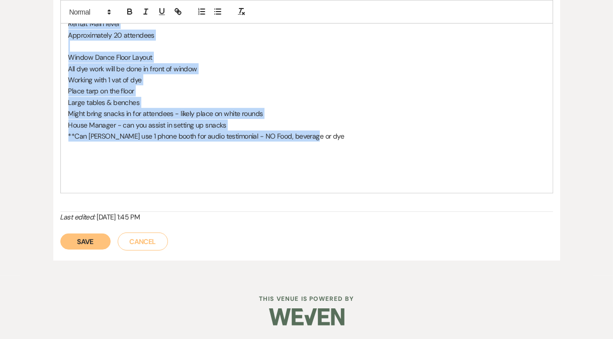
scroll to position [331, 0]
click at [95, 239] on button "Save" at bounding box center [85, 242] width 50 height 16
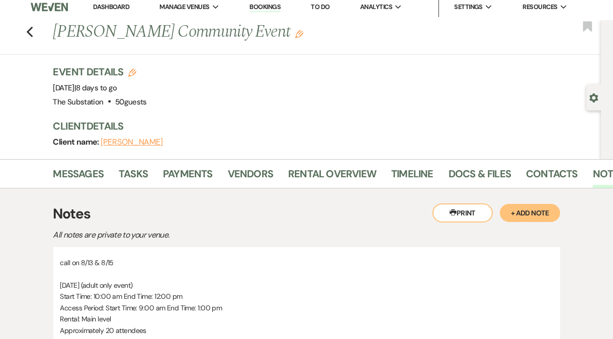
scroll to position [0, 0]
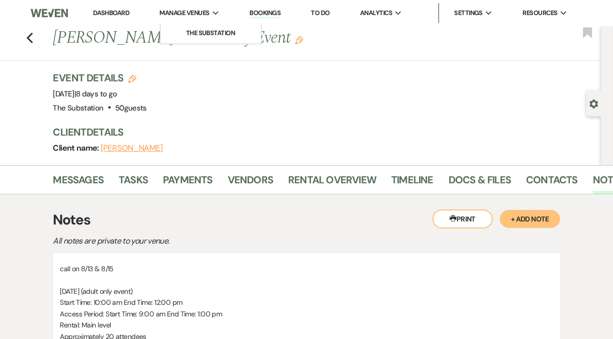
click at [184, 13] on span "Manage Venues" at bounding box center [185, 13] width 50 height 10
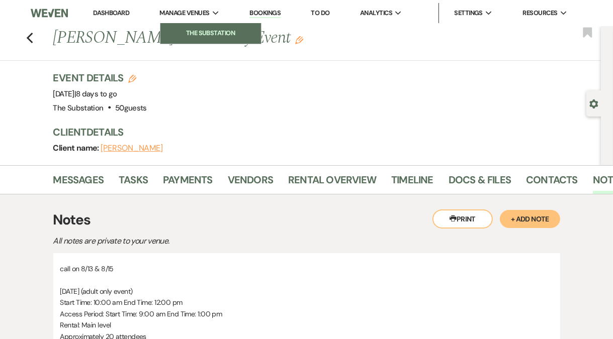
click at [212, 37] on li "The Substation" at bounding box center [210, 33] width 90 height 10
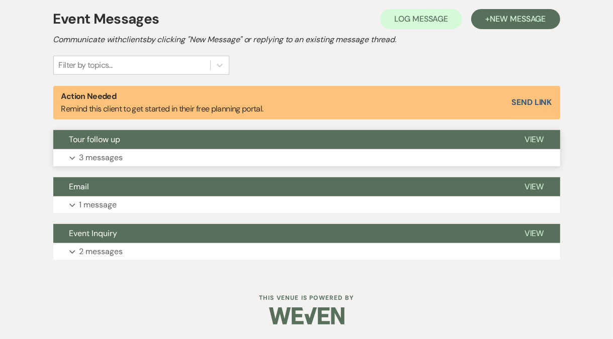
click at [210, 154] on button "Expand 3 messages" at bounding box center [306, 157] width 507 height 17
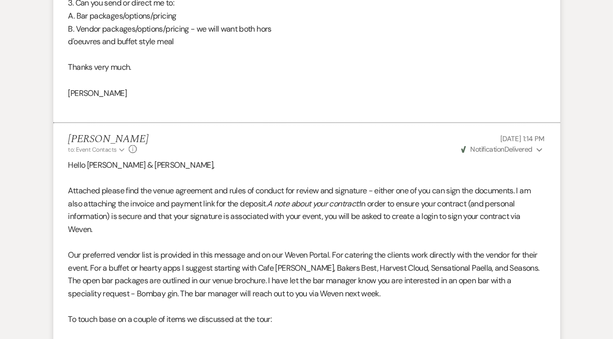
scroll to position [722, 0]
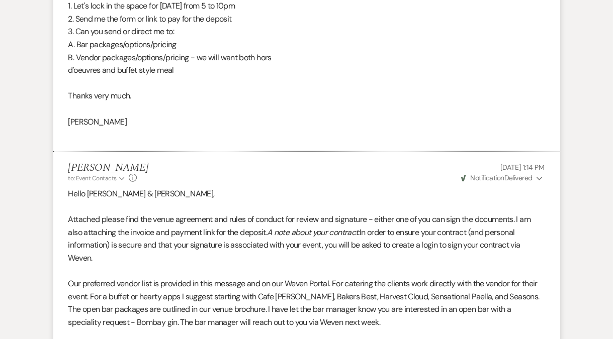
click at [537, 179] on icon "Expand" at bounding box center [539, 178] width 6 height 7
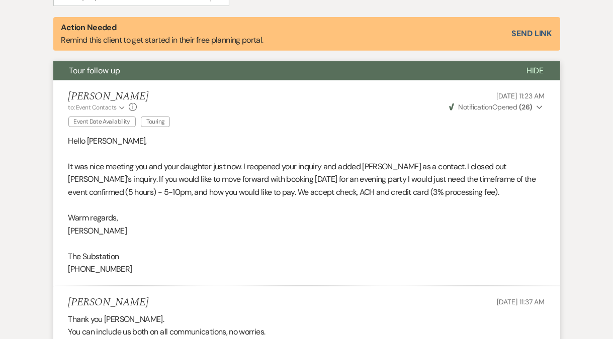
scroll to position [0, 0]
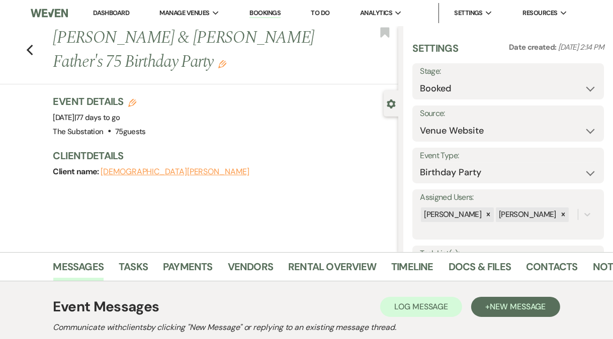
click at [117, 13] on link "Dashboard" at bounding box center [111, 13] width 36 height 9
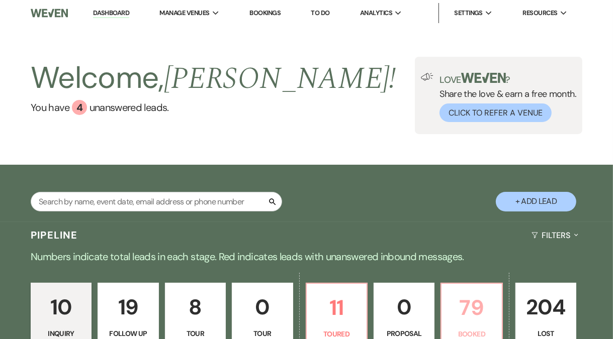
click at [473, 318] on p "79" at bounding box center [471, 308] width 48 height 34
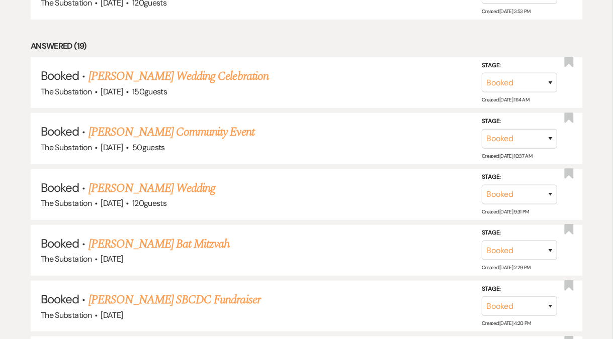
scroll to position [673, 0]
click at [192, 136] on link "[PERSON_NAME] Community Event" at bounding box center [171, 132] width 166 height 18
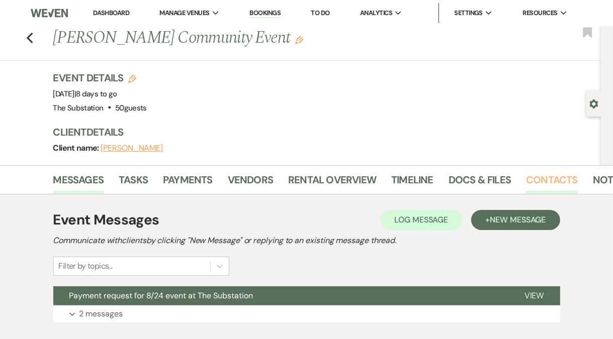
click at [551, 180] on link "Contacts" at bounding box center [552, 183] width 52 height 22
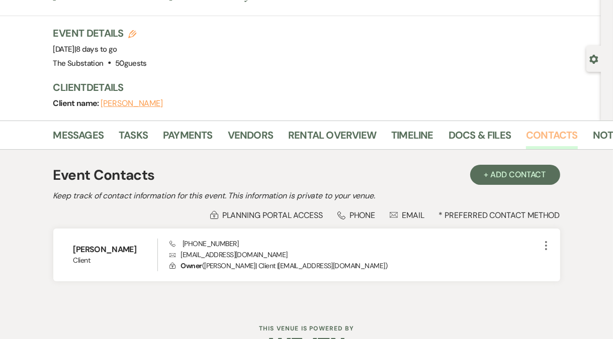
scroll to position [75, 0]
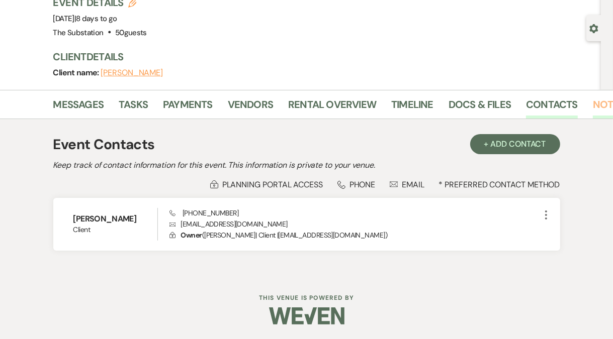
click at [594, 110] on link "Notes" at bounding box center [609, 108] width 32 height 22
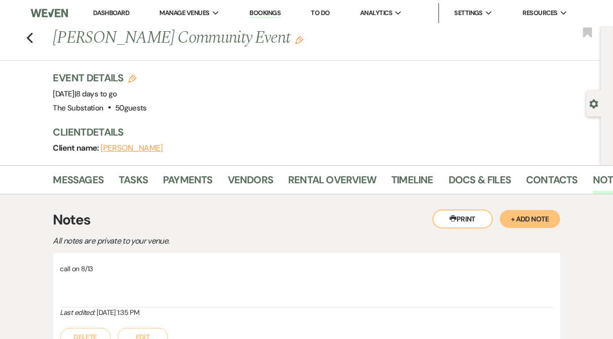
click at [135, 281] on p at bounding box center [306, 280] width 493 height 11
click at [149, 333] on button "Edit" at bounding box center [143, 337] width 50 height 18
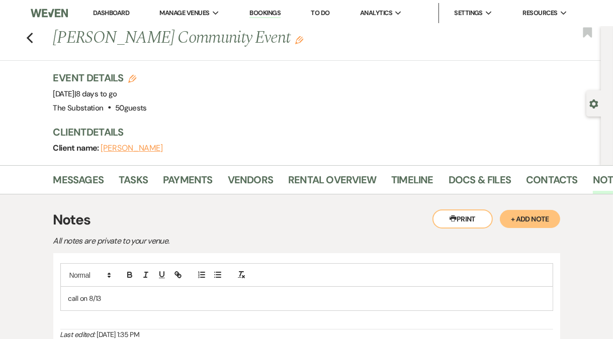
click at [128, 302] on p "call on 8/13" at bounding box center [306, 298] width 476 height 11
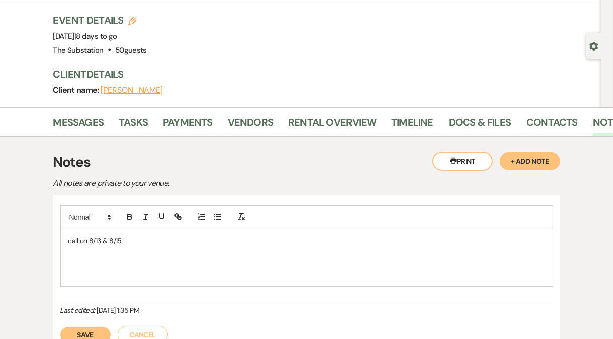
scroll to position [59, 0]
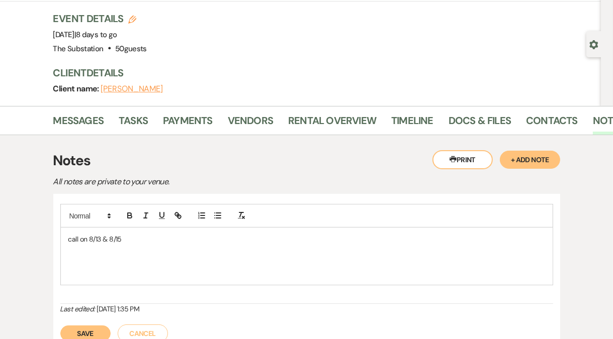
click at [82, 328] on button "Save" at bounding box center [85, 334] width 50 height 16
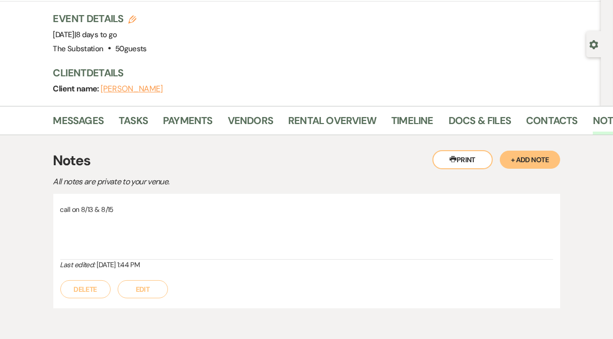
click at [144, 290] on button "Edit" at bounding box center [143, 289] width 50 height 18
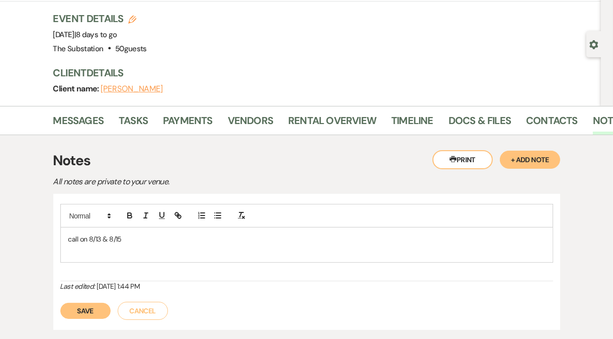
click at [108, 254] on p at bounding box center [306, 250] width 476 height 11
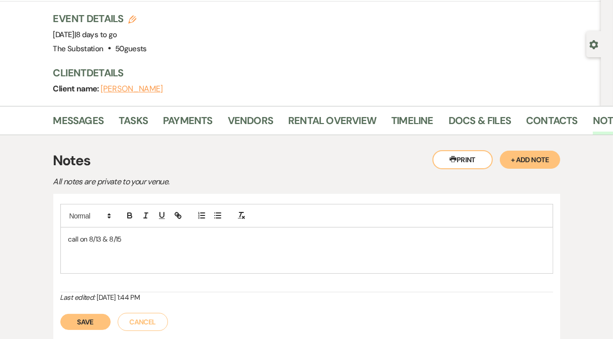
paste div
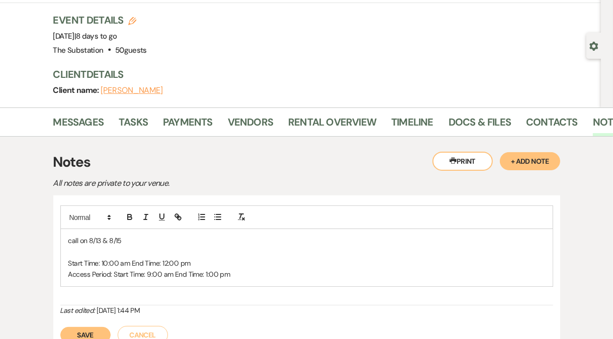
scroll to position [58, 0]
click at [94, 250] on p at bounding box center [306, 252] width 476 height 11
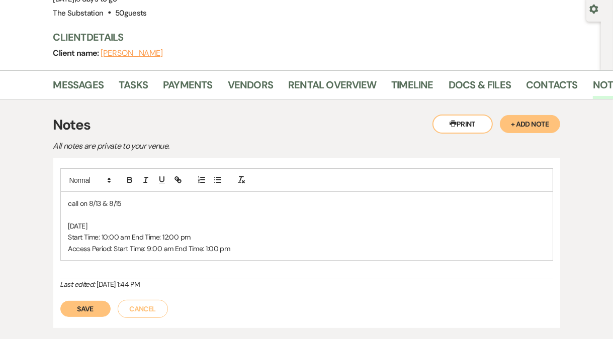
scroll to position [129, 0]
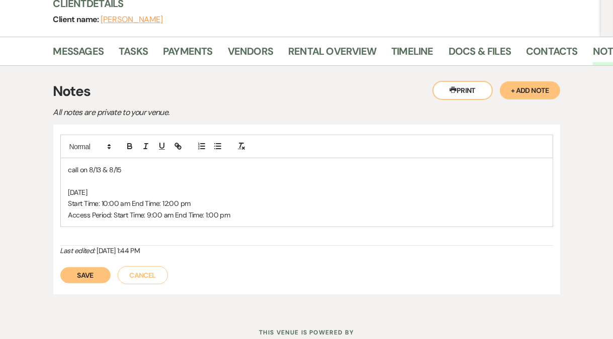
click at [236, 216] on p "Access Period: Start Time: 9:00 am End Time: 1:00 pm" at bounding box center [306, 215] width 476 height 11
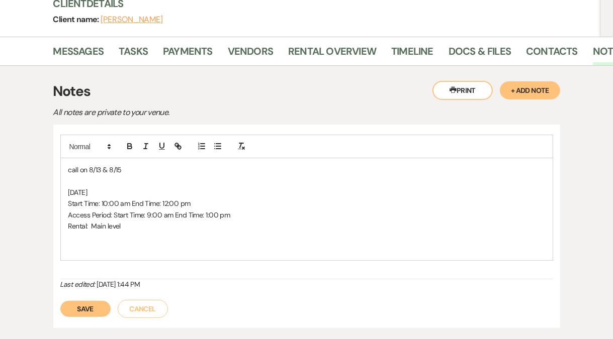
click at [93, 310] on button "Save" at bounding box center [85, 309] width 50 height 16
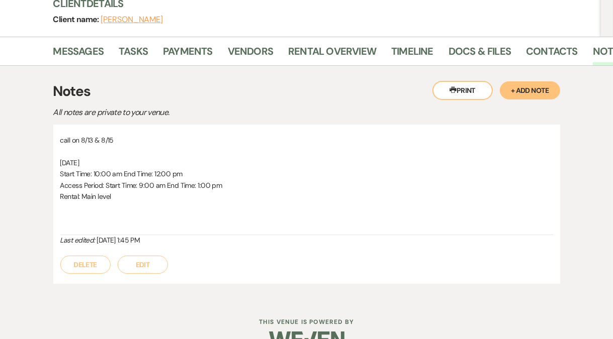
scroll to position [0, 0]
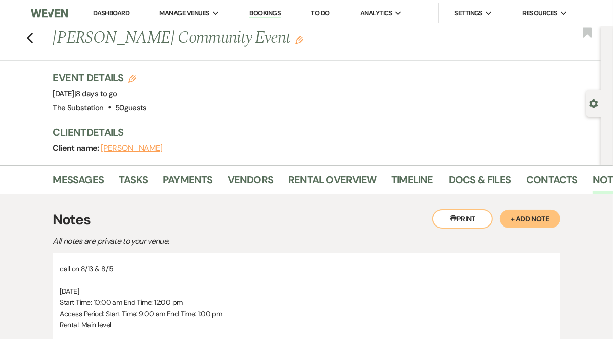
click at [110, 9] on link "Dashboard" at bounding box center [111, 13] width 36 height 9
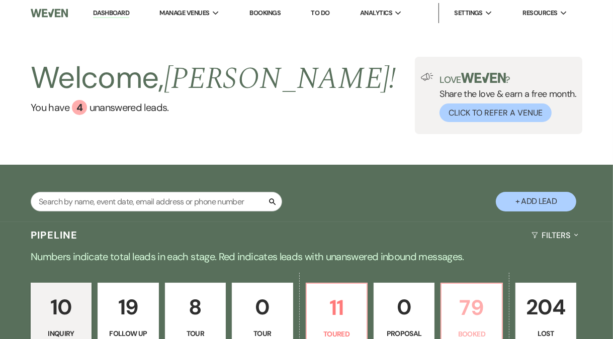
click at [469, 315] on p "79" at bounding box center [471, 308] width 48 height 34
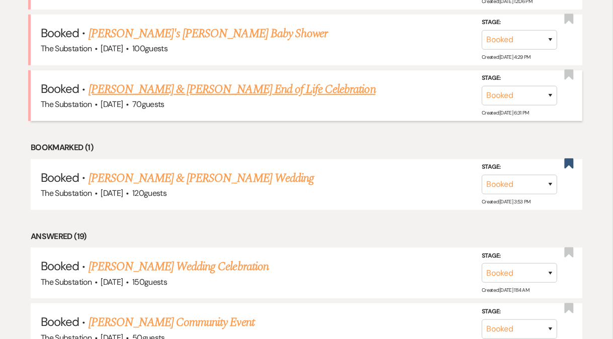
scroll to position [513, 0]
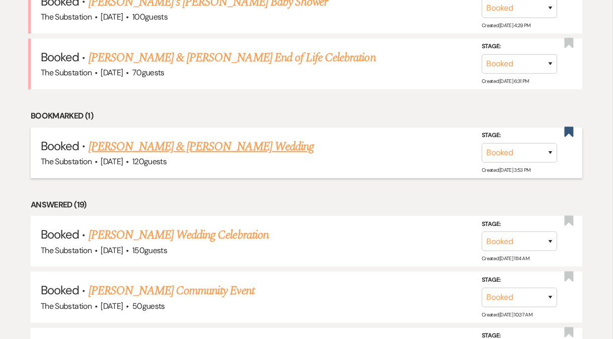
click at [218, 145] on link "[PERSON_NAME] & [PERSON_NAME] Wedding" at bounding box center [200, 147] width 225 height 18
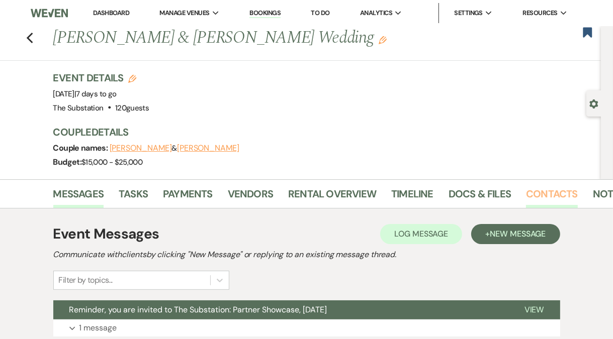
click at [545, 198] on link "Contacts" at bounding box center [552, 197] width 52 height 22
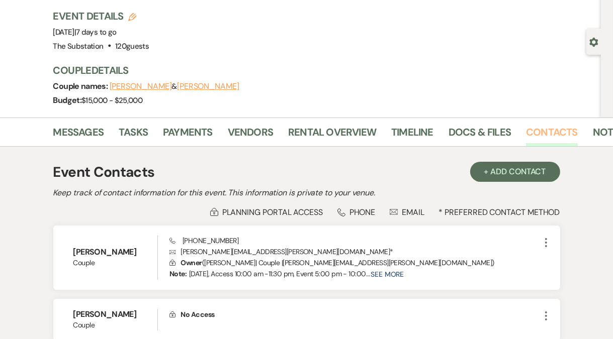
scroll to position [74, 0]
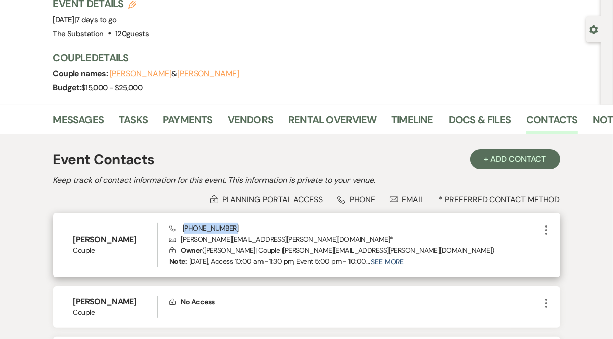
drag, startPoint x: 183, startPoint y: 228, endPoint x: 253, endPoint y: 226, distance: 69.4
click at [253, 226] on div "Phone [PHONE_NUMBER] Envelope [PERSON_NAME][EMAIL_ADDRESS][PERSON_NAME][DOMAIN_…" at bounding box center [354, 245] width 370 height 44
click at [182, 230] on span "Phone [PHONE_NUMBER]" at bounding box center [203, 228] width 69 height 9
drag, startPoint x: 180, startPoint y: 229, endPoint x: 231, endPoint y: 224, distance: 50.5
click at [231, 224] on div "Phone [PHONE_NUMBER] Envelope [PERSON_NAME][EMAIL_ADDRESS][PERSON_NAME][DOMAIN_…" at bounding box center [354, 245] width 370 height 44
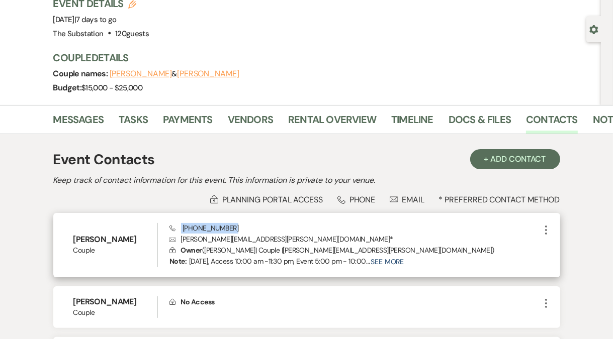
copy span "[PHONE_NUMBER]"
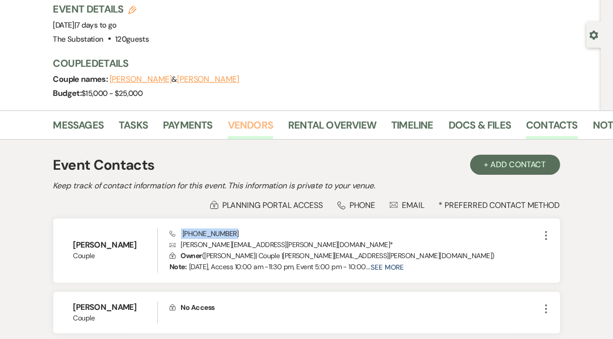
scroll to position [61, 0]
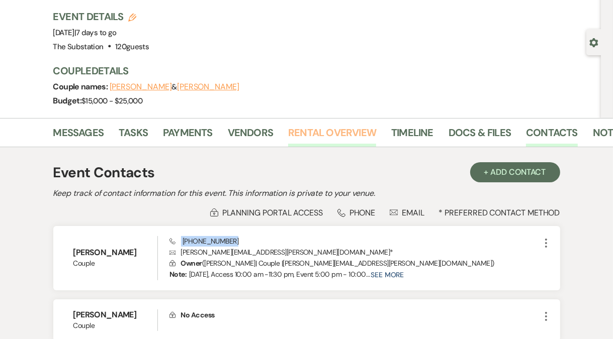
click at [332, 134] on link "Rental Overview" at bounding box center [332, 136] width 88 height 22
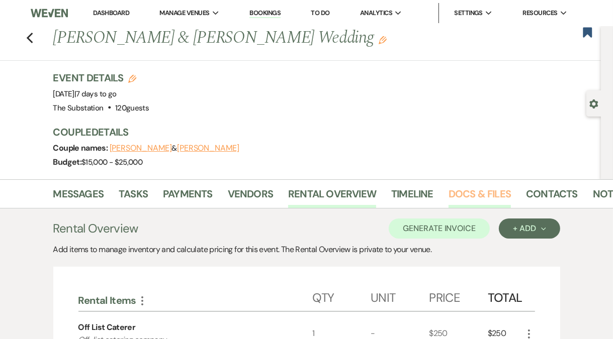
click at [472, 191] on link "Docs & Files" at bounding box center [479, 197] width 62 height 22
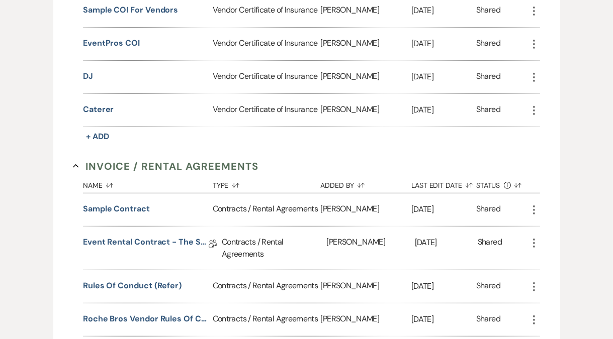
scroll to position [347, 0]
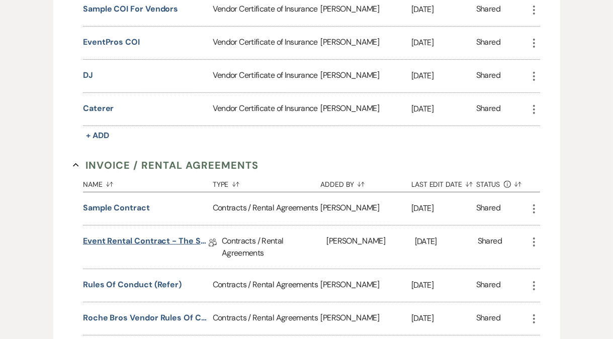
click at [142, 239] on link "Event Rental Contract - The Substation, Main Level" at bounding box center [146, 243] width 126 height 16
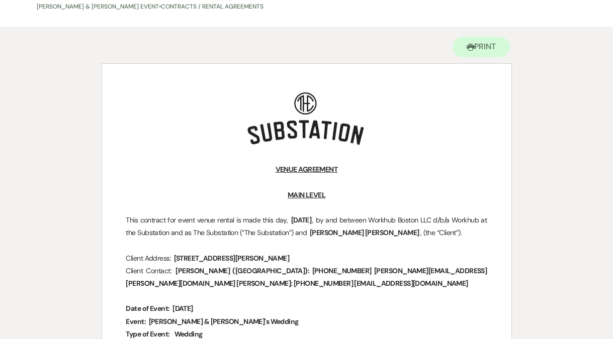
scroll to position [138, 0]
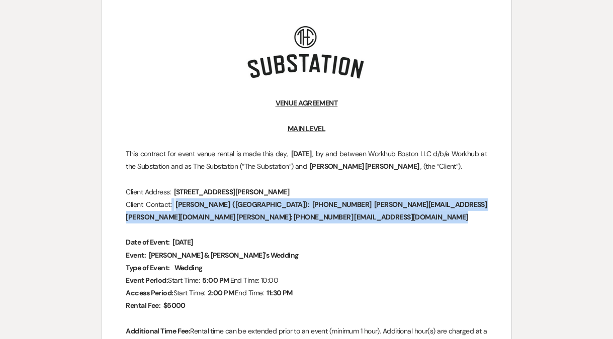
click at [458, 203] on span "[PERSON_NAME] ([GEOGRAPHIC_DATA]): [PHONE_NUMBER] [PERSON_NAME][EMAIL_ADDRESS][…" at bounding box center [306, 211] width 361 height 24
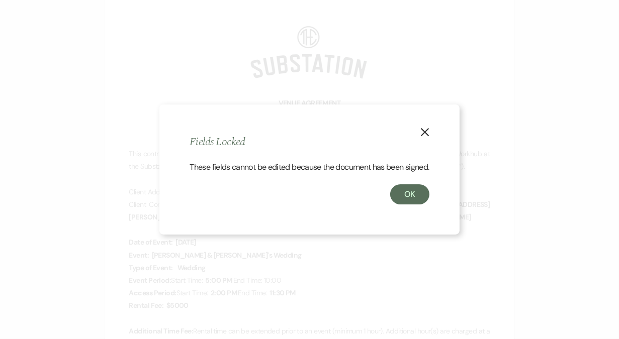
click at [426, 135] on h2 "Fields Locked" at bounding box center [308, 143] width 239 height 16
click at [425, 128] on icon "X" at bounding box center [424, 132] width 9 height 9
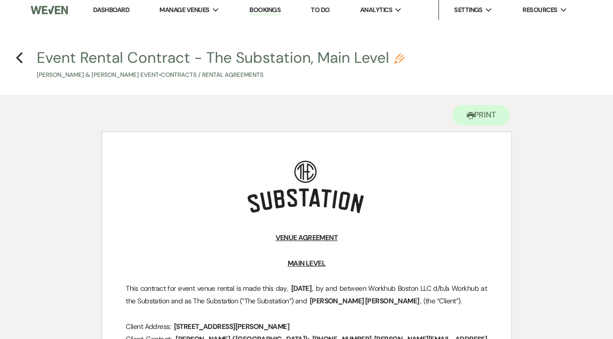
scroll to position [0, 0]
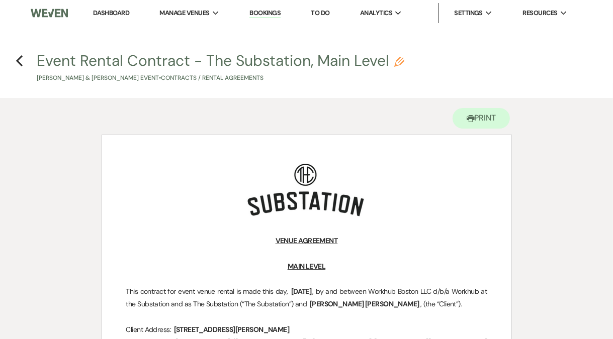
click at [104, 14] on link "Dashboard" at bounding box center [111, 13] width 36 height 9
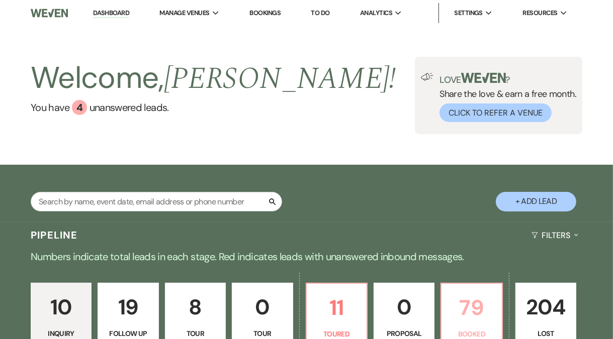
click at [476, 300] on p "79" at bounding box center [471, 308] width 48 height 34
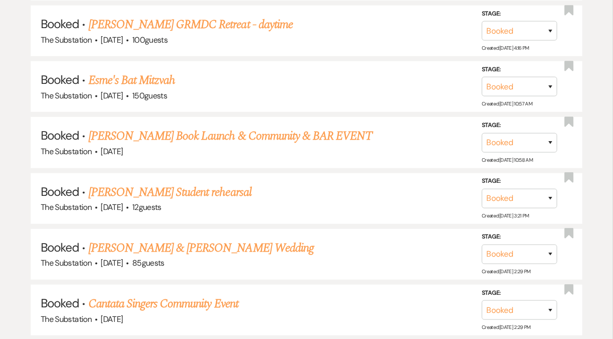
scroll to position [4644, 0]
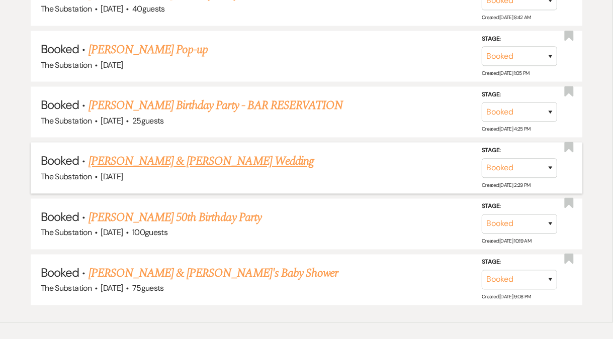
click at [180, 152] on link "[PERSON_NAME] & [PERSON_NAME] Wedding" at bounding box center [200, 161] width 225 height 18
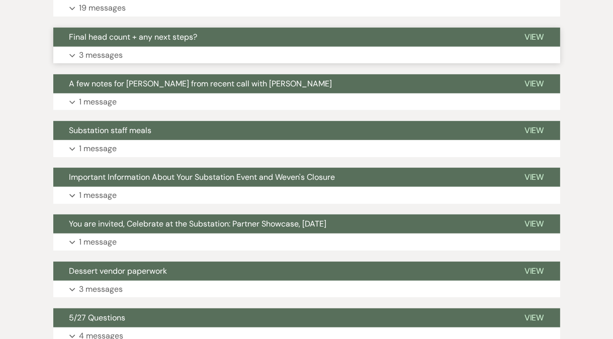
scroll to position [76, 0]
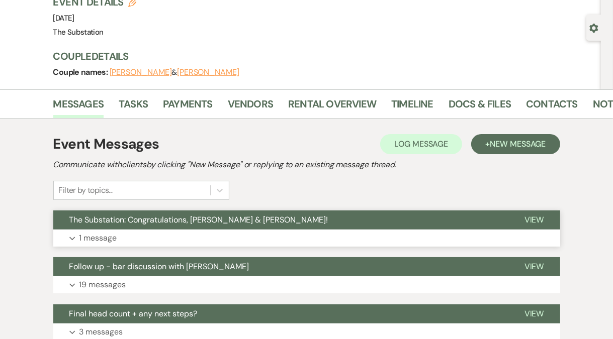
click at [159, 241] on button "Expand 1 message" at bounding box center [306, 238] width 507 height 17
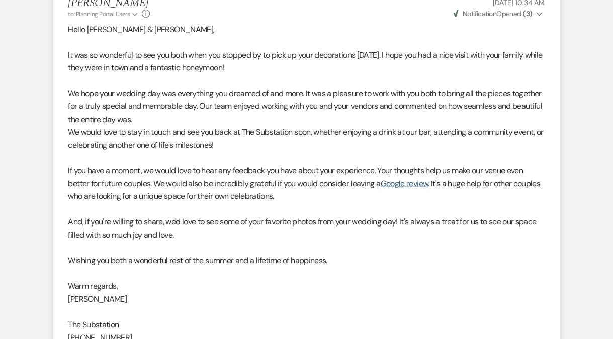
scroll to position [0, 0]
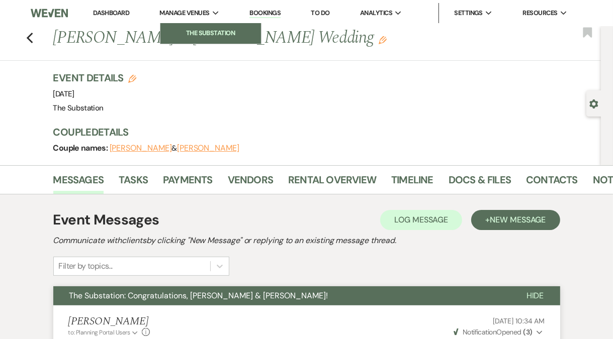
click at [217, 28] on link "The Substation" at bounding box center [210, 33] width 101 height 20
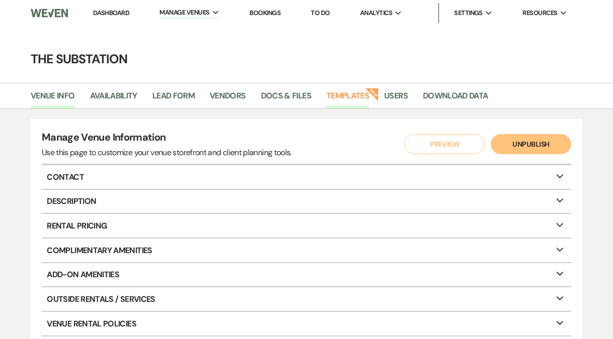
click at [355, 100] on link "Templates" at bounding box center [347, 98] width 43 height 19
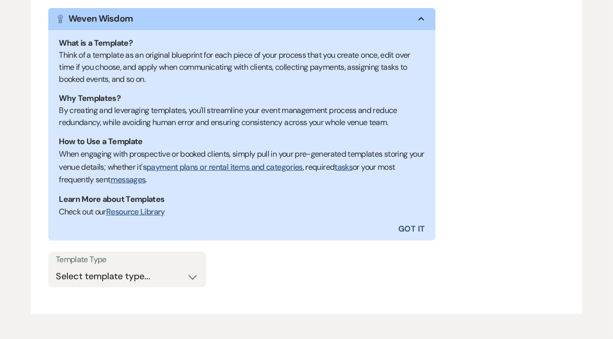
scroll to position [226, 0]
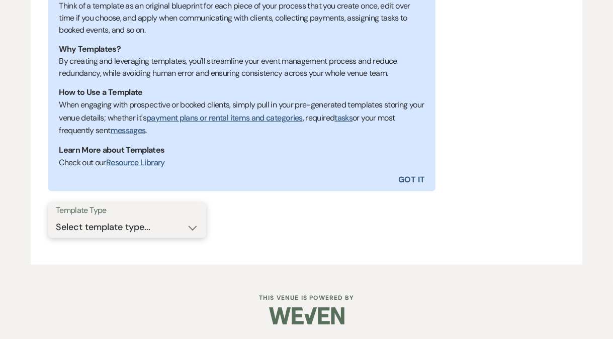
click at [127, 229] on select "Select template type... Task List Message Templates Payment Plan Inventory Item…" at bounding box center [127, 228] width 143 height 20
select select "Inventory Items"
click at [56, 218] on select "Select template type... Task List Message Templates Payment Plan Inventory Item…" at bounding box center [127, 228] width 143 height 20
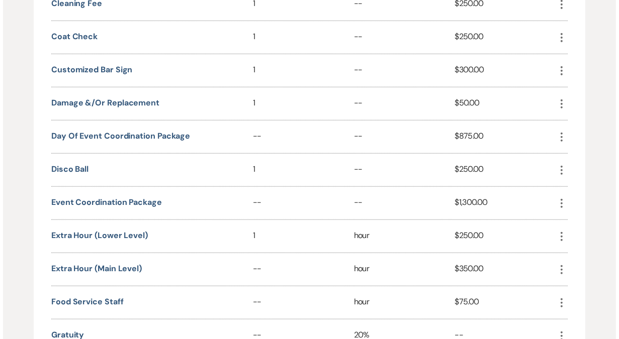
scroll to position [784, 0]
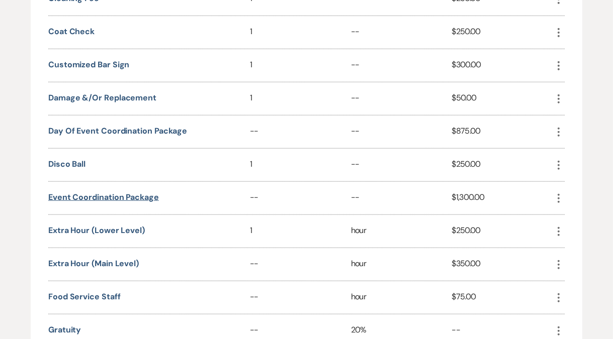
click at [129, 194] on button "Event Coordination Package" at bounding box center [103, 198] width 111 height 8
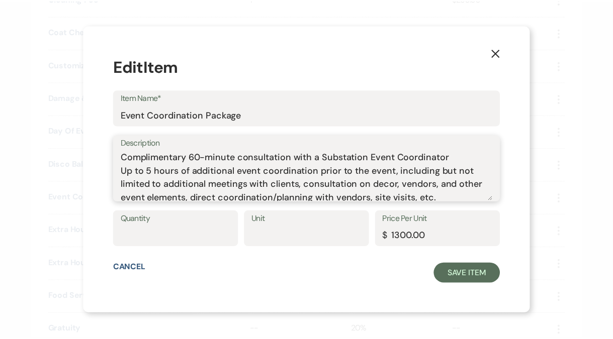
scroll to position [45, 0]
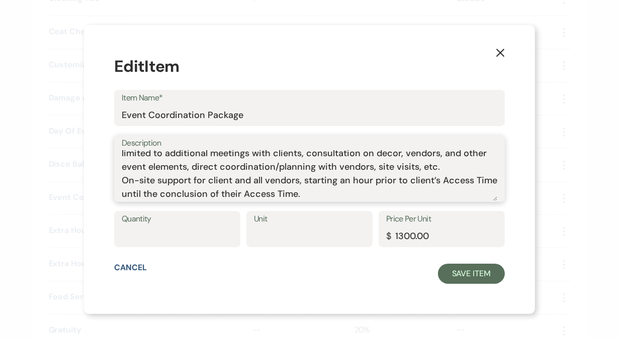
drag, startPoint x: 139, startPoint y: 158, endPoint x: 329, endPoint y: 224, distance: 201.6
click at [329, 224] on form "Edit Item Item Name* Event Coordination Package Description Complimentary 60-mi…" at bounding box center [309, 169] width 391 height 228
click at [496, 51] on icon "X" at bounding box center [500, 52] width 9 height 9
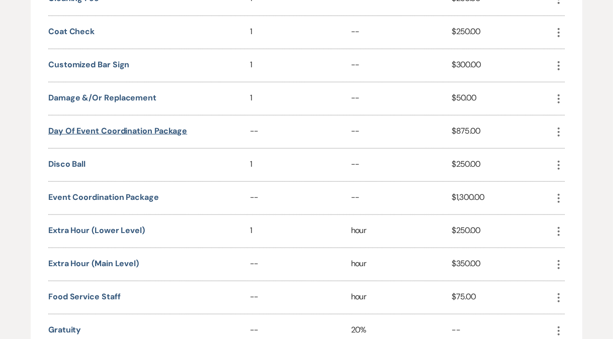
click at [111, 127] on button "Day of Event Coordination Package" at bounding box center [117, 131] width 139 height 8
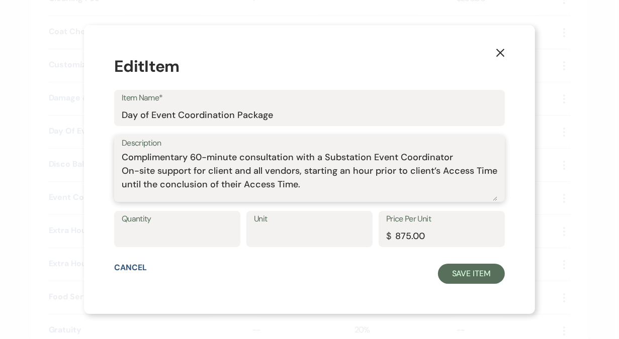
drag, startPoint x: 137, startPoint y: 156, endPoint x: 416, endPoint y: 205, distance: 283.2
click at [416, 205] on form "Edit Item Item Name* Day of Event Coordination Package Description Complimentar…" at bounding box center [309, 169] width 391 height 228
click at [496, 53] on use "button" at bounding box center [500, 53] width 8 height 8
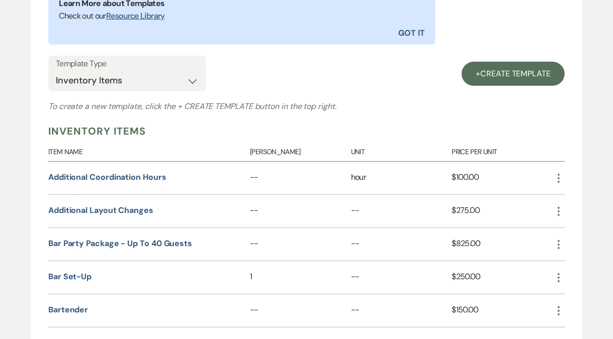
scroll to position [0, 0]
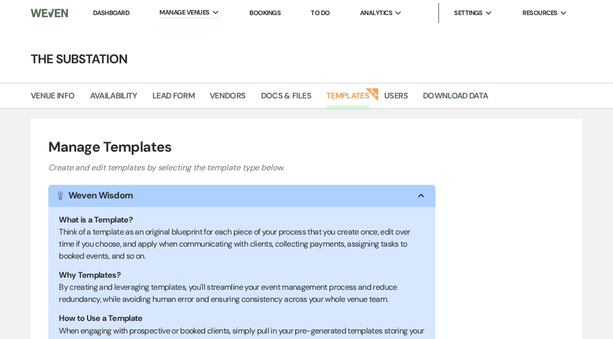
click at [105, 10] on link "Dashboard" at bounding box center [111, 13] width 36 height 9
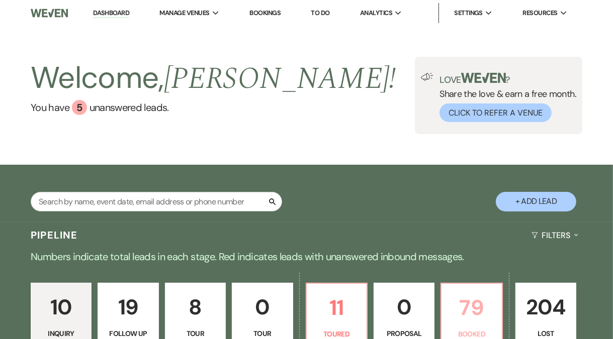
click at [468, 303] on p "79" at bounding box center [471, 308] width 48 height 34
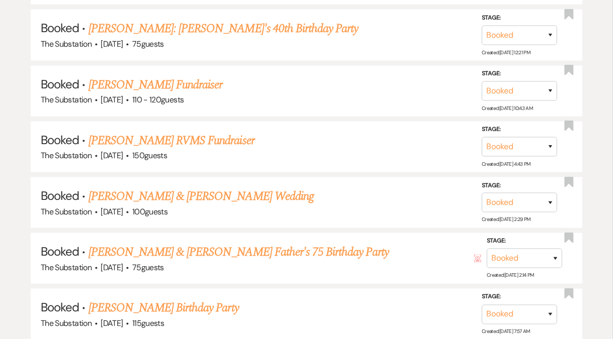
scroll to position [1158, 0]
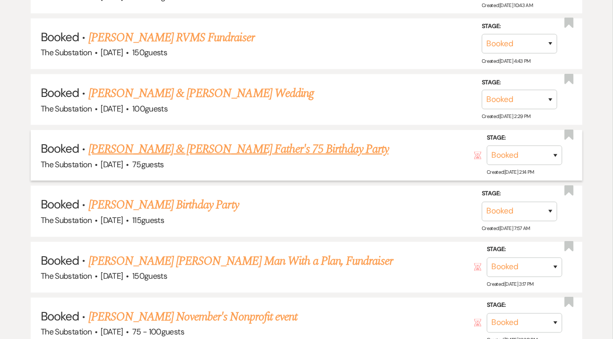
click at [223, 141] on link "[PERSON_NAME] & [PERSON_NAME] Father's 75 Birthday Party" at bounding box center [238, 149] width 300 height 18
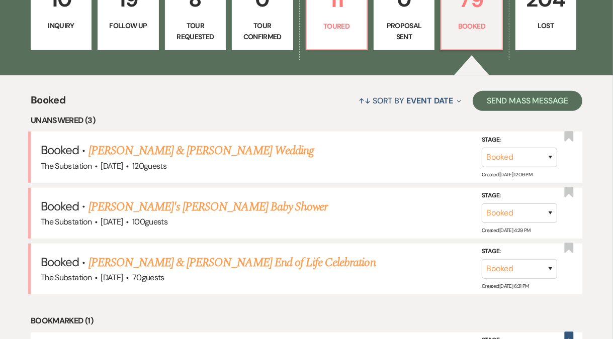
select select "5"
select select "4"
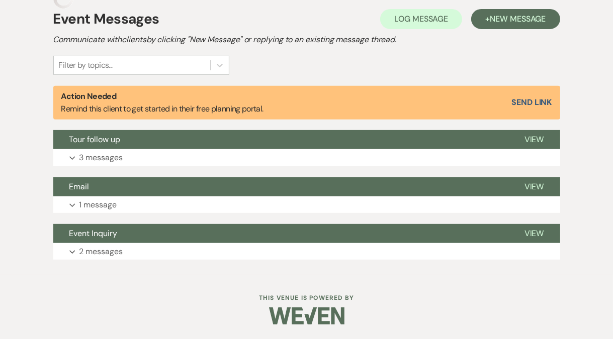
scroll to position [288, 0]
click at [243, 153] on button "Expand 3 messages" at bounding box center [306, 157] width 507 height 17
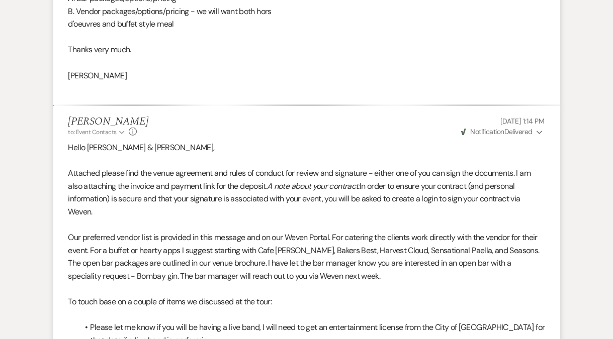
scroll to position [896, 0]
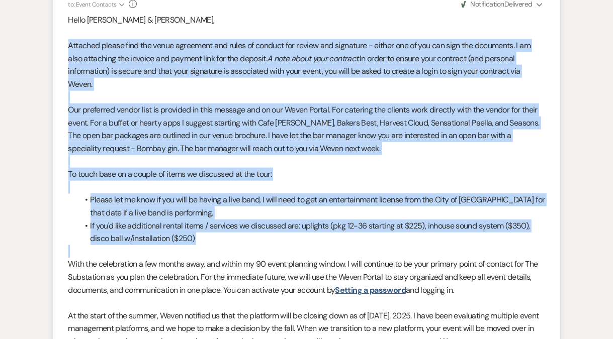
drag, startPoint x: 67, startPoint y: 44, endPoint x: 221, endPoint y: 247, distance: 254.7
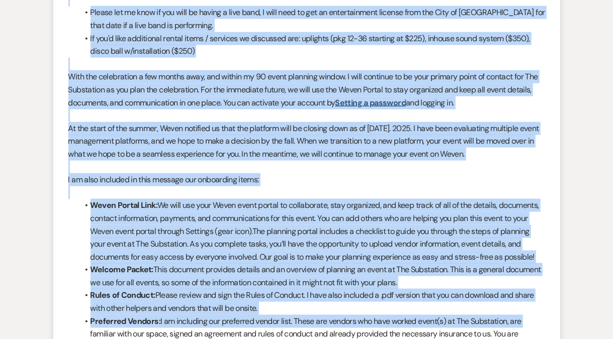
scroll to position [1261, 0]
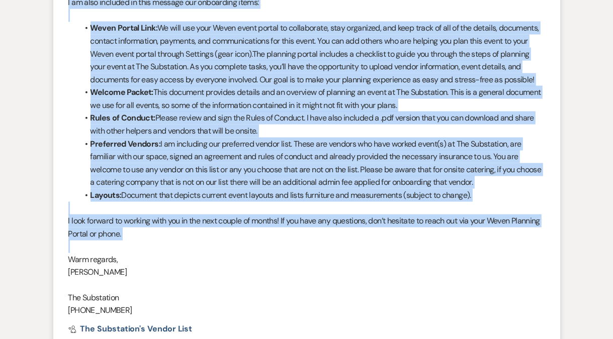
copy div "Loremips dolors amet con adipi elitseddo eiu tempo in utlabor etd magnaa eni ad…"
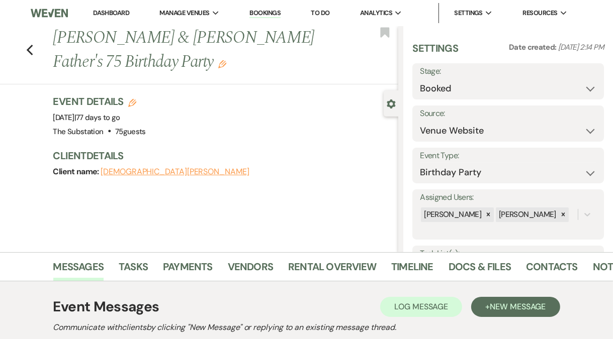
click at [121, 9] on link "Dashboard" at bounding box center [111, 13] width 36 height 9
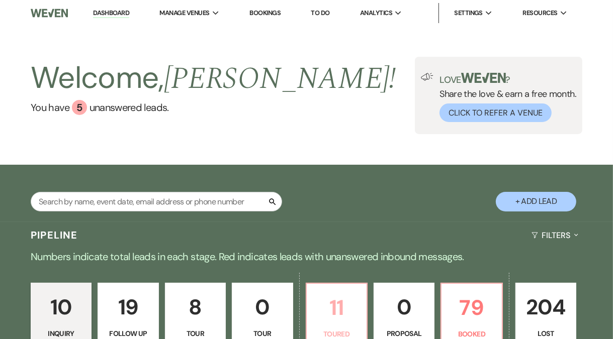
click at [333, 305] on p "11" at bounding box center [337, 308] width 48 height 34
select select "5"
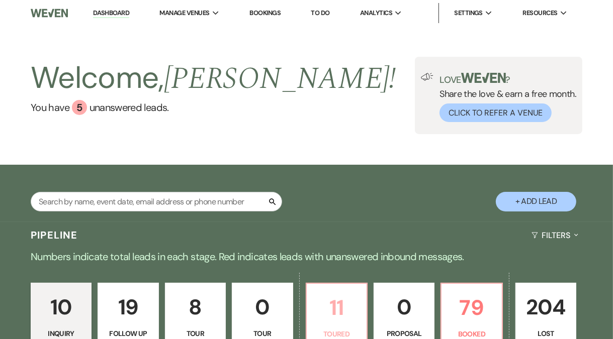
select select "5"
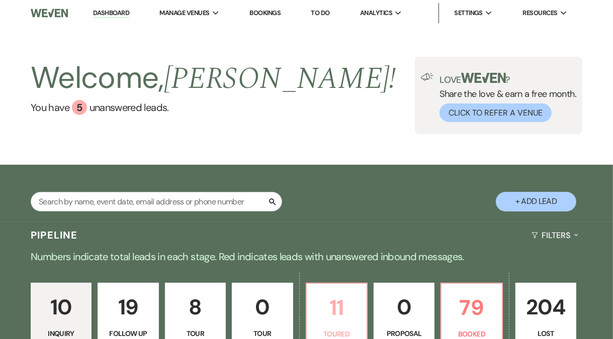
select select "5"
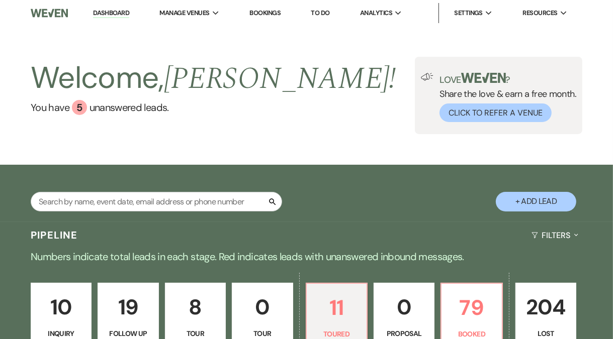
scroll to position [258, 0]
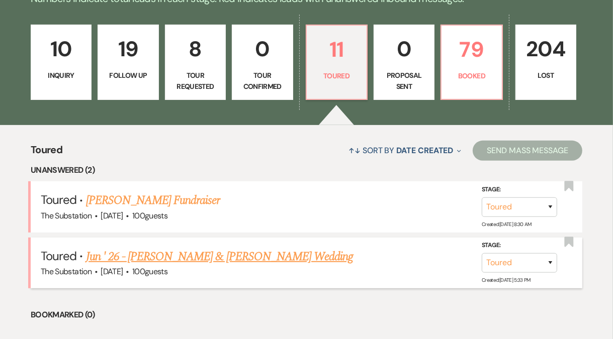
click at [196, 257] on link "Jun ' 26 - [PERSON_NAME] & [PERSON_NAME] Wedding" at bounding box center [219, 257] width 267 height 18
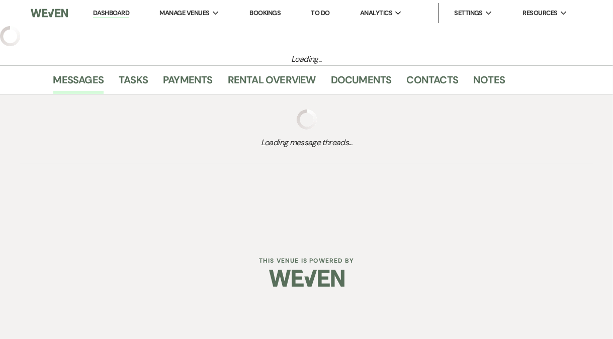
select select "5"
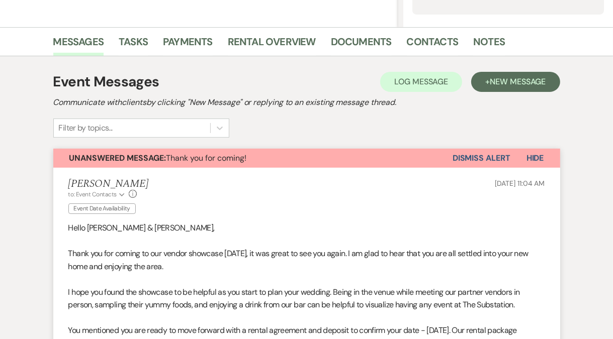
scroll to position [237, 0]
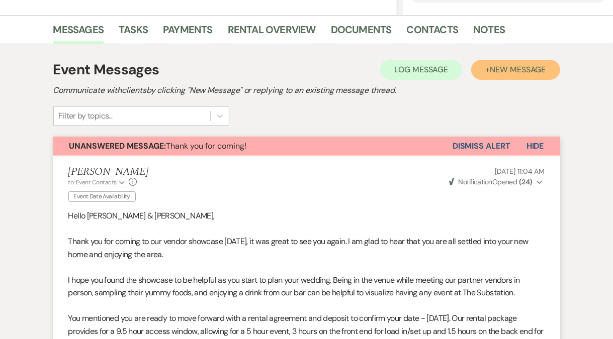
click at [520, 69] on span "New Message" at bounding box center [518, 69] width 56 height 11
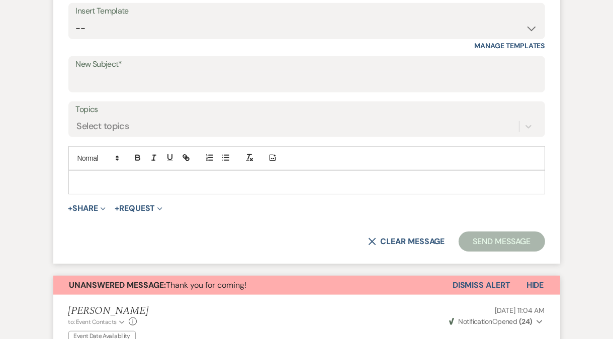
scroll to position [480, 0]
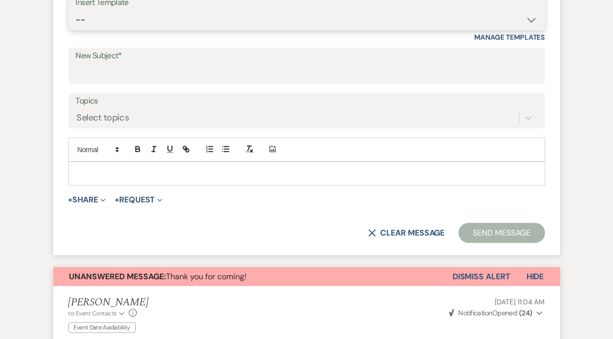
click at [150, 24] on select "-- Weven Planning Portal Introduction (Booked Events) Follow Up Contract (Pre-B…" at bounding box center [306, 20] width 461 height 20
select select "4505"
click at [76, 10] on select "-- Weven Planning Portal Introduction (Booked Events) Follow Up Contract (Pre-B…" at bounding box center [306, 20] width 461 height 20
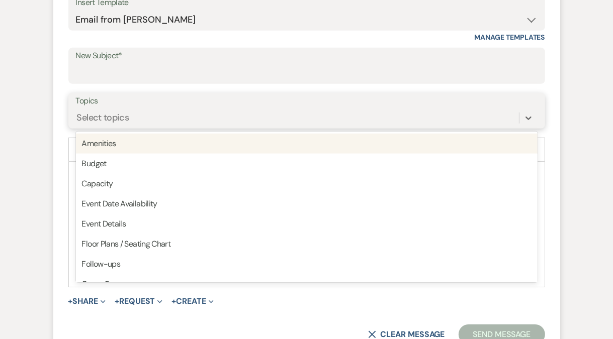
click at [135, 127] on div "Select topics" at bounding box center [306, 118] width 461 height 19
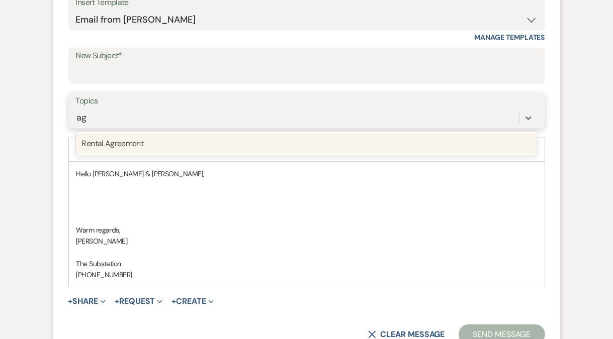
type input "agr"
click at [139, 143] on div "Rental Agreement" at bounding box center [306, 144] width 461 height 20
type input "paym"
click at [118, 150] on div "Payment" at bounding box center [306, 144] width 461 height 20
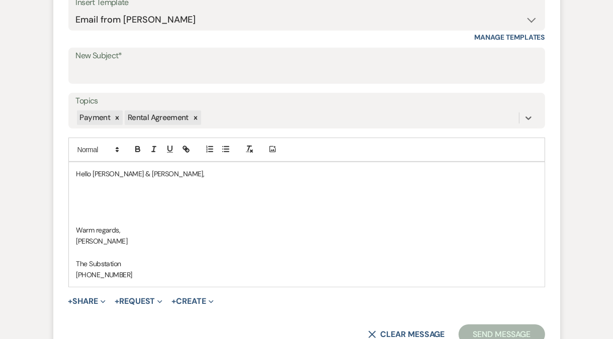
click at [93, 205] on p at bounding box center [306, 207] width 460 height 11
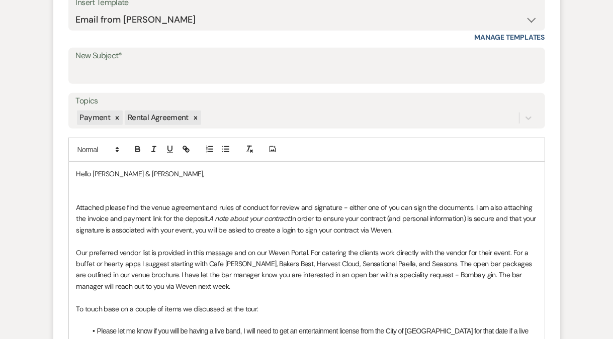
click at [101, 192] on p at bounding box center [306, 196] width 460 height 11
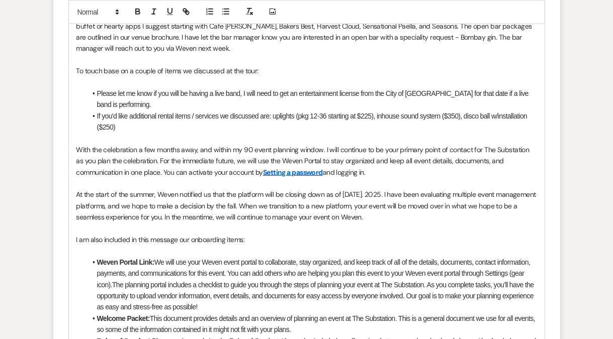
scroll to position [639, 0]
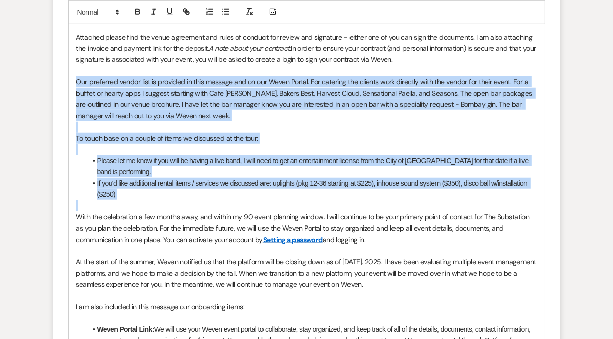
drag, startPoint x: 77, startPoint y: 80, endPoint x: 157, endPoint y: 201, distance: 144.7
click at [157, 201] on div "Hello [PERSON_NAME] & [PERSON_NAME], Attached please find the venue agreement a…" at bounding box center [306, 307] width 475 height 609
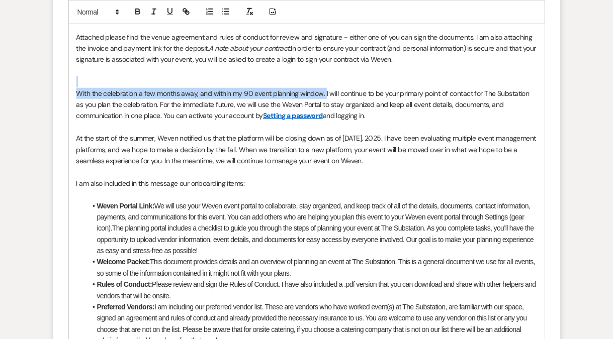
drag, startPoint x: 323, startPoint y: 92, endPoint x: 276, endPoint y: 75, distance: 49.3
click at [276, 75] on div "Hello [PERSON_NAME] & [PERSON_NAME], Attached please find the venue agreement a…" at bounding box center [306, 245] width 475 height 485
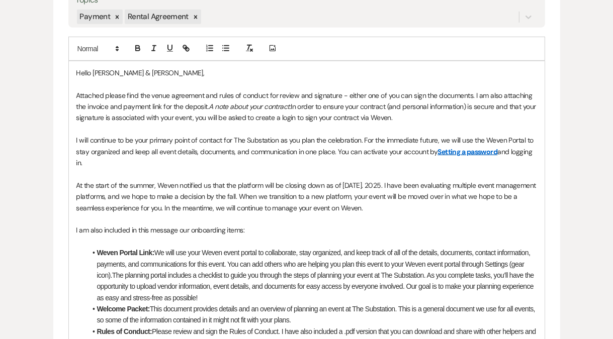
scroll to position [564, 0]
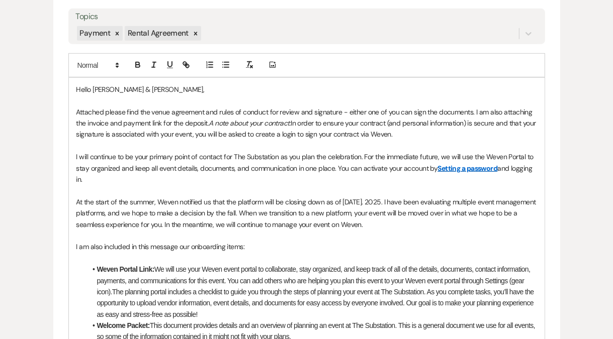
click at [333, 156] on span "I will continue to be your primary point of contact for The Substation as you p…" at bounding box center [305, 162] width 459 height 20
click at [150, 185] on p at bounding box center [306, 190] width 460 height 11
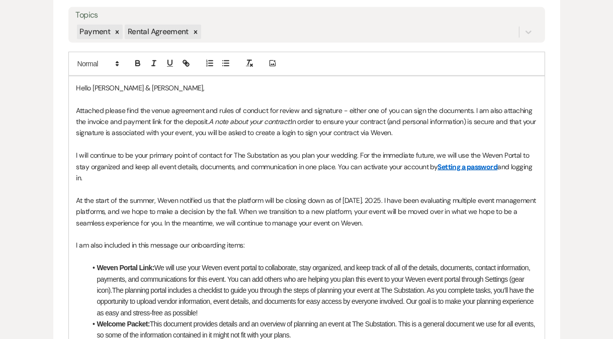
click at [146, 231] on p at bounding box center [306, 234] width 460 height 11
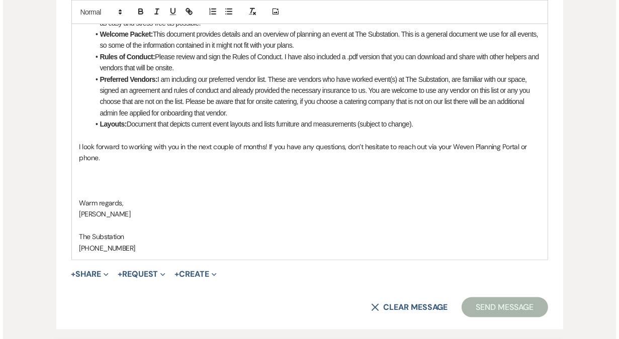
scroll to position [865, 0]
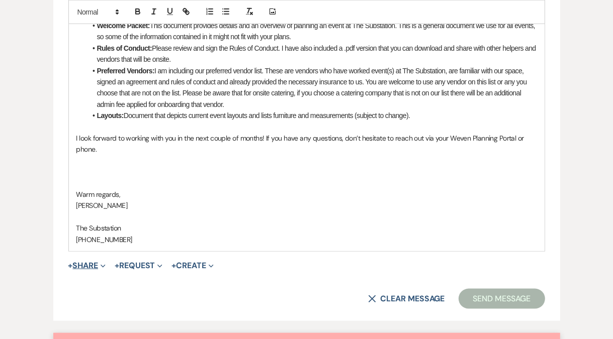
click at [81, 266] on button "+ Share Expand" at bounding box center [87, 266] width 38 height 8
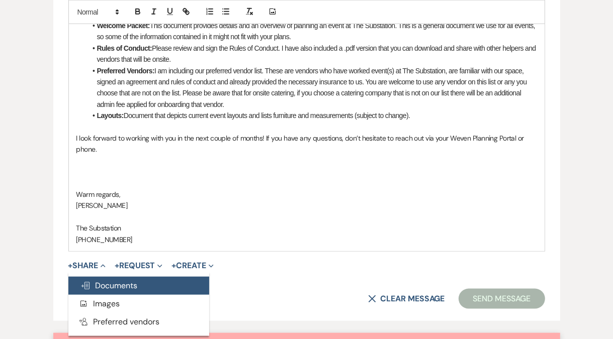
click at [117, 283] on span "Doc Upload Documents" at bounding box center [108, 285] width 57 height 11
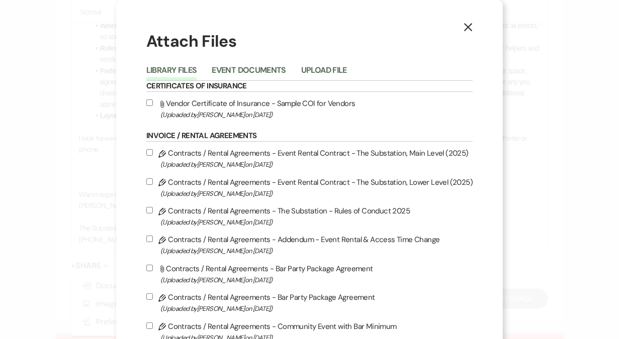
click at [152, 152] on input "Pencil Contracts / Rental Agreements - Event Rental Contract - The Substation, …" at bounding box center [149, 152] width 7 height 7
checkbox input "true"
click at [150, 212] on input "Pencil Contracts / Rental Agreements - The Substation - Rules of Conduct 2025 (…" at bounding box center [149, 210] width 7 height 7
checkbox input "true"
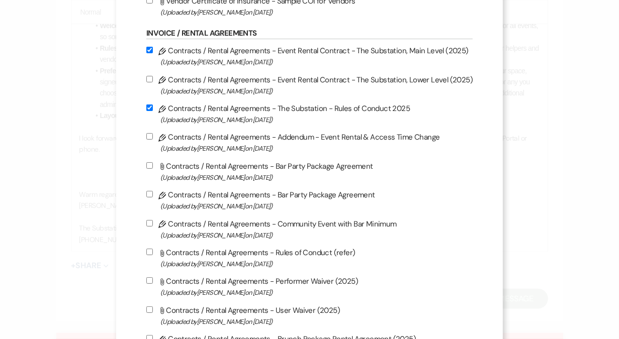
scroll to position [105, 0]
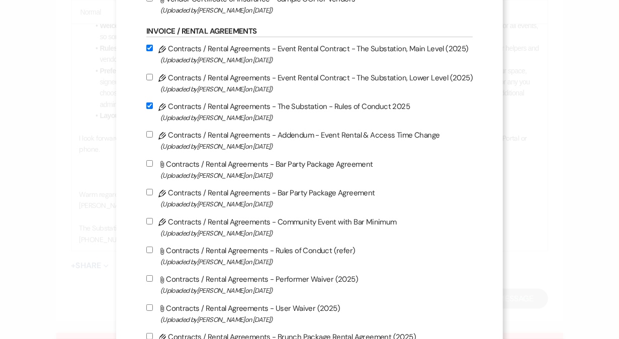
click at [149, 253] on input "Attach File Contracts / Rental Agreements - Rules of Conduct (refer) (Uploaded …" at bounding box center [149, 250] width 7 height 7
checkbox input "true"
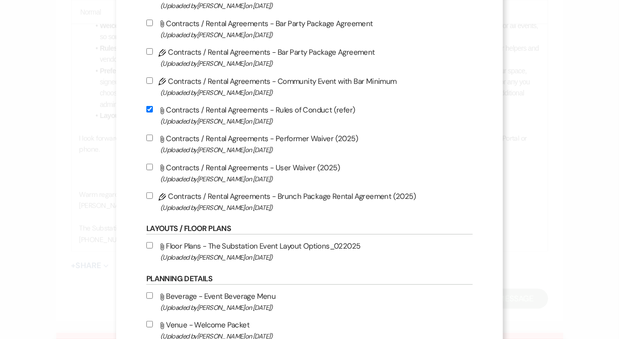
click at [150, 249] on input "Attach File Floor Plans - The Substation Event Layout Options_022025 (Uploaded …" at bounding box center [149, 245] width 7 height 7
checkbox input "true"
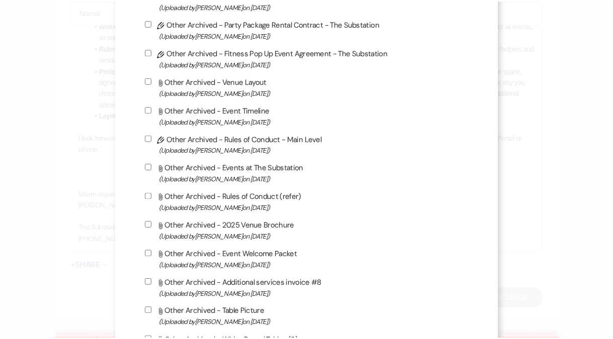
scroll to position [1072, 0]
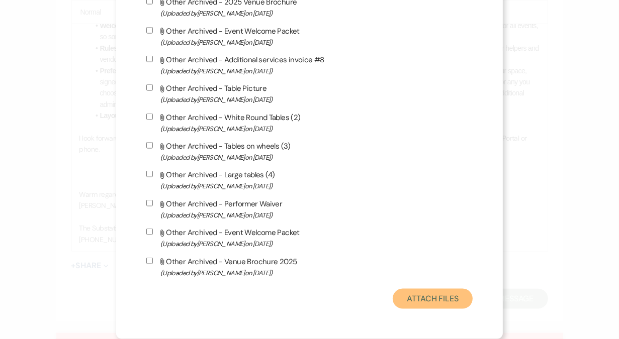
click at [426, 297] on button "Attach Files" at bounding box center [433, 299] width 80 height 20
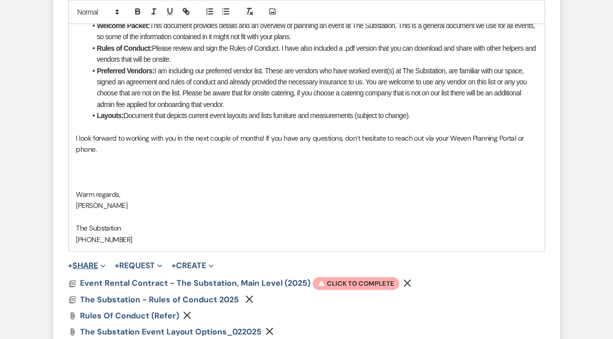
click at [93, 266] on button "+ Share Expand" at bounding box center [87, 266] width 38 height 8
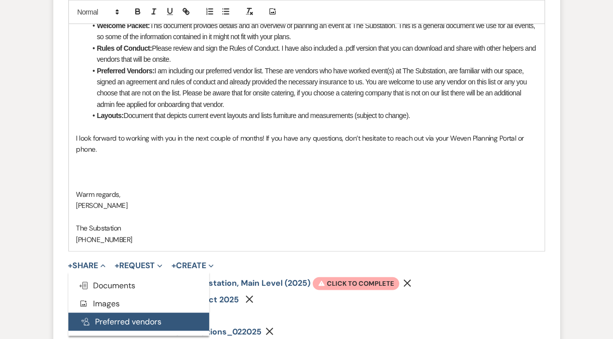
click at [101, 319] on button "Pref Vendors Preferred vendors" at bounding box center [138, 322] width 141 height 18
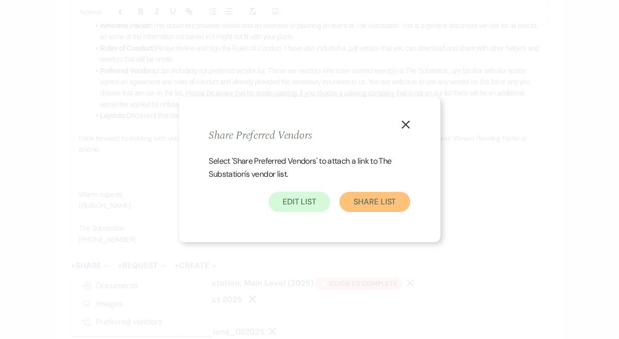
click at [376, 201] on button "Share List" at bounding box center [374, 202] width 70 height 20
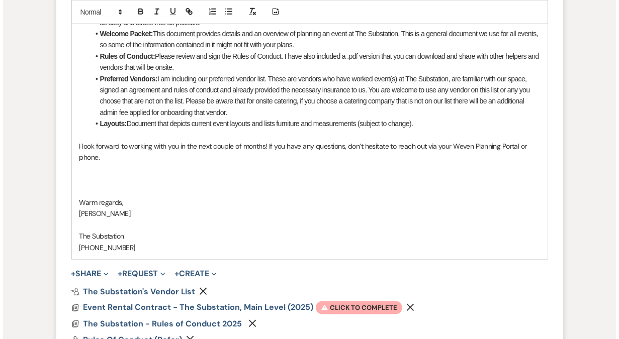
scroll to position [856, 0]
click at [144, 172] on p at bounding box center [306, 168] width 460 height 11
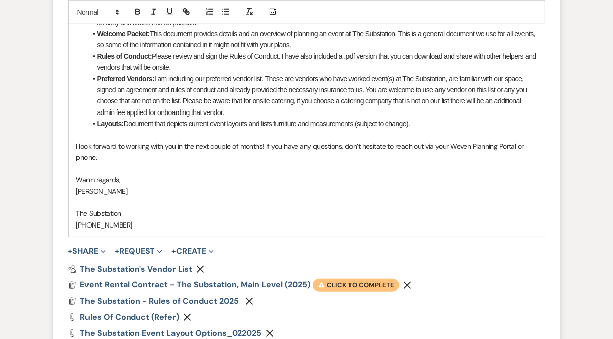
click at [345, 284] on span "Warning Click to complete" at bounding box center [356, 285] width 86 height 13
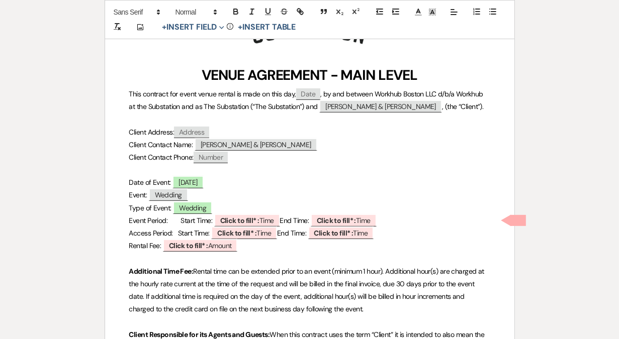
scroll to position [198, 0]
click at [245, 220] on b "Click to fill* :" at bounding box center [239, 220] width 39 height 9
select select "owner"
select select "Time"
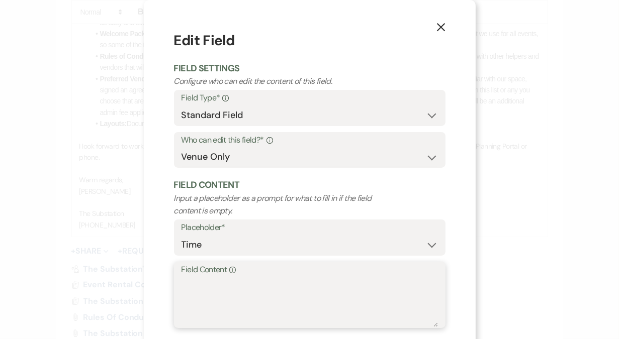
click at [213, 301] on textarea "Field Content Info" at bounding box center [309, 302] width 256 height 50
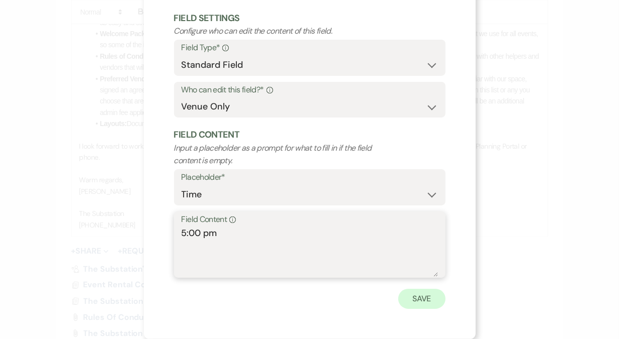
type textarea "5:00 pm"
click at [411, 296] on button "Save" at bounding box center [421, 299] width 47 height 20
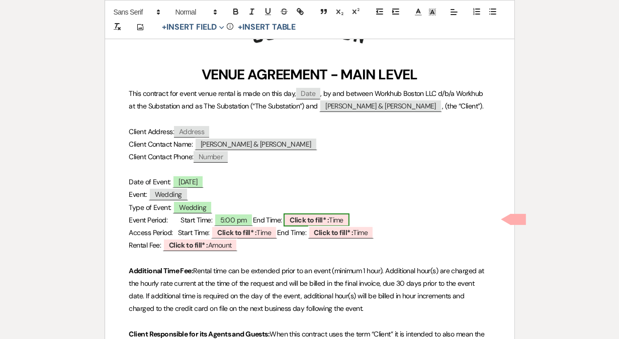
click at [329, 223] on b "Click to fill* :" at bounding box center [309, 220] width 39 height 9
select select "owner"
select select "Time"
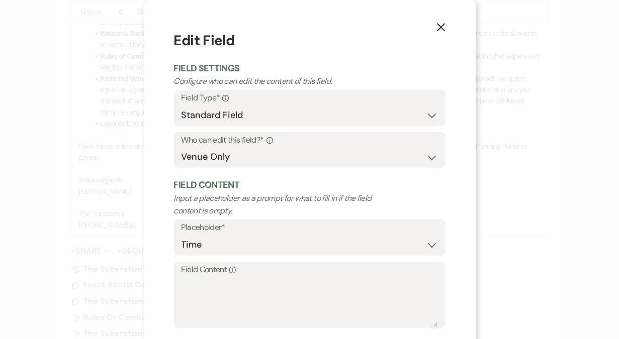
click at [269, 276] on label "Field Content Info" at bounding box center [309, 270] width 256 height 15
click at [269, 277] on textarea "Field Content Info" at bounding box center [309, 302] width 256 height 50
click at [245, 289] on textarea "Field Content Info" at bounding box center [309, 302] width 256 height 50
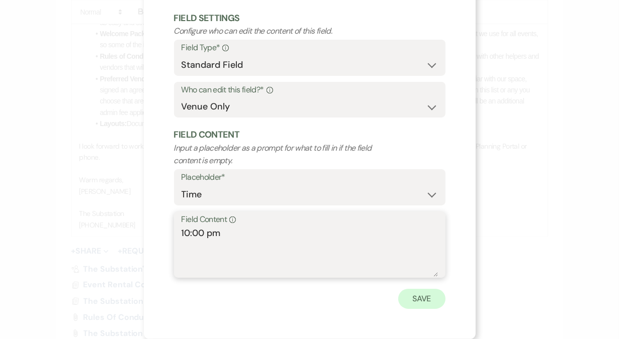
type textarea "10:00 pm"
click at [420, 304] on button "Save" at bounding box center [421, 299] width 47 height 20
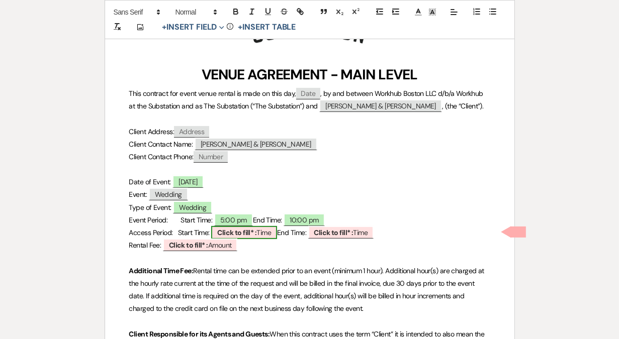
click at [256, 233] on b "Click to fill* :" at bounding box center [236, 232] width 39 height 9
select select "owner"
select select "Time"
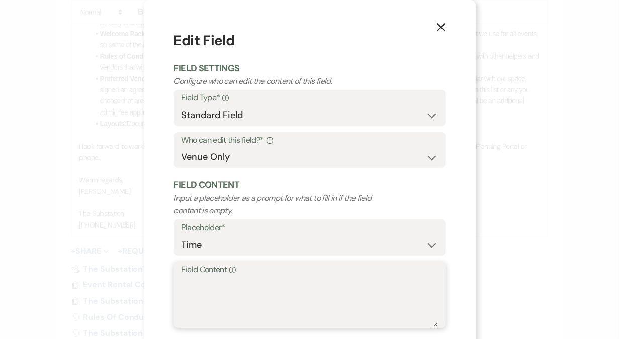
click at [235, 306] on textarea "Field Content Info" at bounding box center [309, 302] width 256 height 50
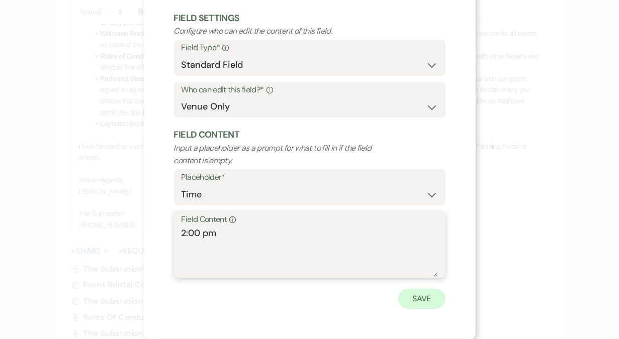
type textarea "2:00 pm"
click at [423, 297] on button "Save" at bounding box center [421, 299] width 47 height 20
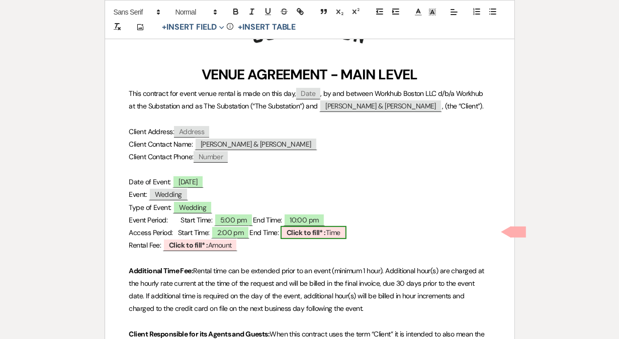
click at [346, 234] on span "Click to fill* : Time" at bounding box center [313, 232] width 66 height 13
select select "owner"
select select "Time"
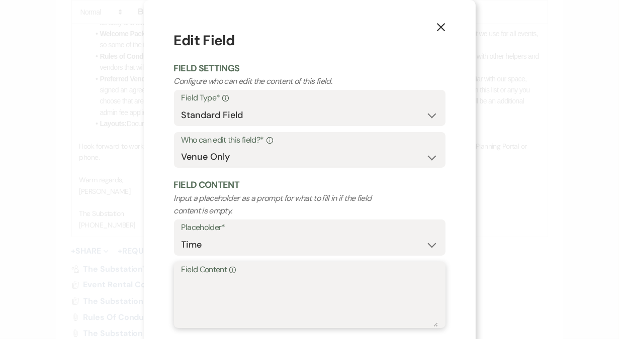
click at [257, 299] on textarea "Field Content Info" at bounding box center [309, 302] width 256 height 50
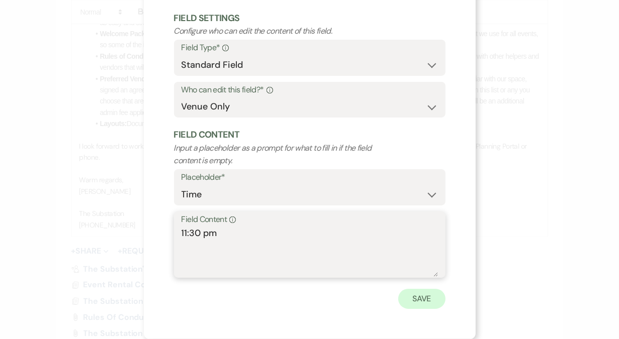
type textarea "11:30 pm"
click at [417, 297] on button "Save" at bounding box center [421, 299] width 47 height 20
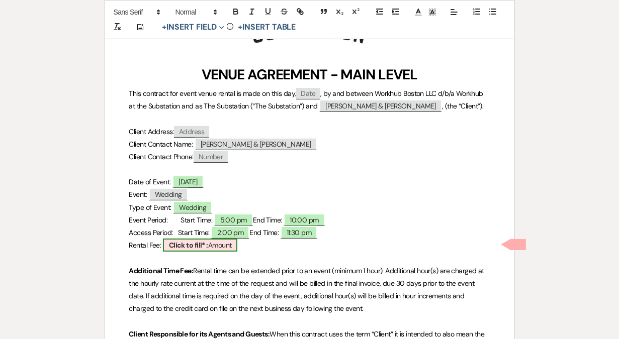
click at [201, 246] on b "Click to fill* :" at bounding box center [188, 245] width 39 height 9
select select "owner"
select select "Amount"
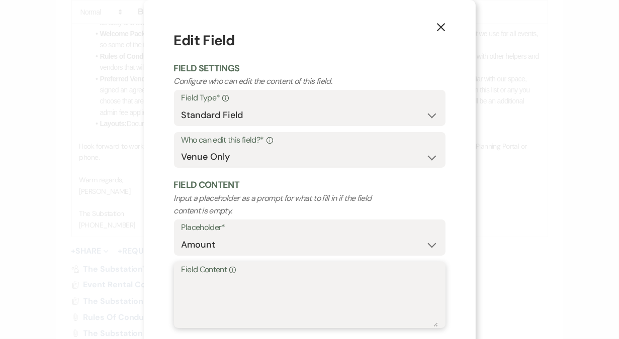
click at [195, 280] on textarea "Field Content Info" at bounding box center [309, 302] width 256 height 50
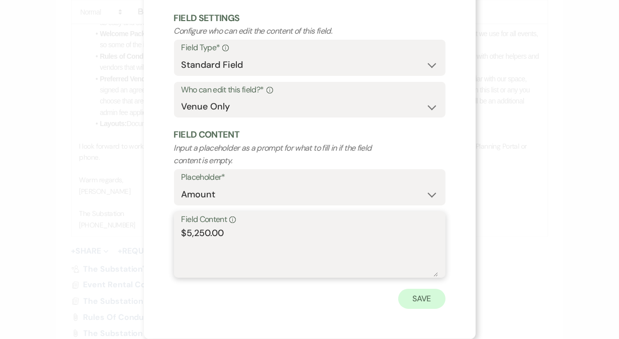
type textarea "$5,250.00"
click at [421, 304] on button "Save" at bounding box center [421, 299] width 47 height 20
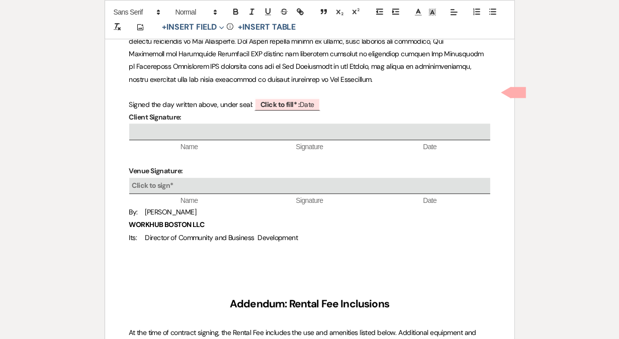
scroll to position [2165, 0]
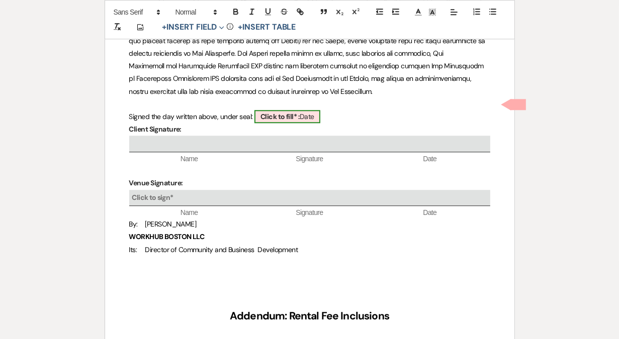
click at [281, 112] on b "Click to fill* :" at bounding box center [279, 116] width 39 height 9
select select "owner"
select select "Date"
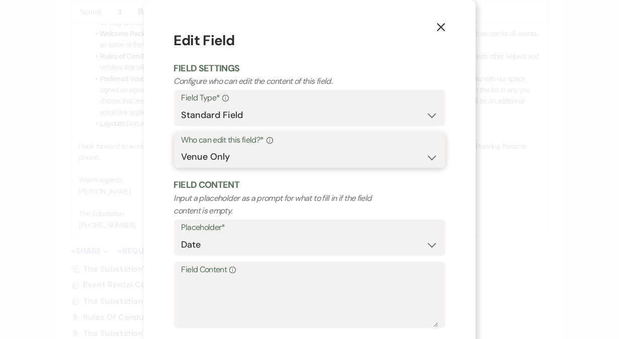
click at [234, 161] on select "Both Venue & Client Client Only Venue Only" at bounding box center [309, 157] width 256 height 20
click at [181, 147] on select "Both Venue & Client Client Only Venue Only" at bounding box center [309, 157] width 256 height 20
click at [233, 157] on select "Both Venue & Client Client Only Venue Only" at bounding box center [309, 157] width 256 height 20
select select "client"
click at [181, 157] on select "Both Venue & Client Client Only Venue Only" at bounding box center [309, 157] width 256 height 20
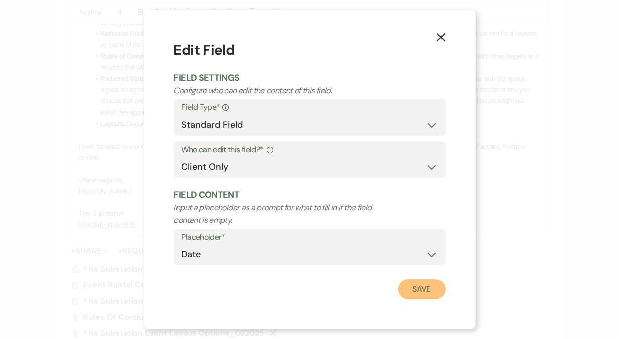
click at [421, 293] on button "Save" at bounding box center [421, 289] width 47 height 20
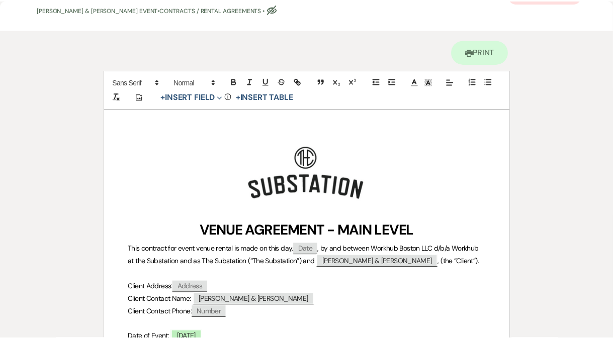
scroll to position [0, 0]
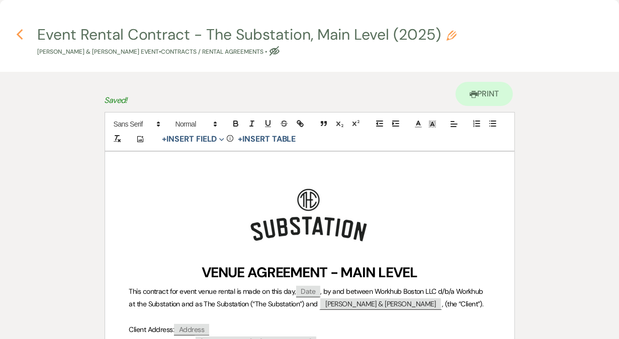
click at [21, 31] on use "button" at bounding box center [19, 34] width 7 height 11
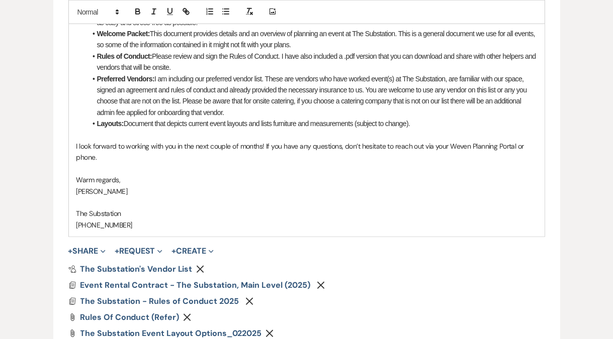
scroll to position [699, 0]
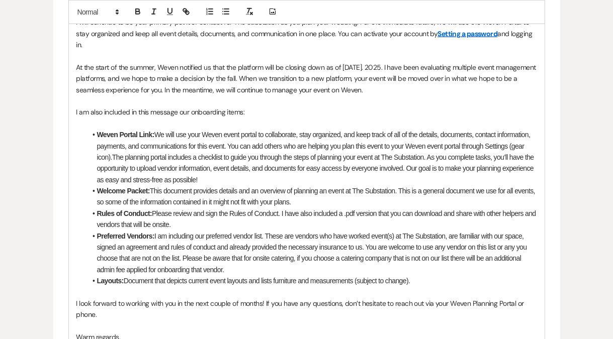
click at [270, 65] on span "At the start of the summer, Weven notified us that the platform will be closing…" at bounding box center [306, 79] width 461 height 32
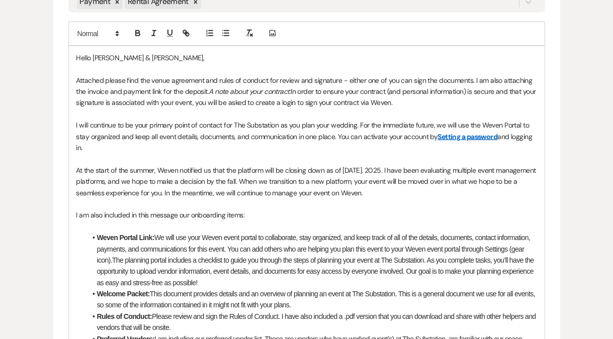
scroll to position [444, 0]
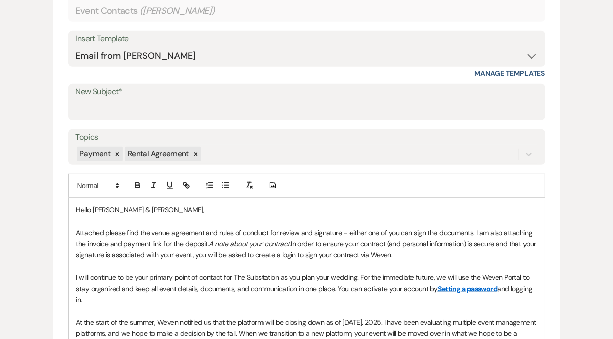
click at [106, 307] on p at bounding box center [306, 311] width 460 height 11
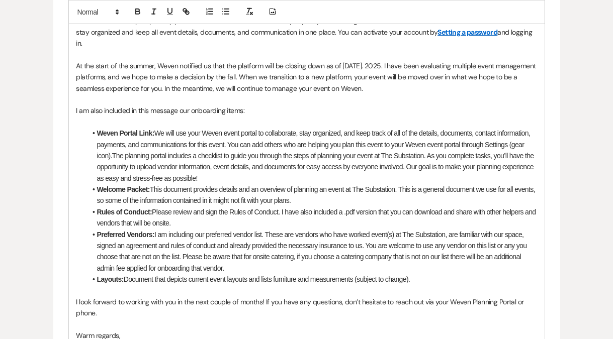
click at [75, 293] on div "Hello [PERSON_NAME] & [PERSON_NAME], Attached please find the venue agreement a…" at bounding box center [306, 167] width 475 height 451
click at [281, 120] on p at bounding box center [306, 122] width 460 height 11
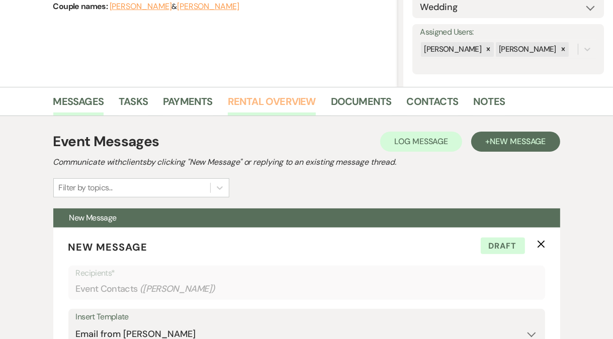
click at [291, 100] on link "Rental Overview" at bounding box center [272, 104] width 88 height 22
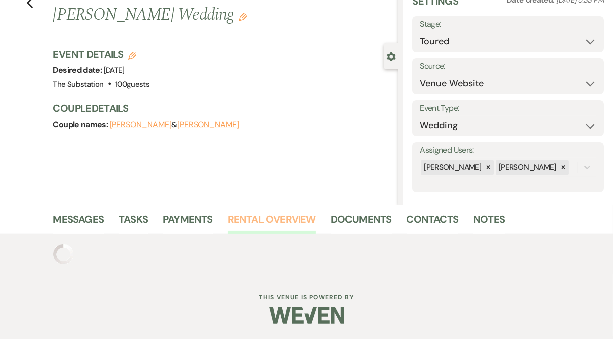
scroll to position [127, 0]
click at [291, 100] on div "Previous Jun ' 26 - [PERSON_NAME] & [PERSON_NAME] Wedding Edit Bookmark Gear Se…" at bounding box center [199, 92] width 398 height 226
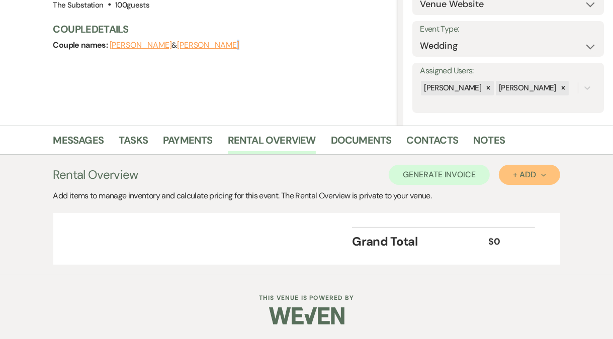
click at [512, 176] on button "+ Add Next" at bounding box center [529, 175] width 61 height 20
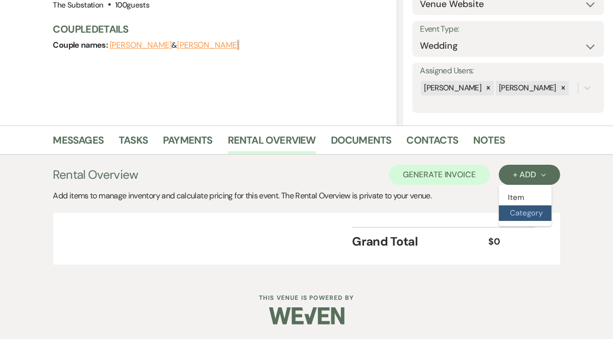
click at [515, 214] on button "Category" at bounding box center [525, 214] width 53 height 16
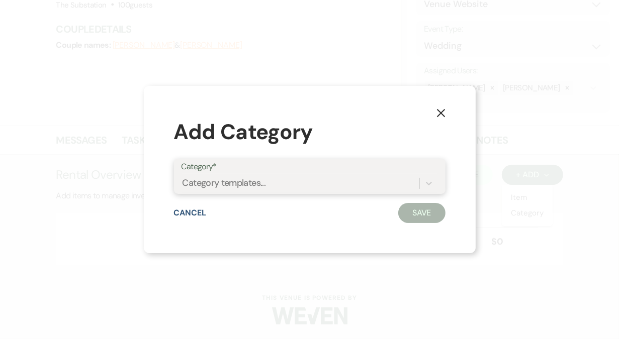
click at [236, 187] on div "Category templates..." at bounding box center [223, 184] width 83 height 14
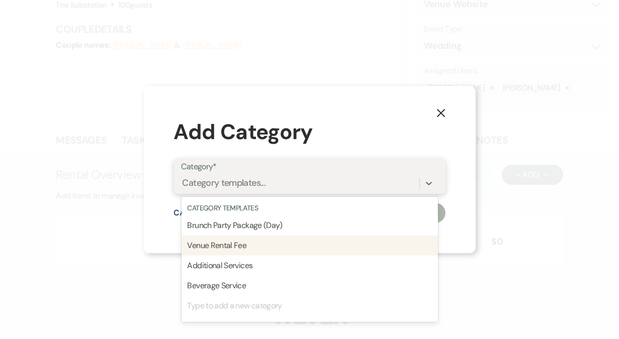
click at [226, 246] on div "Venue Rental Fee" at bounding box center [309, 246] width 256 height 20
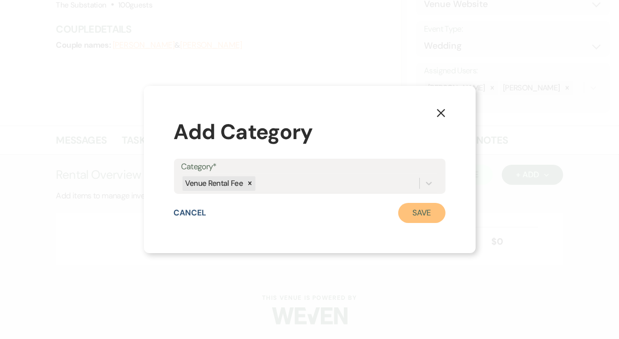
click at [414, 209] on button "Save" at bounding box center [421, 213] width 47 height 20
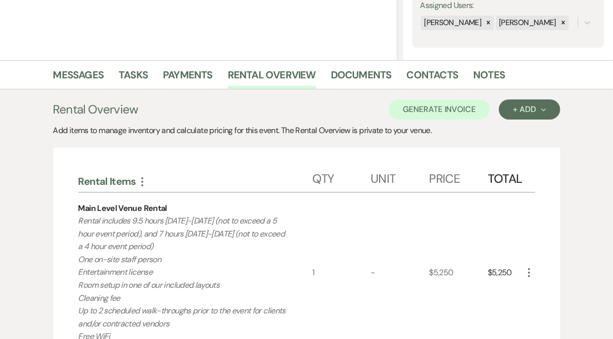
scroll to position [192, 0]
click at [528, 274] on icon "More" at bounding box center [529, 273] width 12 height 12
click at [536, 295] on icon "Pencil" at bounding box center [537, 293] width 6 height 8
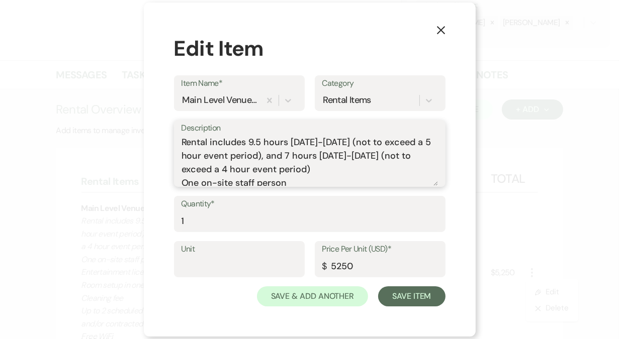
drag, startPoint x: 268, startPoint y: 158, endPoint x: 355, endPoint y: 174, distance: 88.5
click at [355, 174] on textarea "Rental includes 9.5 hours [DATE]-[DATE] (not to exceed a 5 hour event period), …" at bounding box center [309, 161] width 256 height 50
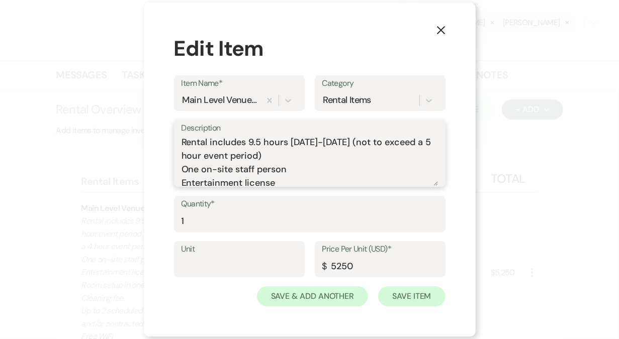
type textarea "Rental includes 9.5 hours [DATE]-[DATE] (not to exceed a 5 hour event period) O…"
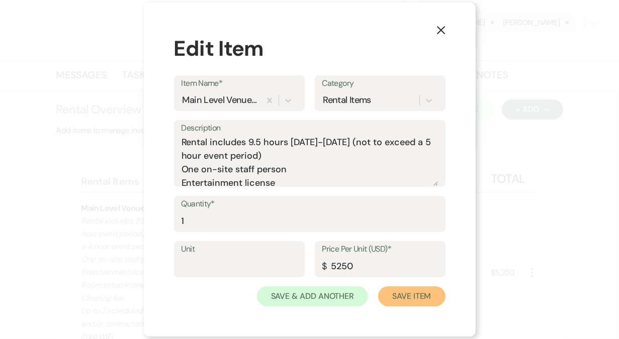
click at [408, 292] on button "Save Item" at bounding box center [411, 297] width 67 height 20
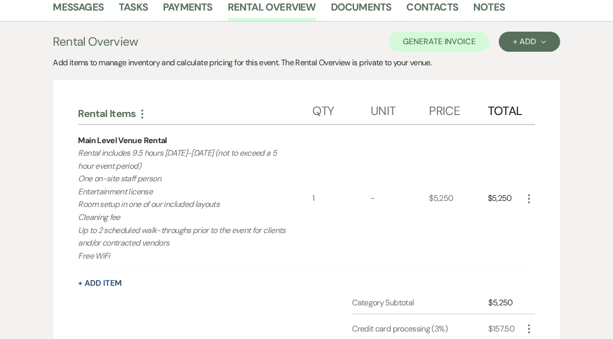
scroll to position [234, 0]
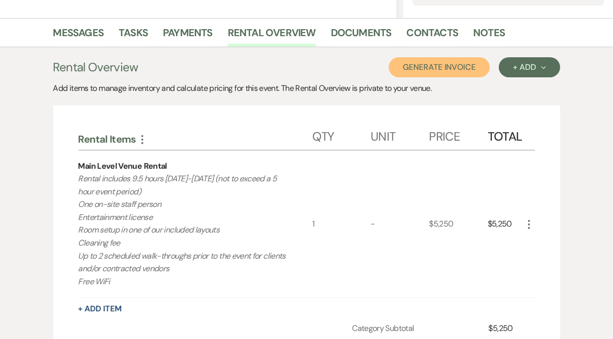
click at [463, 67] on button "Generate Invoice" at bounding box center [439, 67] width 101 height 20
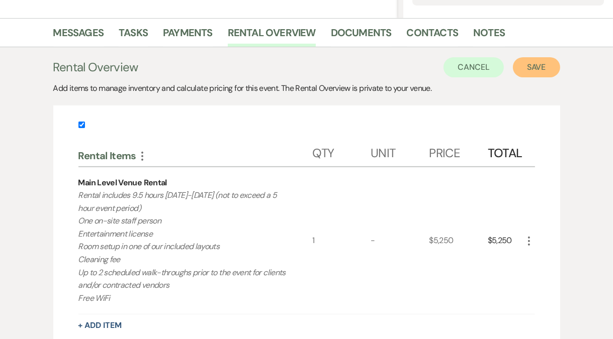
click at [530, 64] on button "Save" at bounding box center [536, 67] width 47 height 20
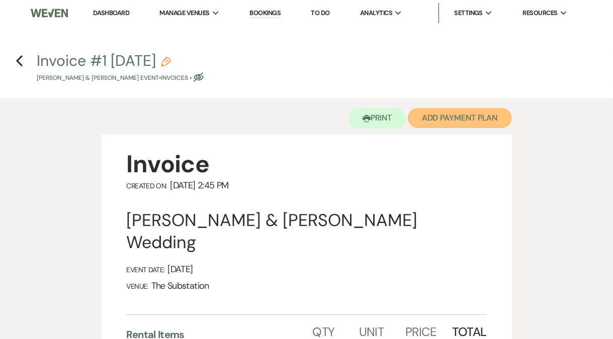
click at [475, 114] on button "Add Payment Plan" at bounding box center [460, 118] width 104 height 20
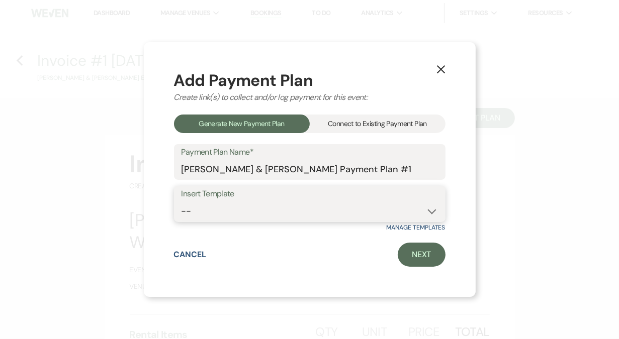
click at [259, 215] on select "-- Event Payment Plan Event Venue Rental due in full Additional Services, in fu…" at bounding box center [309, 212] width 256 height 20
select select "180"
click at [181, 202] on select "-- Event Payment Plan Event Venue Rental due in full Additional Services, in fu…" at bounding box center [309, 212] width 256 height 20
click at [419, 259] on link "Next" at bounding box center [422, 255] width 48 height 24
select select "27455"
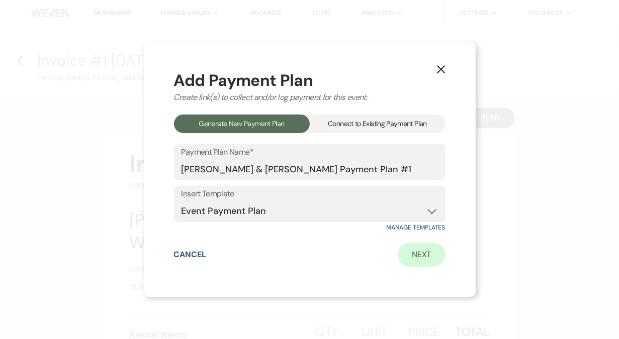
select select "2"
select select "percentage"
select select "true"
select select "client"
select select "weeks"
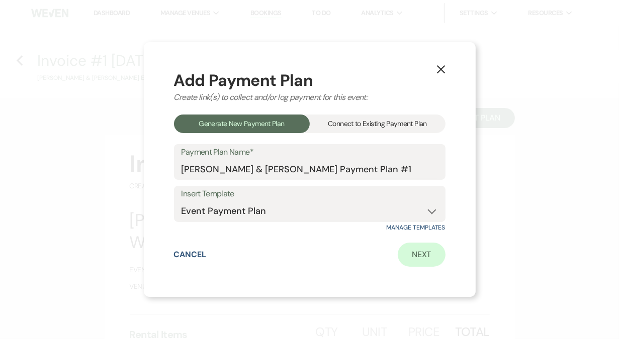
select select "2"
select select "percentage"
select select "true"
select select "client"
select select "weeks"
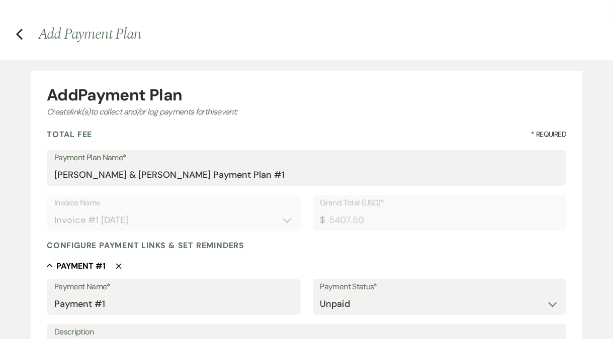
scroll to position [230, 0]
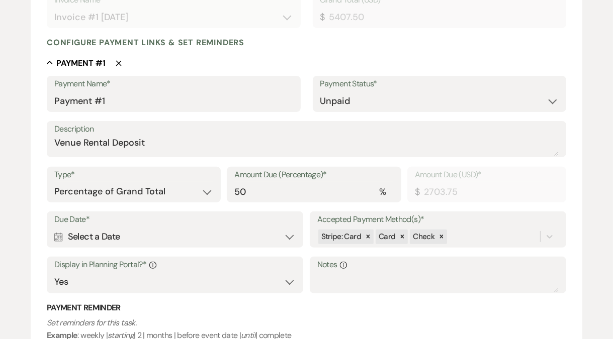
click at [241, 239] on div "Calendar Select a Date Expand" at bounding box center [174, 237] width 241 height 20
select select "day"
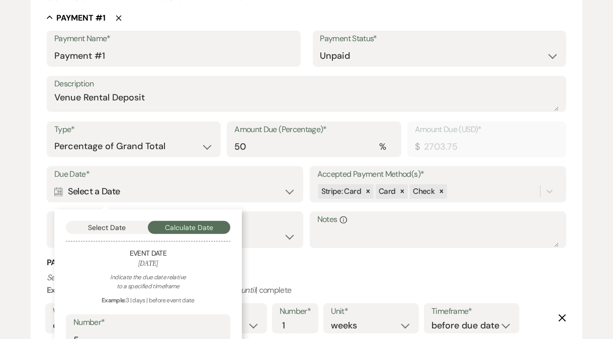
scroll to position [383, 0]
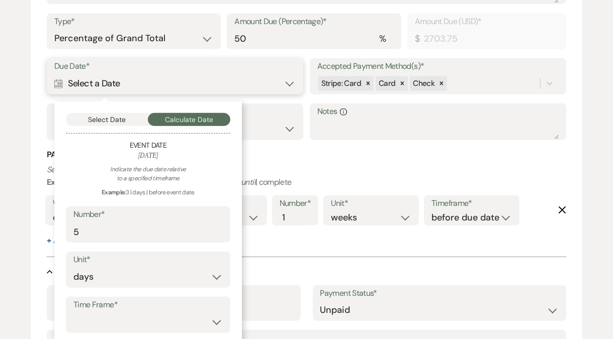
click at [127, 121] on button "Select Date" at bounding box center [107, 119] width 82 height 13
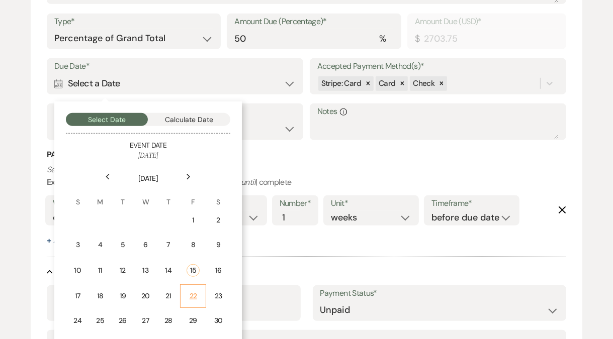
click at [193, 294] on div "22" at bounding box center [192, 296] width 13 height 11
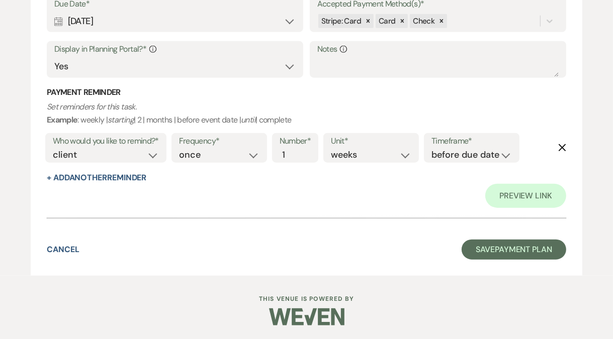
scroll to position [833, 0]
click at [510, 250] on button "Save Payment Plan" at bounding box center [513, 249] width 105 height 20
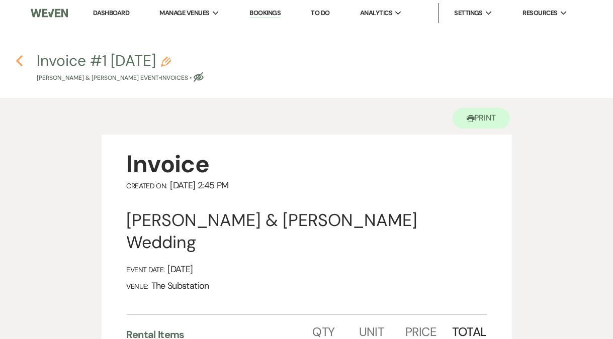
click at [19, 59] on use "button" at bounding box center [19, 60] width 7 height 11
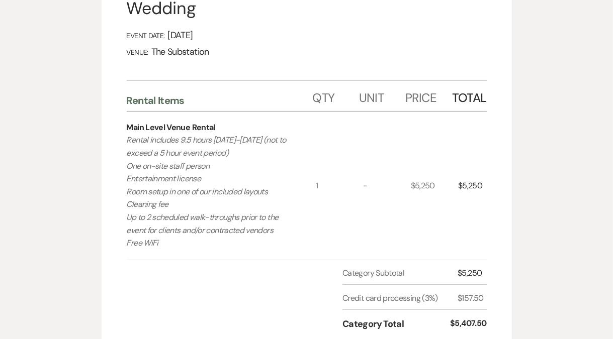
select select "5"
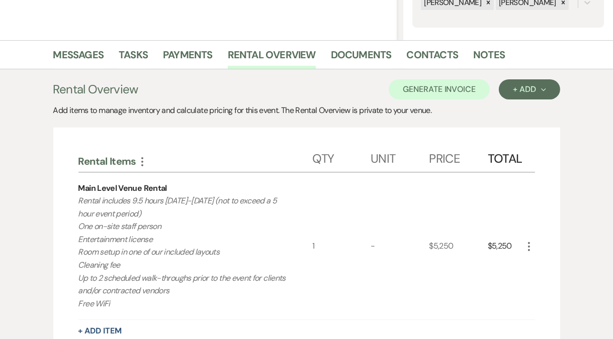
scroll to position [165, 0]
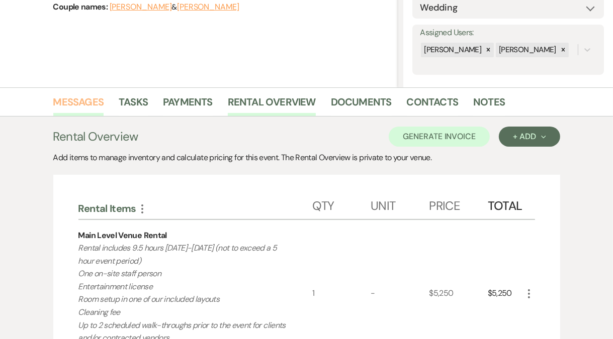
click at [89, 103] on link "Messages" at bounding box center [78, 105] width 51 height 22
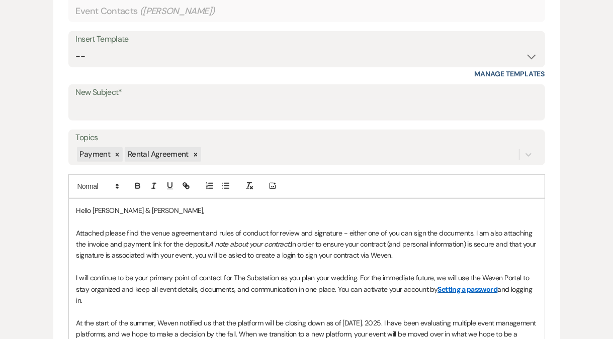
scroll to position [562, 0]
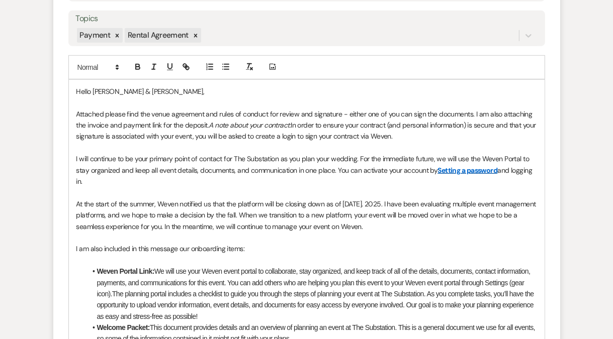
click at [127, 191] on p at bounding box center [306, 192] width 460 height 11
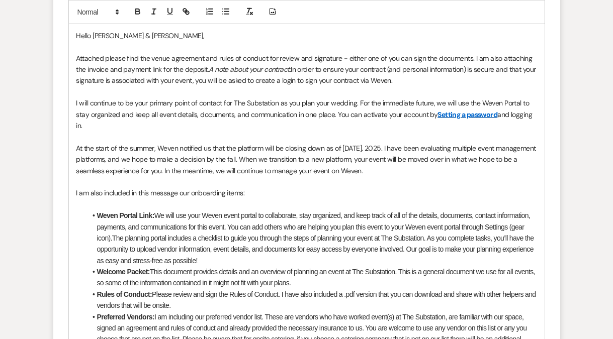
scroll to position [618, 0]
click at [403, 169] on p "At the start of the summer, Weven notified us that the platform will be closing…" at bounding box center [306, 160] width 460 height 34
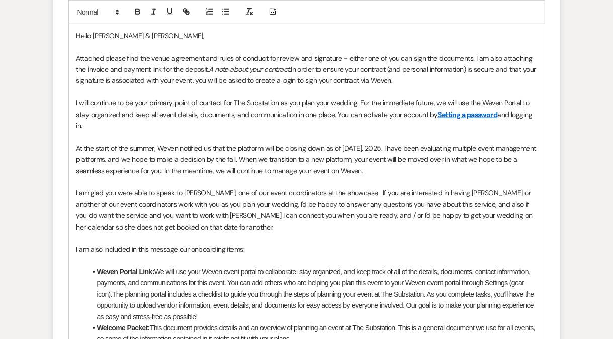
click at [94, 45] on p at bounding box center [306, 46] width 460 height 11
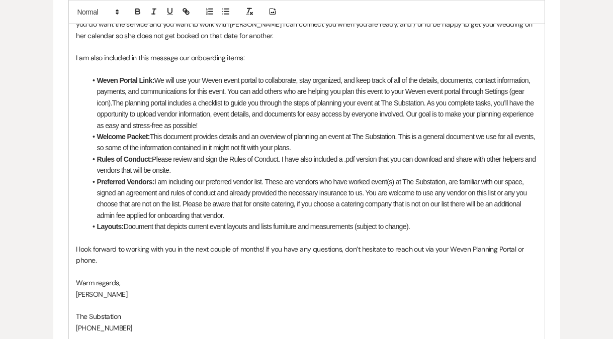
scroll to position [830, 0]
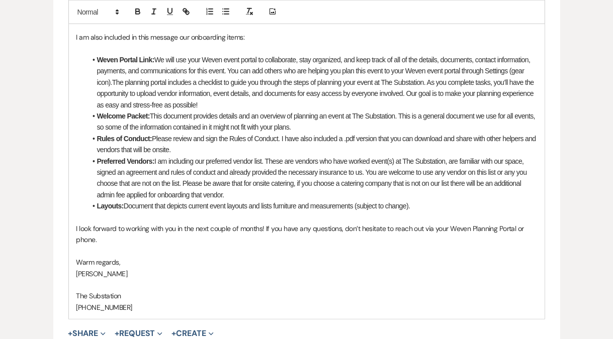
click at [217, 229] on p "I look forward to working with you in the next couple of months! If you have an…" at bounding box center [306, 234] width 460 height 23
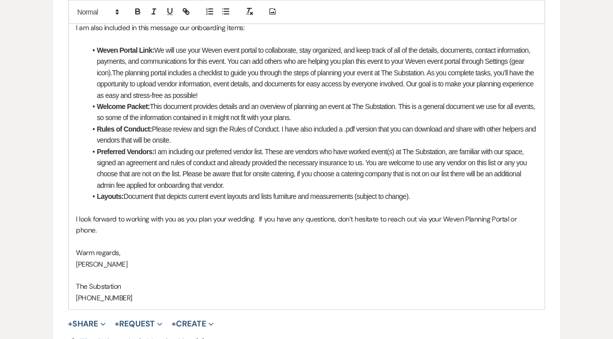
scroll to position [928, 0]
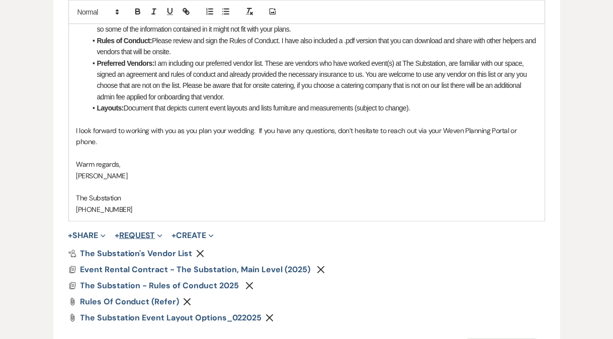
click at [146, 232] on button "+ Request Expand" at bounding box center [139, 236] width 48 height 8
click at [86, 232] on button "+ Share Expand" at bounding box center [87, 236] width 38 height 8
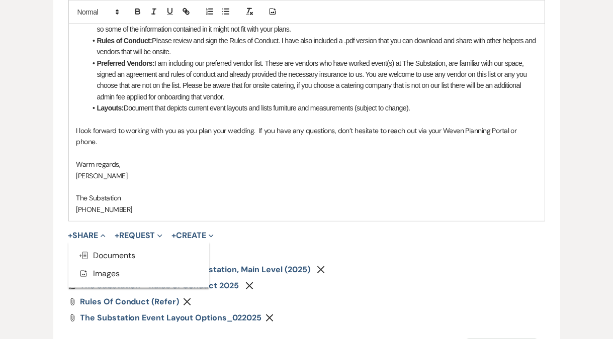
click at [297, 204] on p "[PHONE_NUMBER]" at bounding box center [306, 209] width 460 height 11
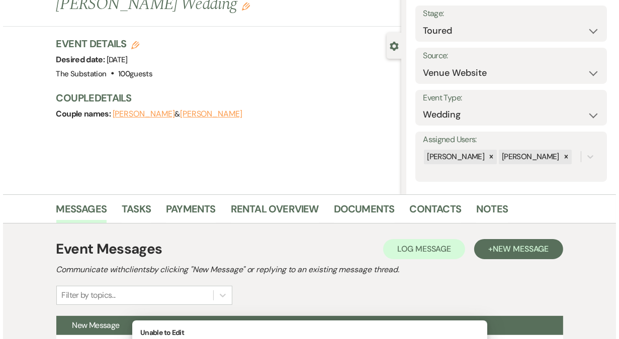
scroll to position [27, 0]
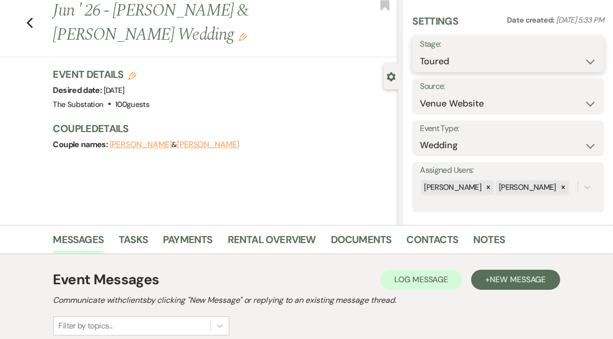
click at [485, 64] on select "Inquiry Follow Up Tour Requested Tour Confirmed Toured Proposal Sent Booked Lost" at bounding box center [508, 62] width 176 height 20
select select "7"
click at [420, 52] on select "Inquiry Follow Up Tour Requested Tour Confirmed Toured Proposal Sent Booked Lost" at bounding box center [508, 62] width 176 height 20
click at [471, 62] on select "Inquiry Follow Up Tour Requested Tour Confirmed Toured Proposal Sent Booked Lost" at bounding box center [486, 62] width 132 height 20
click at [420, 52] on select "Inquiry Follow Up Tour Requested Tour Confirmed Toured Proposal Sent Booked Lost" at bounding box center [486, 62] width 132 height 20
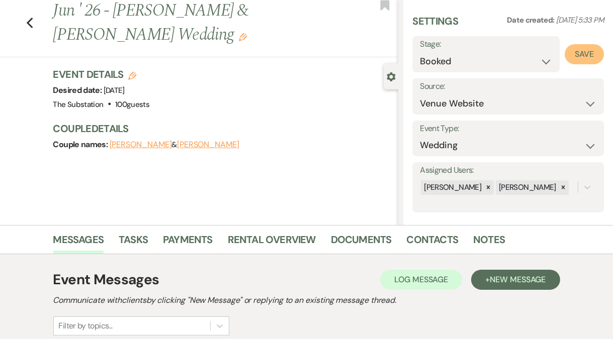
click at [580, 54] on button "Save" at bounding box center [583, 54] width 39 height 20
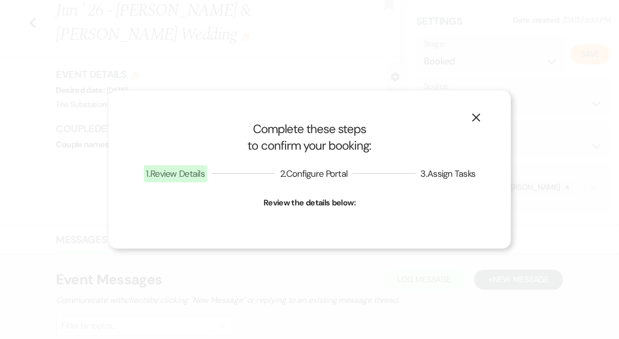
select select "1"
select select "802"
select select "false"
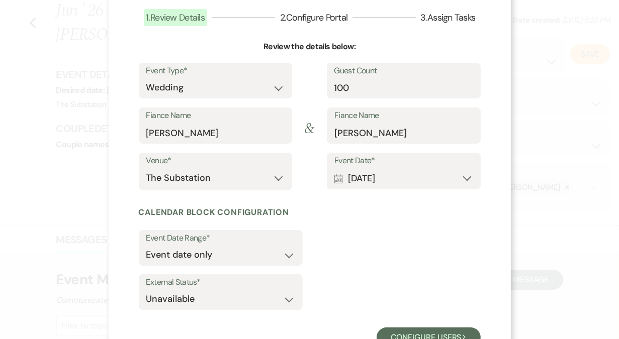
scroll to position [104, 0]
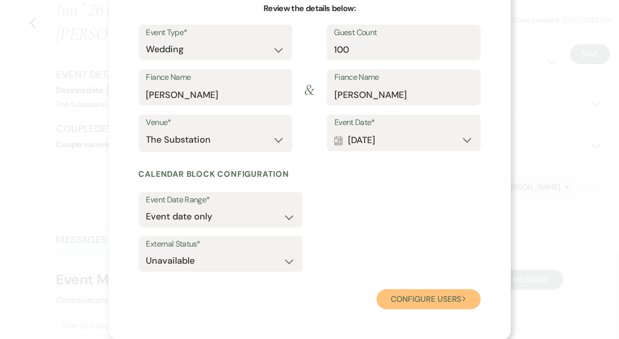
click at [411, 301] on button "Configure users Next" at bounding box center [428, 300] width 104 height 20
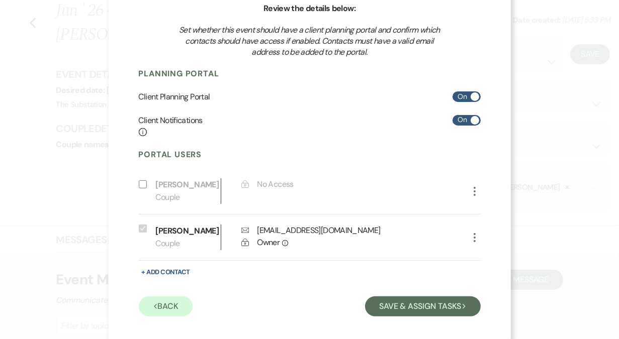
click at [139, 183] on input "Include on Planning Portal" at bounding box center [143, 184] width 8 height 8
select select "1"
select select "6"
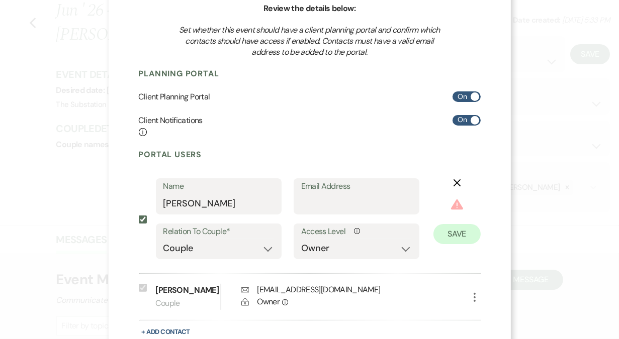
click at [294, 249] on div "Access Level Info No Access Owner Admin Supporter Financier" at bounding box center [357, 242] width 126 height 36
click at [139, 220] on input "Include on Planning Portal" at bounding box center [143, 220] width 8 height 8
checkbox input "false"
select select "0"
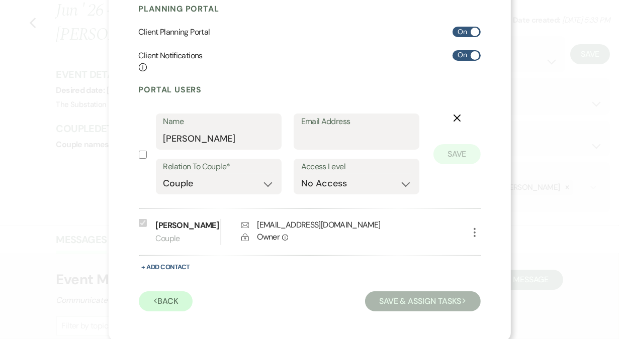
click at [304, 298] on div "Previous Back Save & Assign Tasks Next" at bounding box center [310, 300] width 342 height 23
click at [454, 120] on icon "X" at bounding box center [457, 118] width 8 height 8
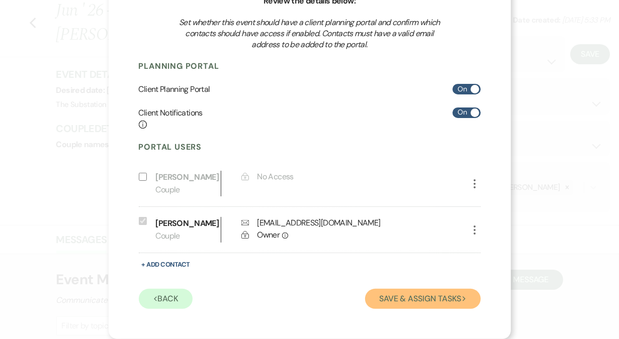
click at [402, 297] on button "Save & Assign Tasks Next" at bounding box center [422, 299] width 115 height 20
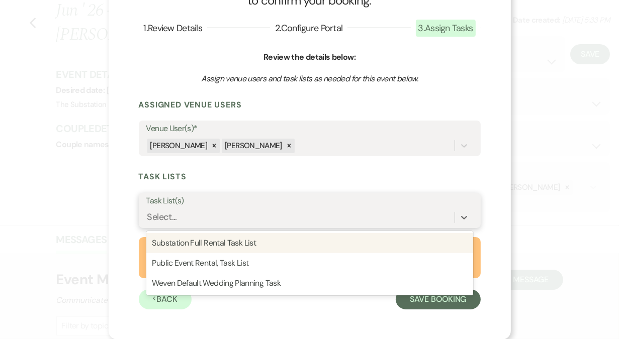
click at [200, 217] on div "Select..." at bounding box center [300, 218] width 308 height 18
click at [212, 244] on div "Substation Full Rental Task List" at bounding box center [309, 243] width 327 height 20
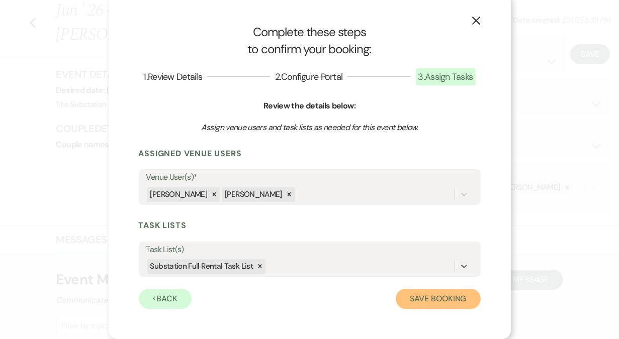
click at [438, 302] on button "Save Booking" at bounding box center [438, 299] width 84 height 20
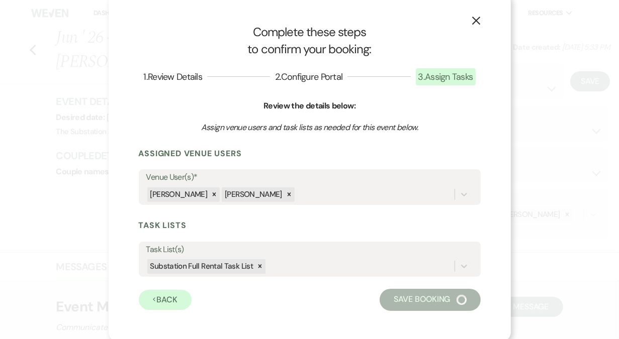
select select "14"
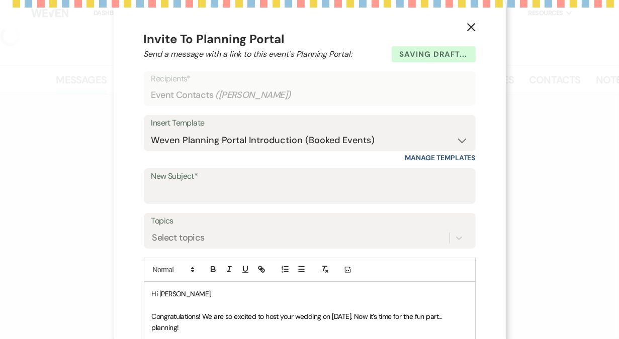
select select "5"
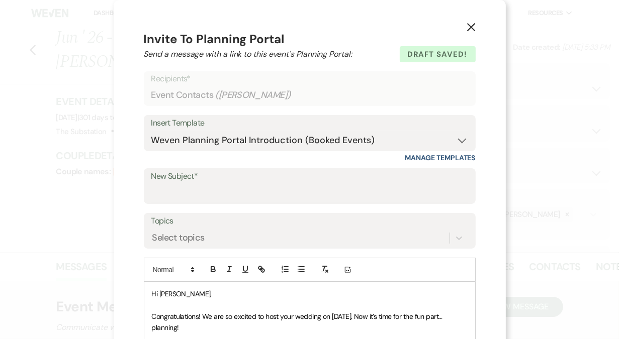
click at [467, 29] on icon "X" at bounding box center [470, 27] width 9 height 9
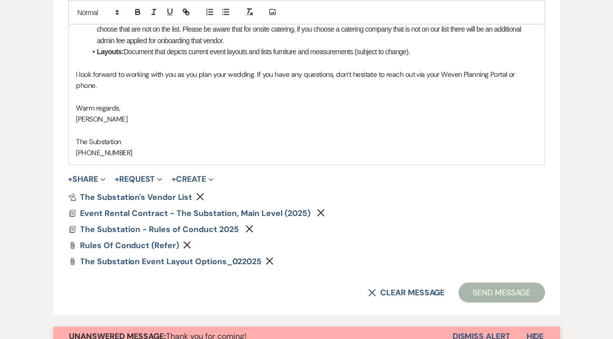
scroll to position [1128, 0]
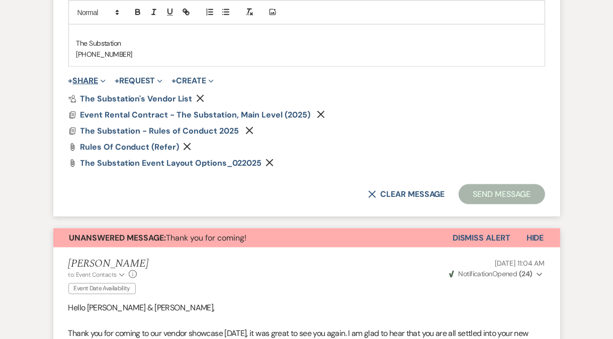
click at [94, 77] on button "+ Share Expand" at bounding box center [87, 81] width 38 height 8
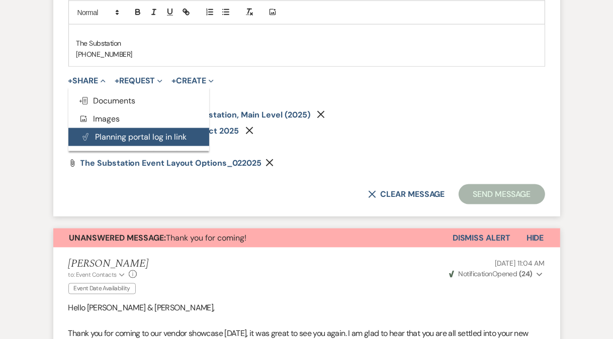
click at [118, 128] on button "Plan Portal Link Planning portal log in link" at bounding box center [138, 137] width 141 height 18
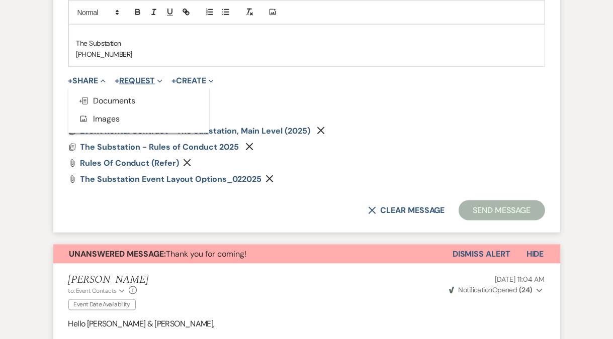
click at [147, 77] on button "+ Request Expand" at bounding box center [139, 81] width 48 height 8
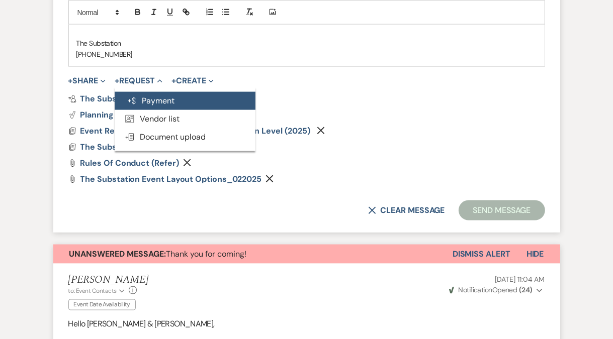
click at [151, 92] on button "Generate Payment Payment" at bounding box center [185, 101] width 141 height 18
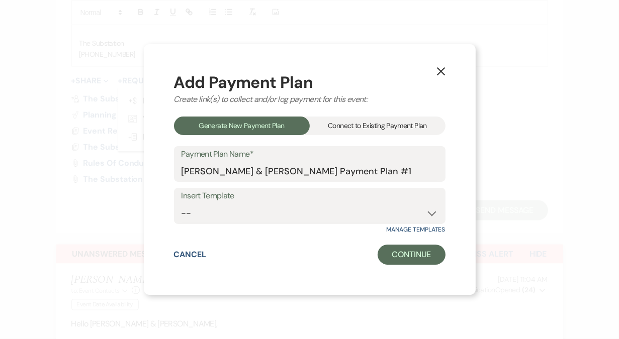
click at [367, 128] on div "Connect to Existing Payment Plan" at bounding box center [378, 126] width 136 height 19
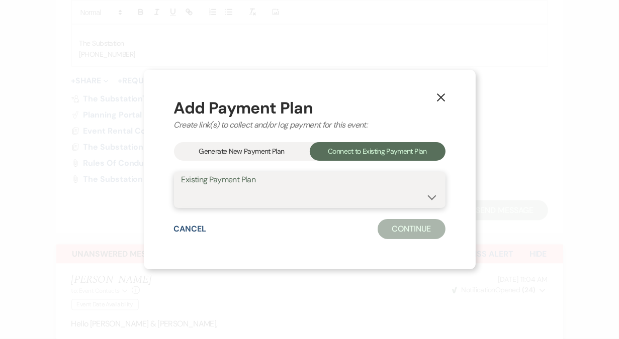
click at [234, 202] on select at bounding box center [309, 197] width 256 height 20
click at [442, 99] on icon "X" at bounding box center [440, 97] width 9 height 9
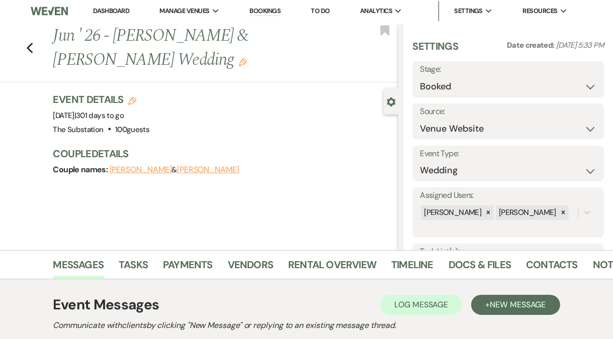
scroll to position [0, 0]
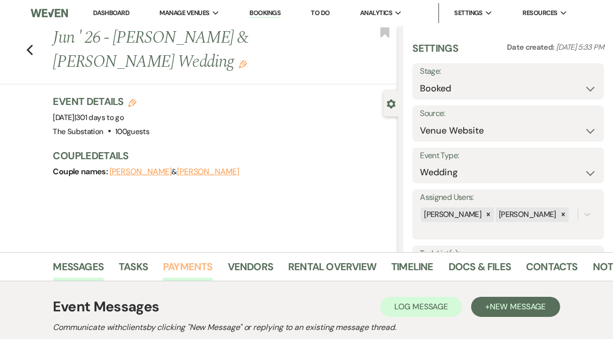
click at [192, 264] on link "Payments" at bounding box center [188, 270] width 50 height 22
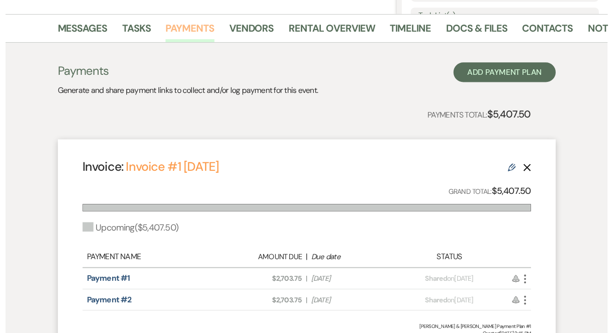
scroll to position [249, 0]
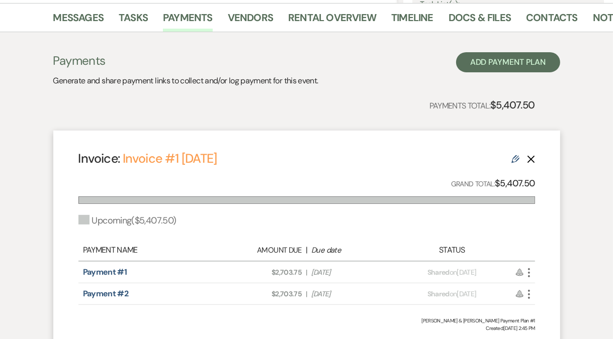
click at [528, 273] on icon "More" at bounding box center [529, 273] width 12 height 12
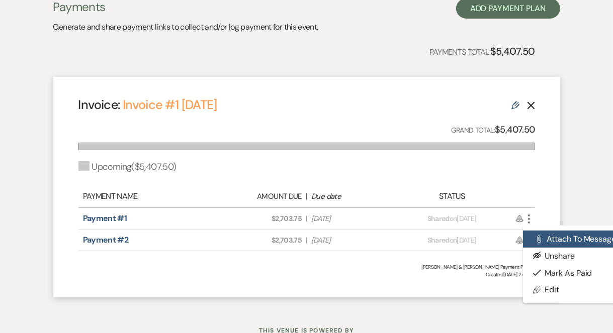
scroll to position [342, 0]
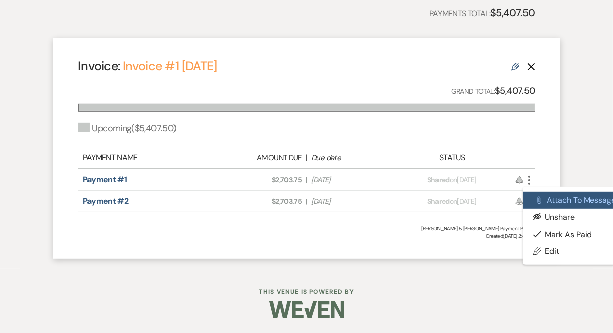
click at [574, 206] on button "Attach File Attach to Message" at bounding box center [574, 200] width 102 height 17
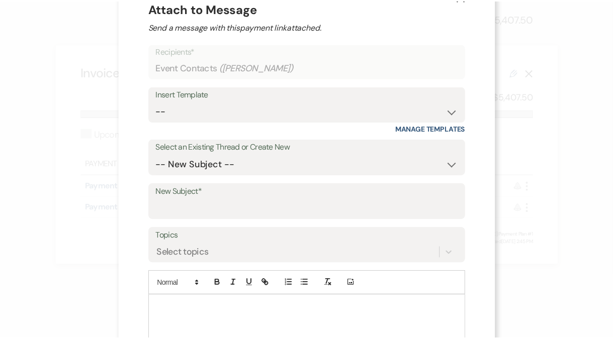
scroll to position [0, 0]
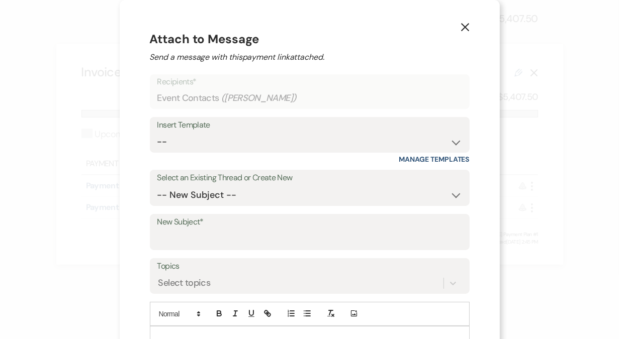
click at [463, 24] on icon "X" at bounding box center [464, 27] width 9 height 9
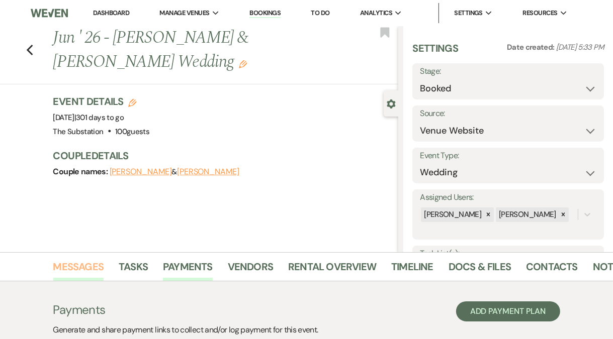
click at [78, 262] on link "Messages" at bounding box center [78, 270] width 51 height 22
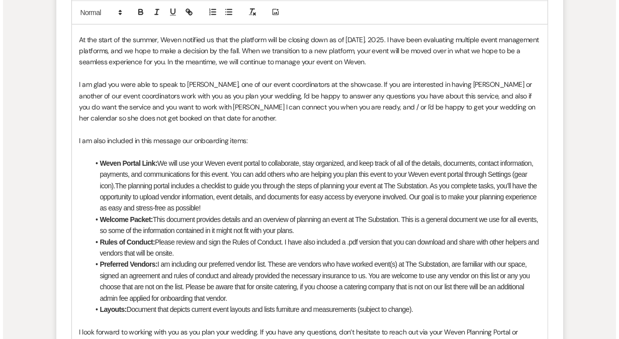
scroll to position [1025, 0]
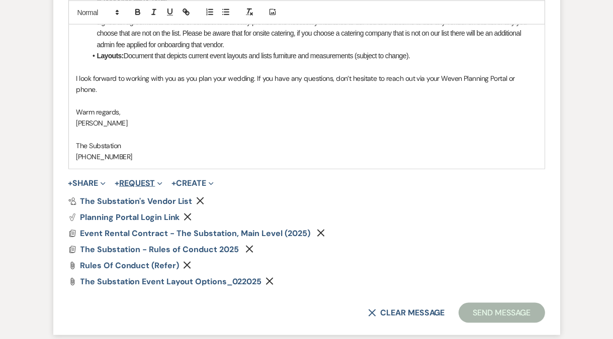
click at [138, 179] on button "+ Request Expand" at bounding box center [139, 183] width 48 height 8
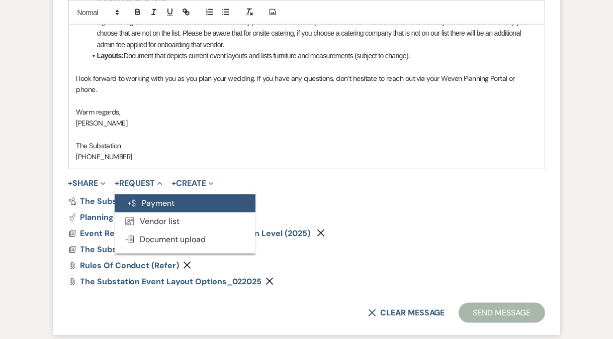
click at [151, 195] on button "Generate Payment Payment" at bounding box center [185, 204] width 141 height 18
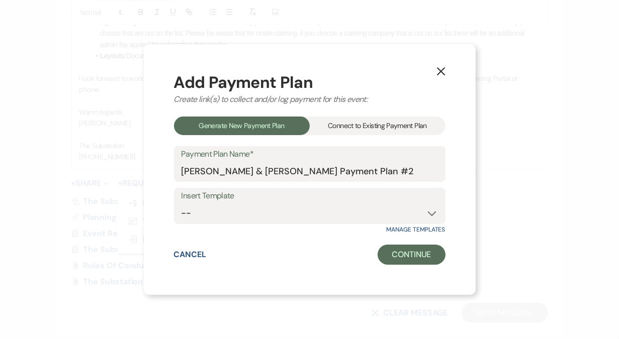
click at [382, 126] on div "Connect to Existing Payment Plan" at bounding box center [378, 126] width 136 height 19
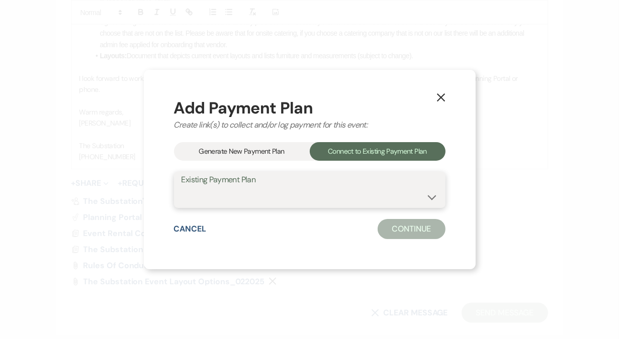
click at [271, 198] on select "[PERSON_NAME] & [PERSON_NAME] Payment Plan #1" at bounding box center [309, 197] width 256 height 20
select select "24736"
click at [181, 187] on select "[PERSON_NAME] & [PERSON_NAME] Payment Plan #1" at bounding box center [309, 197] width 256 height 20
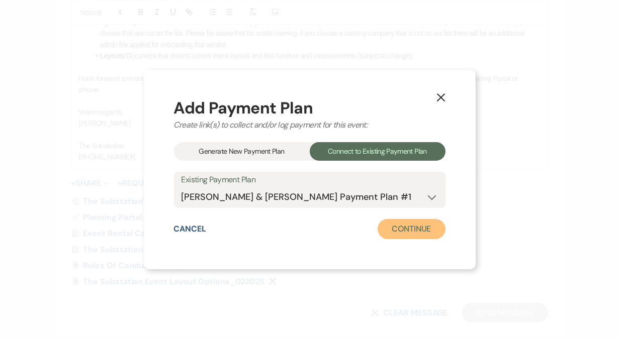
click at [405, 227] on button "Continue" at bounding box center [410, 229] width 67 height 20
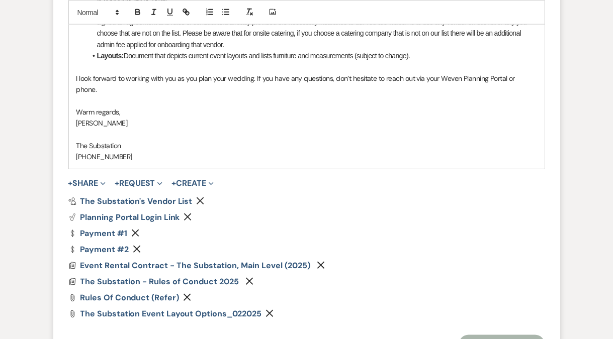
click at [135, 245] on icon "Remove" at bounding box center [137, 249] width 8 height 8
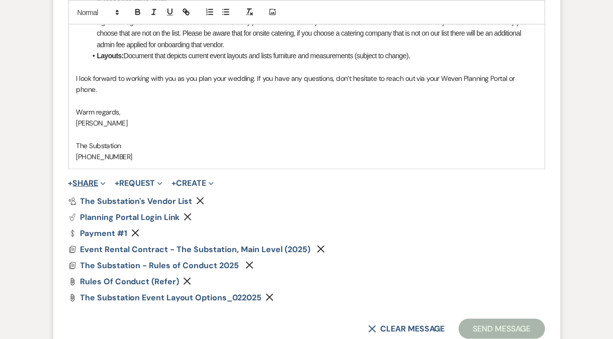
click at [79, 179] on button "+ Share Expand" at bounding box center [87, 183] width 38 height 8
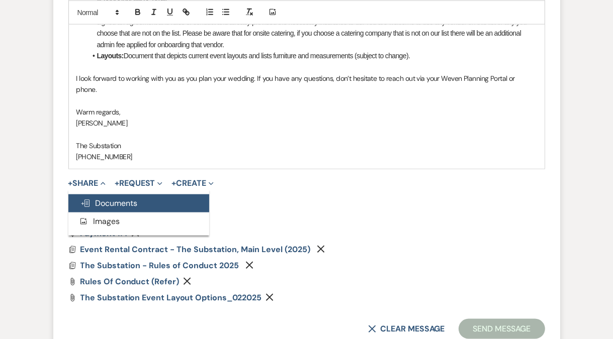
click at [112, 198] on span "Doc Upload Documents" at bounding box center [108, 203] width 57 height 11
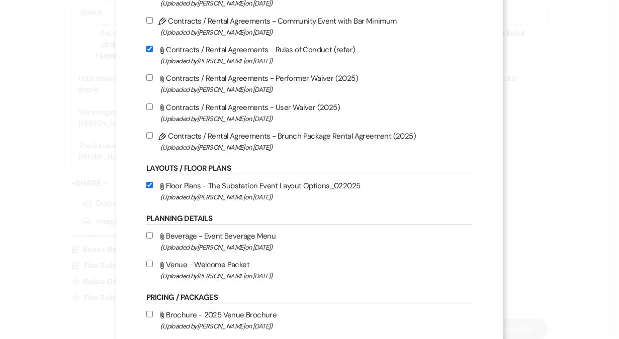
scroll to position [326, 0]
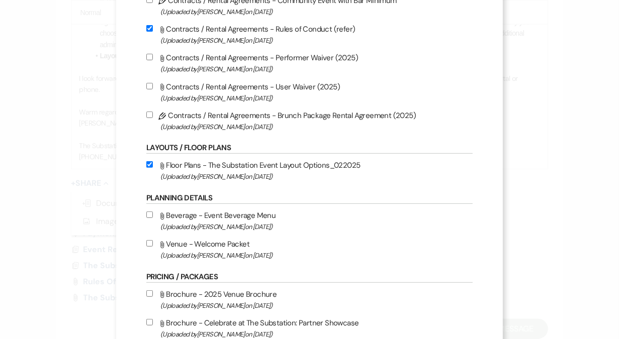
click at [152, 245] on input "Attach File Venue - Welcome Packet (Uploaded by [PERSON_NAME] on [DATE] )" at bounding box center [149, 243] width 7 height 7
checkbox input "true"
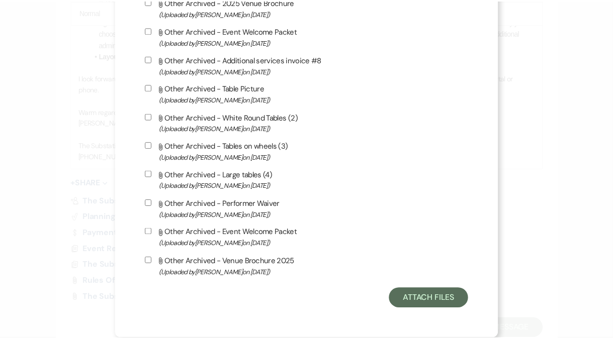
scroll to position [1072, 0]
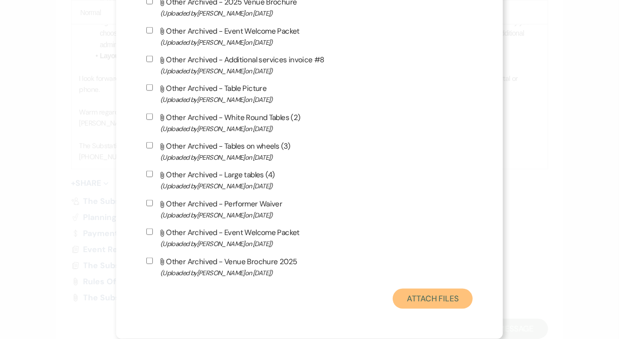
click at [426, 295] on button "Attach Files" at bounding box center [433, 299] width 80 height 20
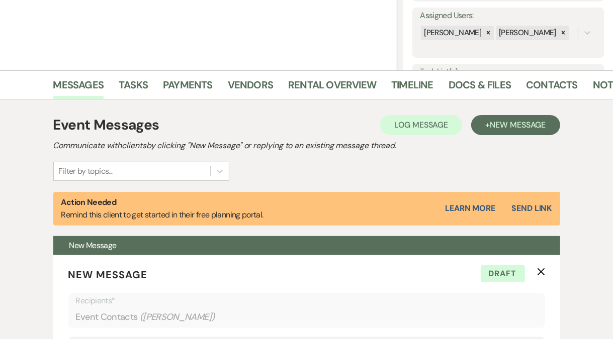
scroll to position [373, 0]
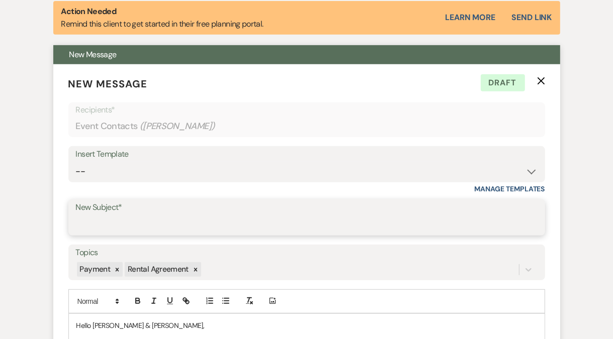
click at [125, 220] on input "New Subject*" at bounding box center [306, 225] width 461 height 20
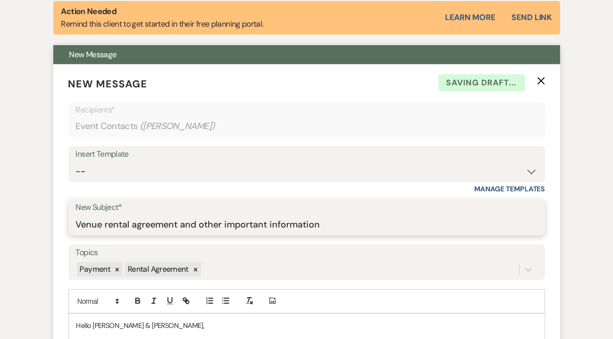
scroll to position [538, 0]
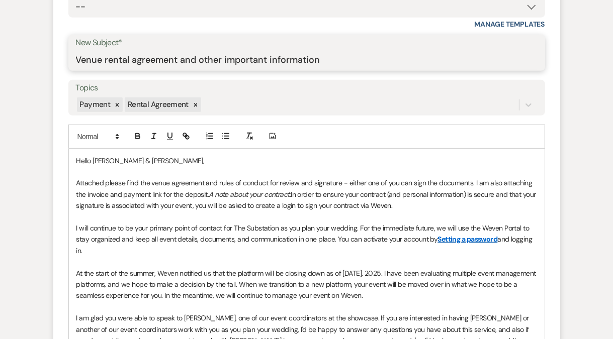
type input "Venue rental agreement and other important information"
click at [167, 162] on p "Hello [PERSON_NAME] & [PERSON_NAME]," at bounding box center [306, 160] width 460 height 11
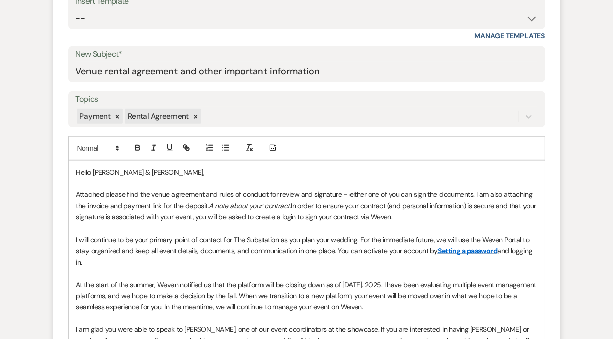
click at [205, 193] on p "Attached please find the venue agreement and rules of conduct for review and si…" at bounding box center [306, 206] width 460 height 34
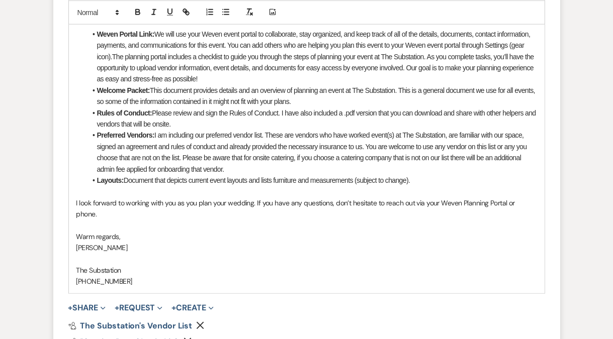
scroll to position [901, 0]
click at [255, 202] on p "I look forward to working with you as you plan your wedding. If you have any qu…" at bounding box center [306, 208] width 460 height 23
click at [308, 151] on li "Preferred Vendors: I am including our preferred vendor list. These are vendors …" at bounding box center [311, 151] width 450 height 45
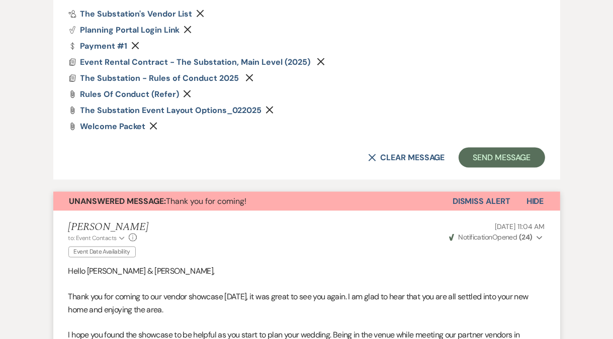
scroll to position [1109, 0]
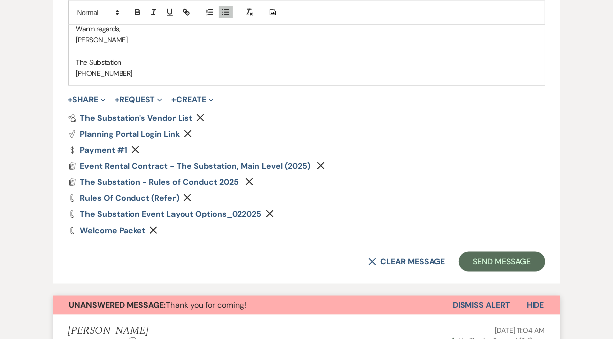
click at [135, 146] on icon "Remove" at bounding box center [135, 150] width 8 height 8
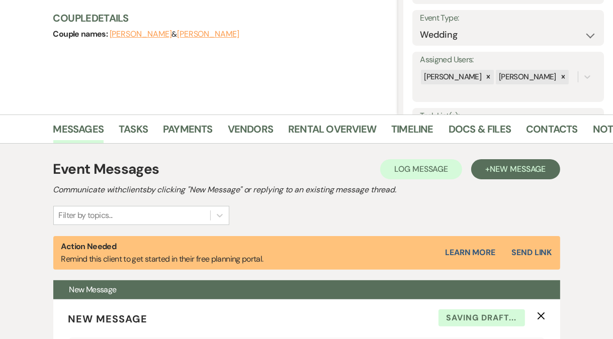
scroll to position [10, 0]
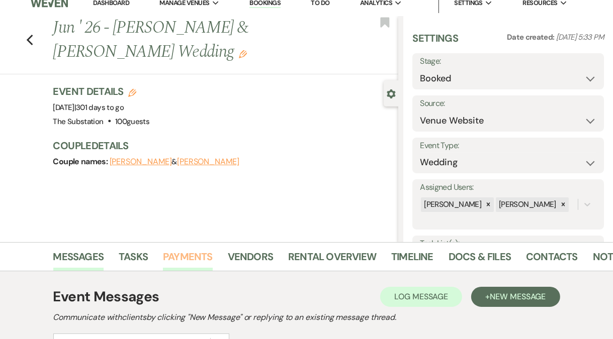
click at [194, 252] on link "Payments" at bounding box center [188, 260] width 50 height 22
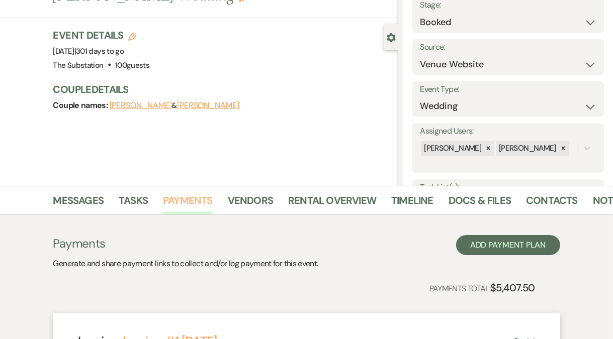
scroll to position [171, 0]
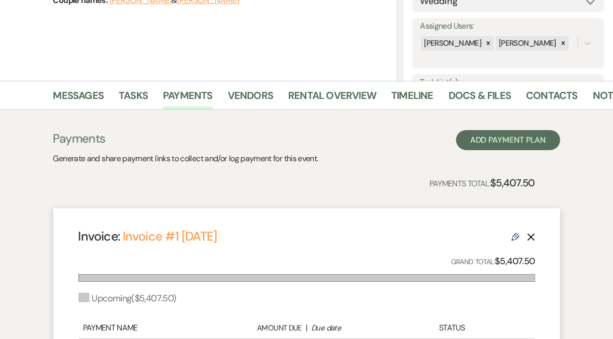
click at [529, 236] on icon "Delete" at bounding box center [531, 237] width 8 height 8
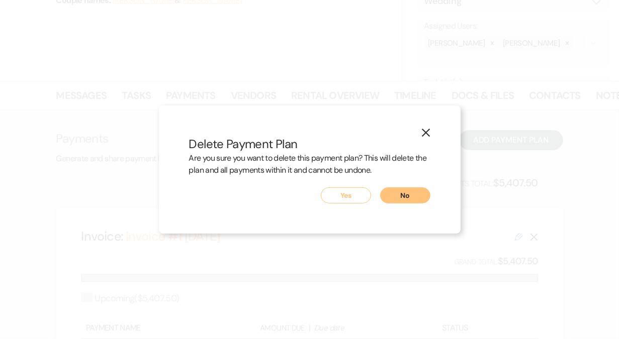
click at [354, 194] on button "Yes" at bounding box center [346, 195] width 50 height 16
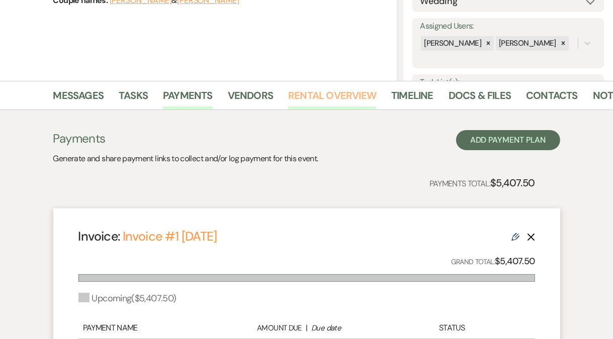
scroll to position [98, 0]
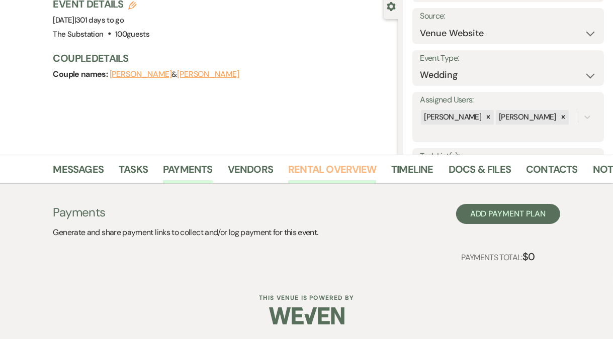
click at [331, 171] on link "Rental Overview" at bounding box center [332, 172] width 88 height 22
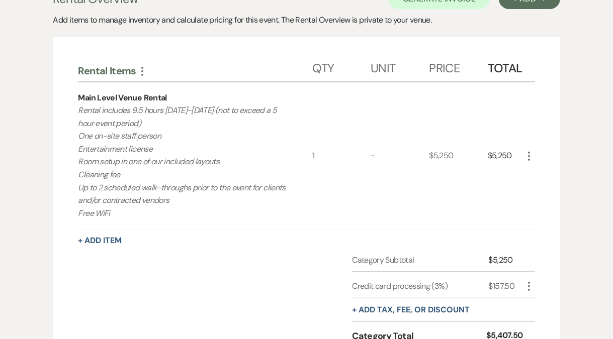
scroll to position [333, 0]
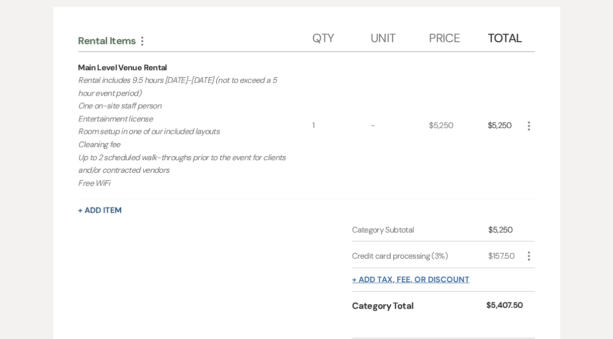
click at [425, 277] on button "+ Add tax, fee, or discount" at bounding box center [411, 280] width 118 height 8
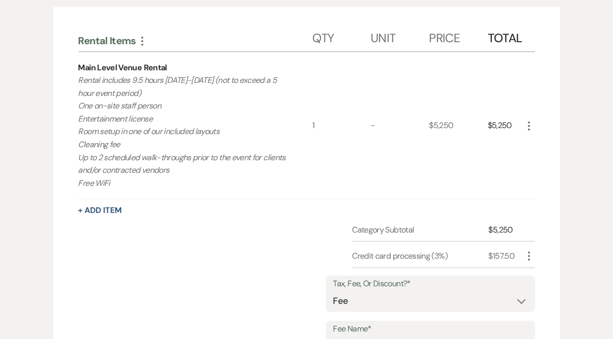
scroll to position [482, 0]
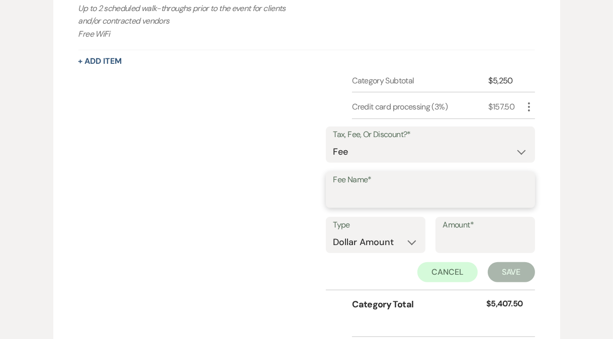
click at [388, 191] on input "Fee Name*" at bounding box center [430, 197] width 194 height 20
click at [388, 191] on input "Showase discoun" at bounding box center [430, 197] width 194 height 20
click at [362, 197] on input "Showase dtiscoun" at bounding box center [430, 197] width 194 height 20
type input "Showcase dtiscoun"
click at [371, 240] on select "Dollar Amount Percentage" at bounding box center [375, 243] width 84 height 20
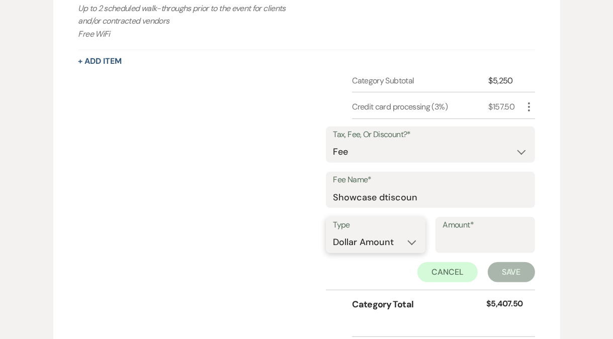
select select "false"
click at [333, 233] on select "Dollar Amount Percentage" at bounding box center [375, 243] width 84 height 20
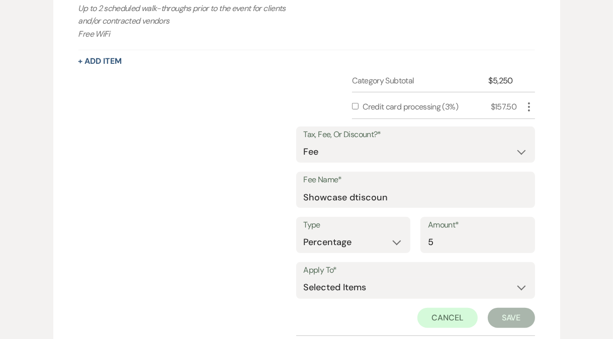
type input "5"
click at [387, 280] on select "Selected Items Category Subtotal (before all Taxes/Fees/Discounts) Category Tot…" at bounding box center [416, 288] width 224 height 20
select select "1"
click at [304, 278] on select "Selected Items Category Subtotal (before all Taxes/Fees/Discounts) Category Tot…" at bounding box center [416, 288] width 224 height 20
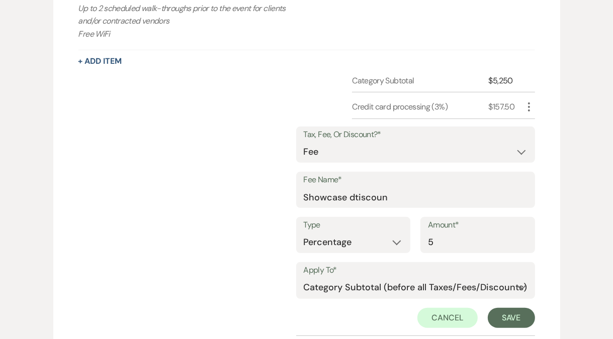
click at [271, 256] on div "Category Subtotal $5,250 Credit card processing (3%) $157.50 More Tax, Fee, Or …" at bounding box center [306, 225] width 456 height 300
click at [504, 317] on button "Save" at bounding box center [511, 318] width 47 height 20
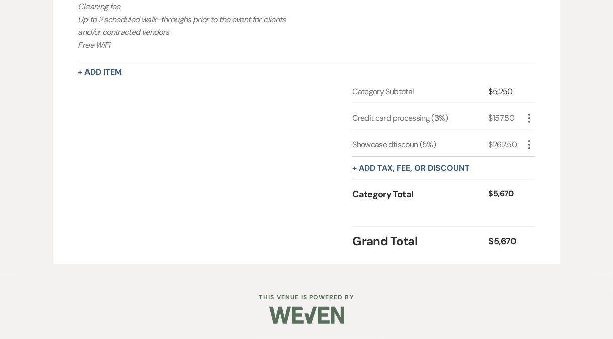
scroll to position [469, 0]
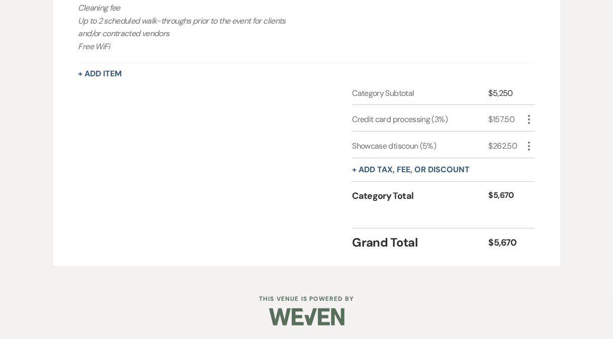
click at [527, 149] on icon "More" at bounding box center [529, 146] width 12 height 12
click at [543, 164] on button "Pencil Edit" at bounding box center [549, 166] width 52 height 16
select select "false"
select select "1"
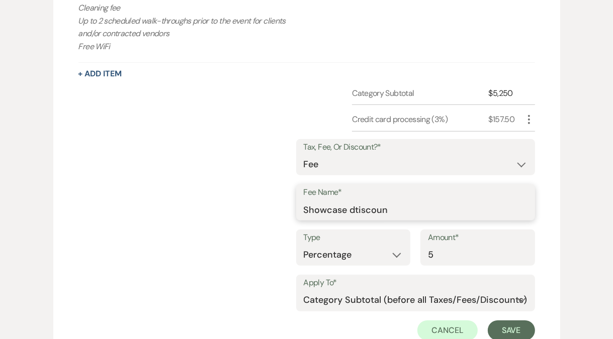
click at [340, 205] on input "Showcase dtiscoun" at bounding box center [416, 210] width 224 height 20
click at [361, 208] on input "Showcase dtiscoun" at bounding box center [416, 210] width 224 height 20
type input "Showcase discount"
click at [458, 162] on select "Fee Discount Tax" at bounding box center [416, 165] width 224 height 20
select select "2"
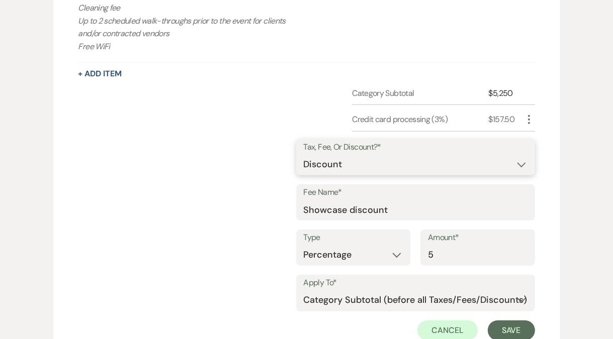
click at [304, 155] on select "Fee Discount Tax" at bounding box center [416, 165] width 224 height 20
click at [512, 328] on button "Save" at bounding box center [511, 331] width 47 height 20
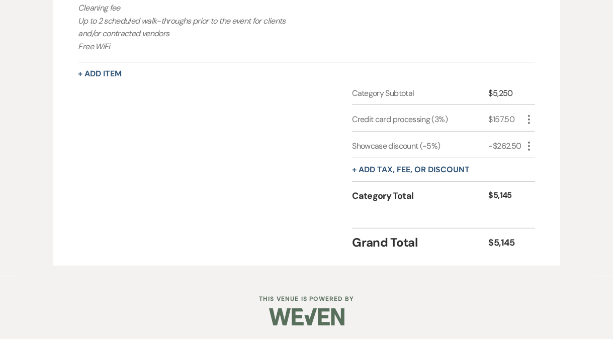
click at [529, 123] on use "button" at bounding box center [529, 119] width 2 height 9
click at [543, 137] on button "Pencil Edit" at bounding box center [549, 139] width 52 height 16
select select "false"
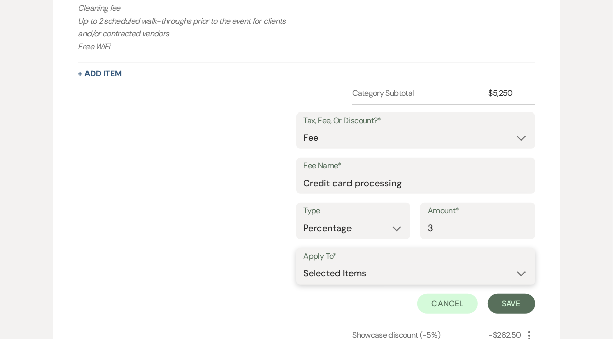
click at [354, 273] on select "Selected Items Category Subtotal (before all Taxes/Fees/Discounts) Category Tot…" at bounding box center [416, 274] width 224 height 20
click at [304, 264] on select "Selected Items Category Subtotal (before all Taxes/Fees/Discounts) Category Tot…" at bounding box center [416, 274] width 224 height 20
click at [354, 273] on select "Selected Items Category Subtotal (before all Taxes/Fees/Discounts) Category Tot…" at bounding box center [416, 274] width 224 height 20
click at [304, 264] on select "Selected Items Category Subtotal (before all Taxes/Fees/Discounts) Category Tot…" at bounding box center [416, 274] width 224 height 20
click at [388, 273] on select "Selected Items Category Subtotal (before all Taxes/Fees/Discounts) Category Tot…" at bounding box center [416, 274] width 224 height 20
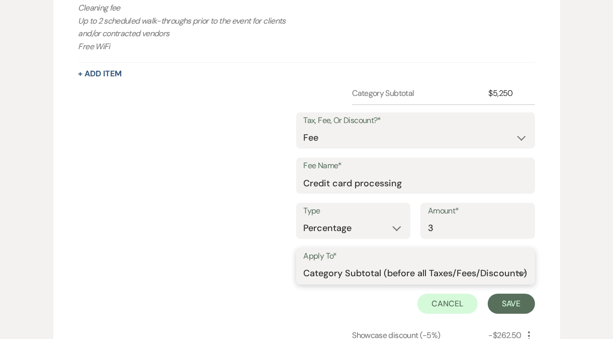
select select "2"
click at [304, 264] on select "Selected Items Category Subtotal (before all Taxes/Fees/Discounts) Category Tot…" at bounding box center [416, 274] width 224 height 20
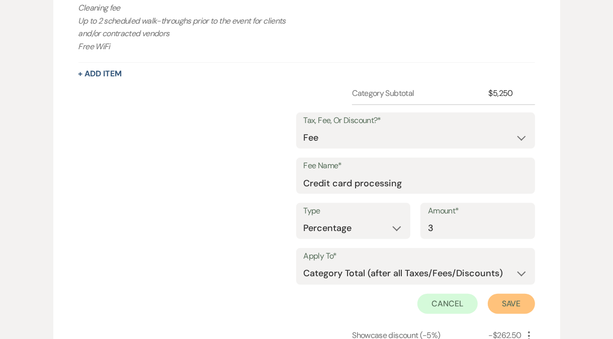
click at [501, 300] on button "Save" at bounding box center [511, 304] width 47 height 20
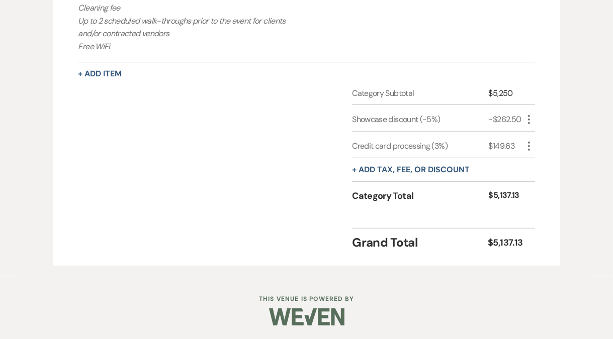
click at [538, 122] on div "Rental Items More Qty Unit Price Total Main Level Venue Rental Rental includes …" at bounding box center [306, 68] width 507 height 396
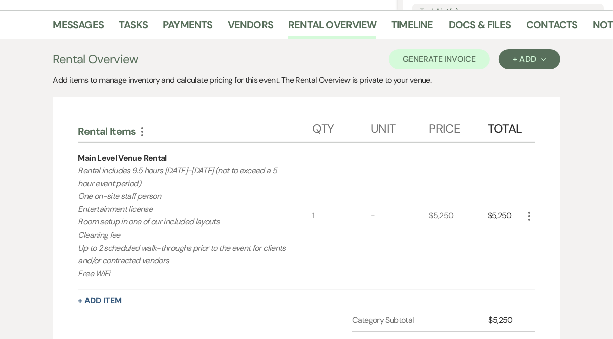
scroll to position [227, 0]
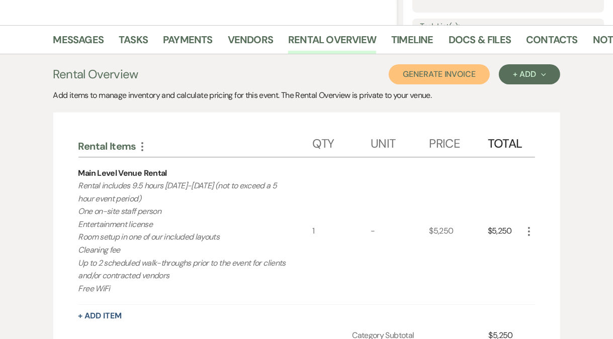
click at [444, 69] on button "Generate Invoice" at bounding box center [439, 74] width 101 height 20
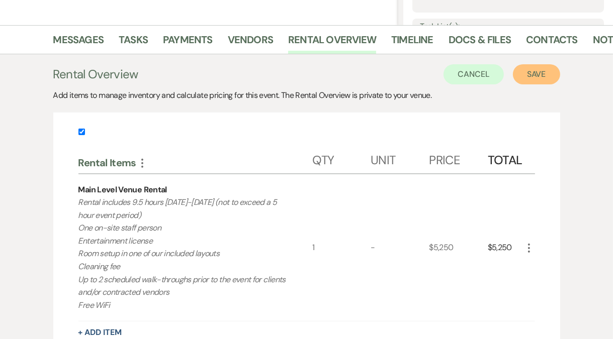
click at [540, 75] on button "Save" at bounding box center [536, 74] width 47 height 20
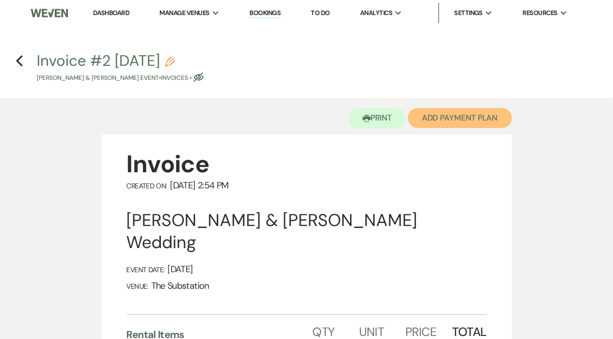
click at [445, 119] on button "Add Payment Plan" at bounding box center [460, 118] width 104 height 20
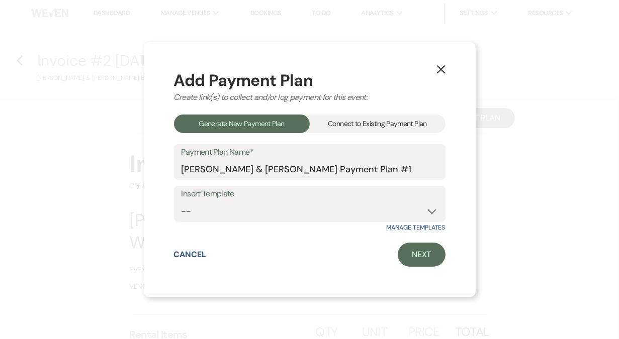
click at [383, 121] on div "Connect to Existing Payment Plan" at bounding box center [378, 124] width 136 height 19
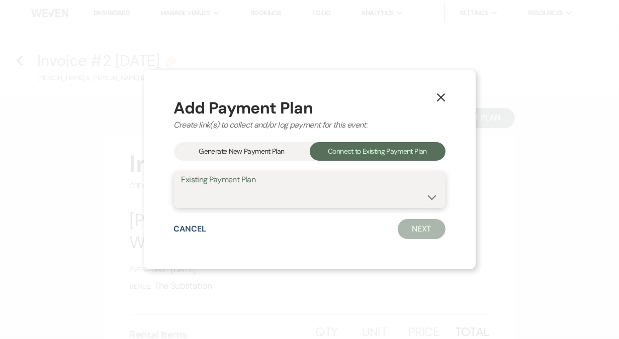
click at [295, 200] on select at bounding box center [309, 197] width 256 height 20
click at [269, 153] on div "Generate New Payment Plan" at bounding box center [242, 151] width 136 height 19
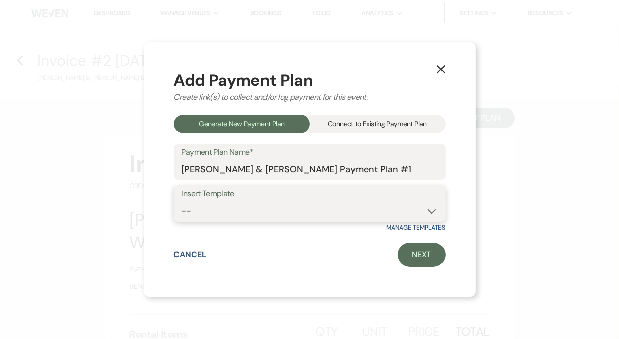
click at [259, 207] on select "-- Event Payment Plan Event Venue Rental due in full Additional Services, in fu…" at bounding box center [309, 212] width 256 height 20
select select "180"
click at [181, 202] on select "-- Event Payment Plan Event Venue Rental due in full Additional Services, in fu…" at bounding box center [309, 212] width 256 height 20
click at [420, 257] on link "Next" at bounding box center [422, 255] width 48 height 24
select select "27456"
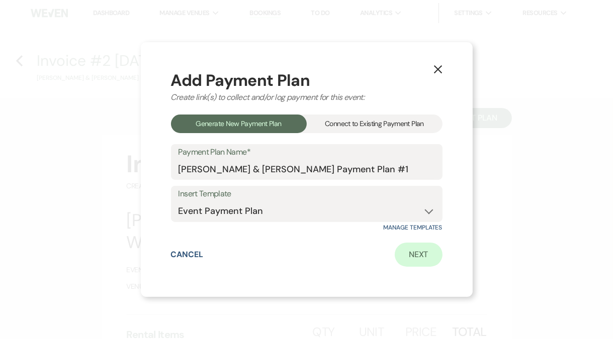
select select "2"
select select "percentage"
select select "true"
select select "client"
select select "weeks"
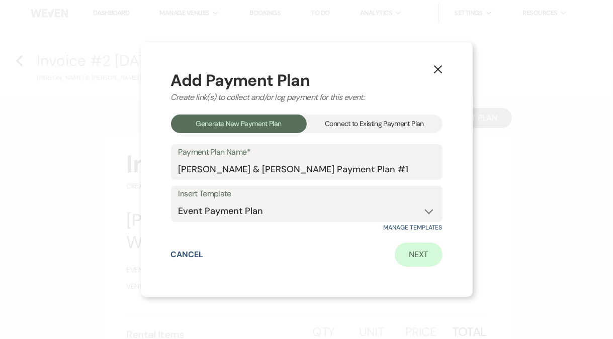
select select "2"
select select "percentage"
select select "true"
select select "client"
select select "weeks"
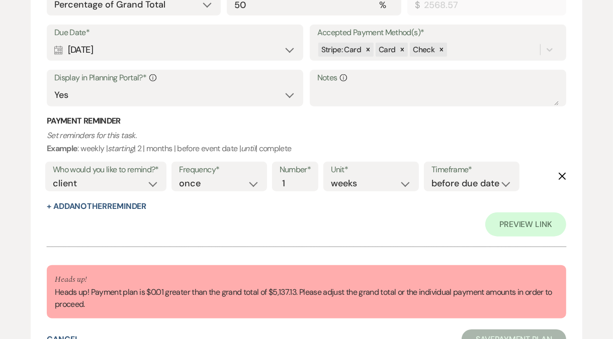
scroll to position [806, 0]
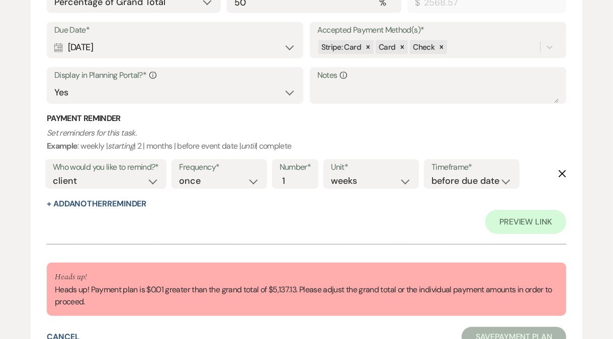
click at [165, 282] on p "Heads up!" at bounding box center [306, 277] width 503 height 13
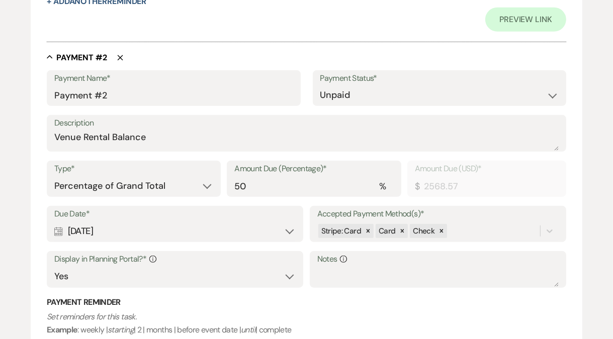
scroll to position [578, 0]
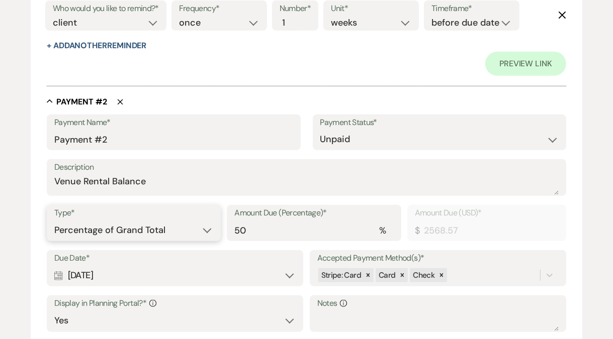
click at [162, 228] on select "Dollar Amount Percentage of Grand Total" at bounding box center [133, 231] width 159 height 20
select select "flat"
click at [54, 221] on select "Dollar Amount Percentage of Grand Total" at bounding box center [133, 231] width 159 height 20
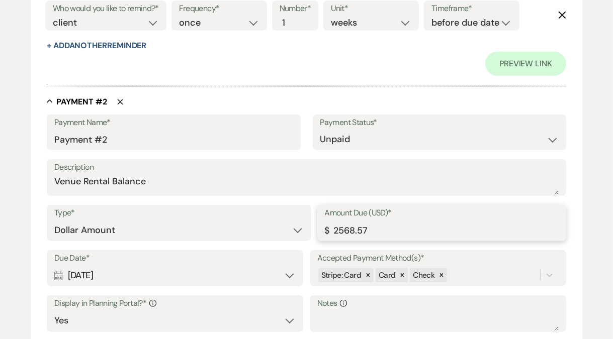
click at [379, 231] on input "2568.57" at bounding box center [442, 231] width 234 height 20
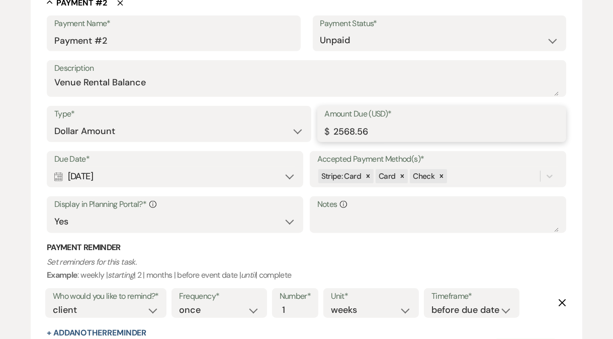
scroll to position [790, 0]
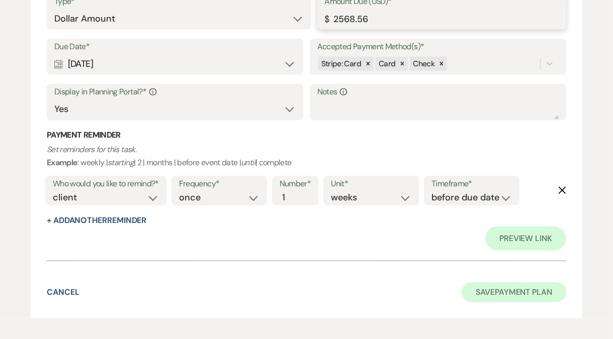
type input "2568.56"
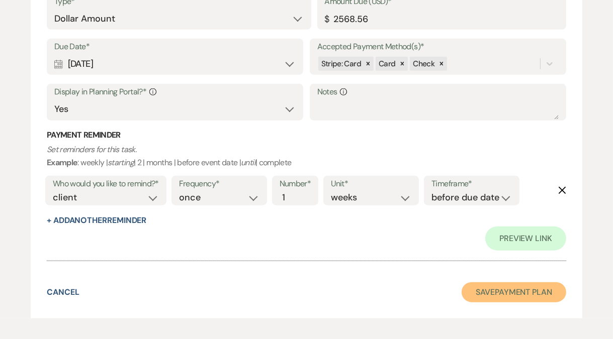
click at [479, 292] on button "Save Payment Plan" at bounding box center [513, 292] width 105 height 20
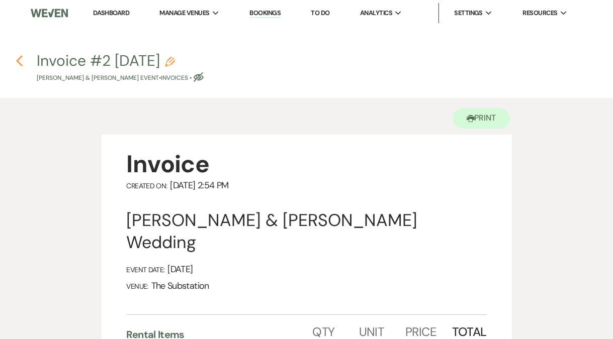
click at [22, 62] on icon "Previous" at bounding box center [20, 61] width 8 height 12
select select "5"
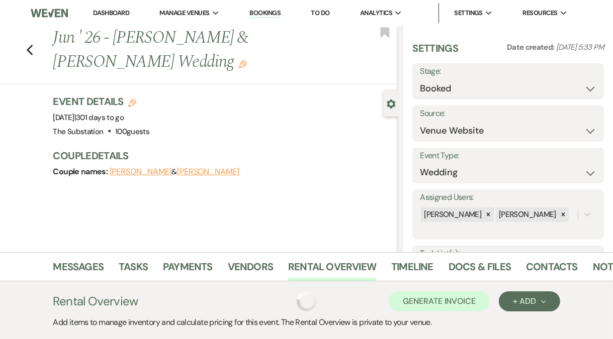
scroll to position [227, 0]
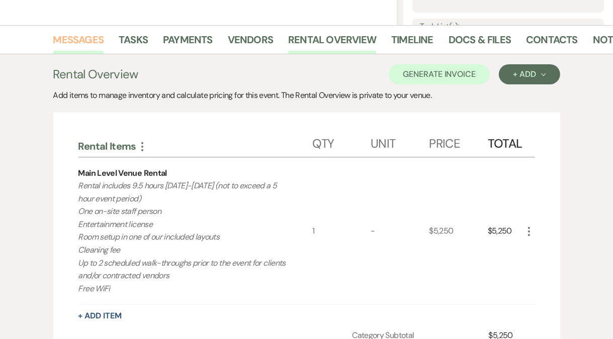
click at [88, 33] on link "Messages" at bounding box center [78, 43] width 51 height 22
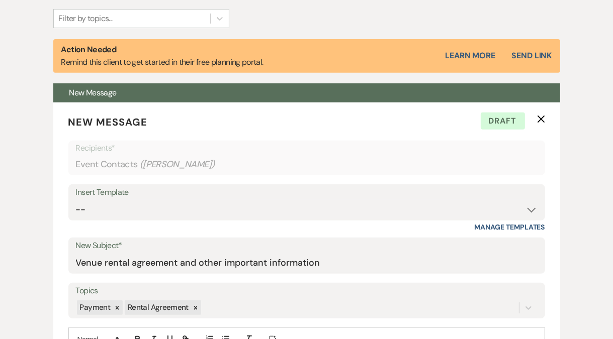
scroll to position [481, 0]
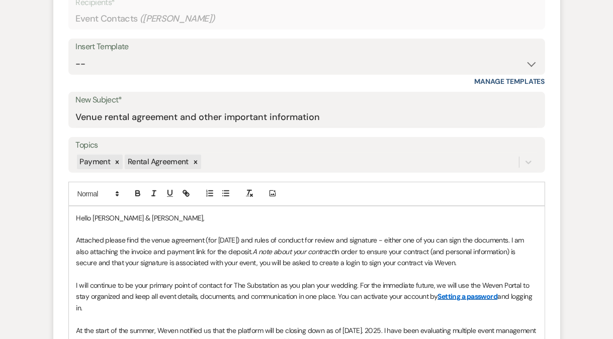
click at [207, 251] on p "Attached please find the venue agreement (for [DATE]) and rules of conduct for …" at bounding box center [306, 252] width 460 height 34
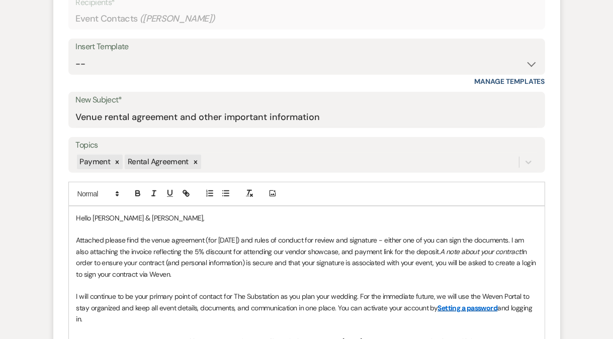
click at [204, 250] on p "Attached please find the venue agreement (for [DATE]) and rules of conduct for …" at bounding box center [306, 257] width 460 height 45
click at [492, 253] on p "Attached please find the venue agreement (for [DATE]) and rules of conduct for …" at bounding box center [306, 257] width 460 height 45
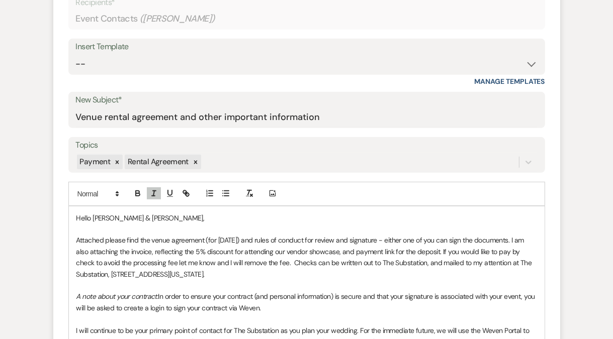
drag, startPoint x: 276, startPoint y: 309, endPoint x: 74, endPoint y: 295, distance: 203.0
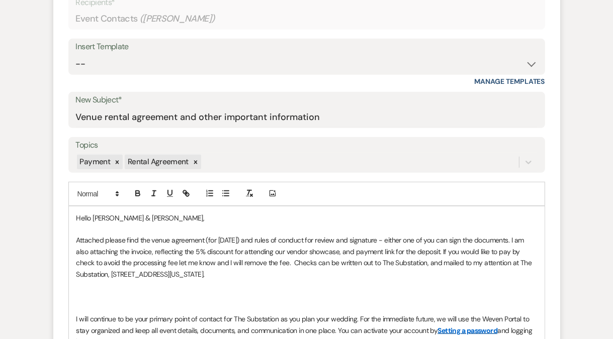
click at [113, 252] on p "Attached please find the venue agreement (for [DATE]) and rules of conduct for …" at bounding box center [306, 257] width 460 height 45
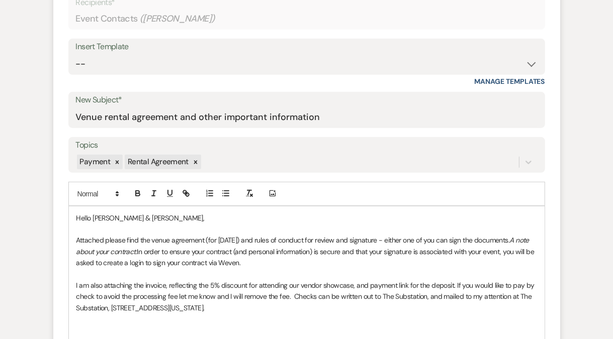
click at [100, 325] on p at bounding box center [306, 330] width 460 height 11
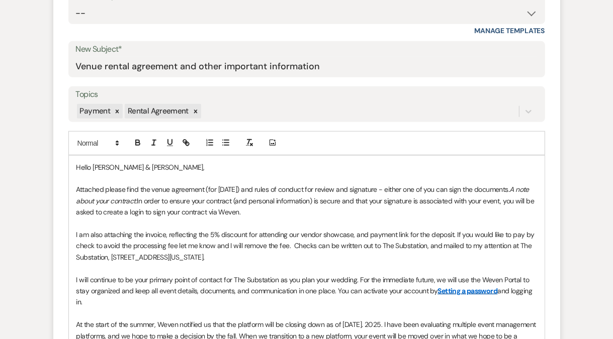
scroll to position [547, 0]
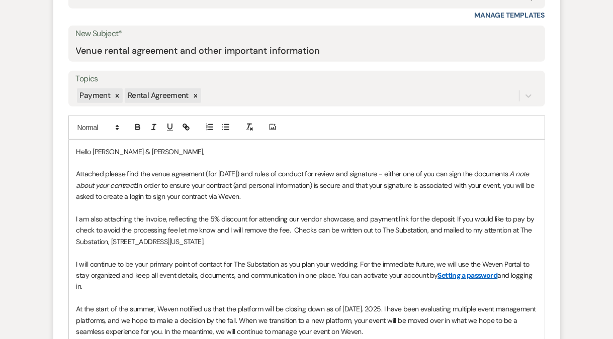
click at [111, 185] on p "Attached please find the venue agreement (for [DATE]) and rules of conduct for …" at bounding box center [306, 185] width 460 height 34
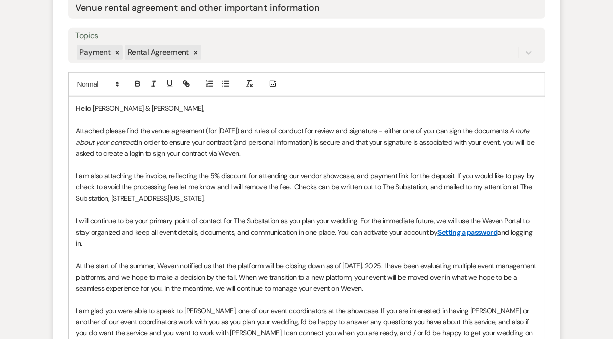
scroll to position [738, 0]
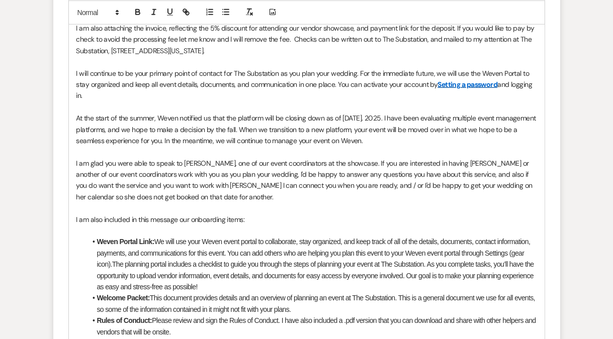
click at [480, 186] on p "I am glad you were able to speak to [PERSON_NAME], one of our event coordinator…" at bounding box center [306, 180] width 460 height 45
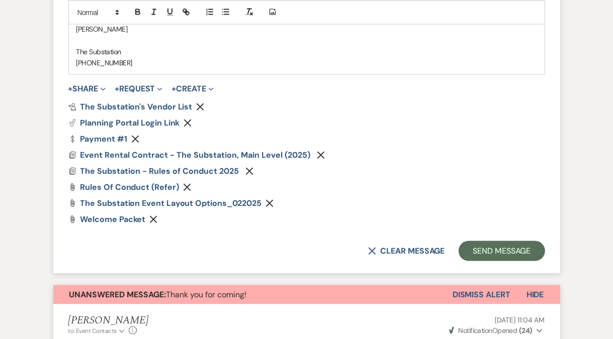
scroll to position [1166, 0]
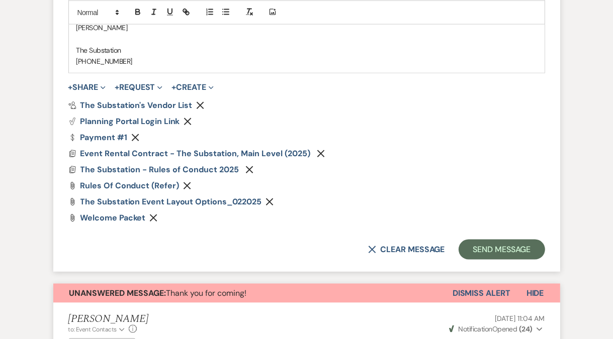
click at [133, 134] on use "button" at bounding box center [136, 138] width 8 height 8
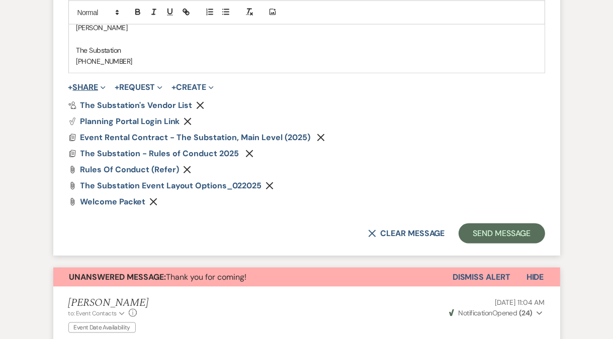
click at [94, 83] on button "+ Share Expand" at bounding box center [87, 87] width 38 height 8
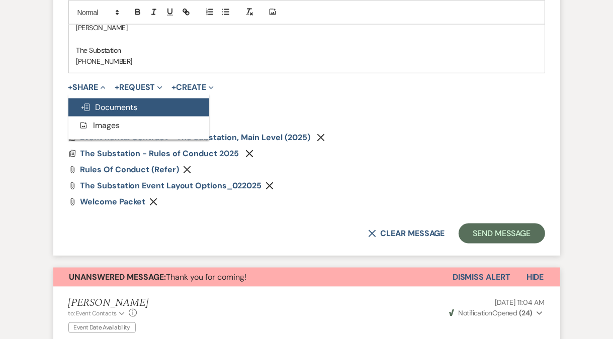
click at [123, 102] on span "Doc Upload Documents" at bounding box center [108, 107] width 57 height 11
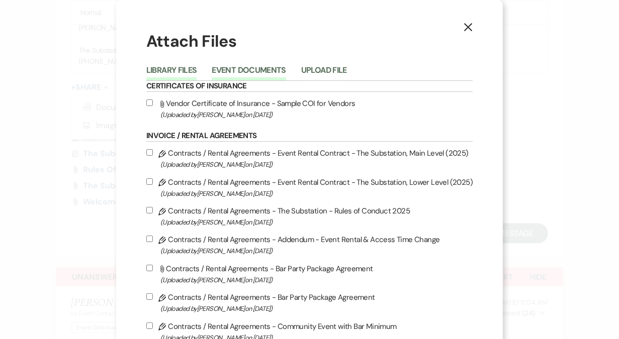
click at [244, 69] on button "Event Documents" at bounding box center [249, 73] width 74 height 14
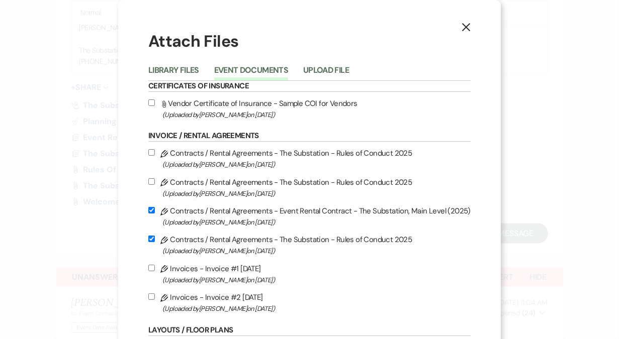
click at [153, 299] on input "Pencil Invoices - Invoice #2 [DATE] (Uploaded by [PERSON_NAME] on [DATE] )" at bounding box center [151, 297] width 7 height 7
click at [153, 298] on input "Pencil Invoices - Invoice #2 [DATE] (Uploaded by [PERSON_NAME] on [DATE] )" at bounding box center [151, 297] width 7 height 7
checkbox input "false"
click at [462, 26] on use "button" at bounding box center [466, 27] width 8 height 8
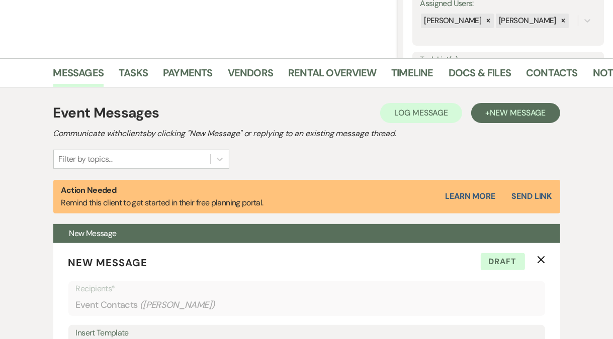
scroll to position [0, 0]
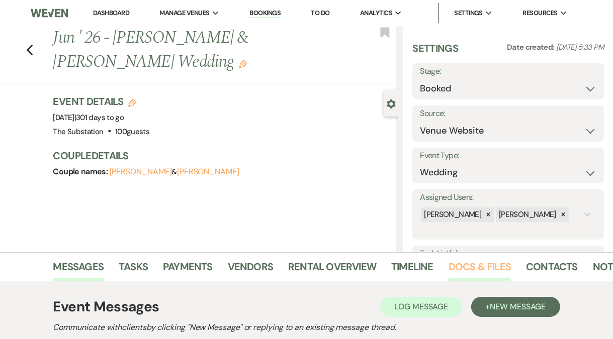
click at [473, 267] on link "Docs & Files" at bounding box center [479, 270] width 62 height 22
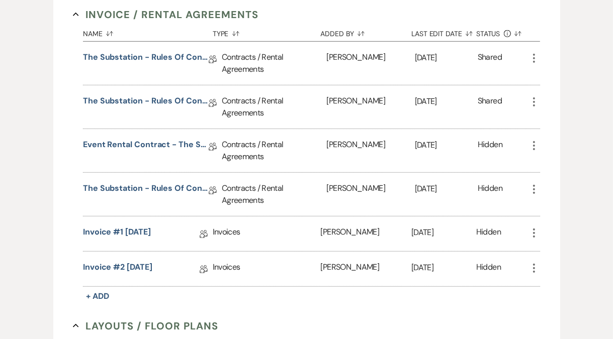
scroll to position [473, 0]
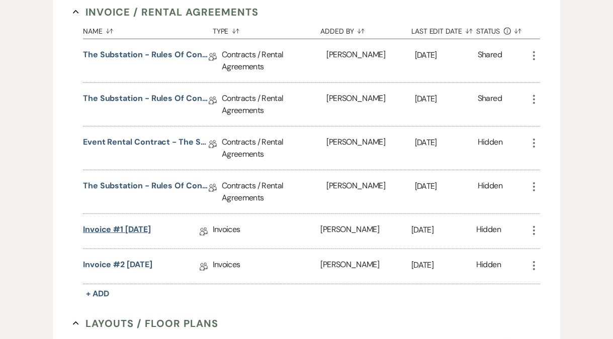
click at [140, 229] on link "Invoice #1 [DATE]" at bounding box center [117, 232] width 68 height 16
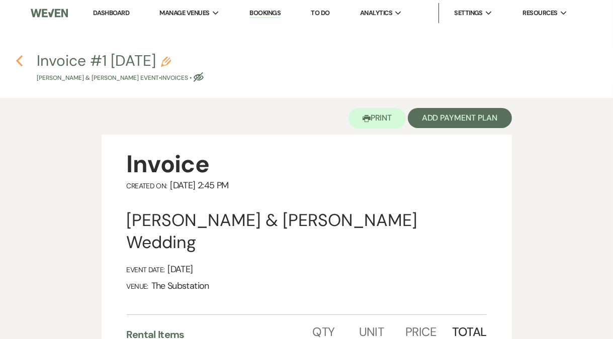
click at [22, 63] on icon "Previous" at bounding box center [20, 61] width 8 height 12
select select "5"
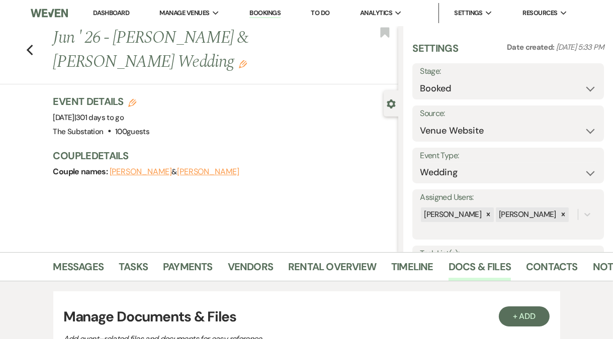
scroll to position [473, 0]
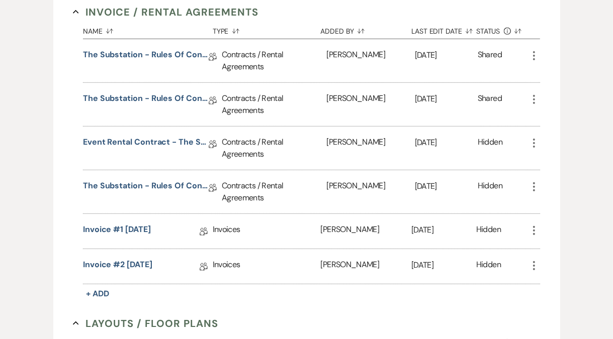
click at [533, 230] on use "button" at bounding box center [534, 230] width 2 height 9
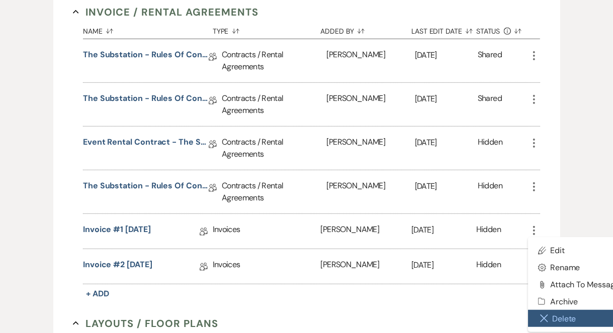
click at [554, 313] on button "Close Delete X Delete" at bounding box center [579, 318] width 102 height 17
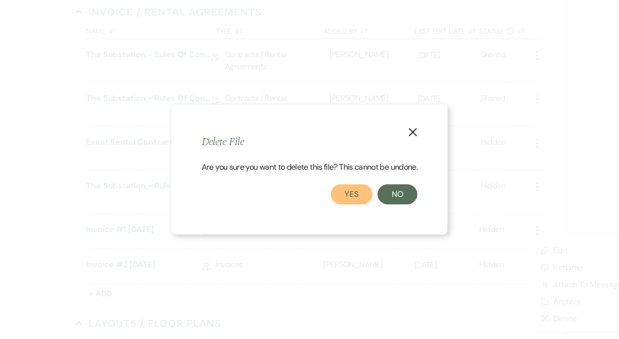
click at [354, 194] on button "Yes" at bounding box center [352, 194] width 42 height 20
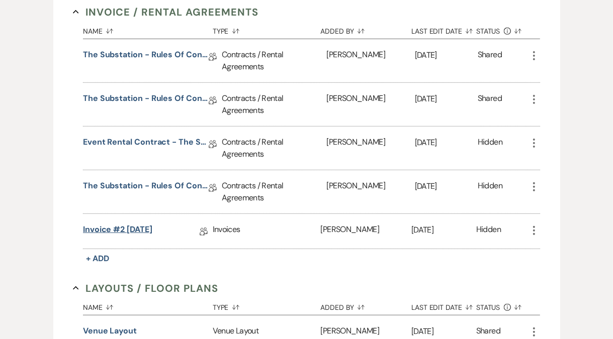
click at [119, 230] on link "Invoice #2 [DATE]" at bounding box center [117, 232] width 69 height 16
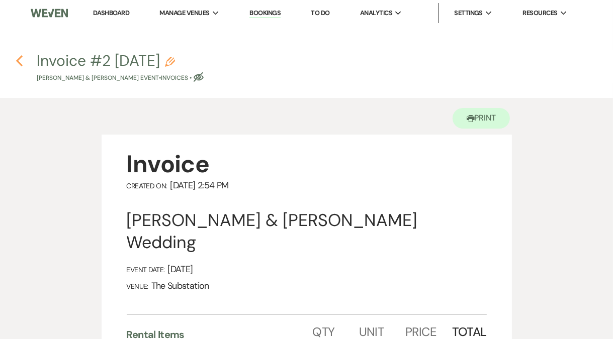
click at [19, 62] on use "button" at bounding box center [19, 60] width 7 height 11
select select "5"
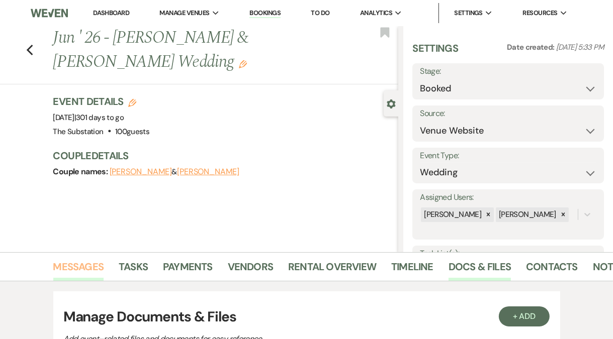
click at [76, 270] on link "Messages" at bounding box center [78, 270] width 51 height 22
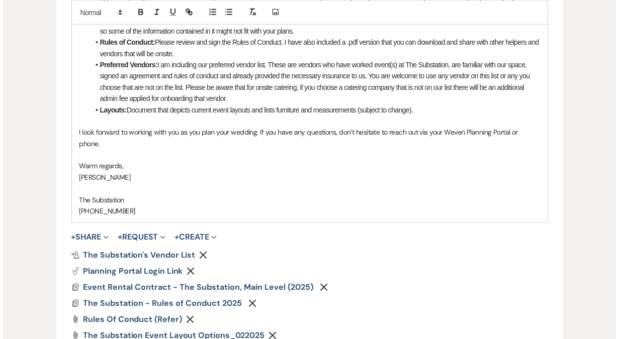
scroll to position [1131, 0]
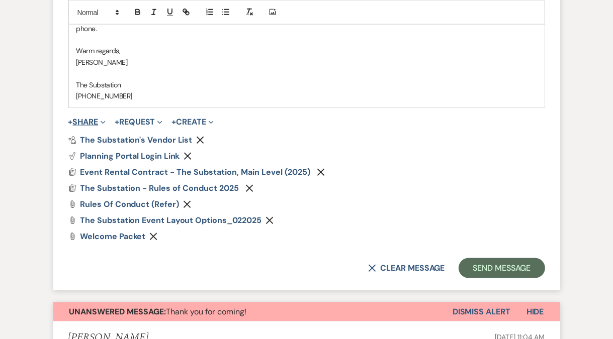
click at [96, 118] on button "+ Share Expand" at bounding box center [87, 122] width 38 height 8
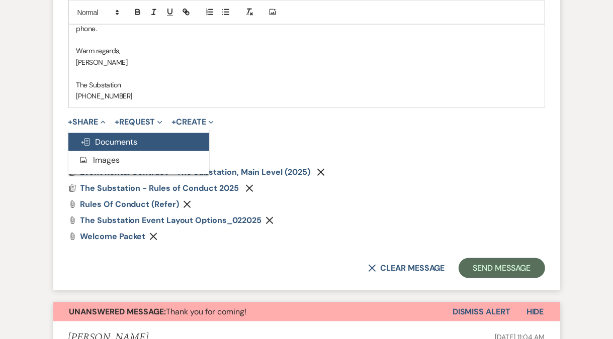
click at [124, 137] on span "Doc Upload Documents" at bounding box center [108, 142] width 57 height 11
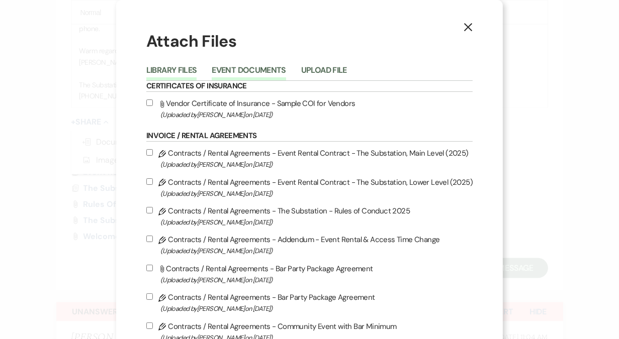
click at [255, 72] on button "Event Documents" at bounding box center [249, 73] width 74 height 14
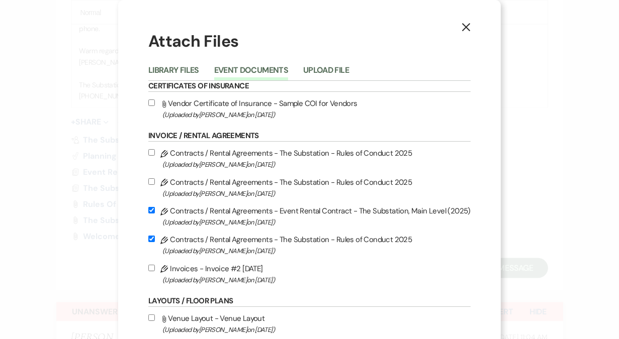
click at [151, 270] on input "Pencil Invoices - Invoice #2 [DATE] (Uploaded by [PERSON_NAME] on [DATE] )" at bounding box center [151, 268] width 7 height 7
checkbox input "true"
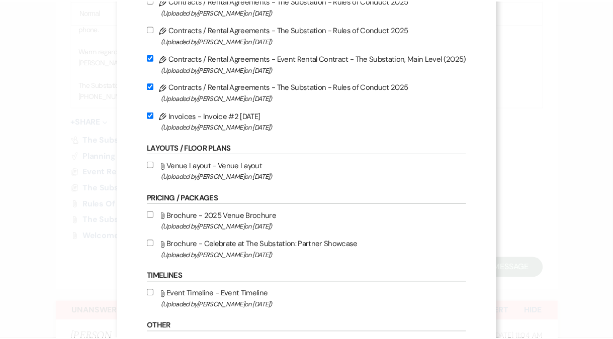
scroll to position [237, 0]
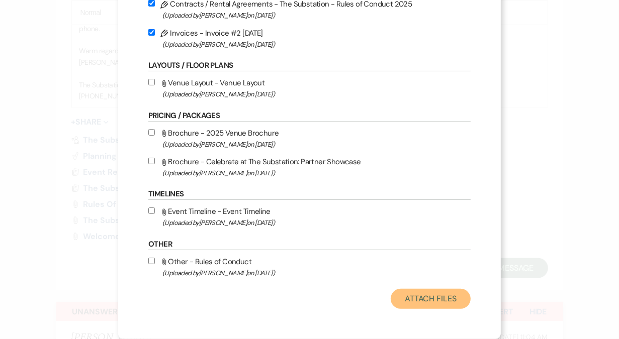
click at [418, 304] on button "Attach Files" at bounding box center [431, 299] width 80 height 20
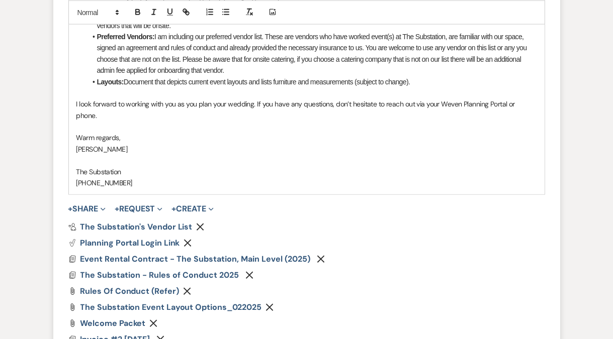
scroll to position [1067, 0]
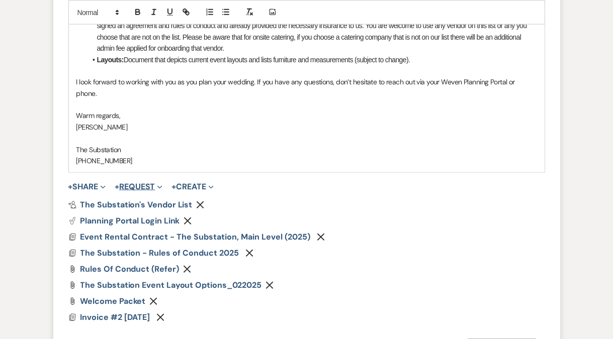
click at [135, 183] on button "+ Request Expand" at bounding box center [139, 187] width 48 height 8
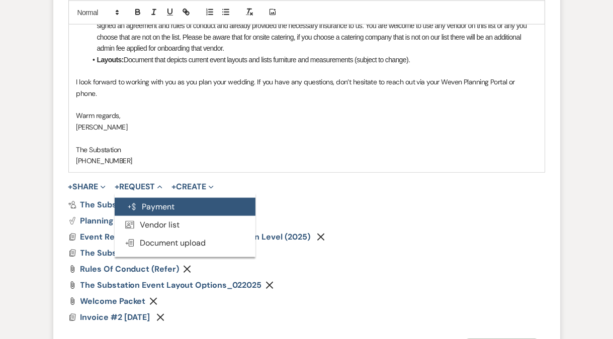
click at [163, 198] on button "Generate Payment Payment" at bounding box center [185, 207] width 141 height 18
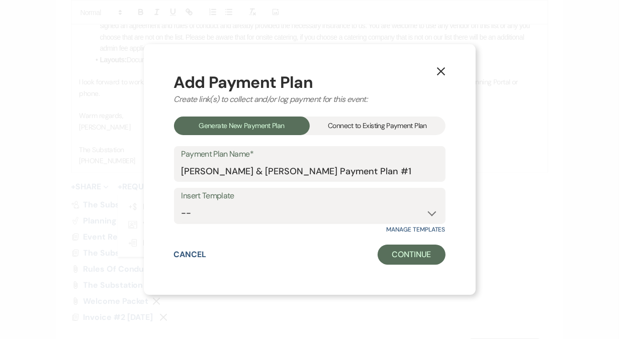
click at [354, 127] on div "Connect to Existing Payment Plan" at bounding box center [378, 126] width 136 height 19
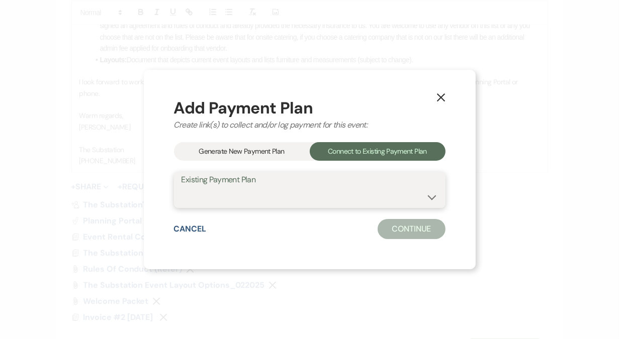
click at [281, 198] on select at bounding box center [309, 197] width 256 height 20
click at [256, 152] on div "Generate New Payment Plan" at bounding box center [242, 151] width 136 height 19
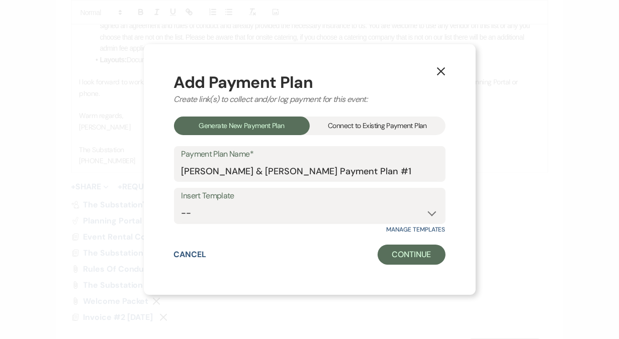
click at [361, 125] on div "Connect to Existing Payment Plan" at bounding box center [378, 126] width 136 height 19
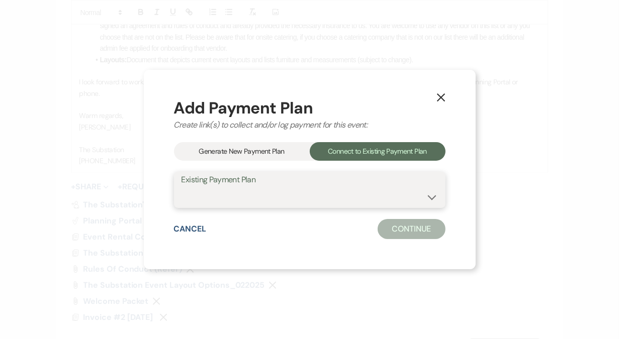
click at [308, 200] on select at bounding box center [309, 197] width 256 height 20
click at [440, 97] on use "button" at bounding box center [440, 97] width 8 height 8
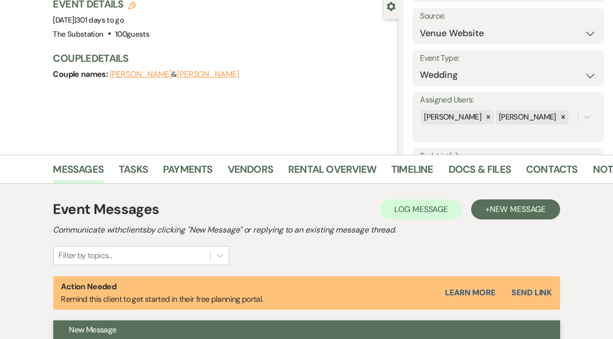
scroll to position [0, 0]
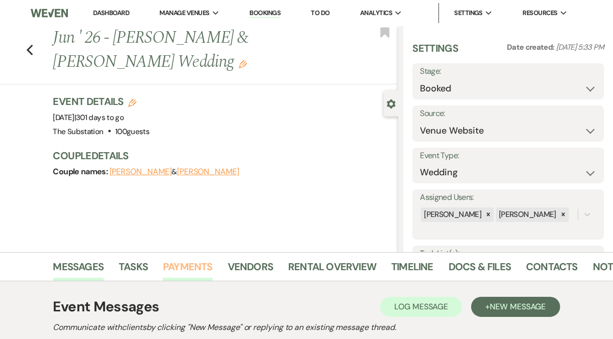
click at [180, 261] on link "Payments" at bounding box center [188, 270] width 50 height 22
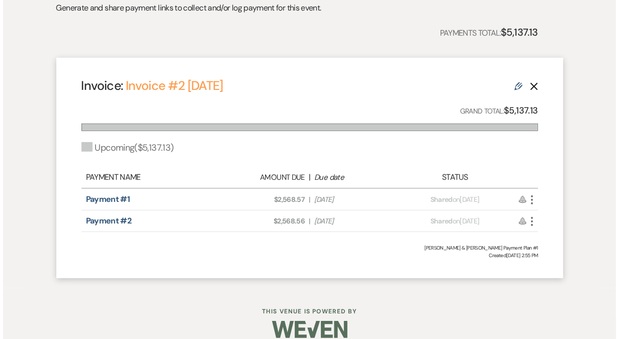
scroll to position [336, 0]
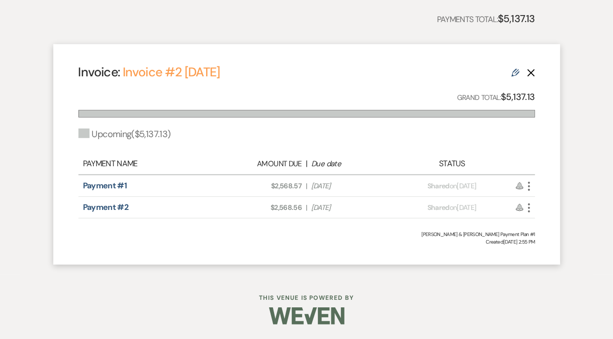
click at [531, 187] on icon "More" at bounding box center [529, 186] width 12 height 12
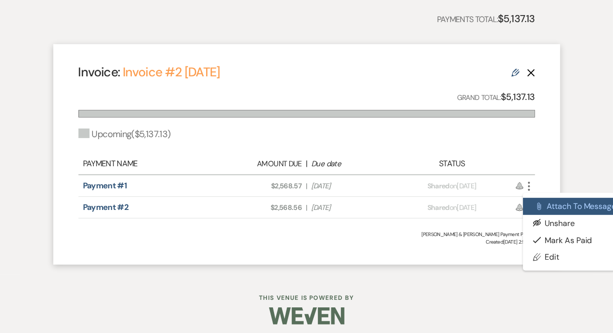
click at [548, 209] on button "Attach File Attach to Message" at bounding box center [574, 206] width 102 height 17
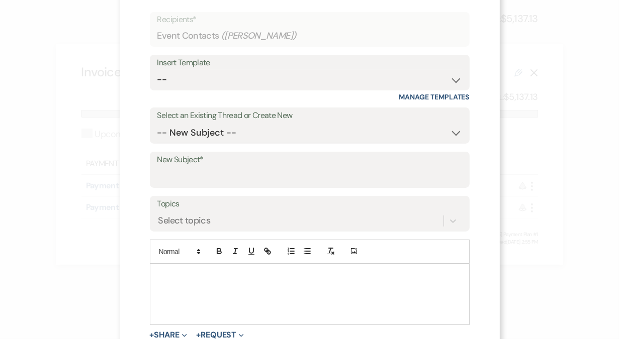
scroll to position [73, 0]
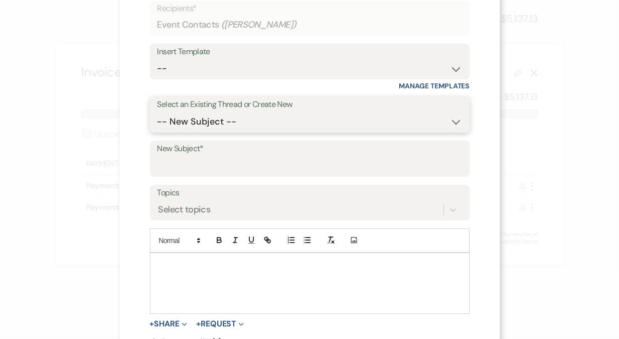
click at [409, 125] on select "-- New Subject -- Thank you for coming! Reminder, you are invited to The Substa…" at bounding box center [309, 122] width 305 height 20
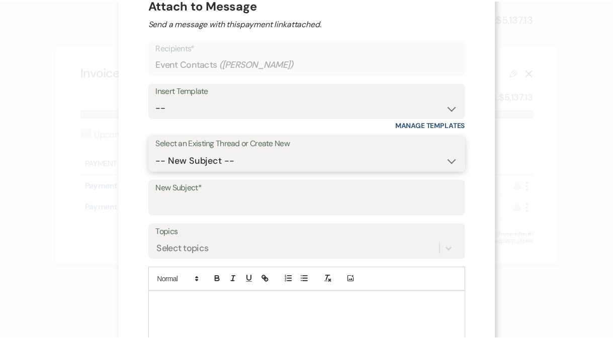
scroll to position [0, 0]
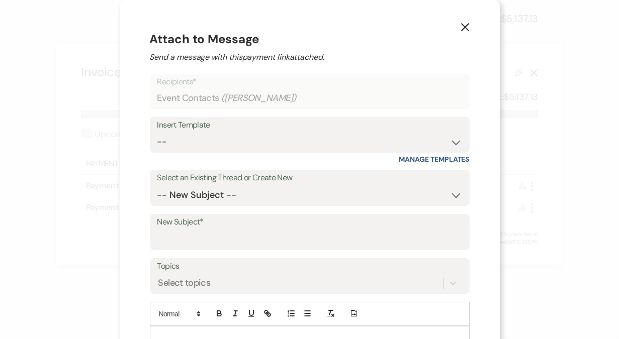
click at [464, 29] on icon "X" at bounding box center [464, 27] width 9 height 9
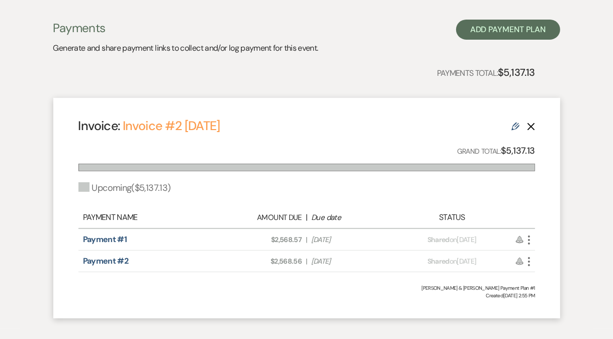
scroll to position [263, 0]
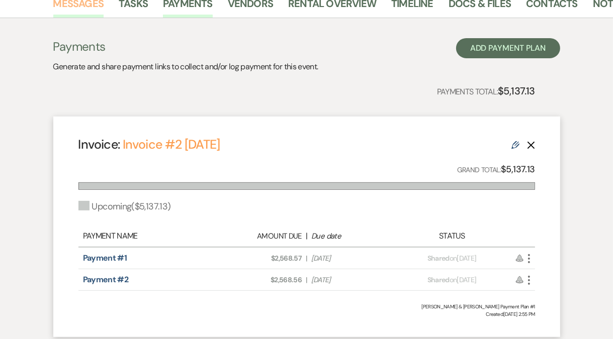
click at [85, 8] on link "Messages" at bounding box center [78, 6] width 51 height 22
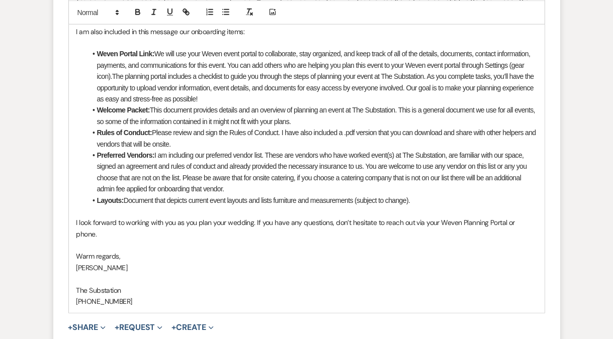
scroll to position [1024, 0]
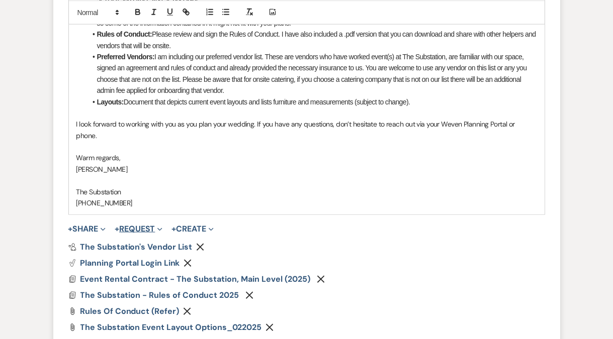
click at [146, 225] on button "+ Request Expand" at bounding box center [139, 229] width 48 height 8
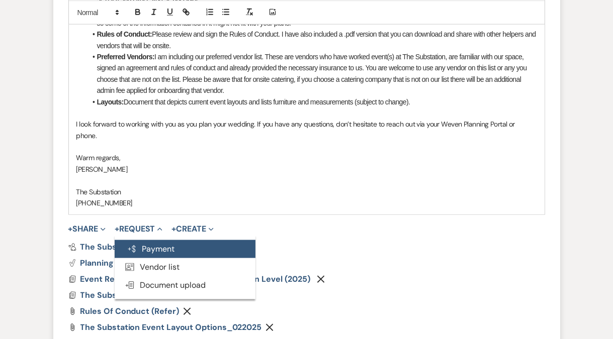
click at [153, 240] on button "Generate Payment Payment" at bounding box center [185, 249] width 141 height 18
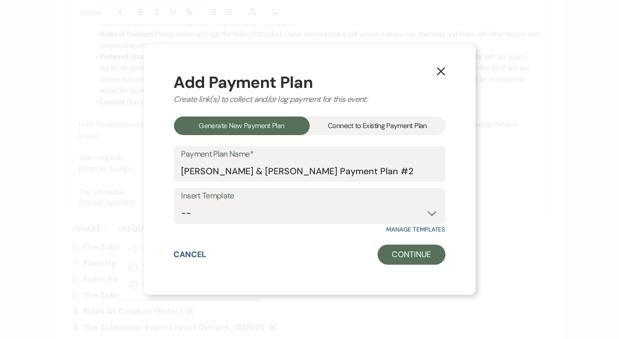
click at [356, 127] on div "Connect to Existing Payment Plan" at bounding box center [378, 126] width 136 height 19
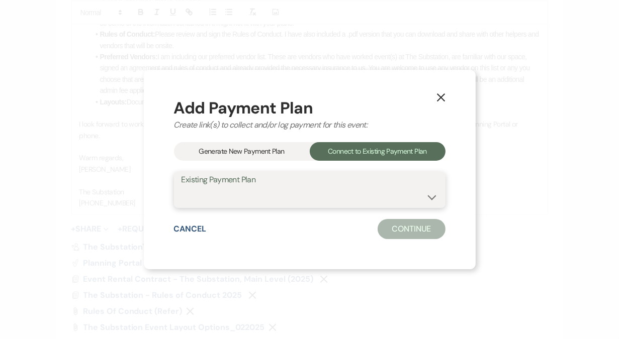
click at [298, 198] on select "[PERSON_NAME] & [PERSON_NAME] Payment Plan #1" at bounding box center [309, 197] width 256 height 20
select select "24737"
click at [181, 187] on select "[PERSON_NAME] & [PERSON_NAME] Payment Plan #1" at bounding box center [309, 197] width 256 height 20
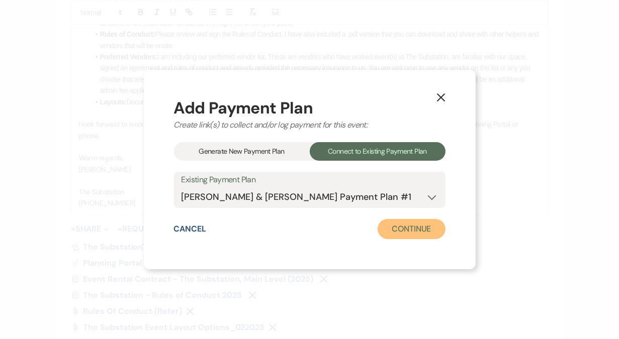
click at [415, 232] on button "Continue" at bounding box center [410, 229] width 67 height 20
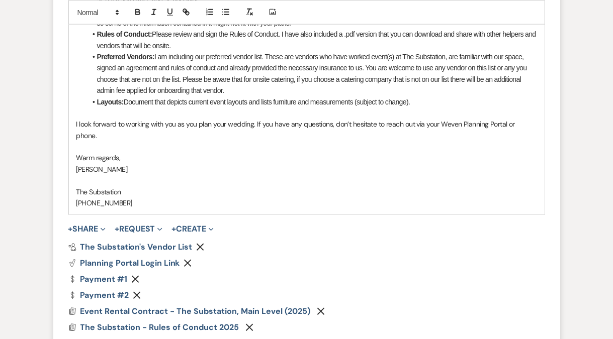
click at [138, 292] on use "button" at bounding box center [137, 296] width 8 height 8
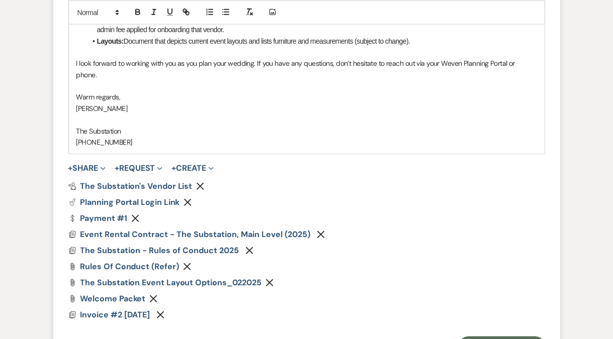
scroll to position [1197, 0]
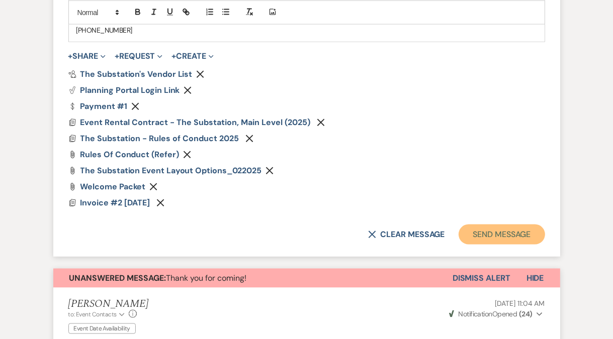
click at [497, 225] on button "Send Message" at bounding box center [501, 235] width 86 height 20
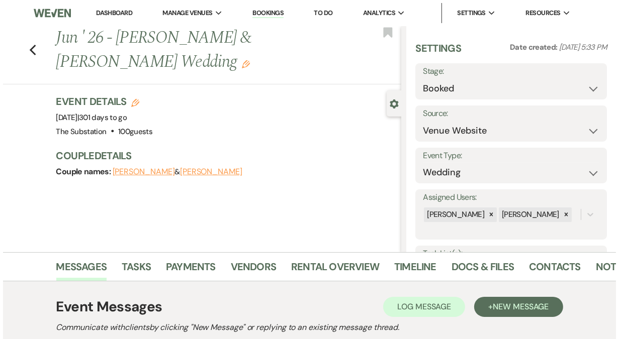
scroll to position [0, 0]
